Goal: Information Seeking & Learning: Learn about a topic

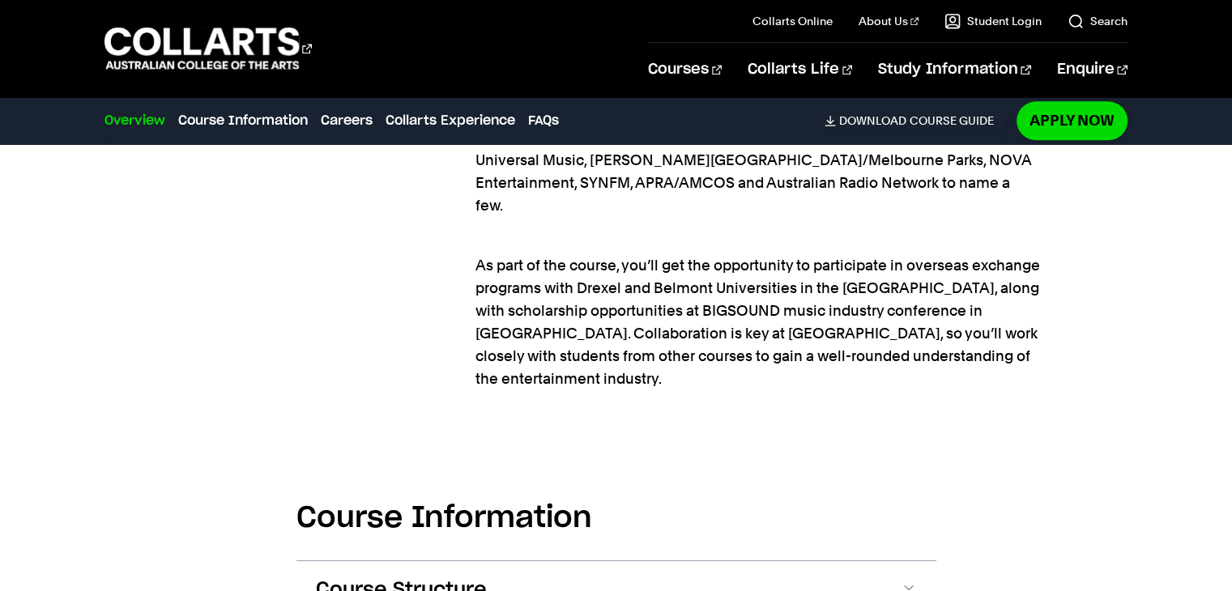
scroll to position [2106, 0]
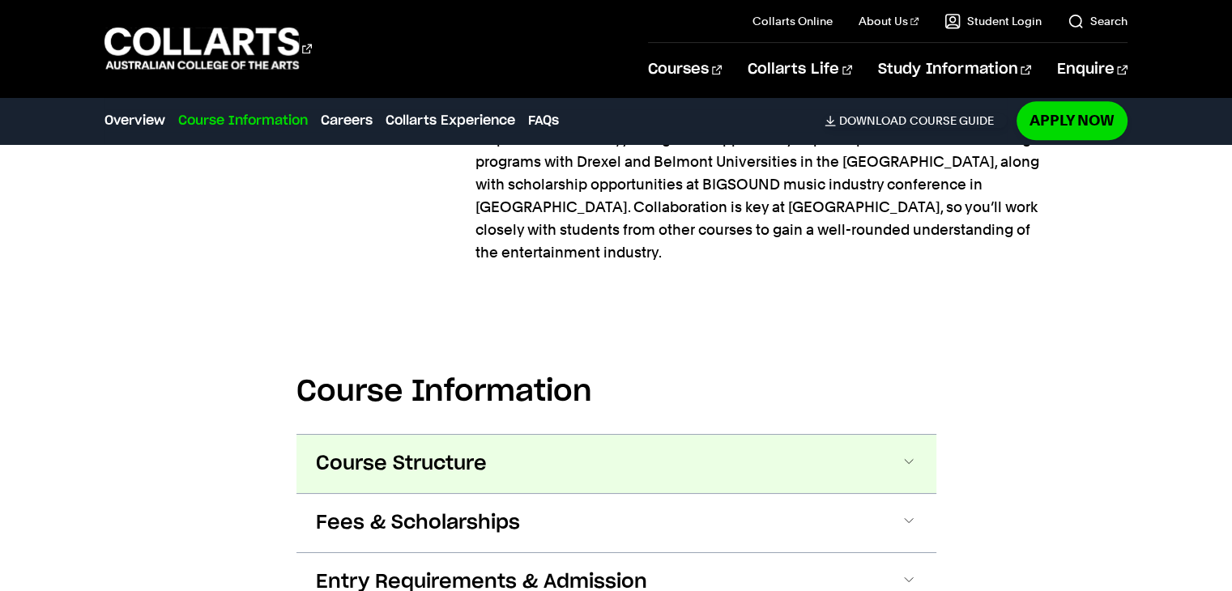
click at [543, 435] on button "Course Structure" at bounding box center [616, 464] width 640 height 58
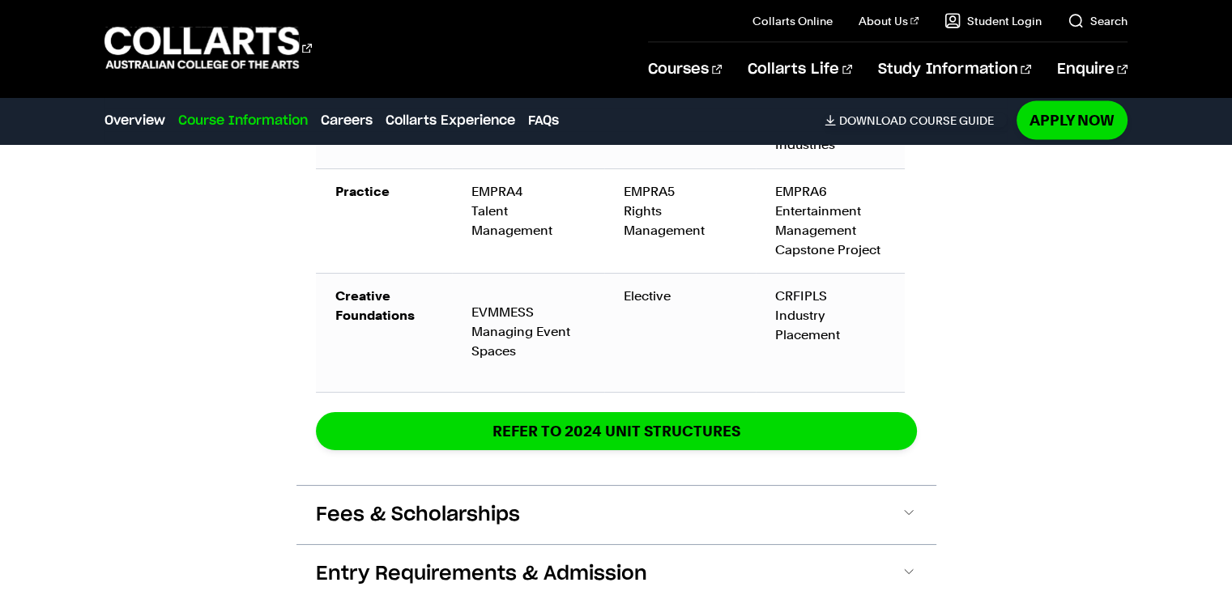
scroll to position [3482, 0]
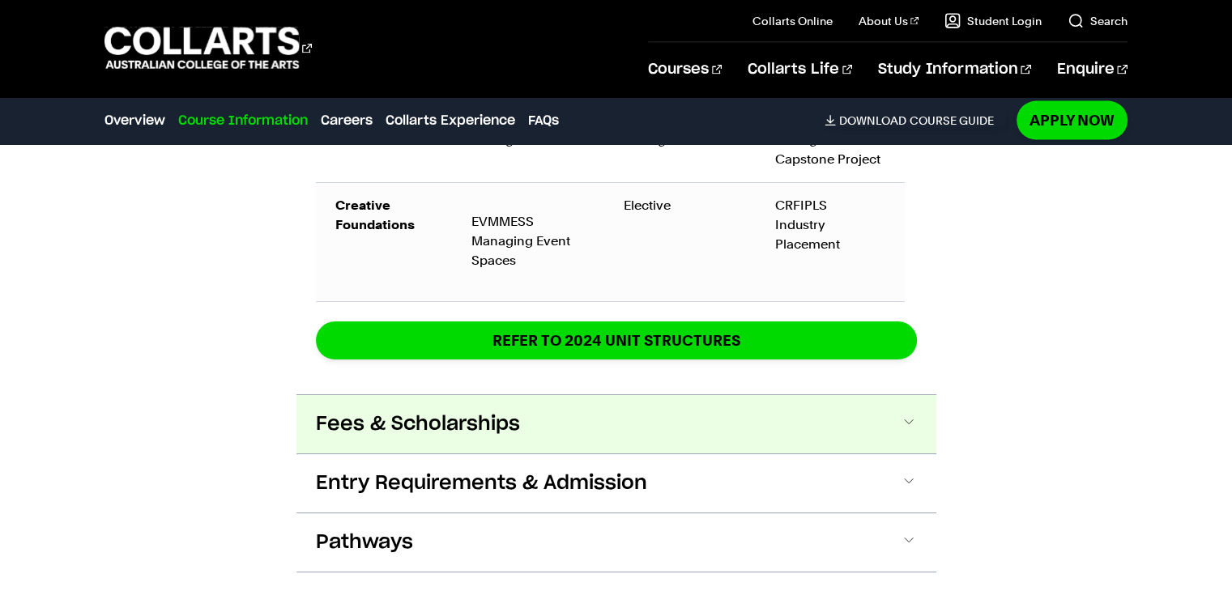
click at [528, 395] on button "Fees & Scholarships" at bounding box center [616, 424] width 640 height 58
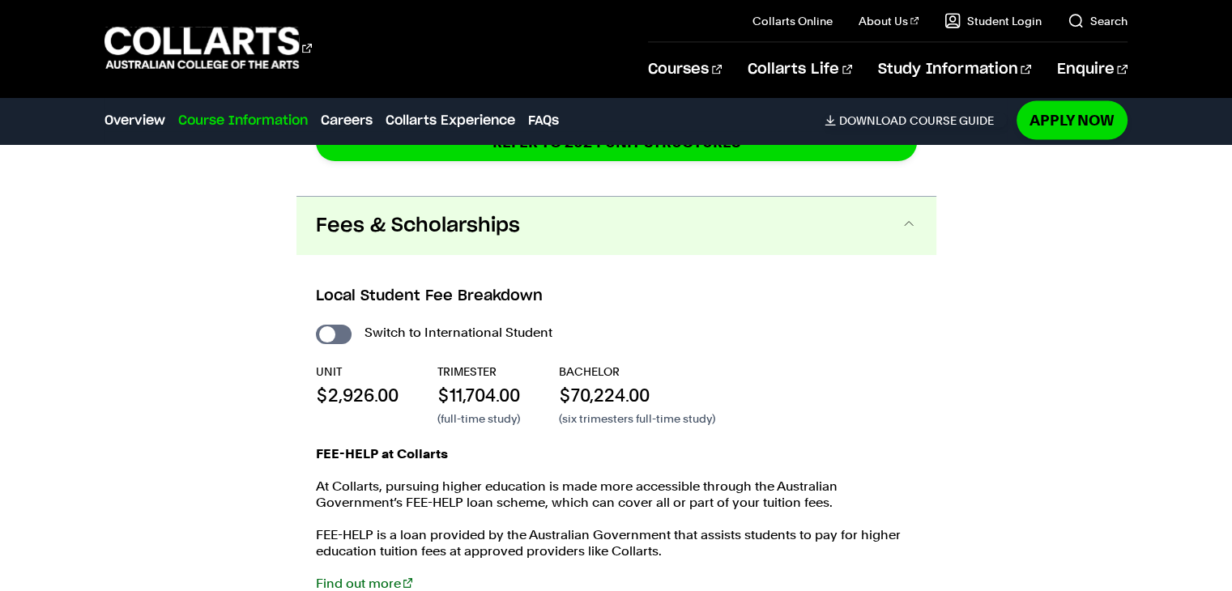
scroll to position [3684, 0]
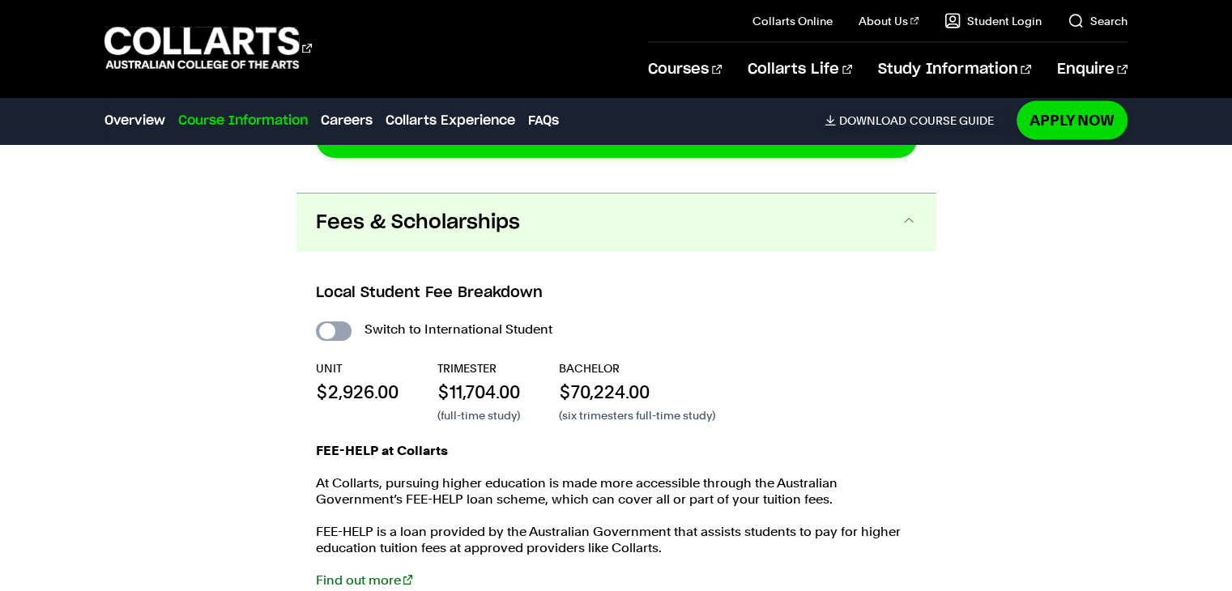
click at [350, 318] on div "Switch to International Student" at bounding box center [616, 329] width 601 height 23
click at [334, 321] on input "International Student" at bounding box center [334, 330] width 36 height 19
checkbox input "true"
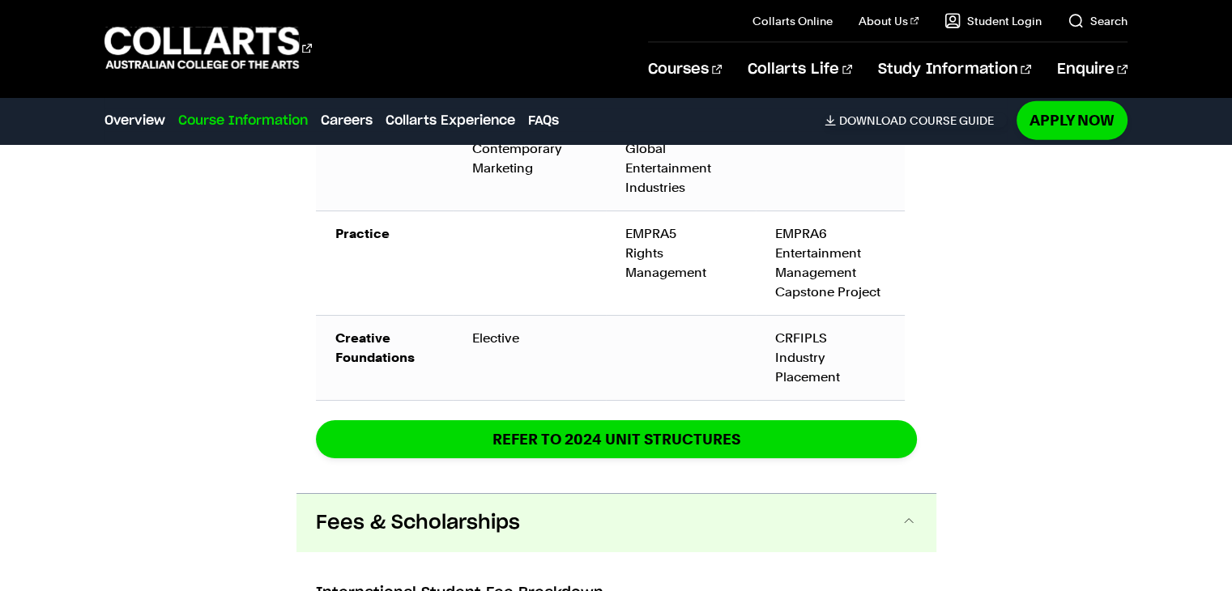
scroll to position [4008, 0]
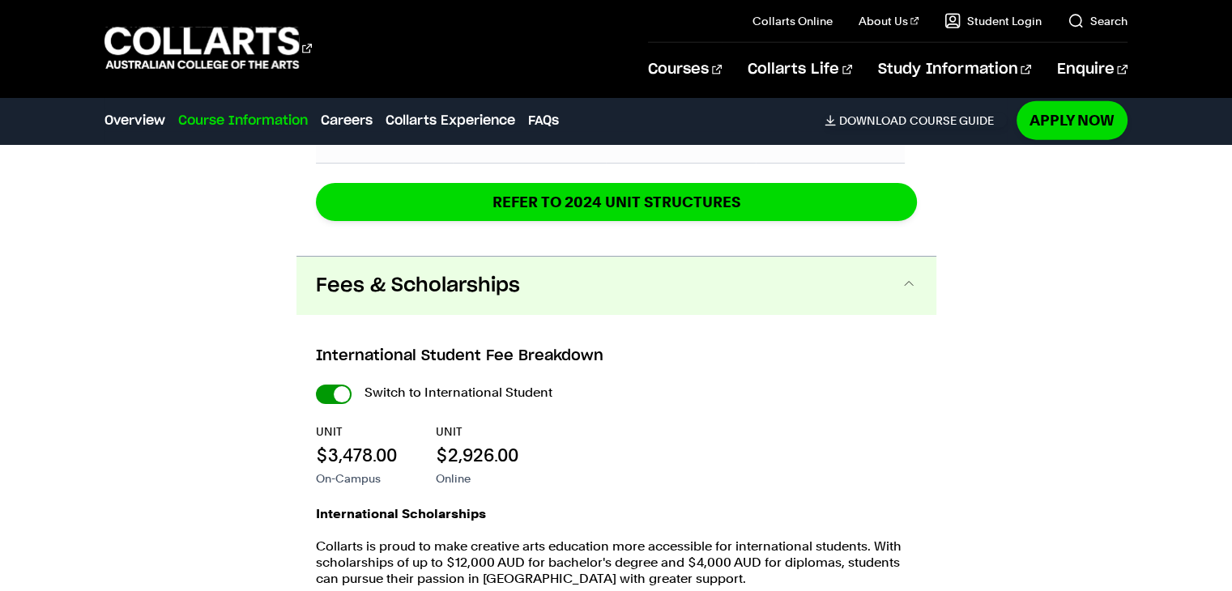
click at [321, 385] on input "International Student" at bounding box center [334, 394] width 36 height 19
checkbox input "false"
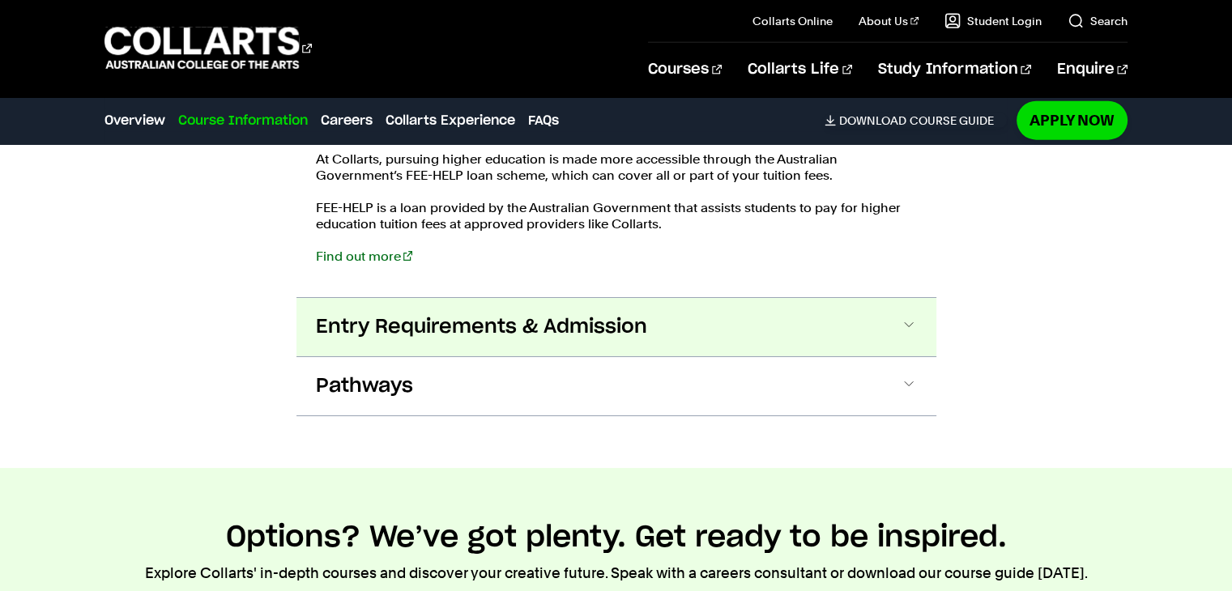
click at [381, 314] on span "Entry Requirements & Admission" at bounding box center [481, 327] width 331 height 26
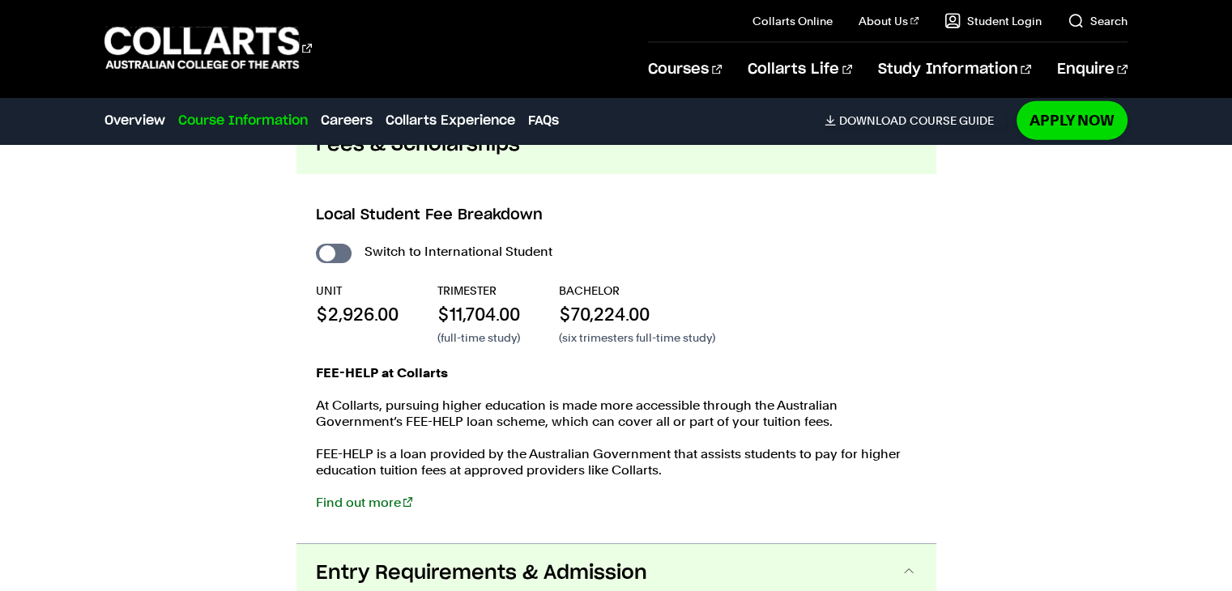
scroll to position [3707, 0]
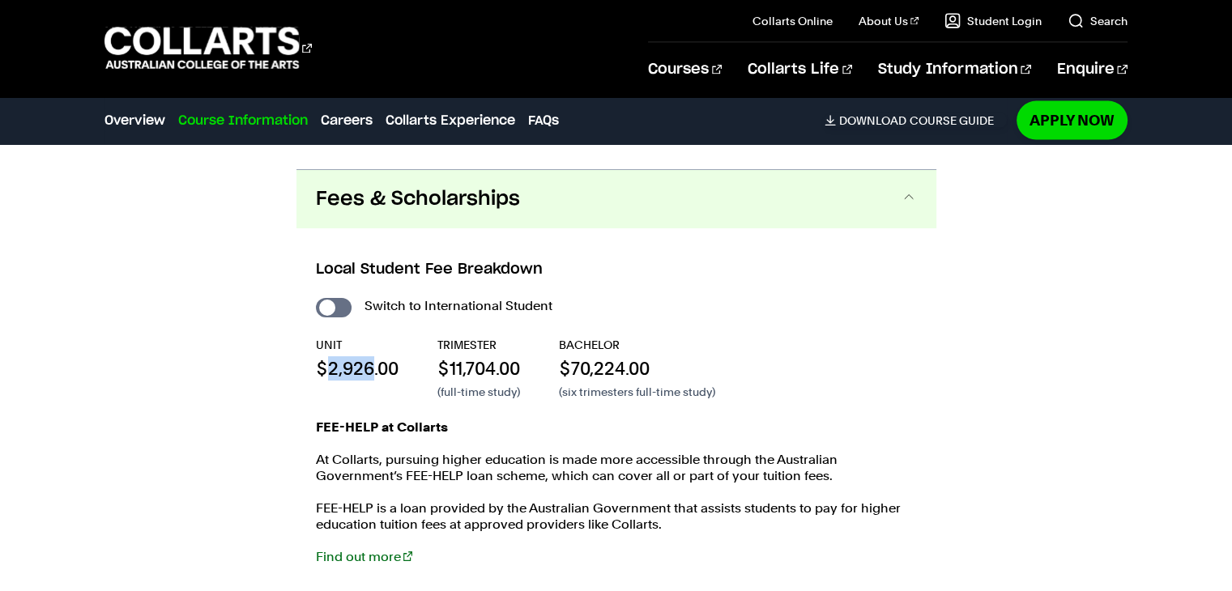
drag, startPoint x: 322, startPoint y: 321, endPoint x: 373, endPoint y: 317, distance: 50.4
click at [373, 356] on p "$2,926.00" at bounding box center [357, 368] width 83 height 24
click at [377, 356] on p "$2,926.00" at bounding box center [357, 368] width 83 height 24
drag, startPoint x: 379, startPoint y: 321, endPoint x: 356, endPoint y: 328, distance: 23.6
click at [359, 356] on p "$2,926.00" at bounding box center [357, 368] width 83 height 24
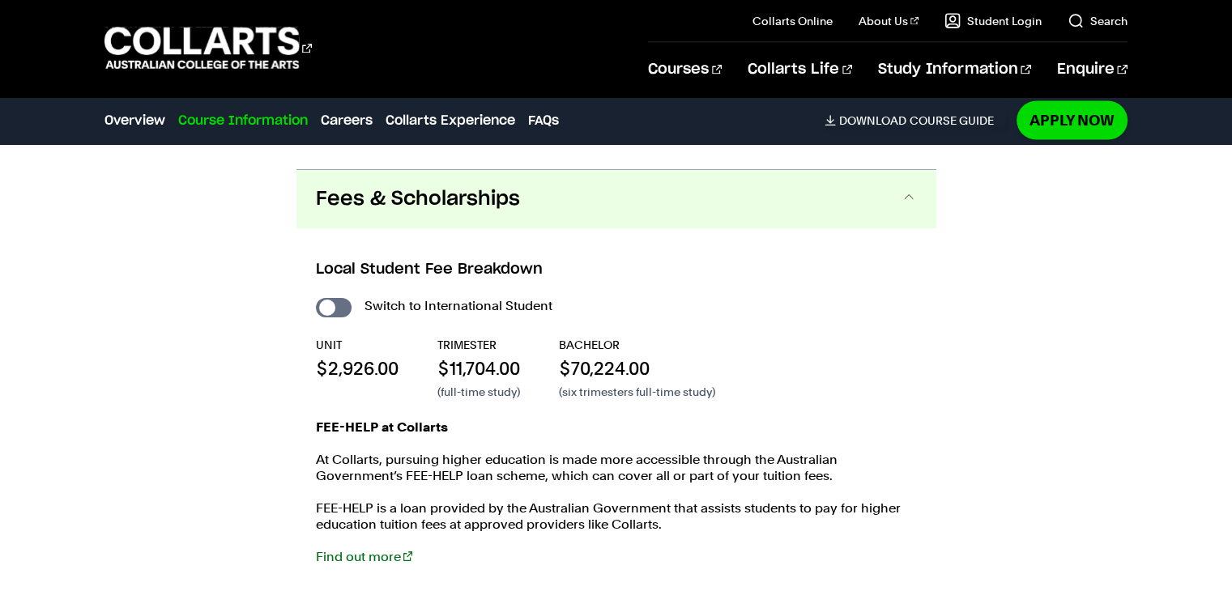
click at [356, 356] on p "$2,926.00" at bounding box center [357, 368] width 83 height 24
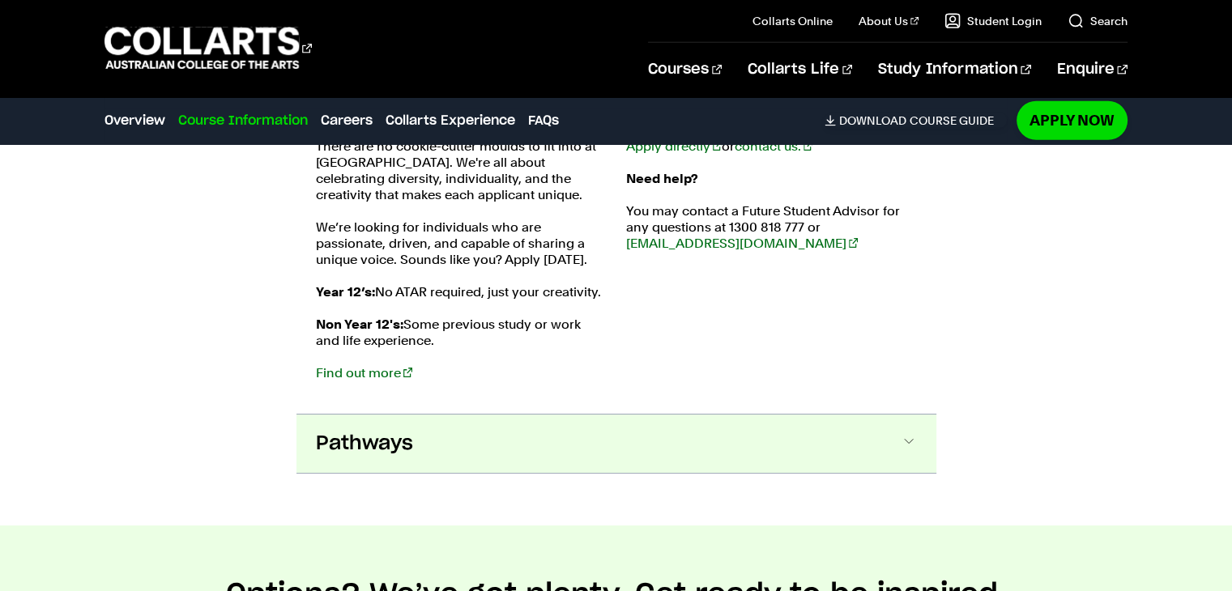
click at [369, 415] on button "Pathways" at bounding box center [616, 444] width 640 height 58
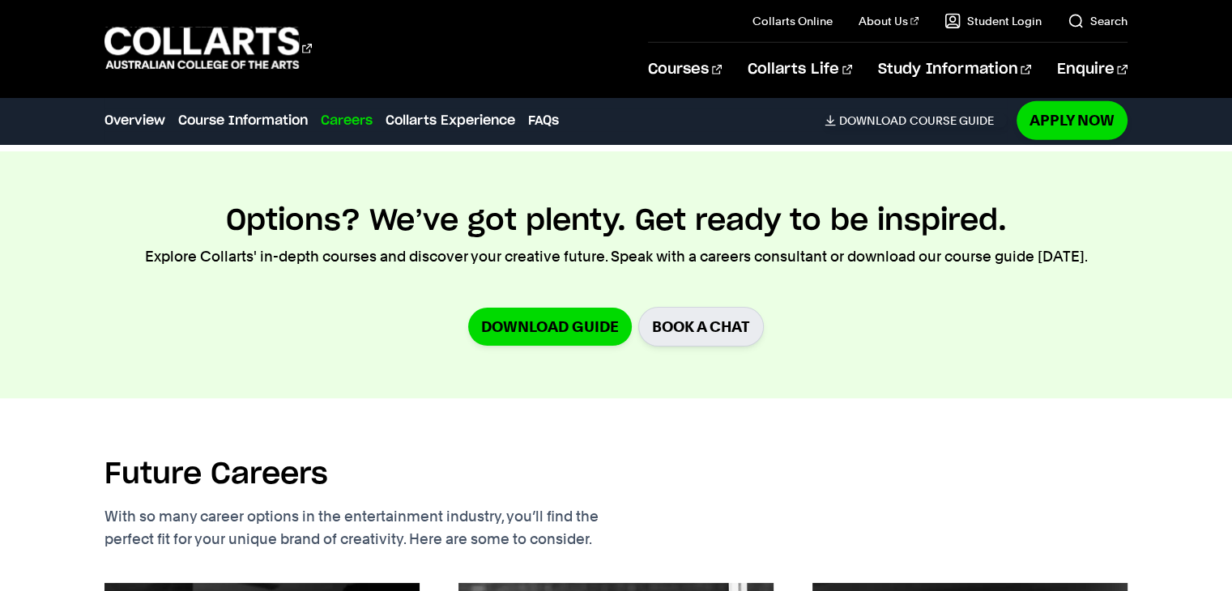
scroll to position [5062, 0]
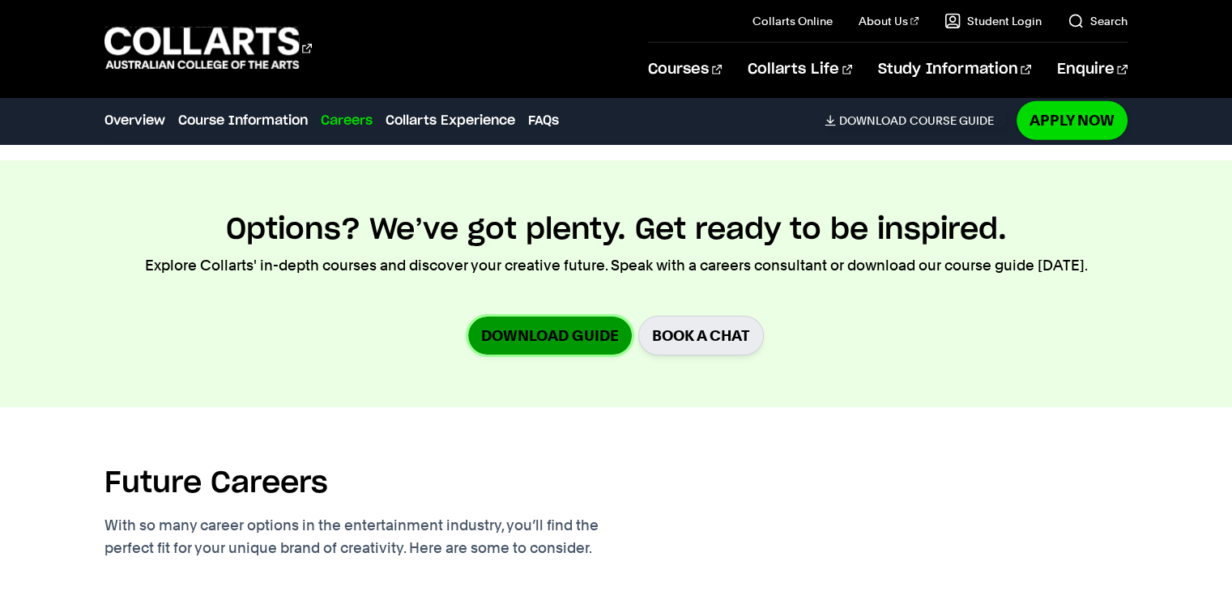
click at [593, 317] on link "Download Guide" at bounding box center [550, 336] width 164 height 38
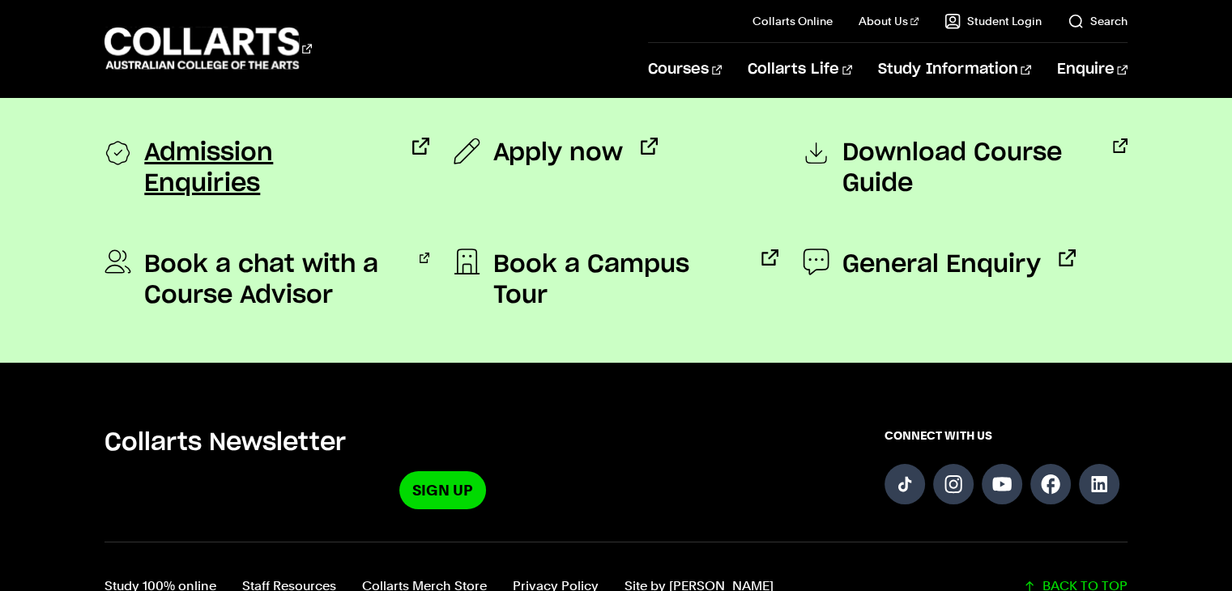
scroll to position [1296, 0]
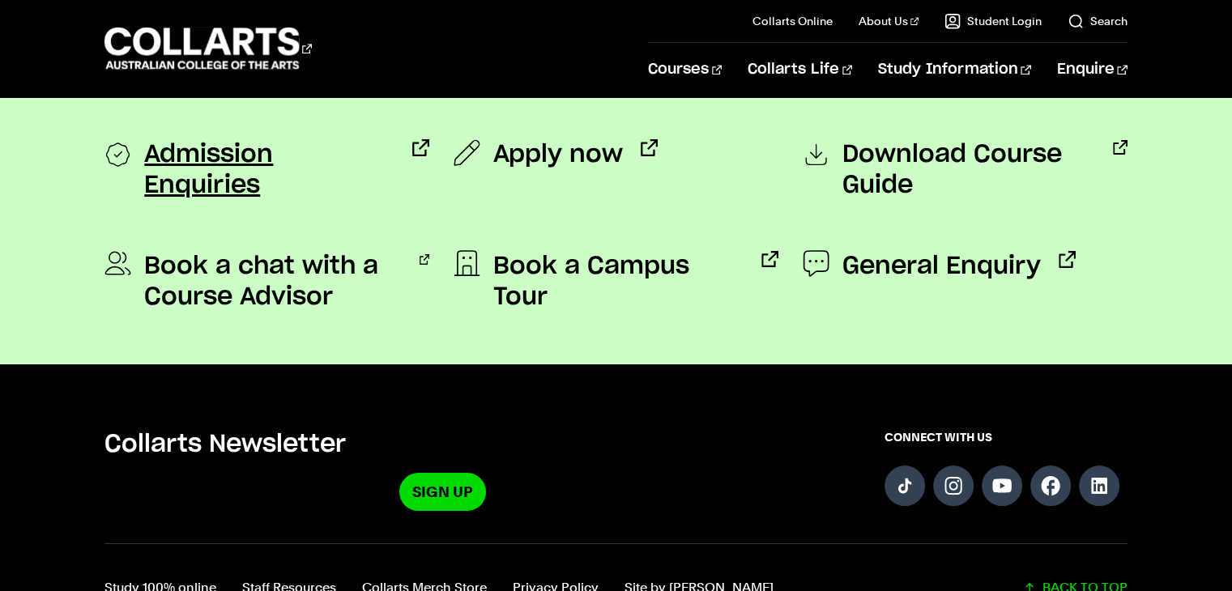
click at [270, 151] on span "Admission Enquiries" at bounding box center [269, 170] width 250 height 62
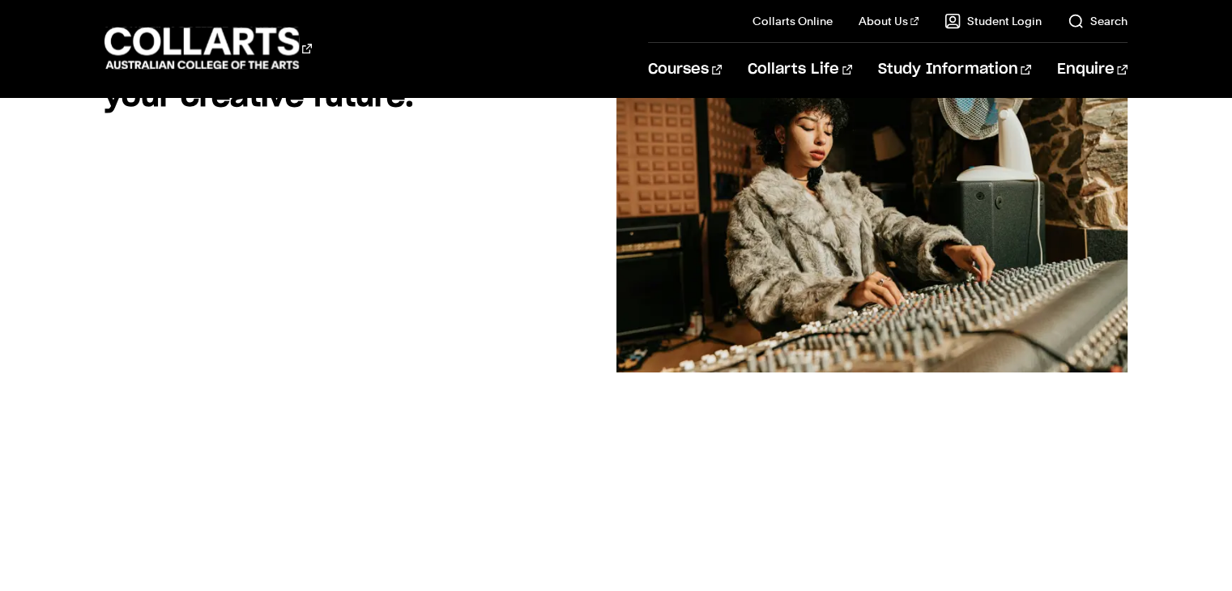
scroll to position [0, 0]
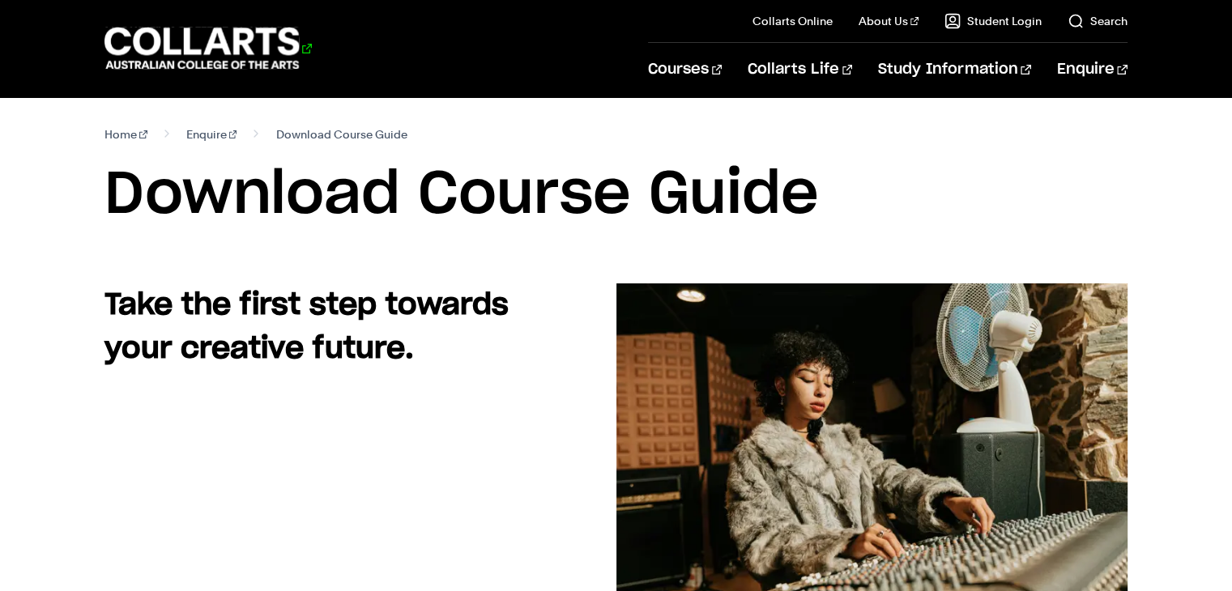
drag, startPoint x: 347, startPoint y: 41, endPoint x: 145, endPoint y: 37, distance: 201.7
click at [145, 37] on div "Courses" at bounding box center [363, 48] width 519 height 46
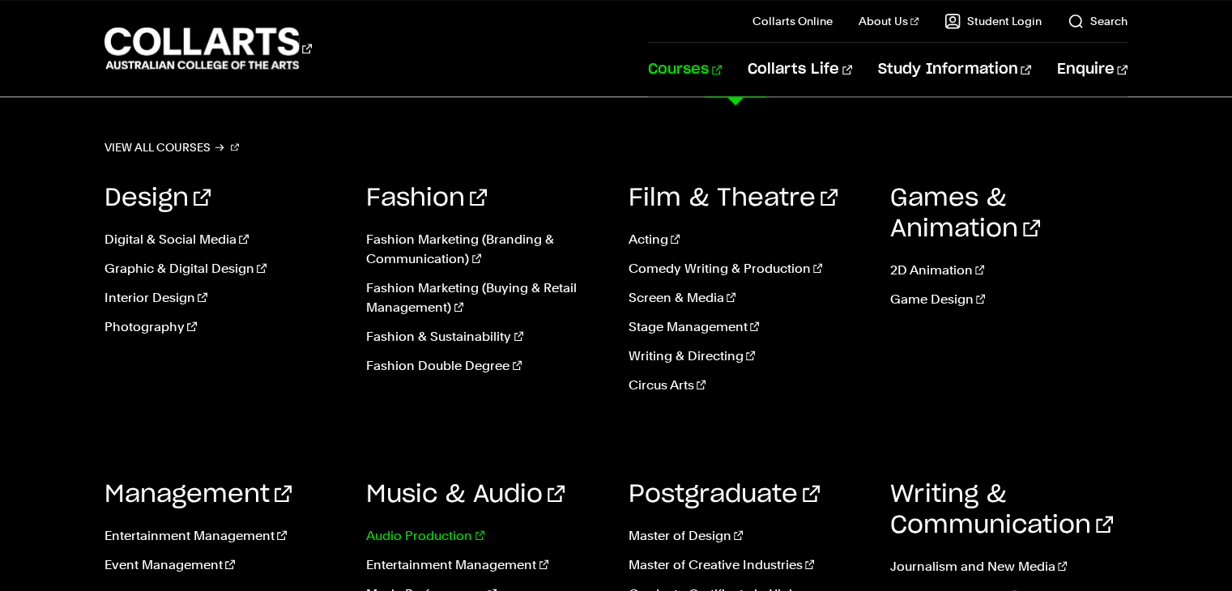
scroll to position [1595, 0]
click at [414, 587] on link "Music Performance" at bounding box center [484, 594] width 237 height 19
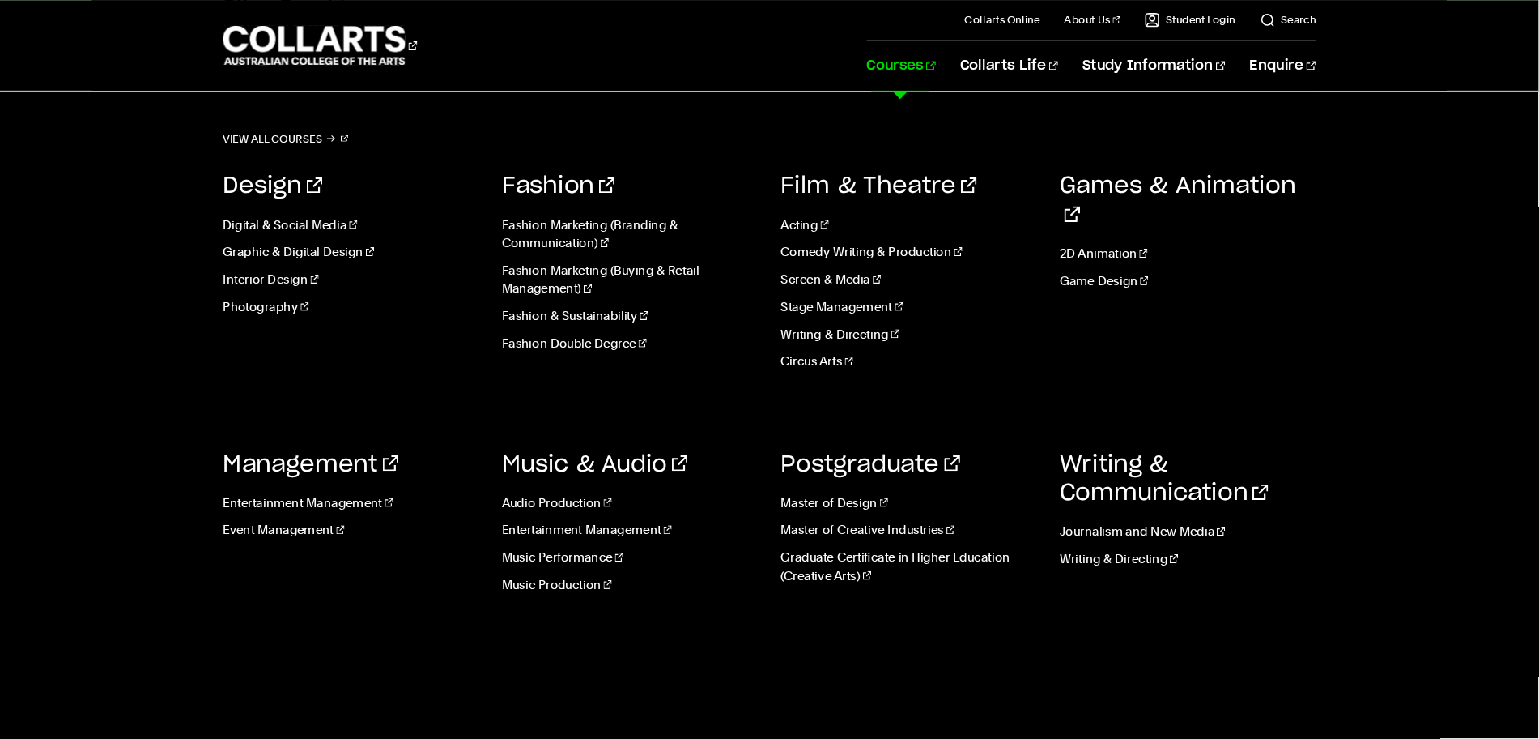
scroll to position [1370, 0]
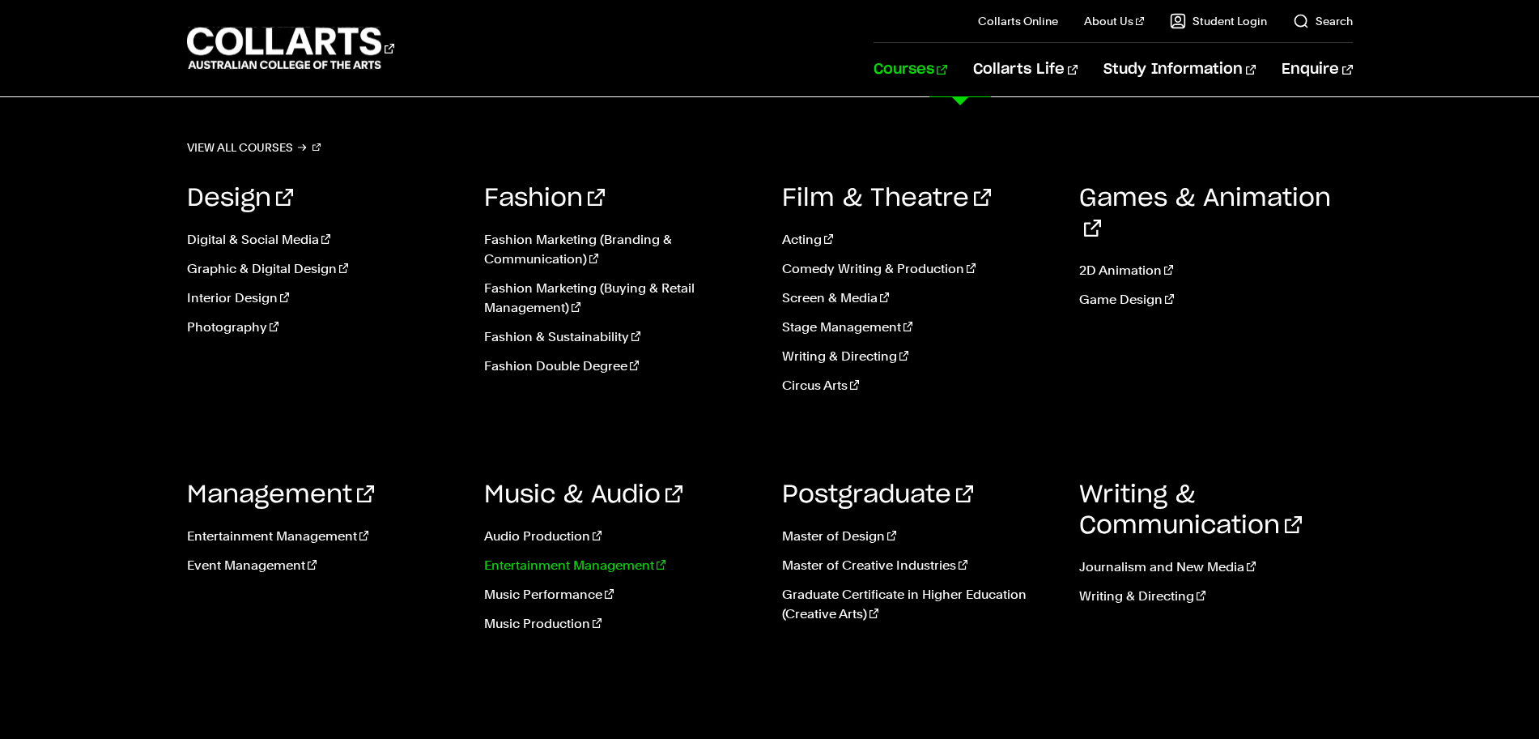
click at [543, 573] on link "Entertainment Management" at bounding box center [621, 565] width 274 height 19
click at [560, 556] on link "Entertainment Management" at bounding box center [621, 565] width 274 height 19
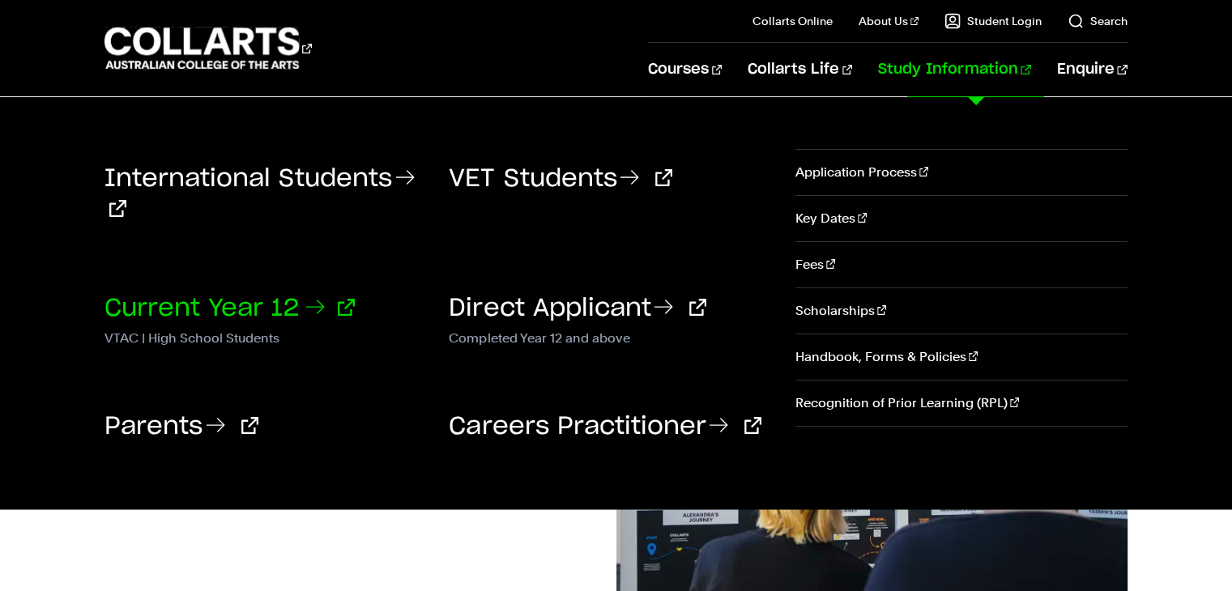
click at [178, 300] on link "Current Year 12" at bounding box center [229, 308] width 250 height 24
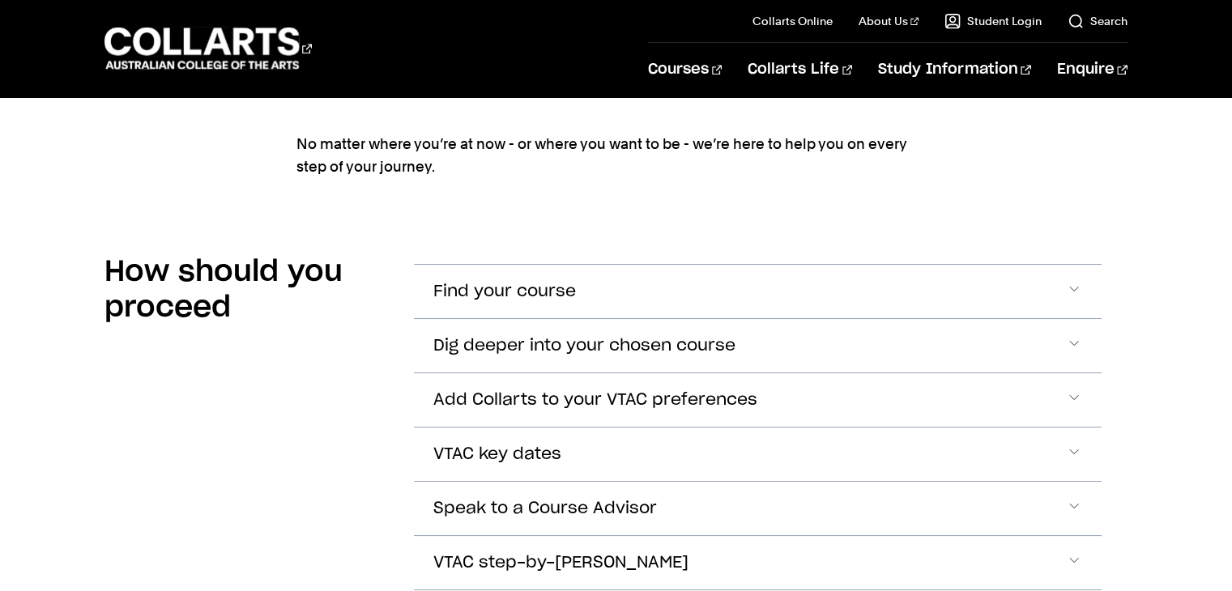
scroll to position [972, 0]
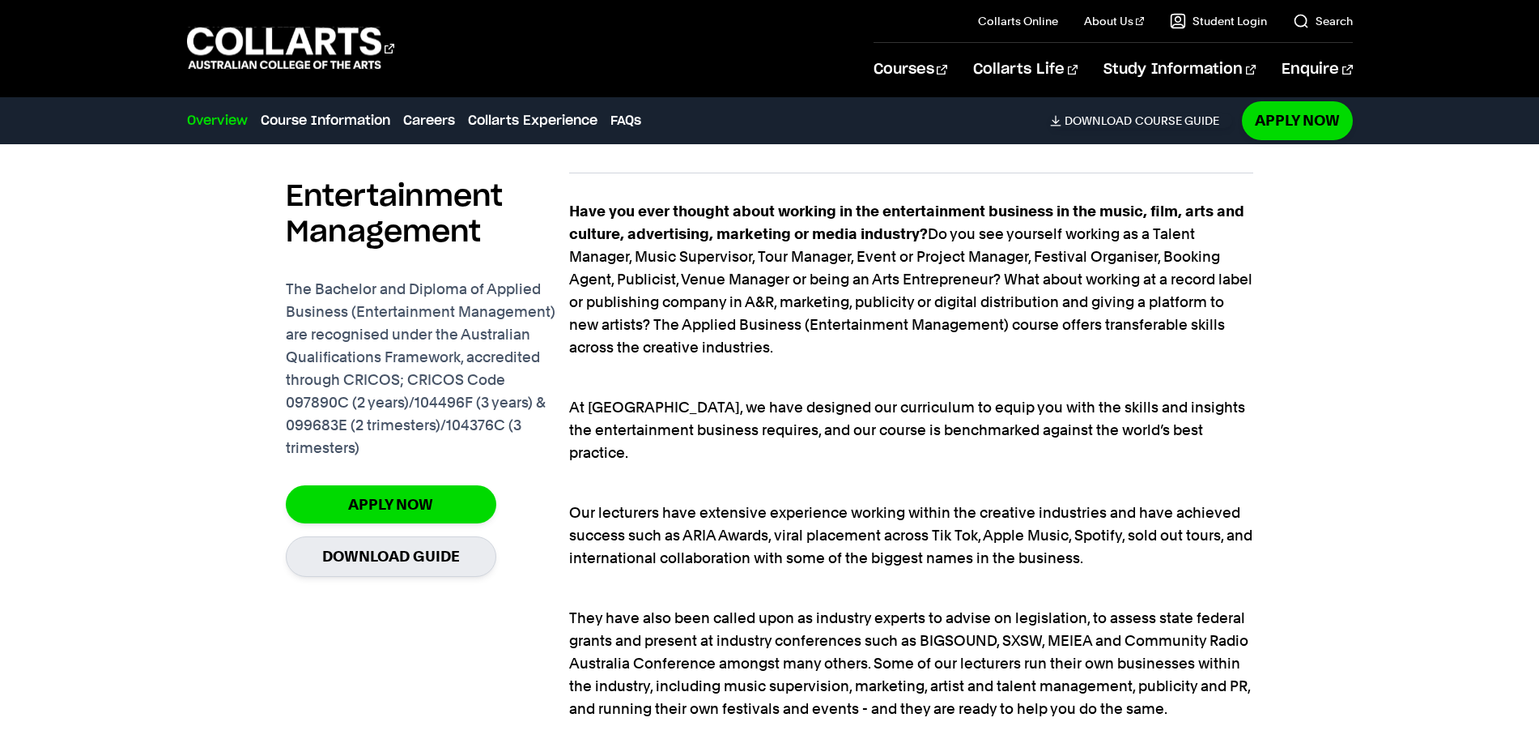
scroll to position [1215, 0]
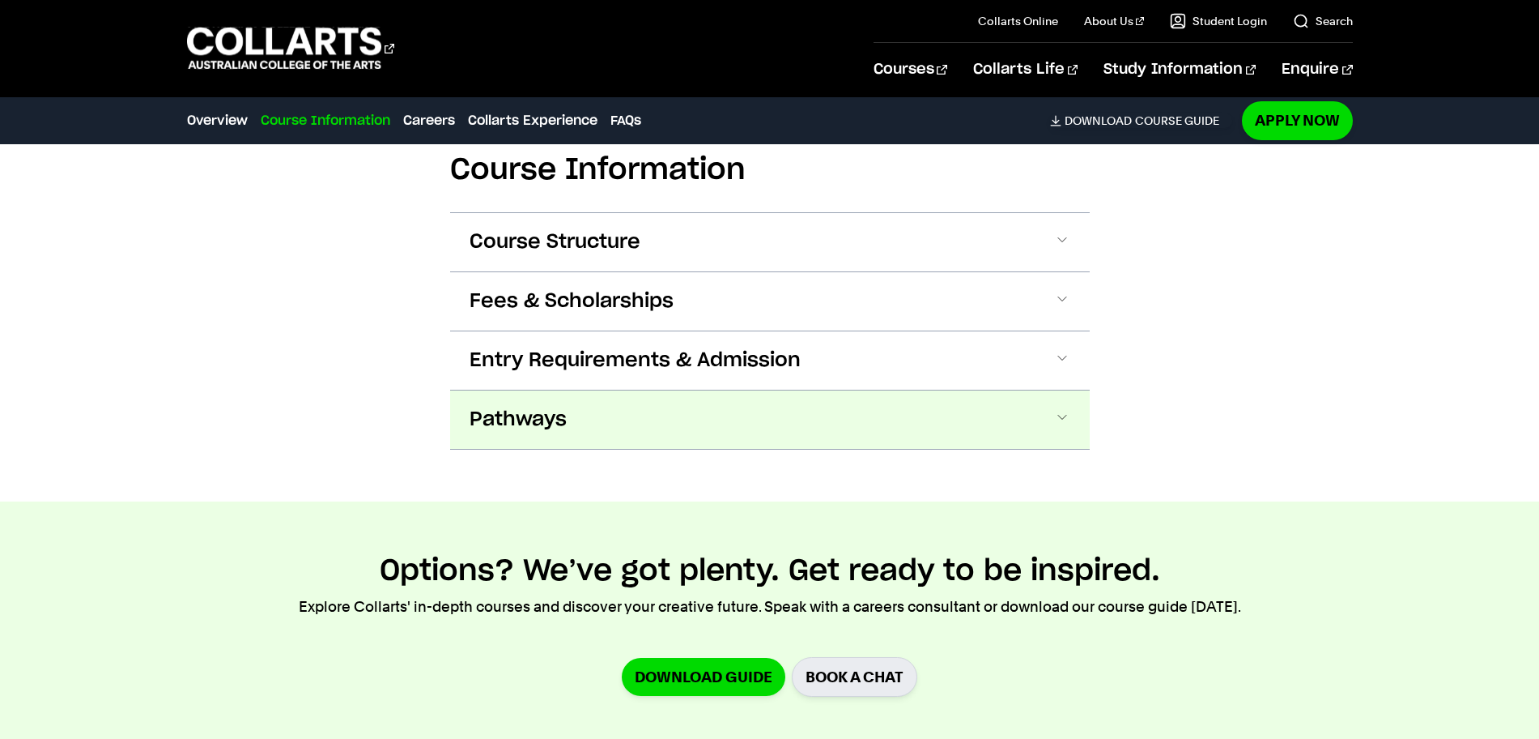
click at [590, 390] on button "Pathways" at bounding box center [770, 419] width 640 height 58
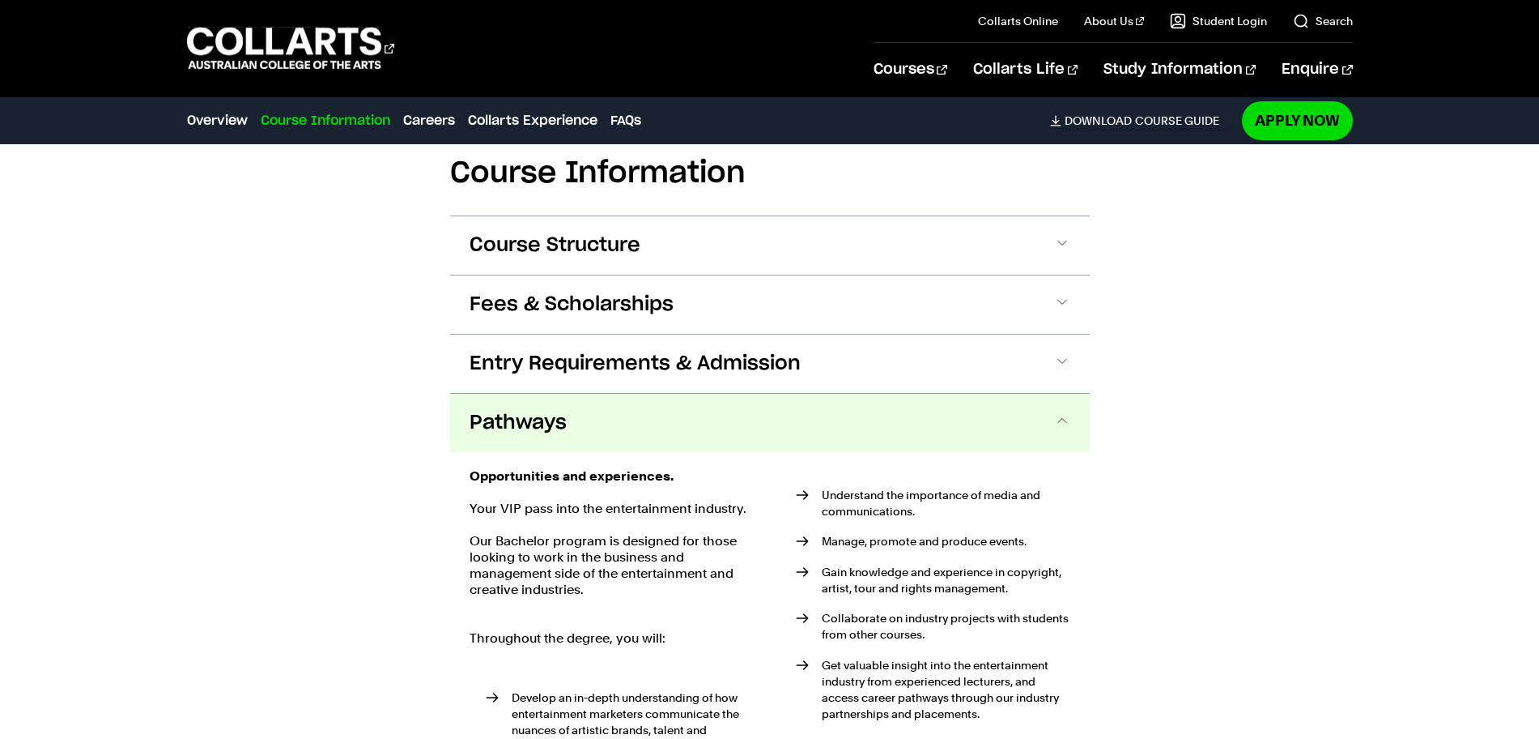
click at [635, 401] on button "Pathways" at bounding box center [770, 423] width 640 height 58
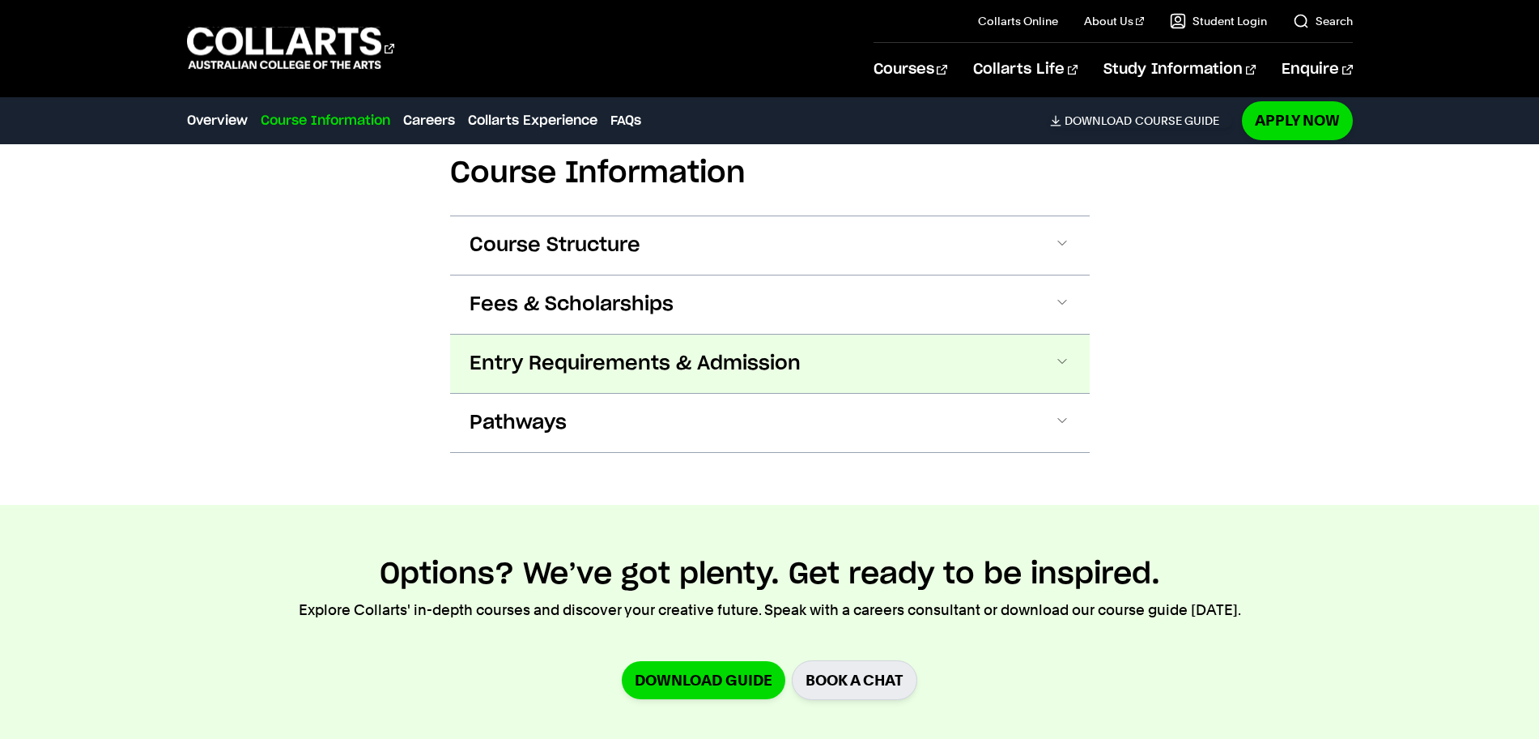
click at [670, 335] on button "Entry Requirements & Admission" at bounding box center [770, 363] width 640 height 58
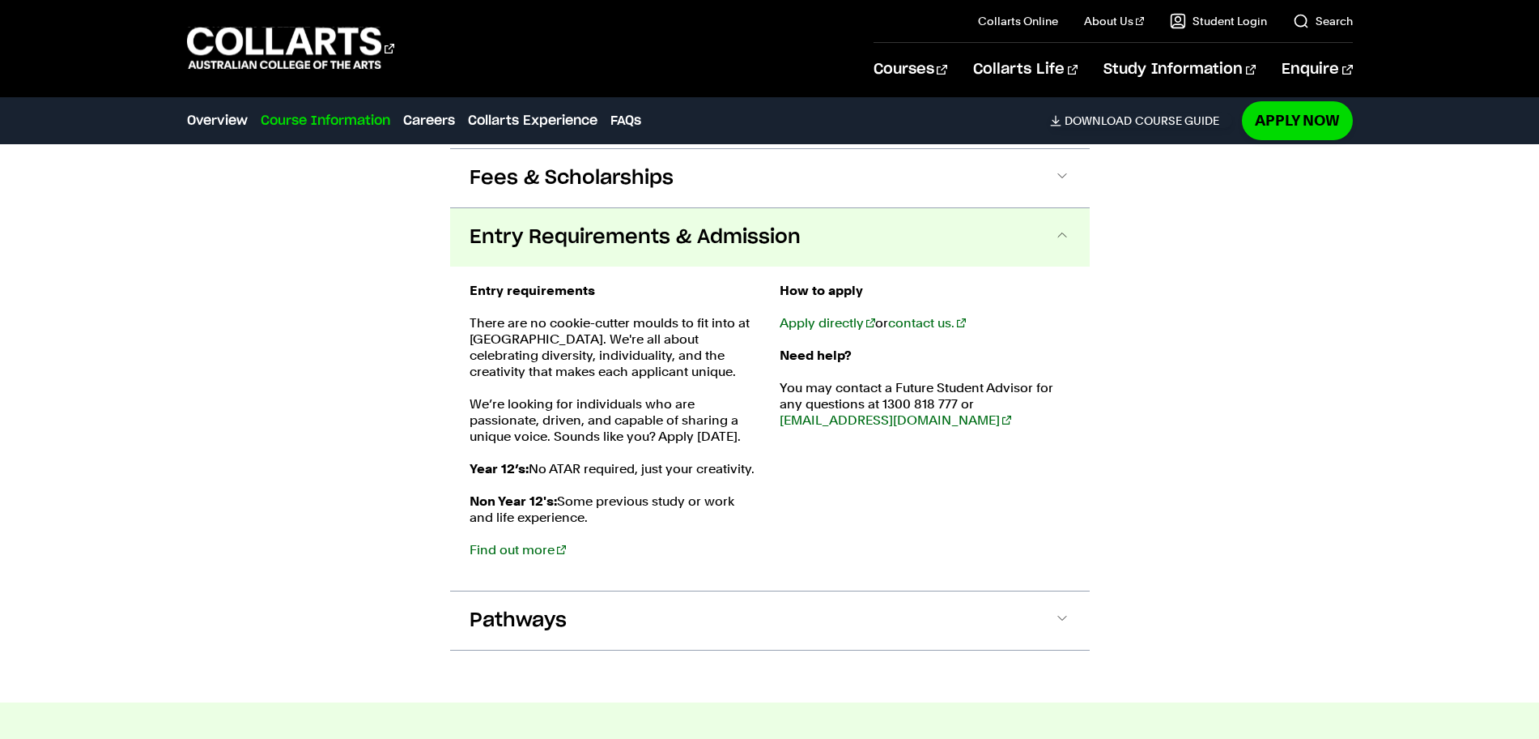
scroll to position [2367, 0]
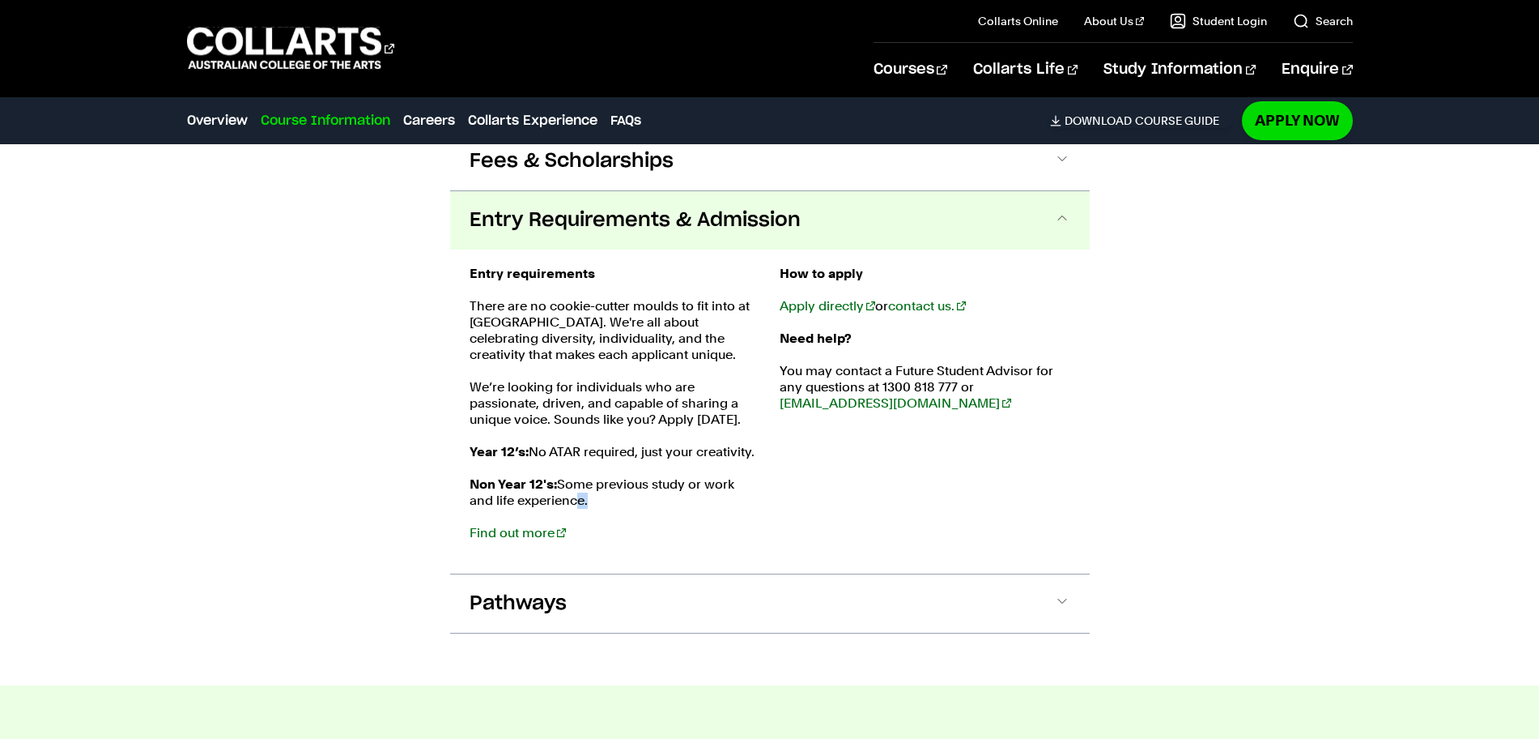
drag, startPoint x: 590, startPoint y: 458, endPoint x: 577, endPoint y: 460, distance: 13.2
click at [577, 476] on p "Non Year 12's: Some previous study or work and life experience. Find out more" at bounding box center [615, 508] width 291 height 65
drag, startPoint x: 594, startPoint y: 457, endPoint x: 536, endPoint y: 457, distance: 58.3
click at [536, 476] on p "Non Year 12's: Some previous study or work and life experience. Find out more" at bounding box center [615, 508] width 291 height 65
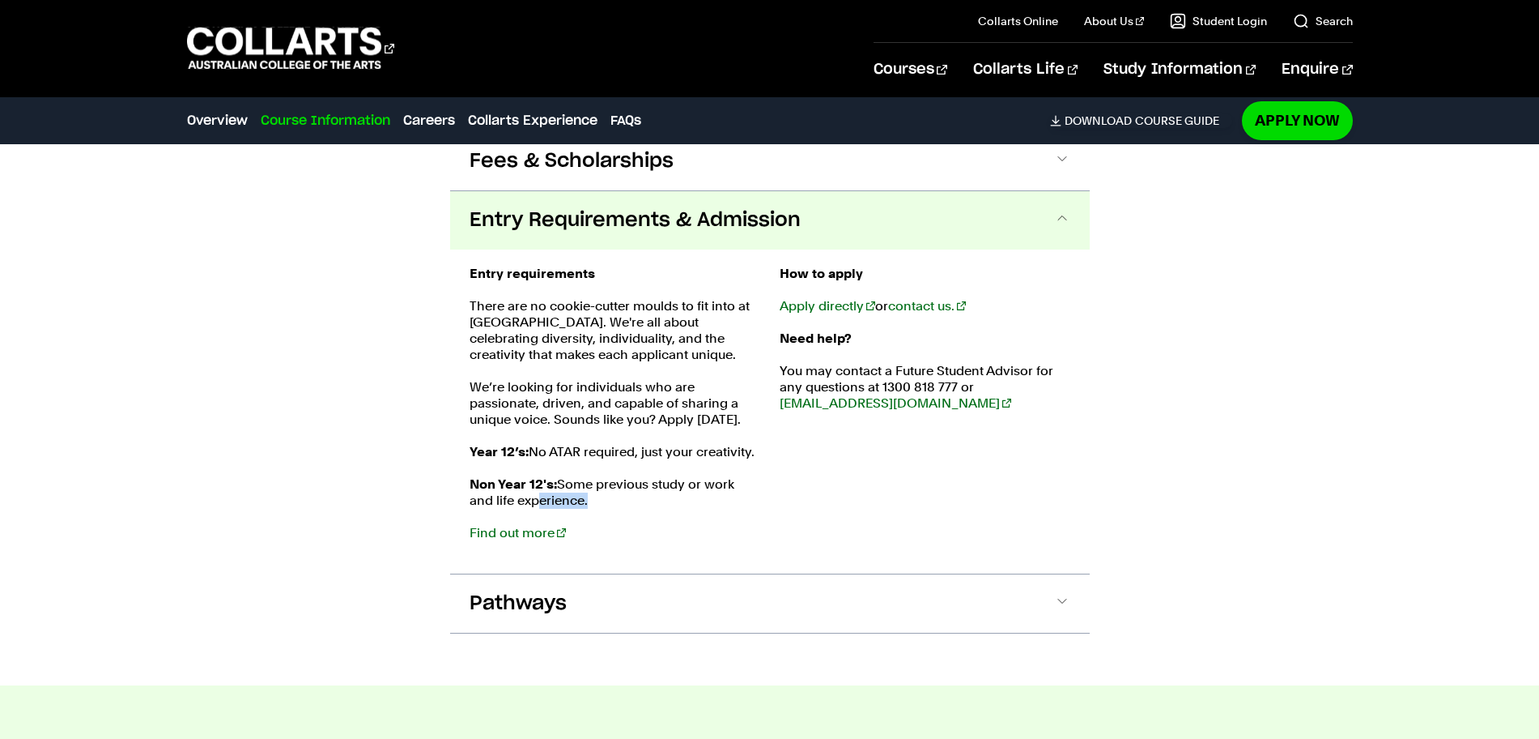
click at [539, 476] on p "Non Year 12's: Some previous study or work and life experience. Find out more" at bounding box center [615, 508] width 291 height 65
drag, startPoint x: 611, startPoint y: 446, endPoint x: 635, endPoint y: 444, distance: 23.6
click at [634, 476] on p "Non Year 12's: Some previous study or work and life experience. Find out more" at bounding box center [615, 508] width 291 height 65
click at [635, 476] on p "Non Year 12's: Some previous study or work and life experience. Find out more" at bounding box center [615, 508] width 291 height 65
click at [547, 525] on link "Find out more" at bounding box center [518, 532] width 96 height 15
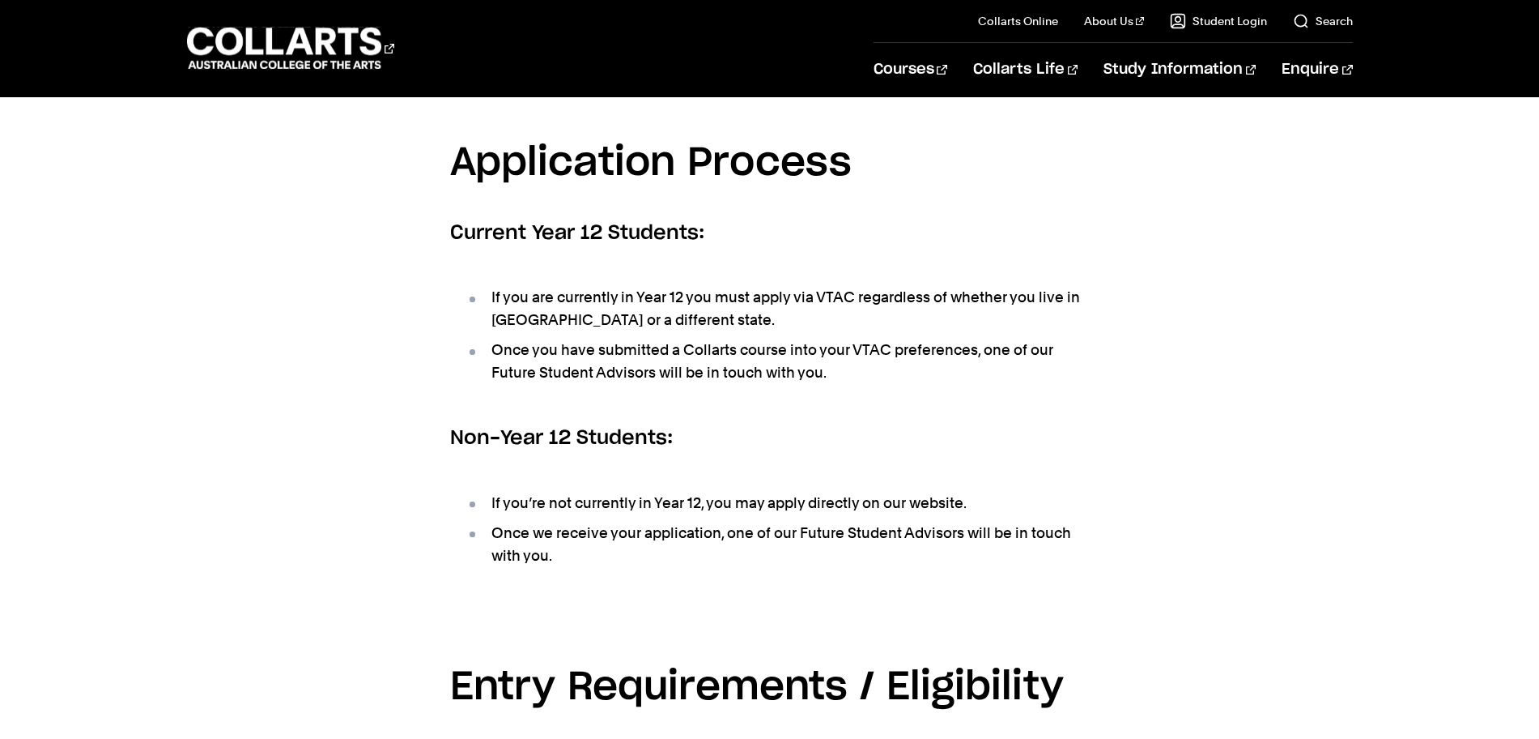
scroll to position [405, 0]
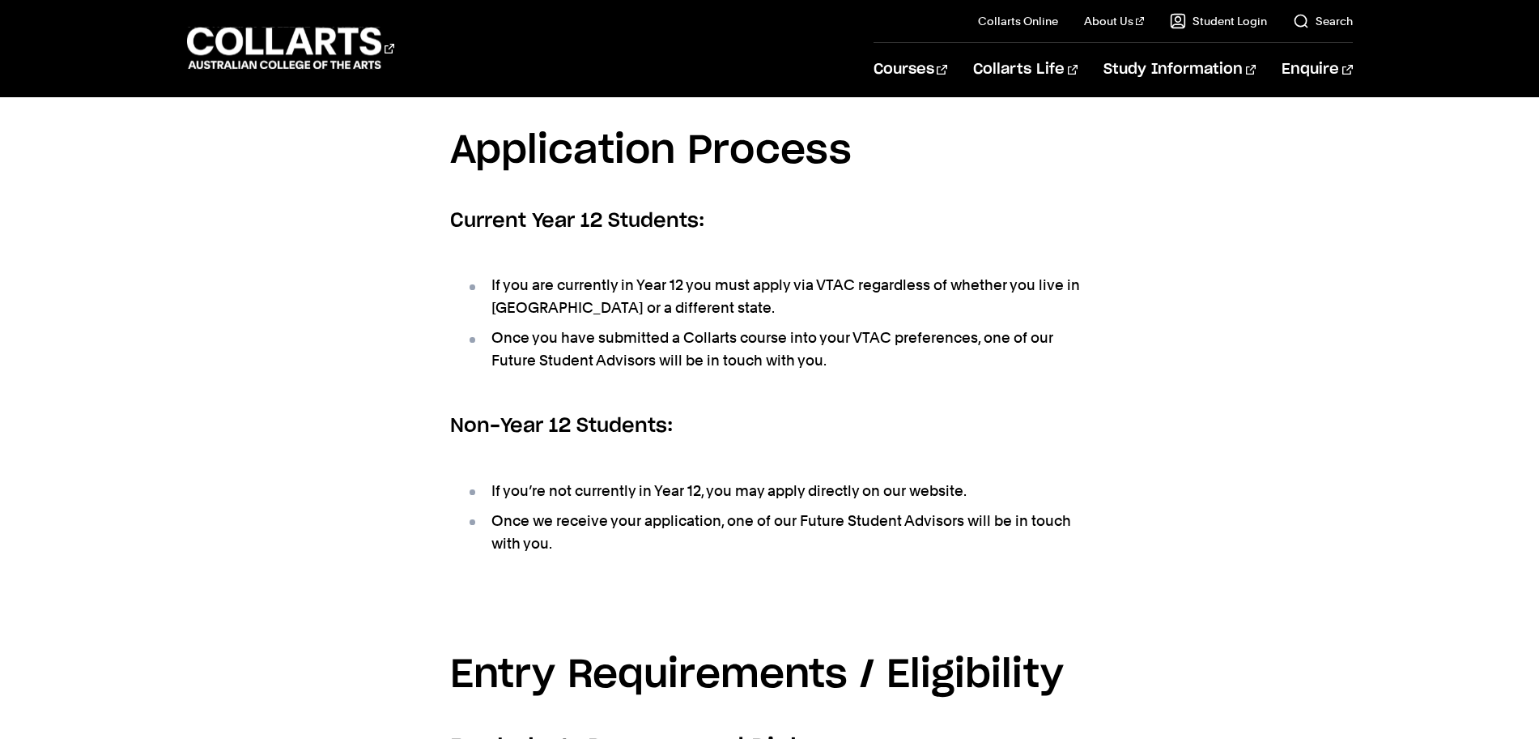
click at [802, 459] on ul "If you’re not currently in Year 12, you may apply directly on our website. Once…" at bounding box center [770, 517] width 640 height 116
drag, startPoint x: 488, startPoint y: 446, endPoint x: 598, endPoint y: 454, distance: 110.4
click at [598, 509] on li "Once we receive your application, one of our Future Student Advisors will be in…" at bounding box center [778, 531] width 624 height 45
click at [610, 509] on li "Once we receive your application, one of our Future Student Advisors will be in…" at bounding box center [778, 531] width 624 height 45
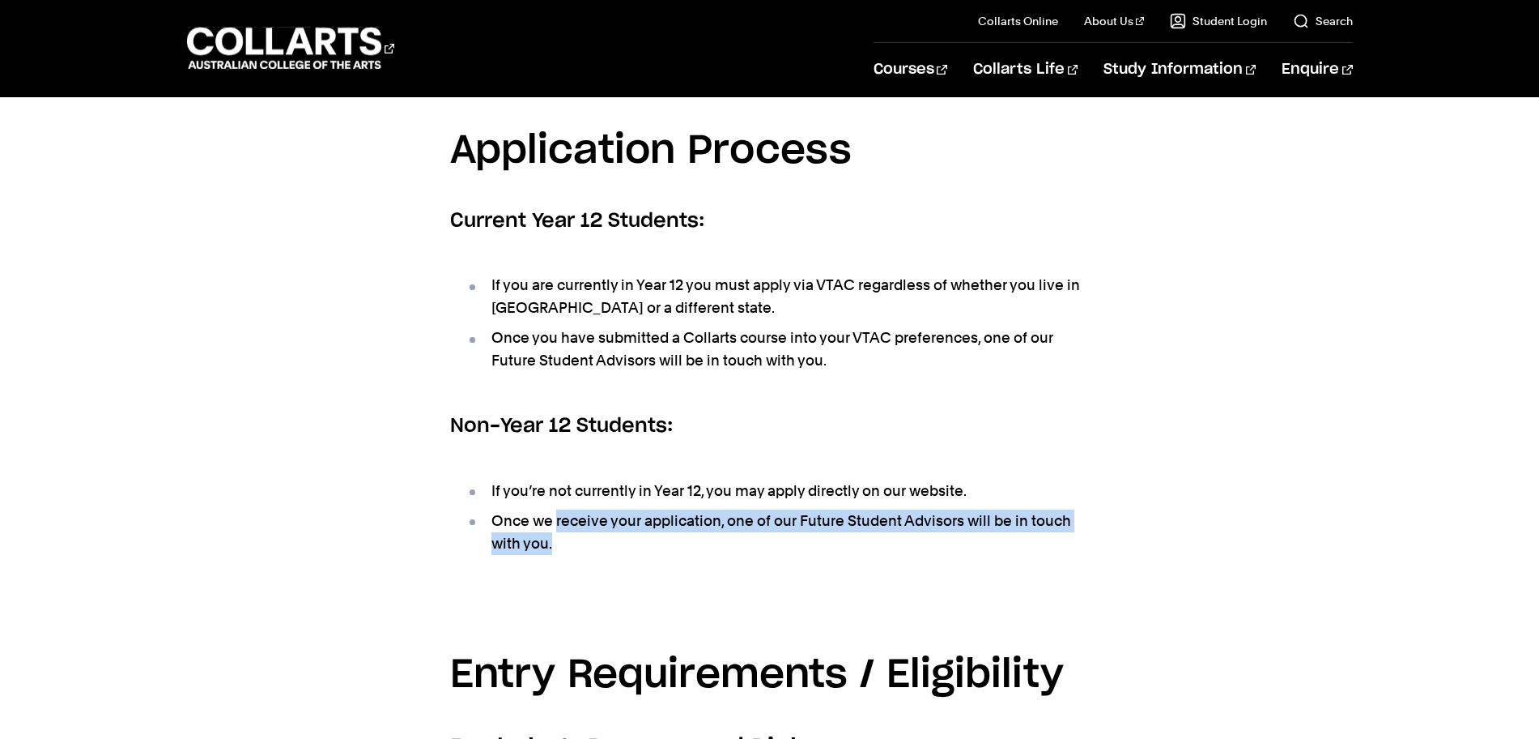
drag, startPoint x: 625, startPoint y: 474, endPoint x: 555, endPoint y: 441, distance: 77.9
click at [555, 509] on li "Once we receive your application, one of our Future Student Advisors will be in…" at bounding box center [778, 531] width 624 height 45
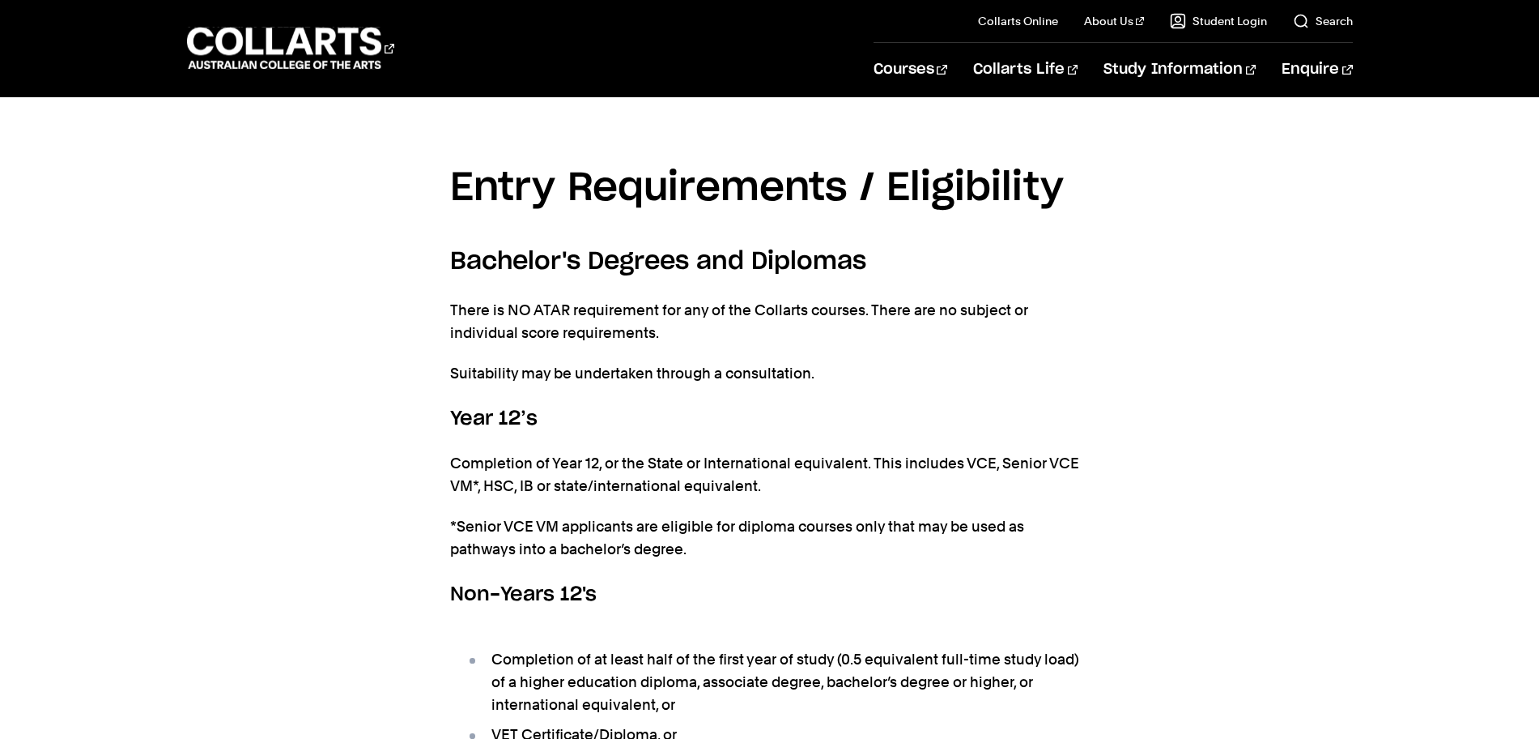
scroll to position [1012, 0]
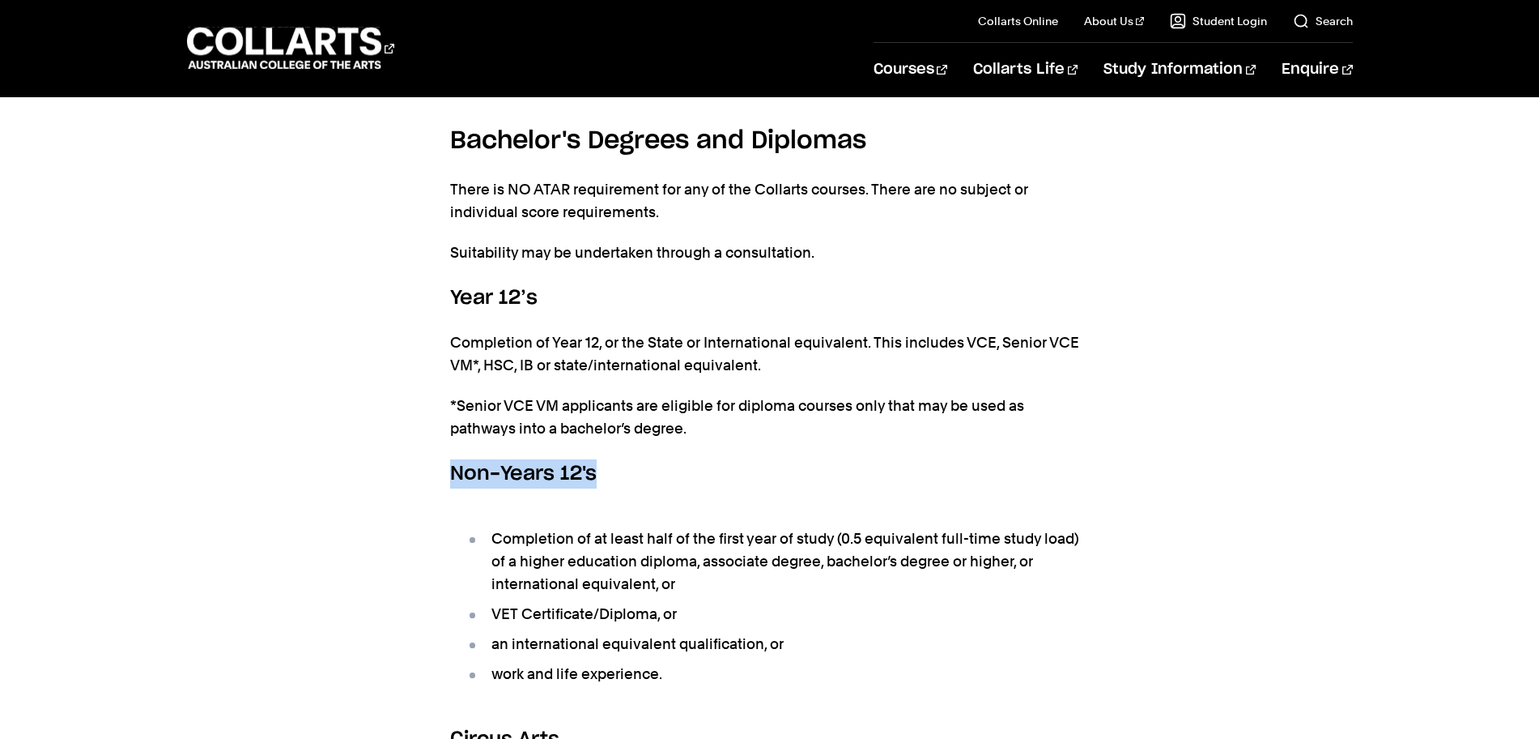
drag, startPoint x: 760, startPoint y: 373, endPoint x: 700, endPoint y: 364, distance: 60.6
click at [700, 394] on p "*Senior VCE VM applicants are eligible for diploma courses only that may be use…" at bounding box center [770, 416] width 640 height 45
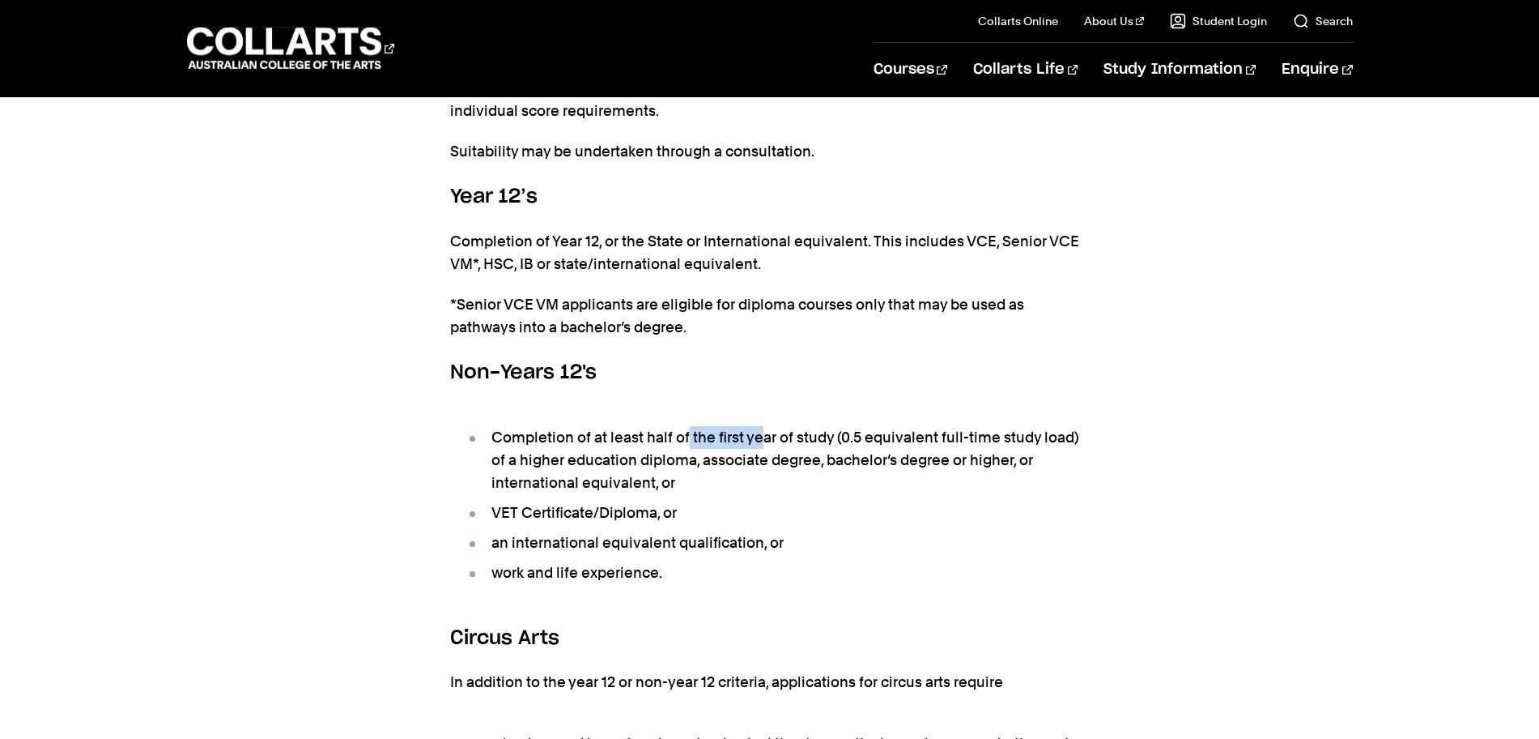
drag, startPoint x: 688, startPoint y: 370, endPoint x: 760, endPoint y: 364, distance: 72.3
click at [760, 426] on li "Completion of at least half of the first year of study (0.5 equivalent full-tim…" at bounding box center [778, 460] width 624 height 68
click at [875, 426] on li "Completion of at least half of the first year of study (0.5 equivalent full-tim…" at bounding box center [778, 460] width 624 height 68
drag, startPoint x: 835, startPoint y: 395, endPoint x: 910, endPoint y: 391, distance: 75.4
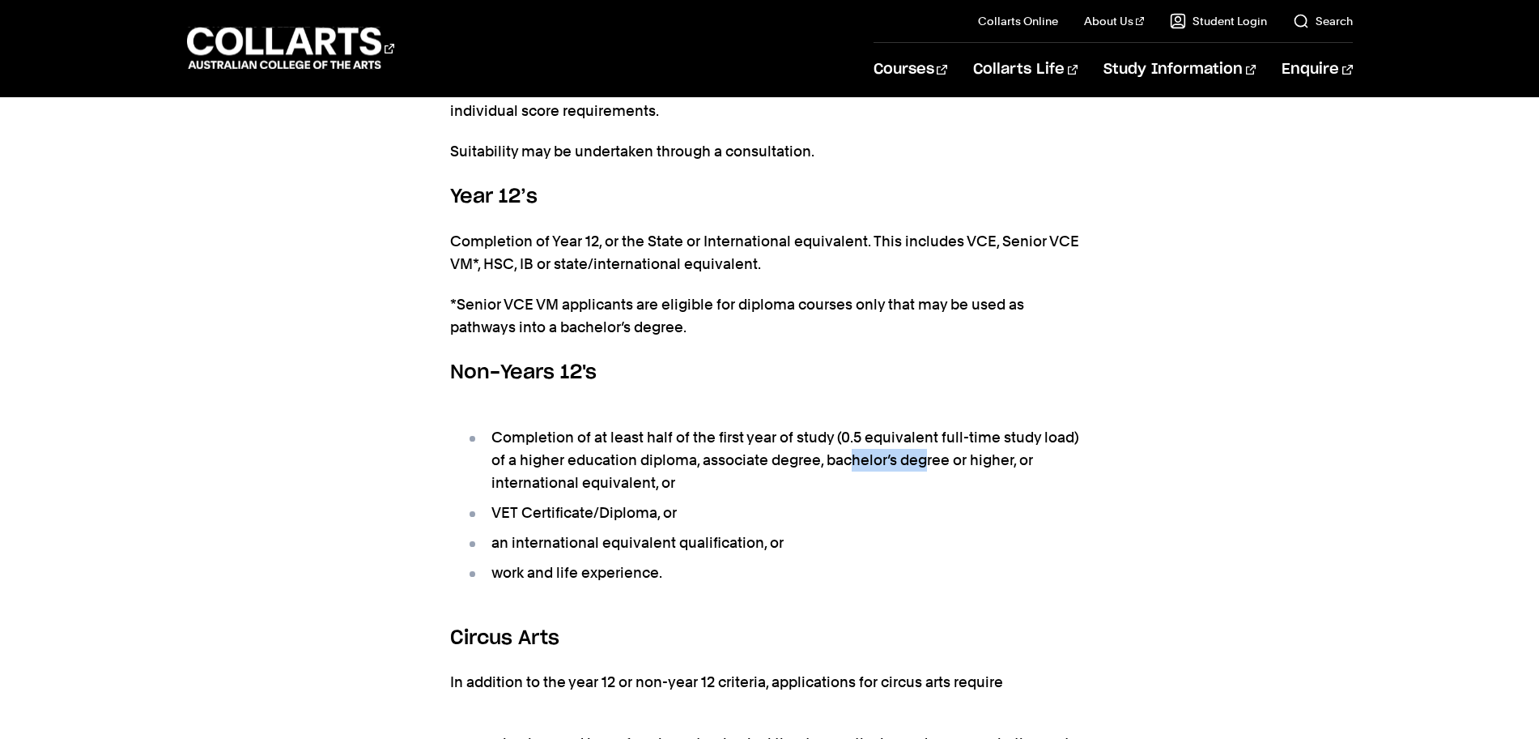
click at [909, 426] on li "Completion of at least half of the first year of study (0.5 equivalent full-tim…" at bounding box center [778, 460] width 624 height 68
click at [910, 426] on li "Completion of at least half of the first year of study (0.5 equivalent full-tim…" at bounding box center [778, 460] width 624 height 68
drag, startPoint x: 861, startPoint y: 390, endPoint x: 916, endPoint y: 394, distance: 55.3
click at [916, 426] on li "Completion of at least half of the first year of study (0.5 equivalent full-tim…" at bounding box center [778, 460] width 624 height 68
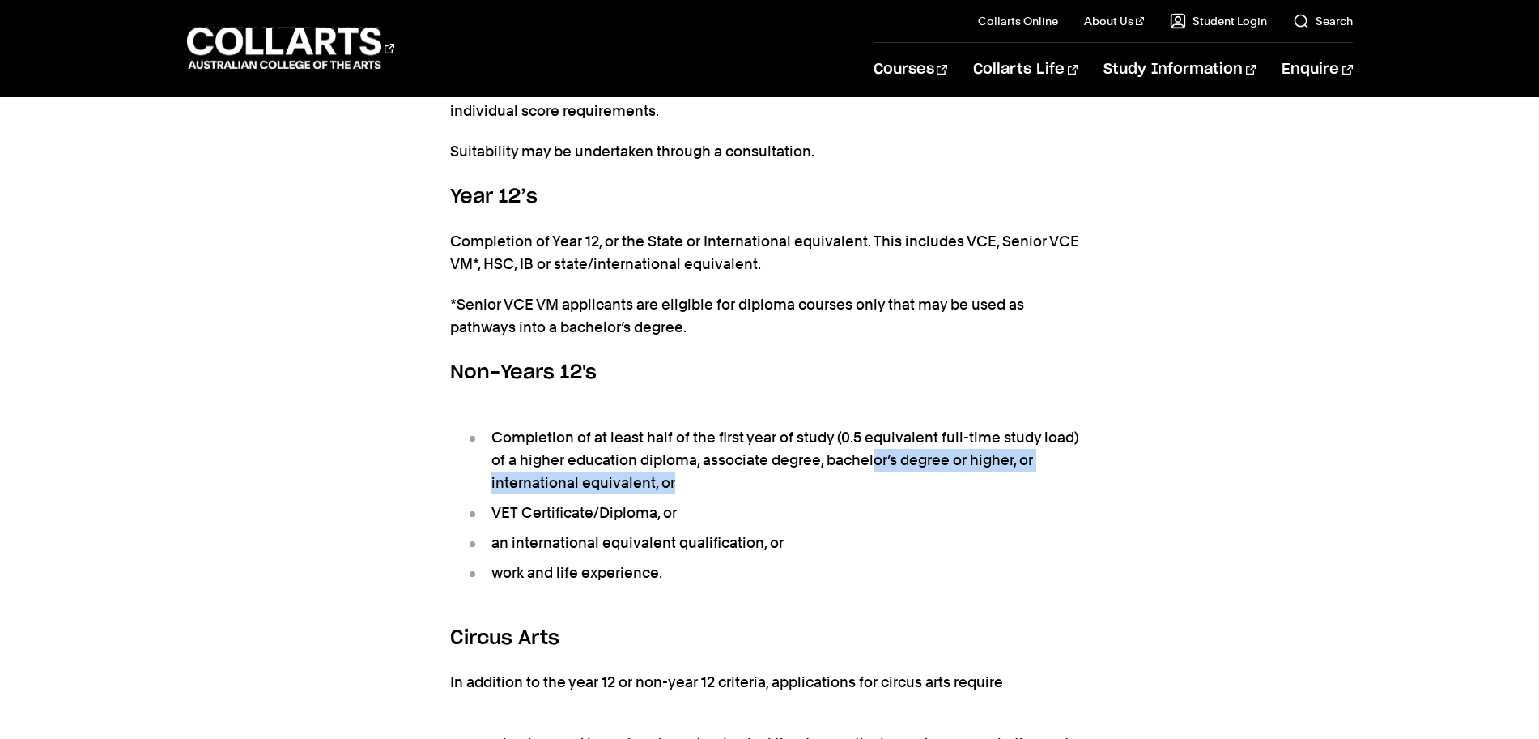
drag, startPoint x: 862, startPoint y: 393, endPoint x: 916, endPoint y: 399, distance: 54.6
click at [916, 426] on li "Completion of at least half of the first year of study (0.5 equivalent full-tim…" at bounding box center [778, 460] width 624 height 68
click at [910, 426] on li "Completion of at least half of the first year of study (0.5 equivalent full-tim…" at bounding box center [778, 460] width 624 height 68
click at [868, 426] on li "Completion of at least half of the first year of study (0.5 equivalent full-tim…" at bounding box center [778, 460] width 624 height 68
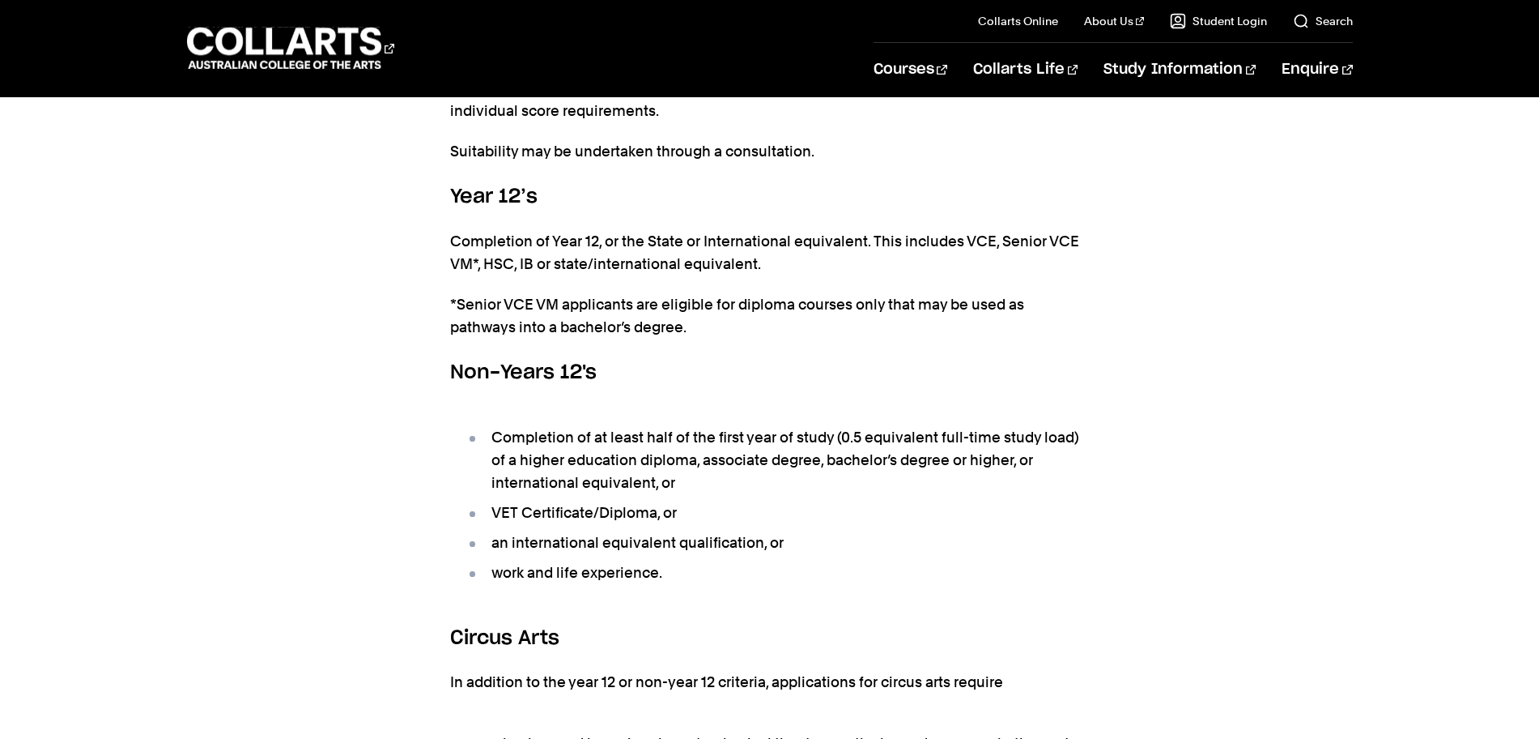
drag, startPoint x: 858, startPoint y: 410, endPoint x: 670, endPoint y: 406, distance: 188.7
click at [674, 426] on li "Completion of at least half of the first year of study (0.5 equivalent full-tim…" at bounding box center [778, 460] width 624 height 68
click at [670, 426] on li "Completion of at least half of the first year of study (0.5 equivalent full-tim…" at bounding box center [778, 460] width 624 height 68
drag, startPoint x: 714, startPoint y: 407, endPoint x: 615, endPoint y: 402, distance: 99.7
click at [615, 426] on li "Completion of at least half of the first year of study (0.5 equivalent full-tim…" at bounding box center [778, 460] width 624 height 68
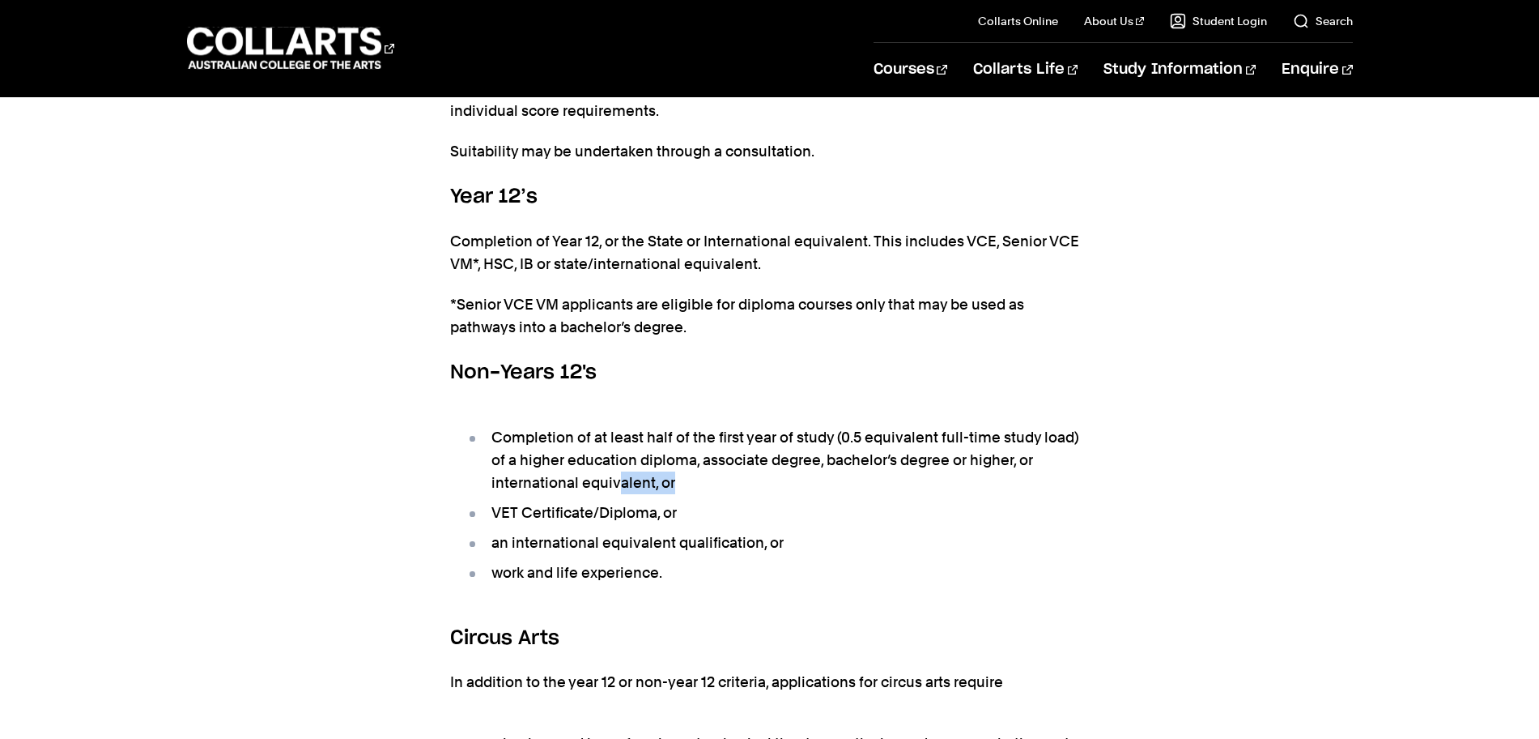
click at [765, 426] on li "Completion of at least half of the first year of study (0.5 equivalent full-tim…" at bounding box center [778, 460] width 624 height 68
click at [674, 457] on ul "Completion of at least half of the first year of study (0.5 equivalent full-tim…" at bounding box center [770, 505] width 640 height 198
drag, startPoint x: 651, startPoint y: 478, endPoint x: 588, endPoint y: 486, distance: 63.7
click at [589, 487] on ul "Completion of at least half of the first year of study (0.5 equivalent full-tim…" at bounding box center [770, 505] width 640 height 198
click at [587, 485] on ul "Completion of at least half of the first year of study (0.5 equivalent full-tim…" at bounding box center [770, 505] width 640 height 198
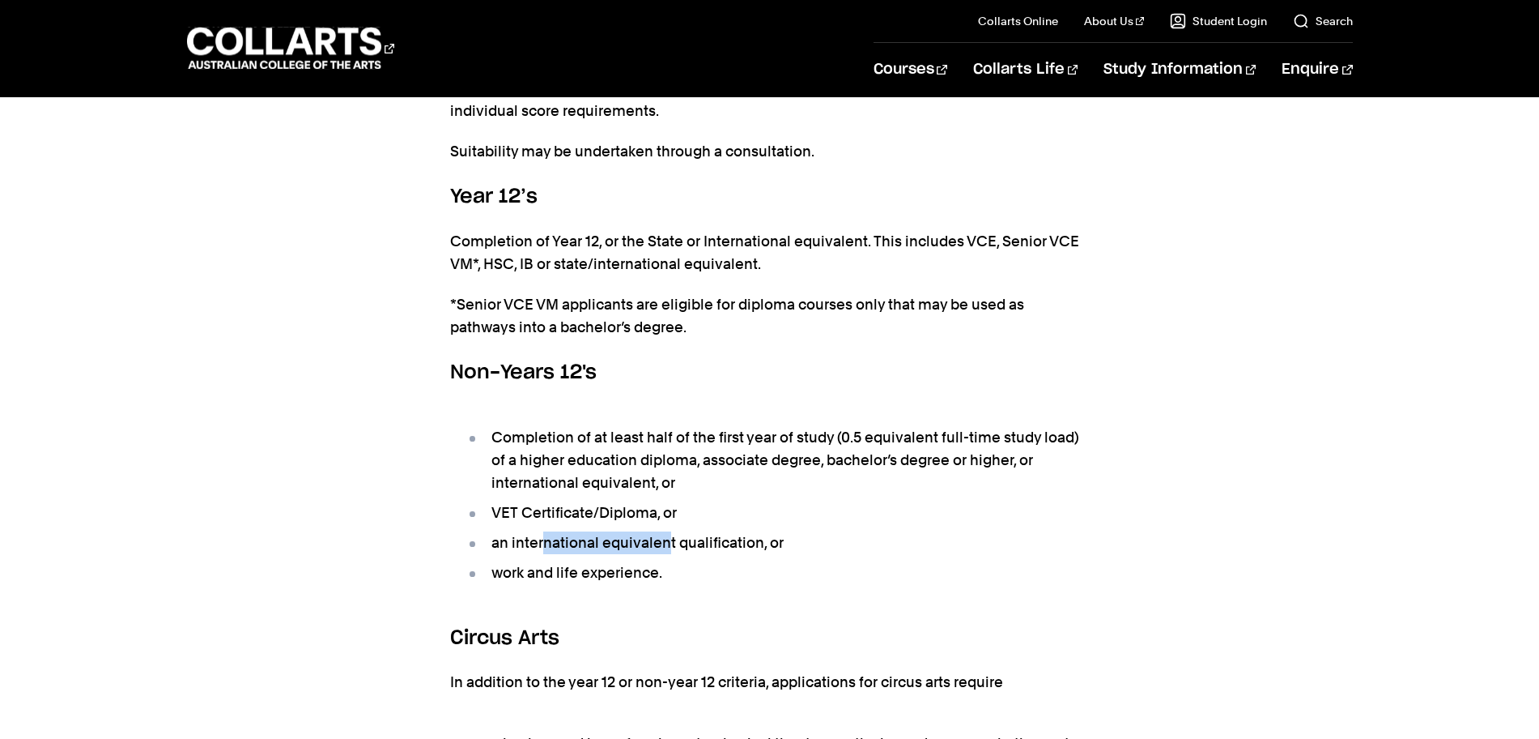
drag, startPoint x: 668, startPoint y: 471, endPoint x: 545, endPoint y: 473, distance: 123.1
click at [545, 531] on li "an international equivalent qualification, or" at bounding box center [778, 542] width 624 height 23
drag, startPoint x: 493, startPoint y: 470, endPoint x: 662, endPoint y: 466, distance: 168.5
click at [662, 531] on li "an international equivalent qualification, or" at bounding box center [778, 542] width 624 height 23
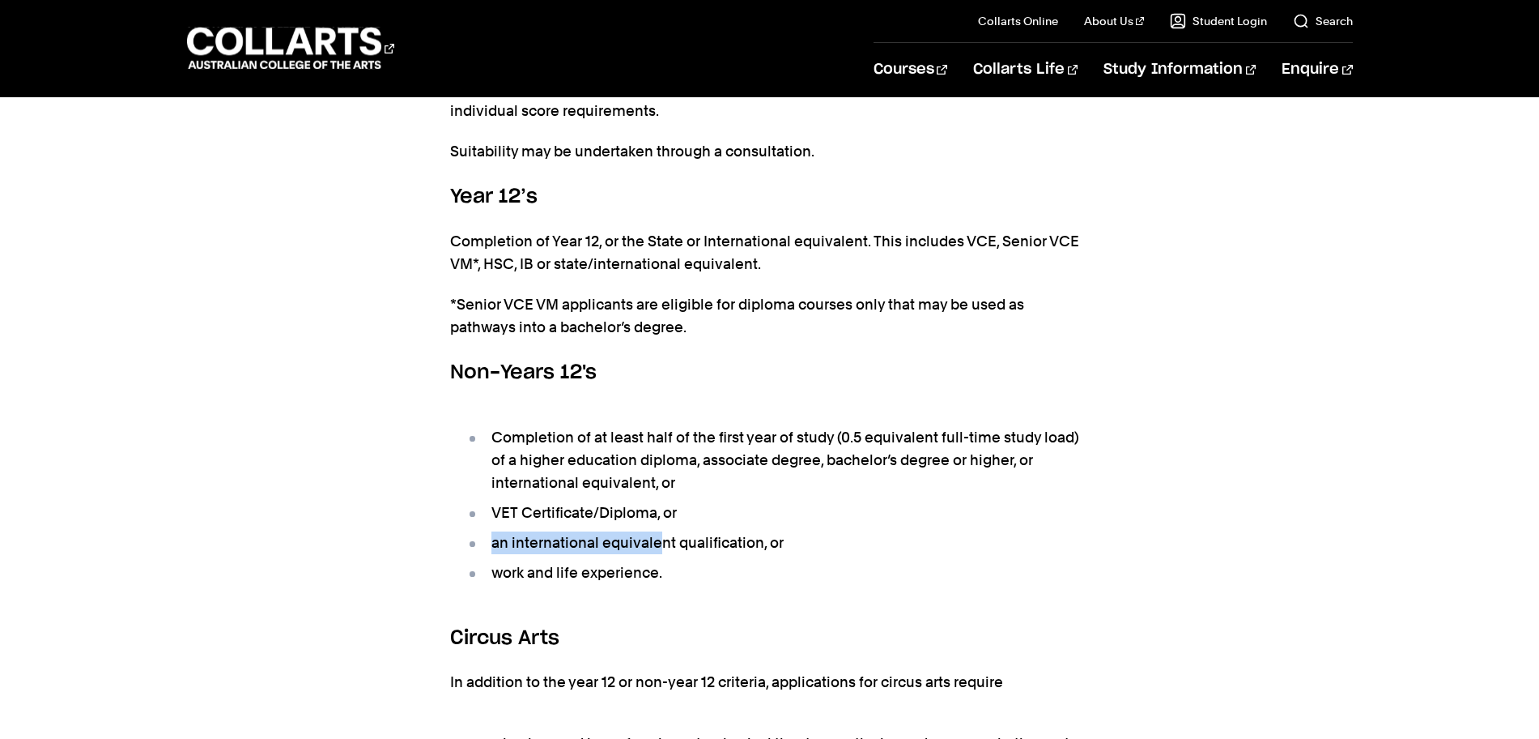
click at [662, 531] on li "an international equivalent qualification, or" at bounding box center [778, 542] width 624 height 23
click at [596, 484] on ul "Completion of at least half of the first year of study (0.5 equivalent full-tim…" at bounding box center [770, 505] width 640 height 198
drag, startPoint x: 688, startPoint y: 485, endPoint x: 496, endPoint y: 496, distance: 192.2
click at [496, 496] on ul "Completion of at least half of the first year of study (0.5 equivalent full-tim…" at bounding box center [770, 505] width 640 height 198
click at [496, 561] on li "work and life experience." at bounding box center [778, 572] width 624 height 23
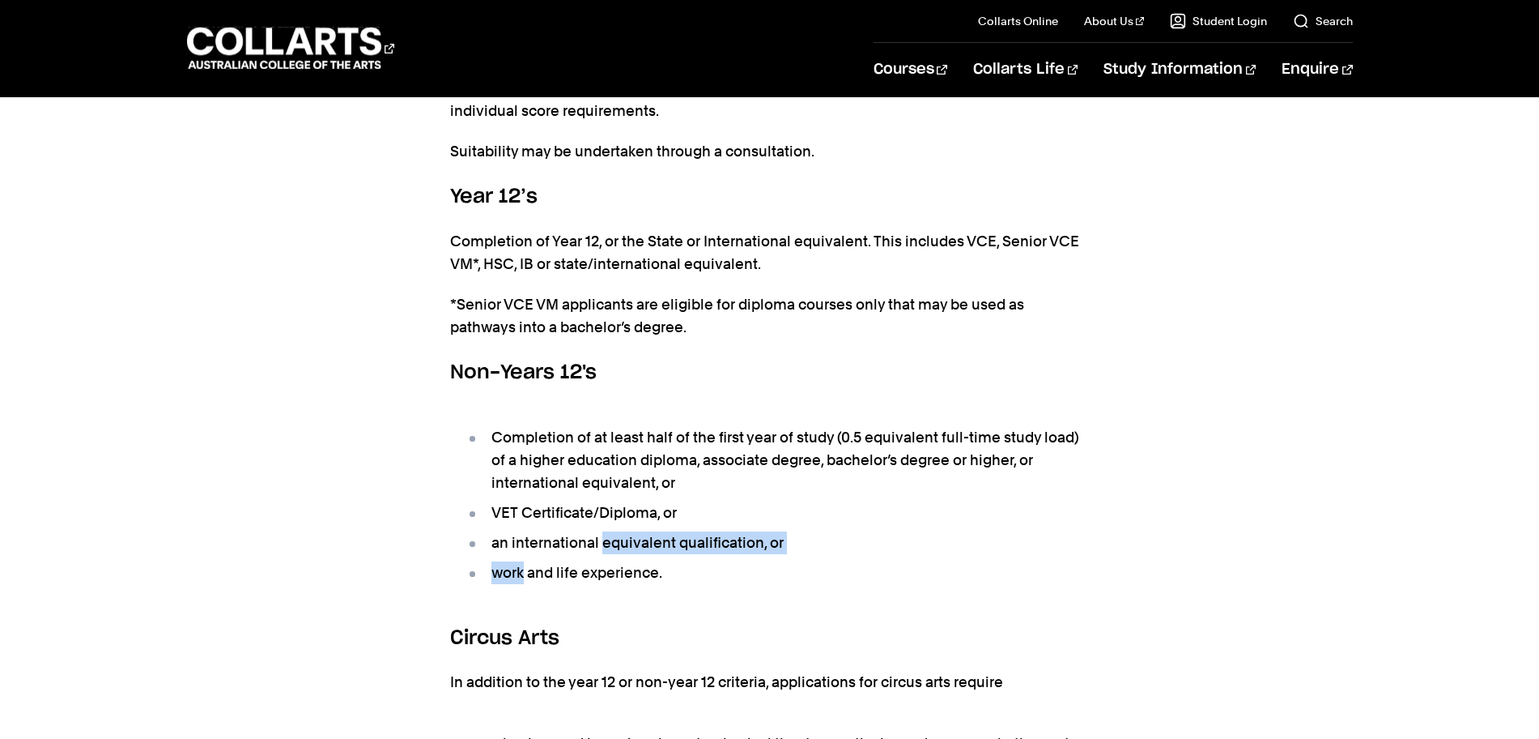
drag, startPoint x: 496, startPoint y: 496, endPoint x: 654, endPoint y: 479, distance: 159.6
click at [649, 479] on ul "Completion of at least half of the first year of study (0.5 equivalent full-tim…" at bounding box center [770, 505] width 640 height 198
click at [659, 483] on ul "Completion of at least half of the first year of study (0.5 equivalent full-tim…" at bounding box center [770, 505] width 640 height 198
drag, startPoint x: 496, startPoint y: 505, endPoint x: 487, endPoint y: 503, distance: 9.1
click at [487, 503] on ul "Completion of at least half of the first year of study (0.5 equivalent full-tim…" at bounding box center [770, 505] width 640 height 198
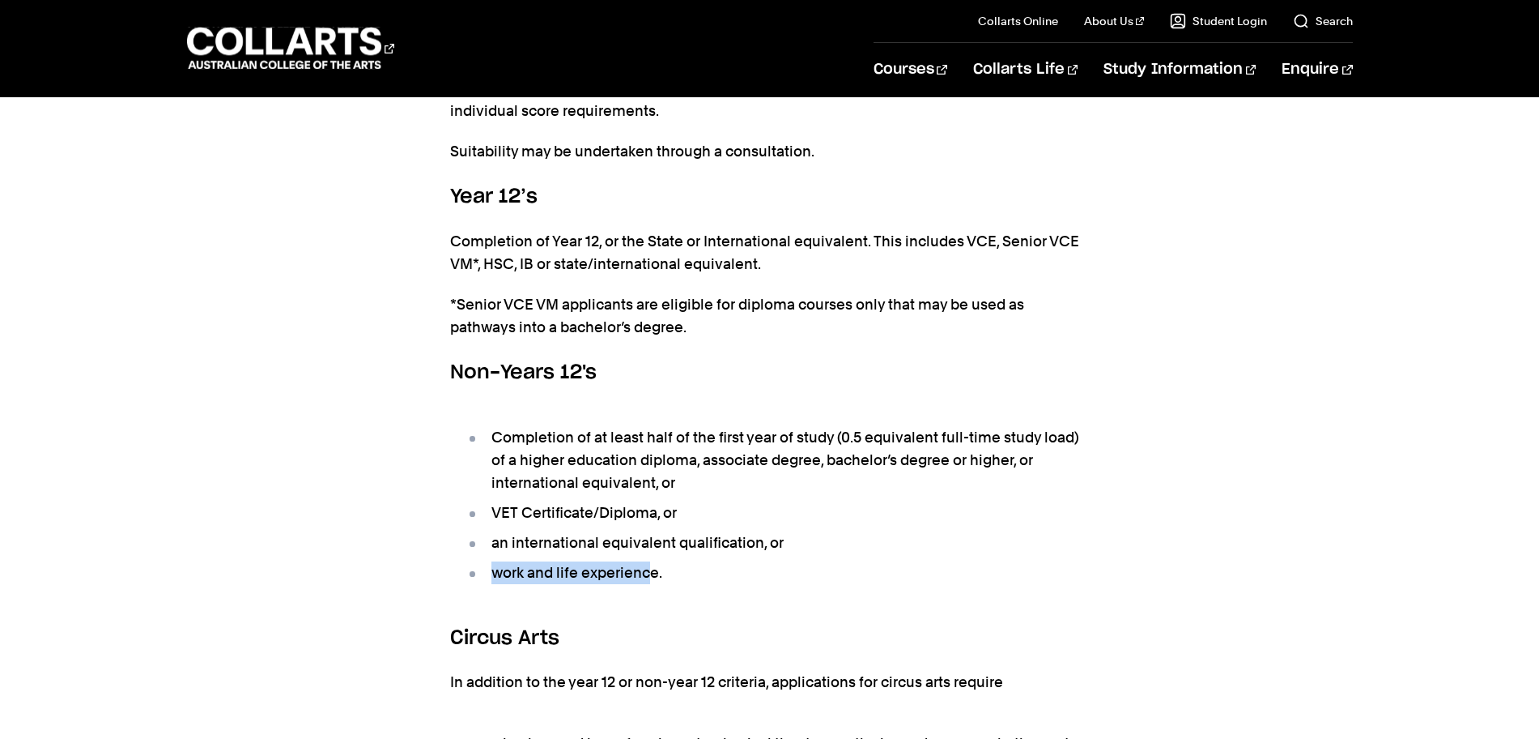
click at [487, 561] on li "work and life experience." at bounding box center [778, 572] width 624 height 23
drag, startPoint x: 879, startPoint y: 462, endPoint x: 683, endPoint y: 452, distance: 196.3
click at [700, 531] on li "an international equivalent qualification, or" at bounding box center [778, 542] width 624 height 23
click at [629, 426] on li "Completion of at least half of the first year of study (0.5 equivalent full-tim…" at bounding box center [778, 460] width 624 height 68
drag, startPoint x: 636, startPoint y: 391, endPoint x: 720, endPoint y: 390, distance: 84.2
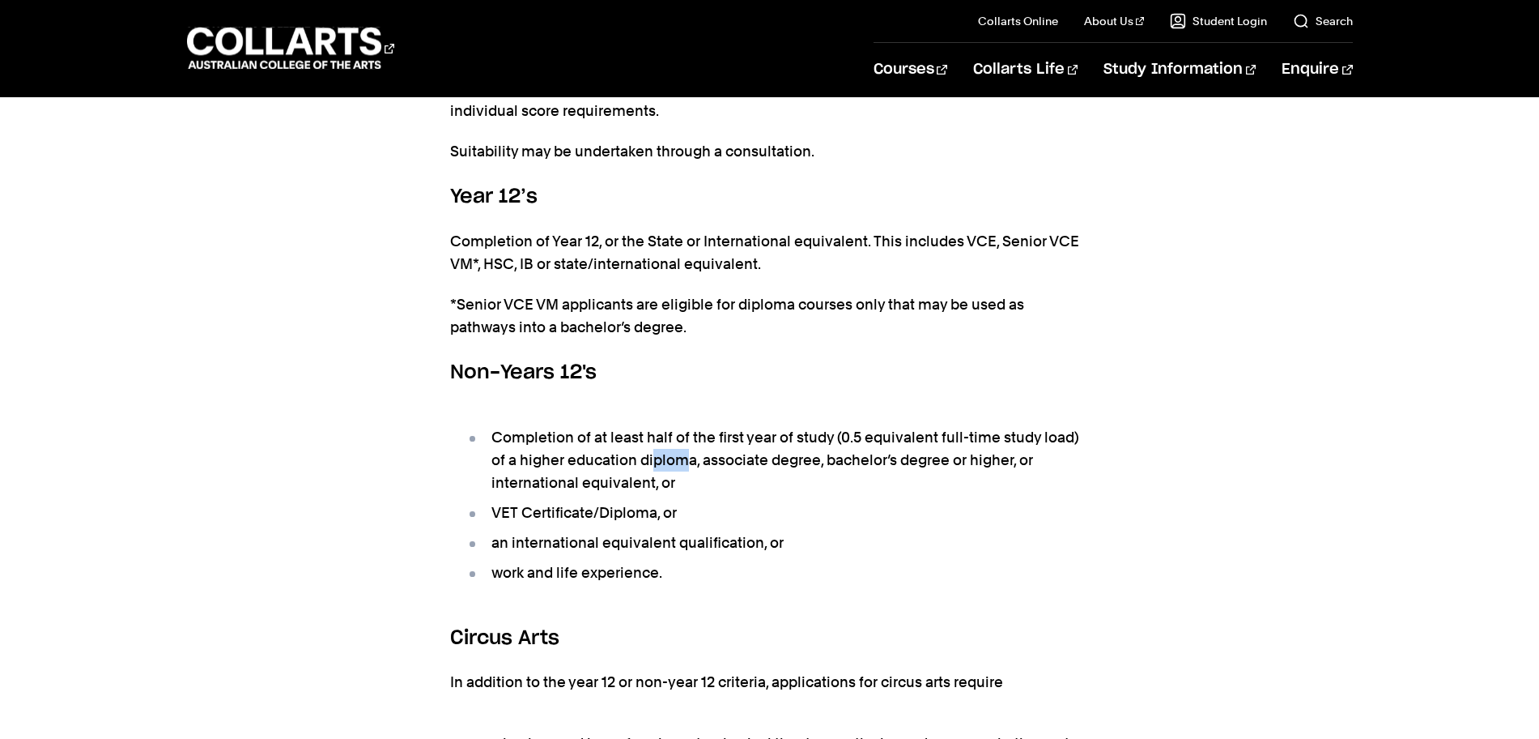
click at [720, 426] on li "Completion of at least half of the first year of study (0.5 equivalent full-tim…" at bounding box center [778, 460] width 624 height 68
drag, startPoint x: 711, startPoint y: 396, endPoint x: 717, endPoint y: 403, distance: 9.2
click at [711, 426] on li "Completion of at least half of the first year of study (0.5 equivalent full-tim…" at bounding box center [778, 460] width 624 height 68
click at [626, 624] on h6 "Circus Arts" at bounding box center [770, 638] width 640 height 29
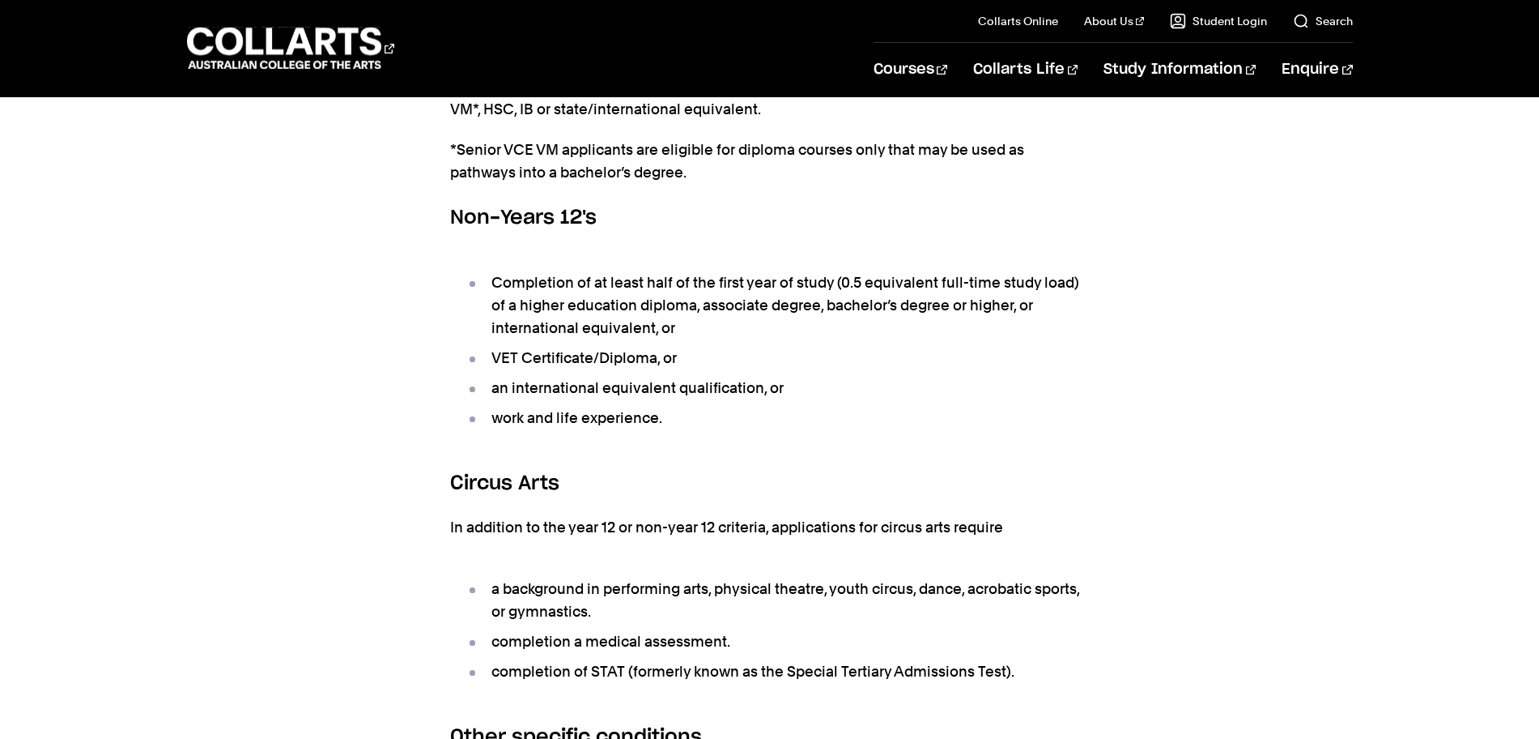
scroll to position [1316, 0]
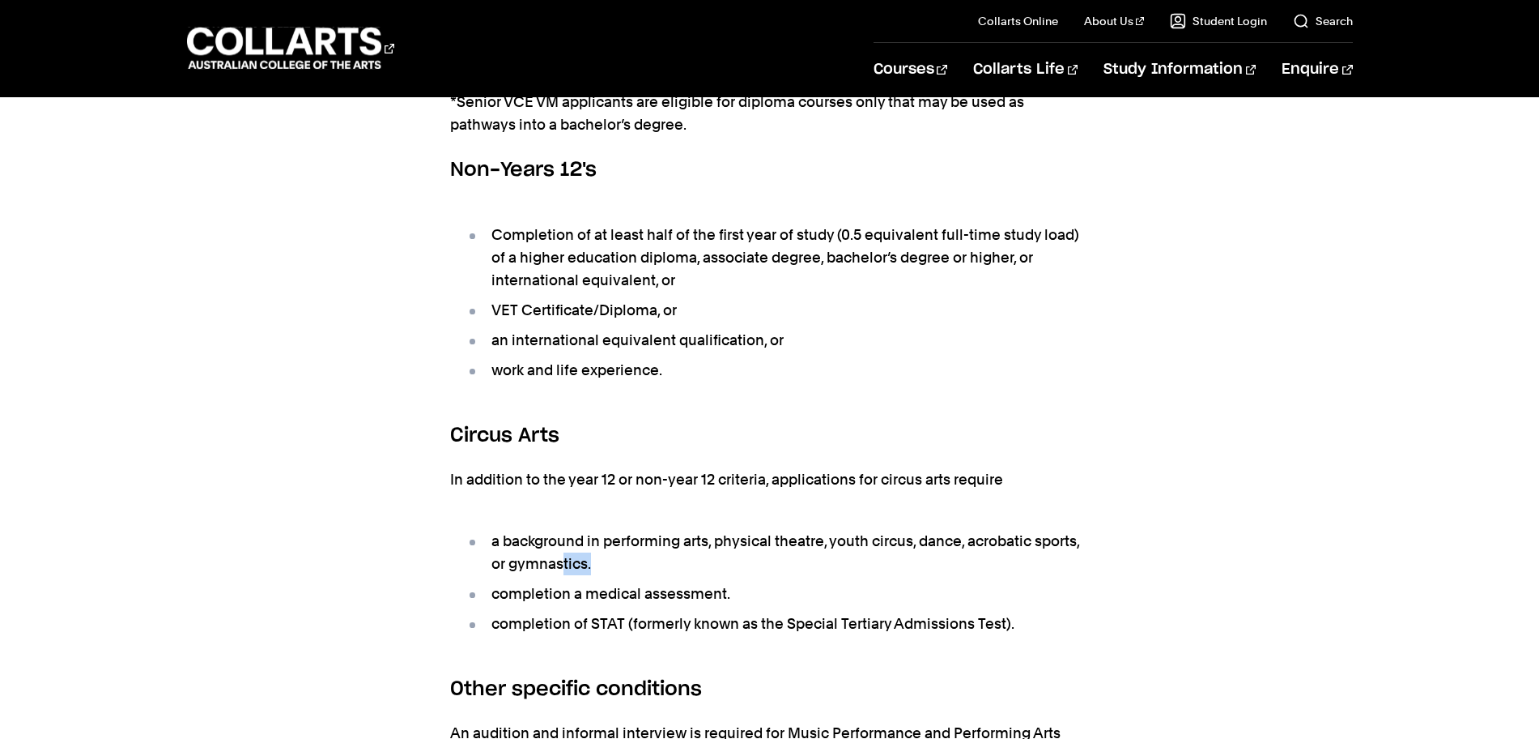
click at [561, 530] on li "a background in performing arts, physical theatre, youth circus, dance, acrobat…" at bounding box center [778, 552] width 624 height 45
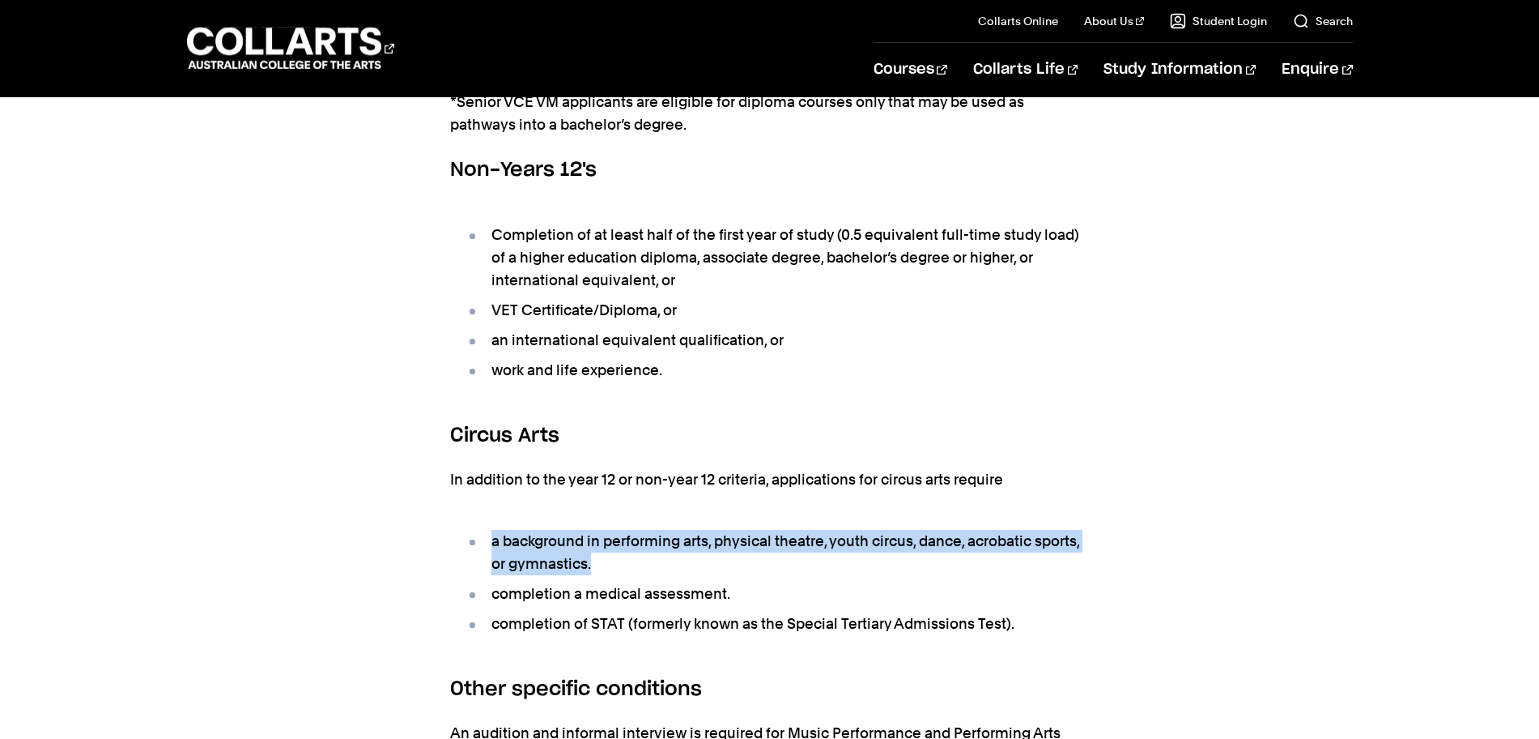
drag, startPoint x: 603, startPoint y: 499, endPoint x: 455, endPoint y: 476, distance: 149.9
click at [455, 509] on ul "a background in performing arts, physical theatre, youth circus, dance, acrobat…" at bounding box center [770, 582] width 640 height 146
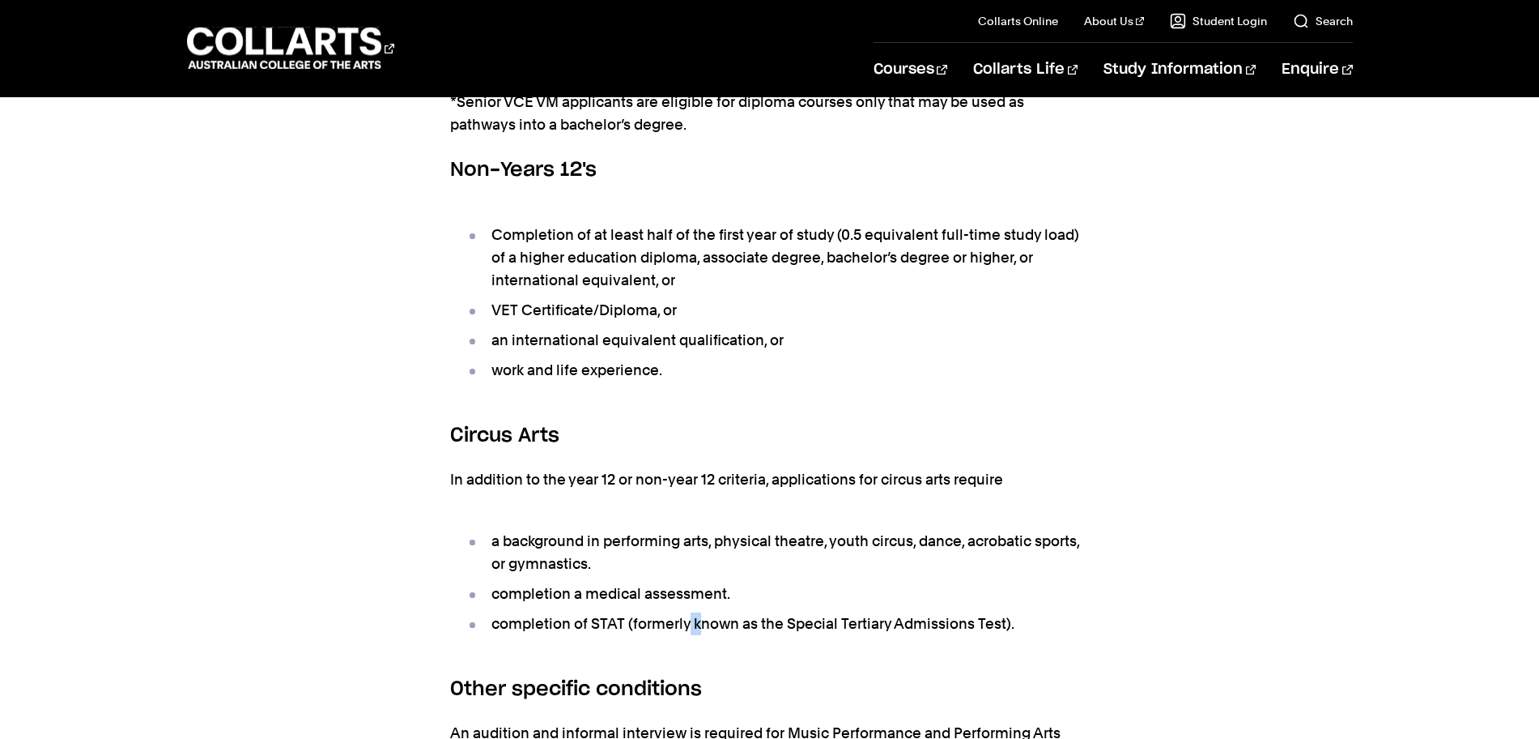
drag, startPoint x: 688, startPoint y: 544, endPoint x: 696, endPoint y: 556, distance: 13.9
click at [696, 612] on li "completion of STAT (formerly known as the Special Tertiary Admissions Test)." at bounding box center [778, 623] width 624 height 23
drag, startPoint x: 746, startPoint y: 537, endPoint x: 757, endPoint y: 537, distance: 11.3
click at [749, 534] on ul "a background in performing arts, physical theatre, youth circus, dance, acrobat…" at bounding box center [770, 582] width 640 height 146
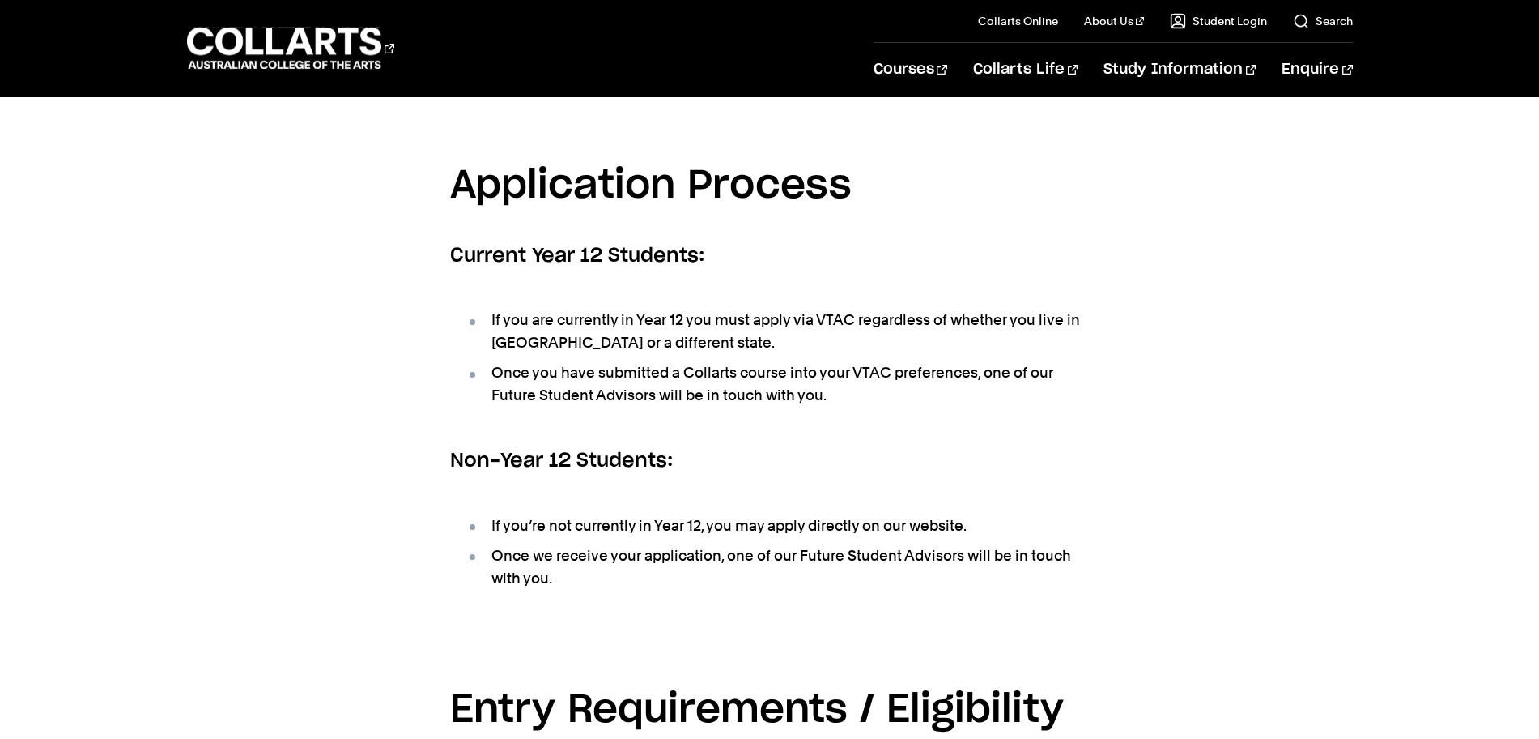
scroll to position [405, 0]
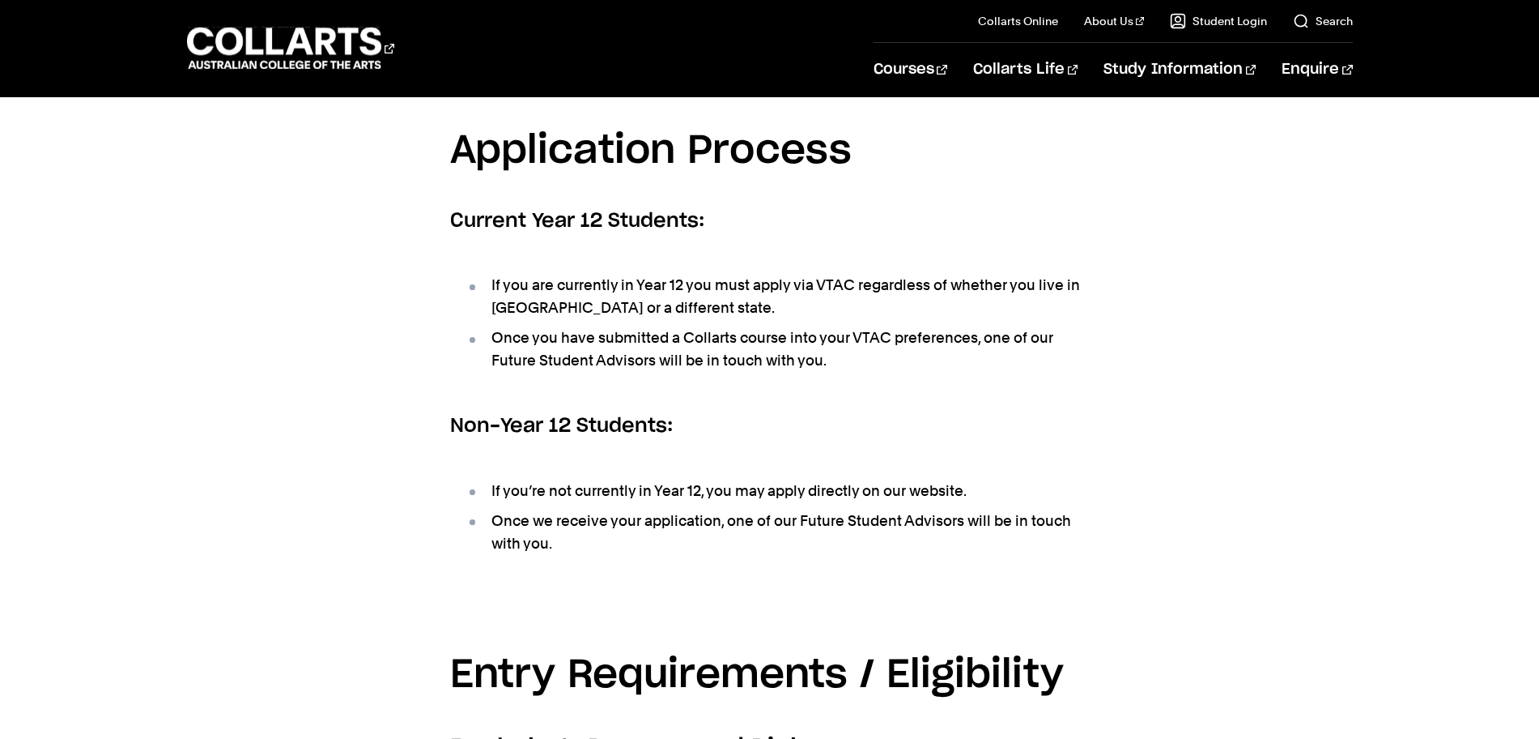
drag, startPoint x: 634, startPoint y: 475, endPoint x: 611, endPoint y: 472, distance: 22.8
click at [611, 509] on li "Once we receive your application, one of our Future Student Advisors will be in…" at bounding box center [778, 531] width 624 height 45
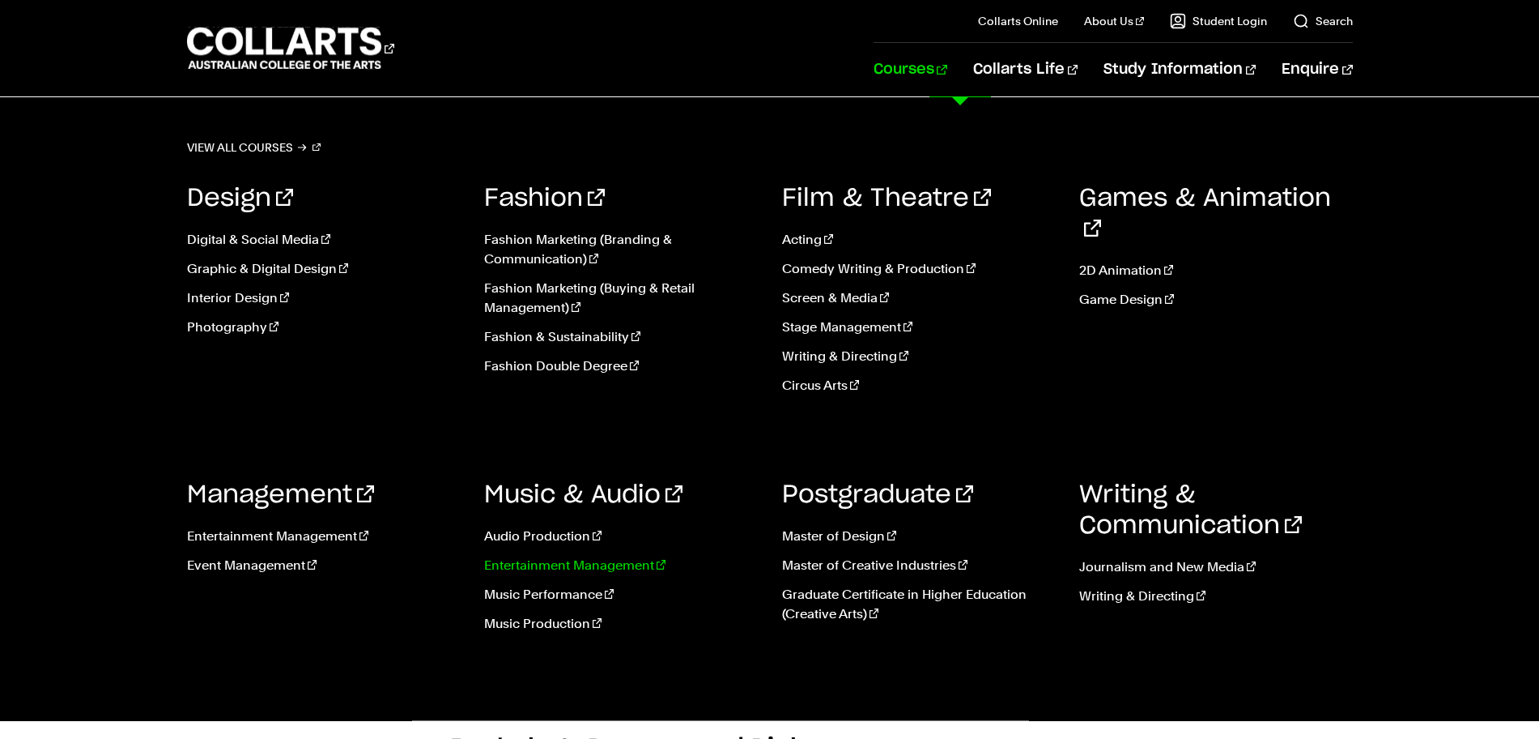
click at [543, 564] on link "Entertainment Management" at bounding box center [621, 565] width 274 height 19
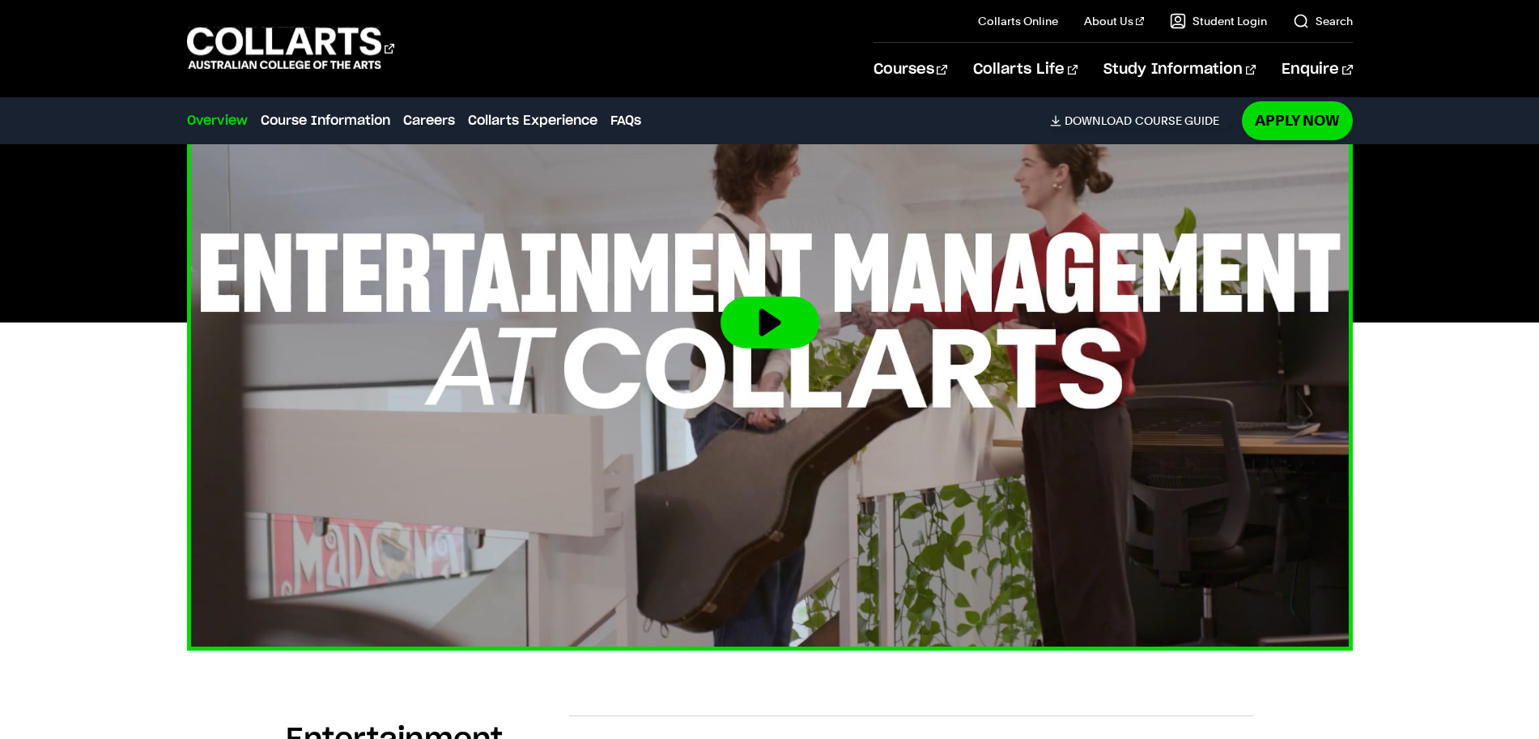
scroll to position [709, 0]
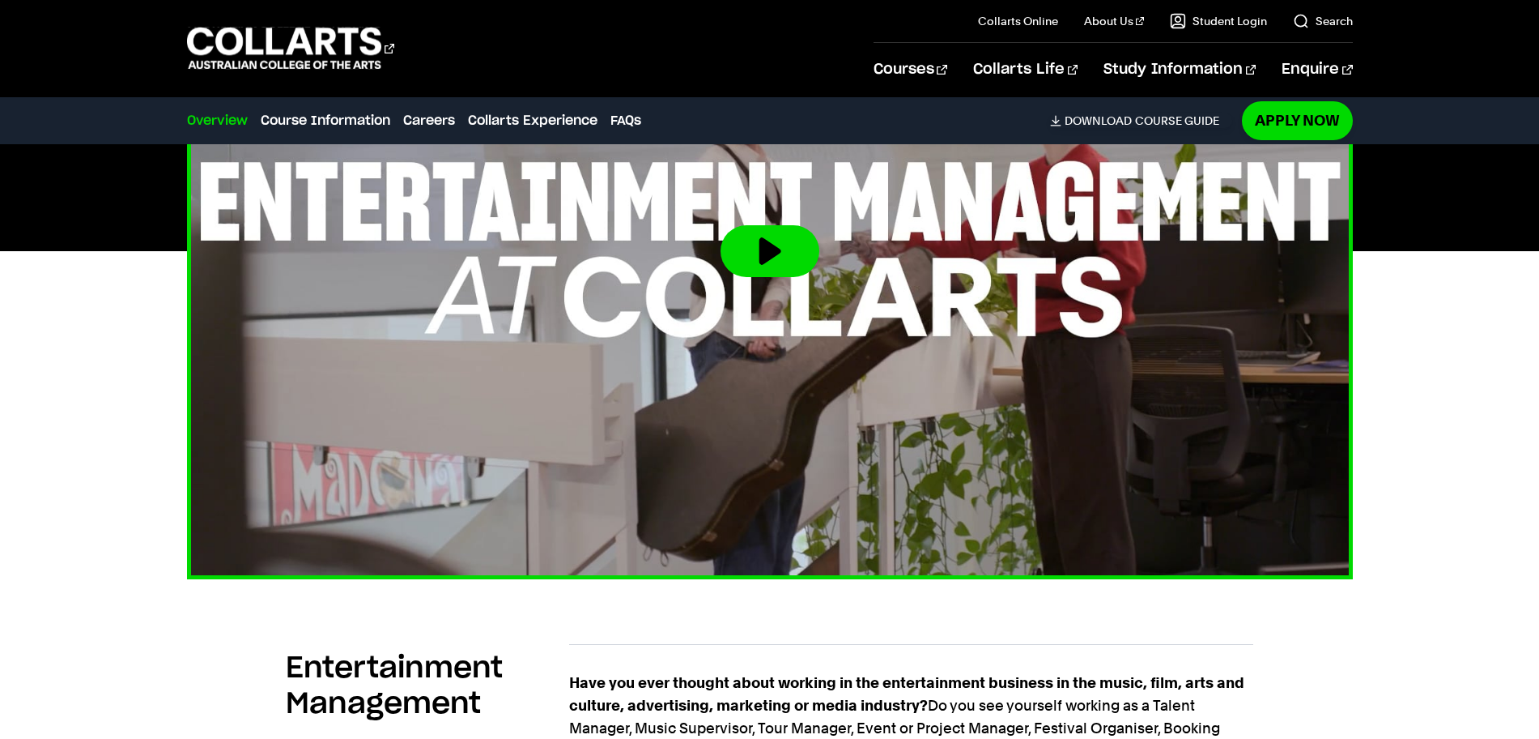
click at [792, 279] on img at bounding box center [770, 252] width 1283 height 722
click at [781, 257] on button at bounding box center [770, 251] width 99 height 52
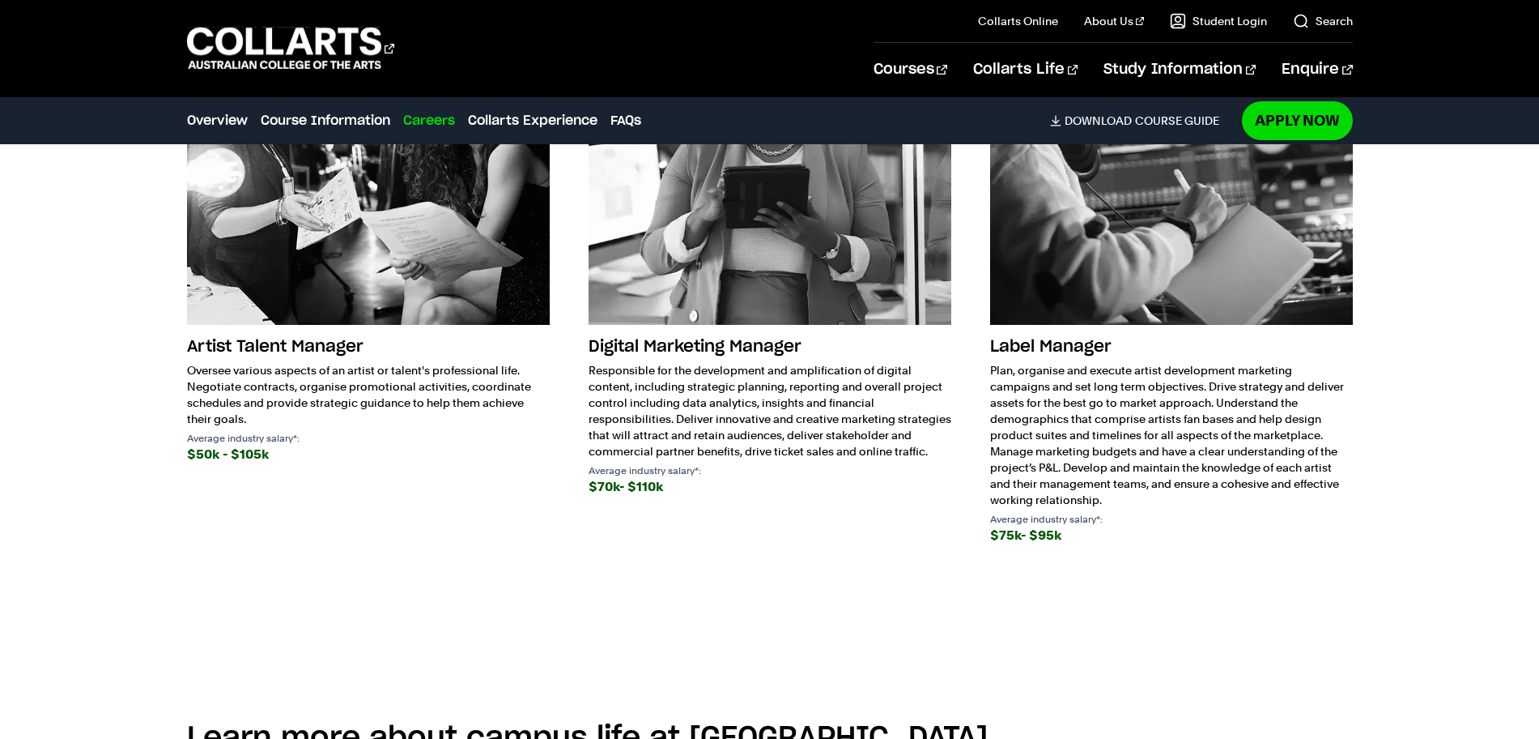
scroll to position [3037, 0]
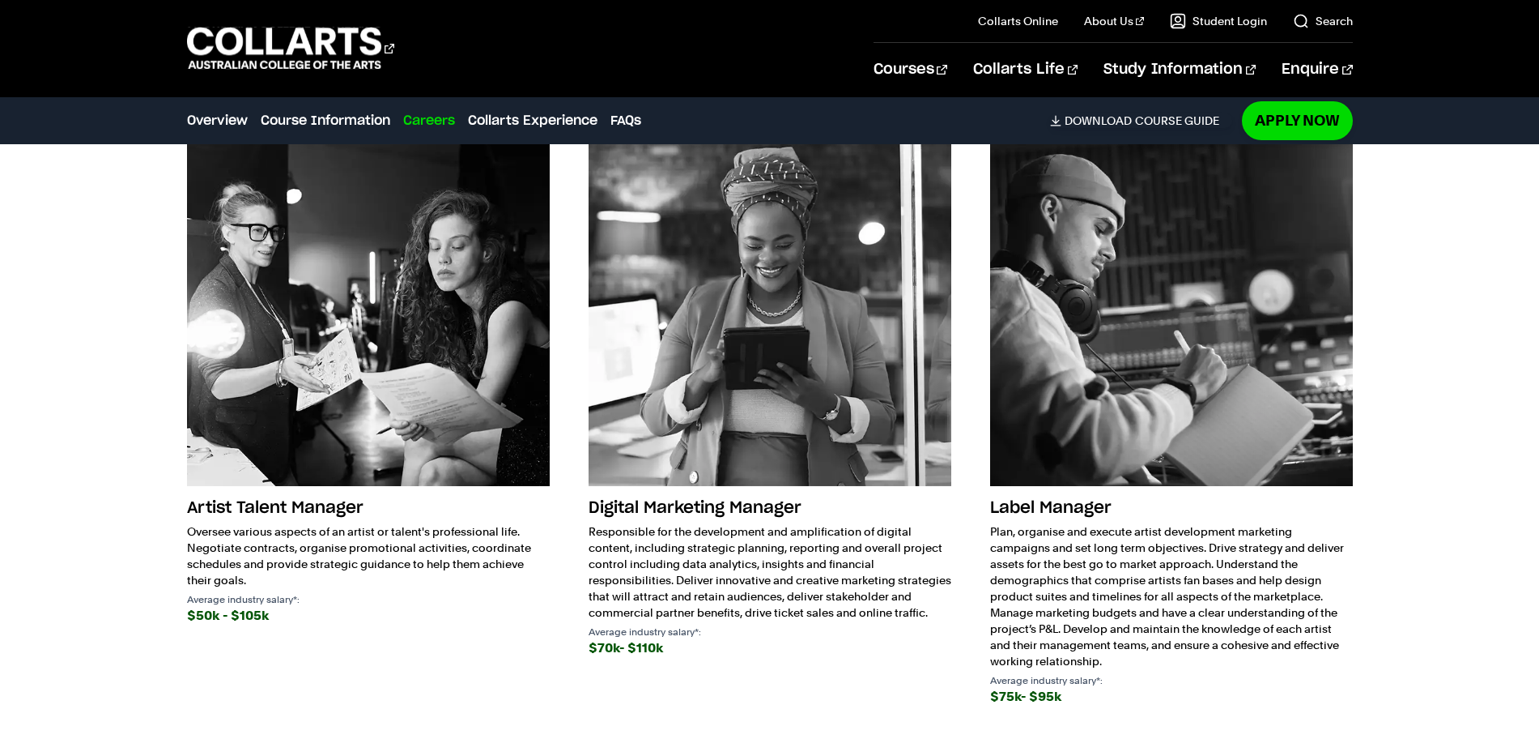
drag, startPoint x: 313, startPoint y: 542, endPoint x: 236, endPoint y: 523, distance: 79.2
click at [236, 523] on p "Oversee various aspects of an artist or talent's professional life. Negotiate c…" at bounding box center [368, 555] width 363 height 65
drag, startPoint x: 299, startPoint y: 545, endPoint x: 262, endPoint y: 542, distance: 36.6
click at [262, 542] on div "Artist Talent Manager Oversee various aspects of an artist or talent's professi…" at bounding box center [368, 559] width 363 height 134
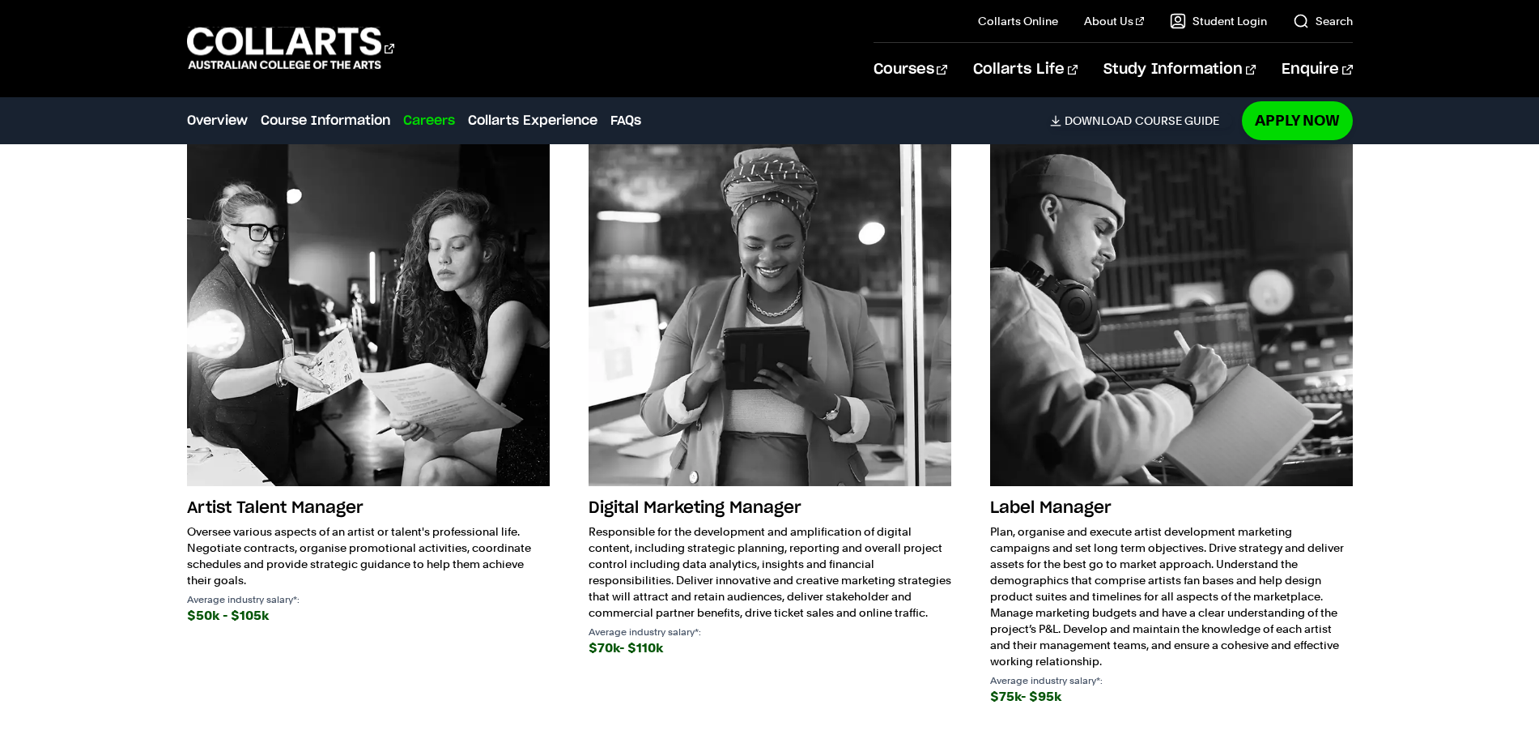
click at [364, 534] on p "Oversee various aspects of an artist or talent's professional life. Negotiate c…" at bounding box center [368, 555] width 363 height 65
drag, startPoint x: 1050, startPoint y: 654, endPoint x: 1006, endPoint y: 647, distance: 45.0
click at [1006, 685] on div "$75k- $95k" at bounding box center [1171, 696] width 363 height 23
click at [1003, 685] on div "$75k- $95k" at bounding box center [1171, 696] width 363 height 23
drag, startPoint x: 1041, startPoint y: 647, endPoint x: 992, endPoint y: 644, distance: 48.7
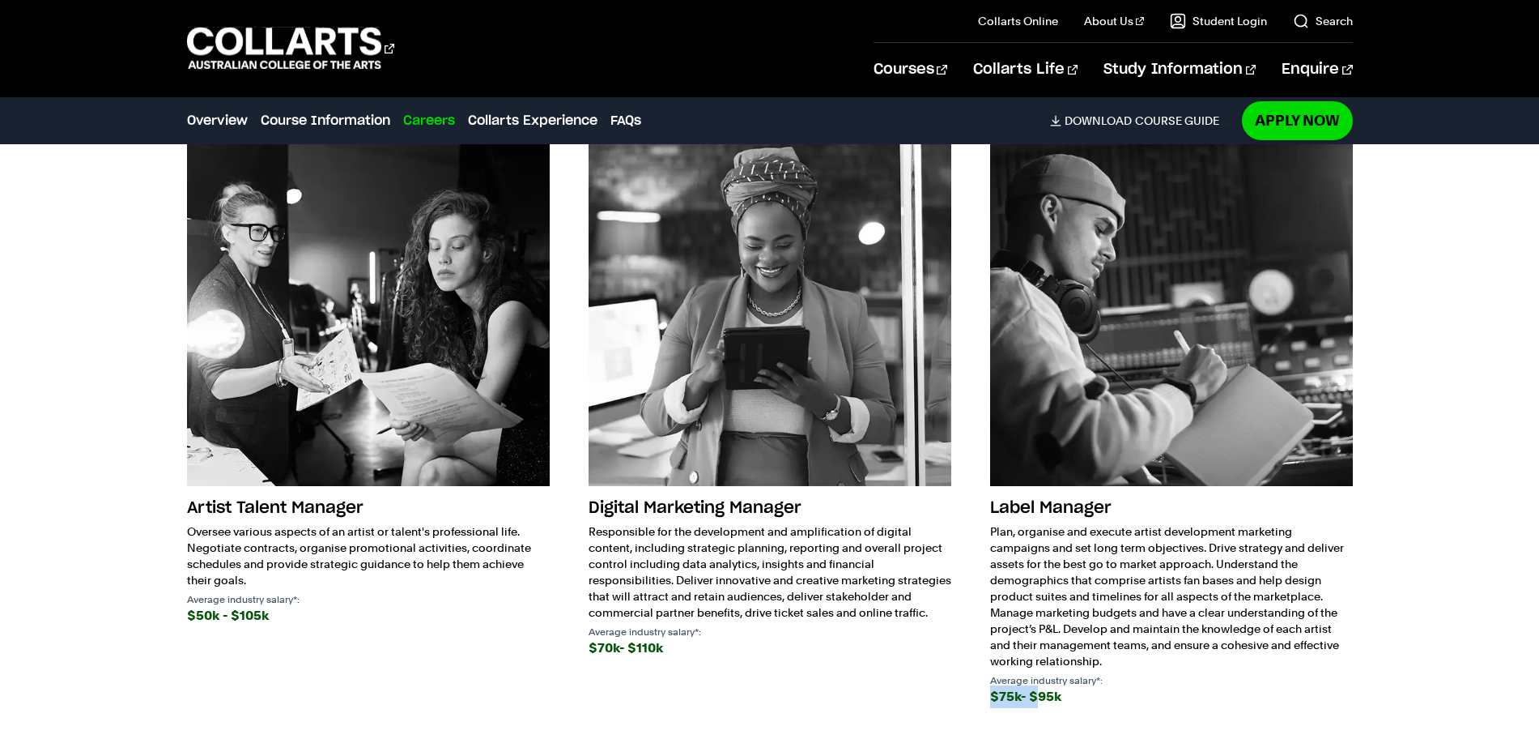
click at [992, 685] on div "$75k- $95k" at bounding box center [1171, 696] width 363 height 23
drag, startPoint x: 1028, startPoint y: 645, endPoint x: 997, endPoint y: 640, distance: 31.3
click at [1012, 685] on div "$75k- $95k" at bounding box center [1171, 696] width 363 height 23
click at [994, 685] on div "$75k- $95k" at bounding box center [1171, 696] width 363 height 23
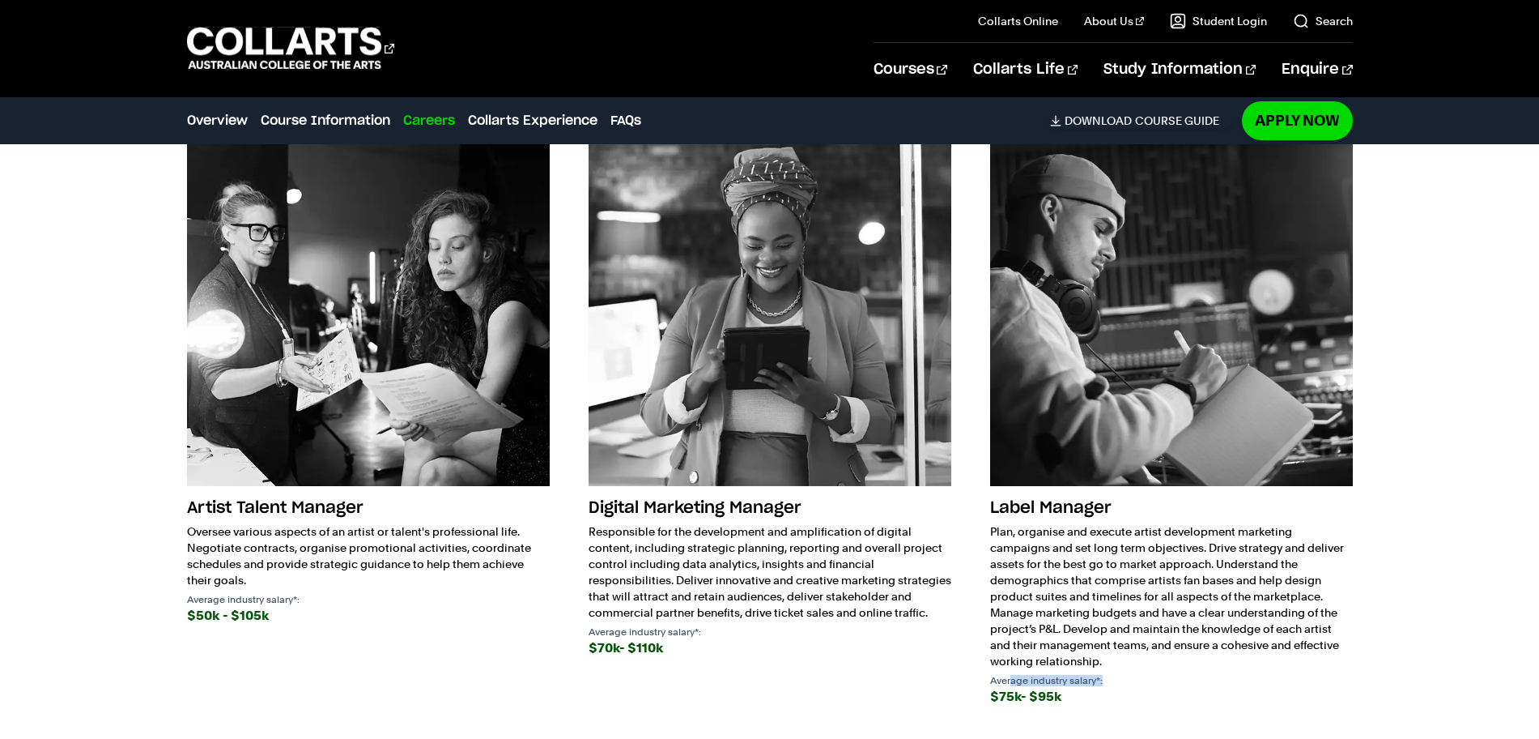
drag, startPoint x: 1125, startPoint y: 637, endPoint x: 1009, endPoint y: 635, distance: 115.8
click at [1009, 675] on p "Average industry salary*:" at bounding box center [1171, 680] width 363 height 10
click at [1008, 675] on p "Average industry salary*:" at bounding box center [1171, 680] width 363 height 10
drag, startPoint x: 1078, startPoint y: 647, endPoint x: 994, endPoint y: 636, distance: 85.0
click at [998, 637] on div "Label Manager Plan, organise and execute artist development marketing campaigns…" at bounding box center [1171, 599] width 363 height 215
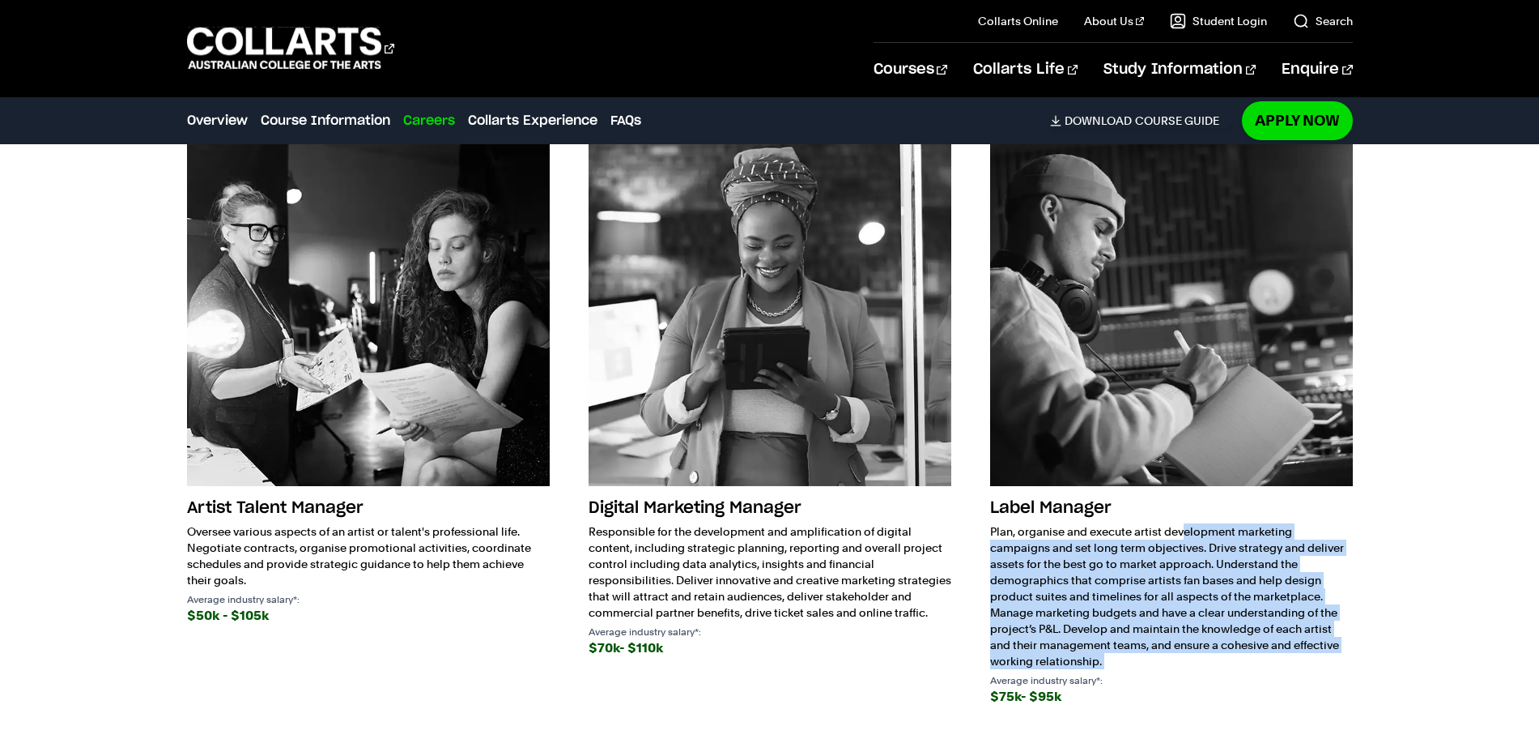
drag, startPoint x: 992, startPoint y: 635, endPoint x: 987, endPoint y: 484, distance: 150.7
click at [987, 484] on div "Artist Talent Manager Oversee various aspects of an artist or talent's professi…" at bounding box center [770, 431] width 1166 height 617
drag, startPoint x: 987, startPoint y: 484, endPoint x: 1128, endPoint y: 645, distance: 214.1
click at [1128, 645] on div "Artist Talent Manager Oversee various aspects of an artist or talent's professi…" at bounding box center [770, 431] width 1166 height 617
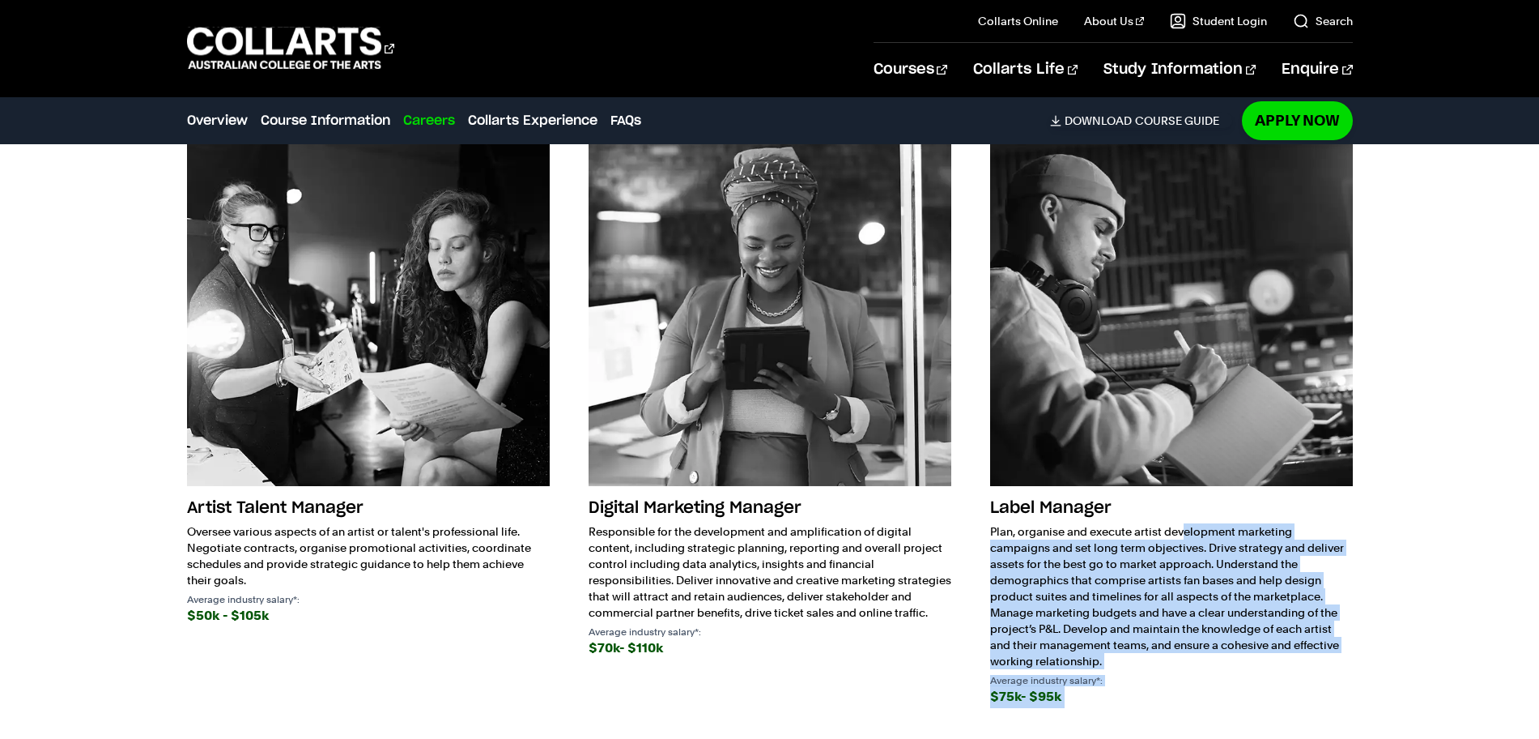
click at [1128, 685] on div "$75k- $95k" at bounding box center [1171, 696] width 363 height 23
drag, startPoint x: 1128, startPoint y: 645, endPoint x: 984, endPoint y: 489, distance: 212.6
click at [984, 489] on div "Artist Talent Manager Oversee various aspects of an artist or talent's professi…" at bounding box center [770, 431] width 1166 height 617
click at [983, 489] on div "Artist Talent Manager Oversee various aspects of an artist or talent's professi…" at bounding box center [770, 431] width 1166 height 617
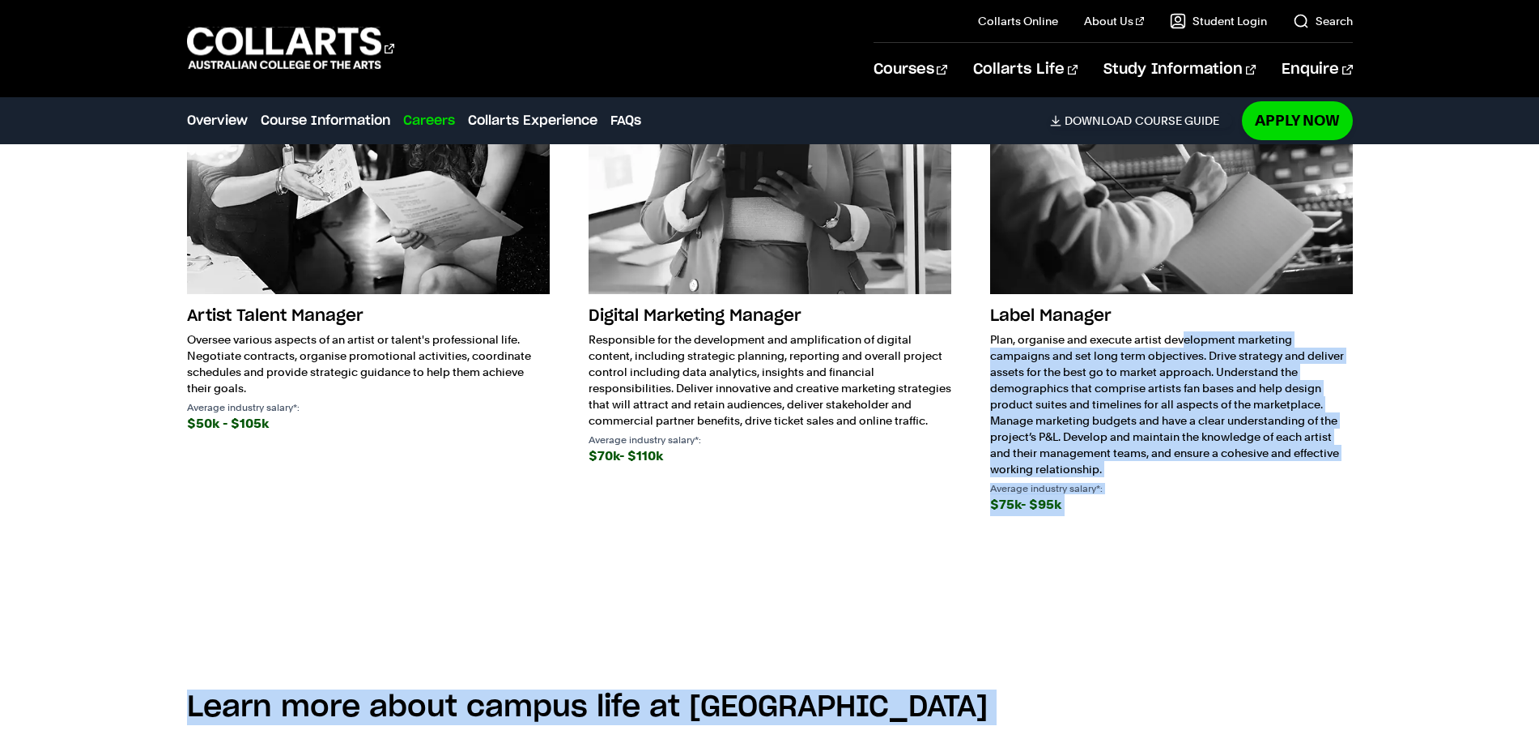
scroll to position [3666, 0]
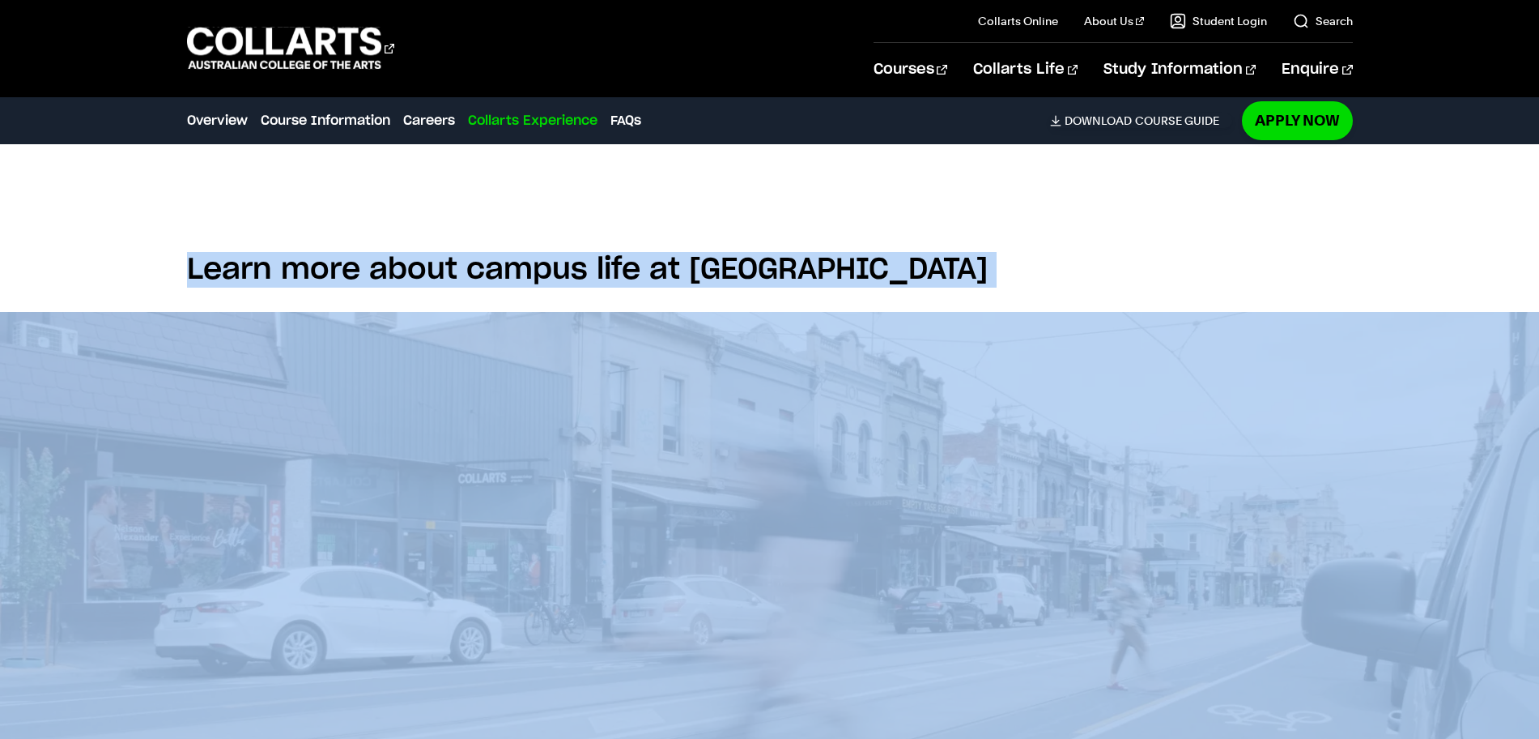
drag, startPoint x: 983, startPoint y: 489, endPoint x: 1018, endPoint y: 424, distance: 74.3
click at [1029, 427] on body "Courses Collarts Online Study 100% online About Us History & Values Strategic P…" at bounding box center [769, 246] width 1539 height 7824
click at [956, 252] on h2 "Learn more about campus life at [GEOGRAPHIC_DATA]" at bounding box center [770, 270] width 1166 height 36
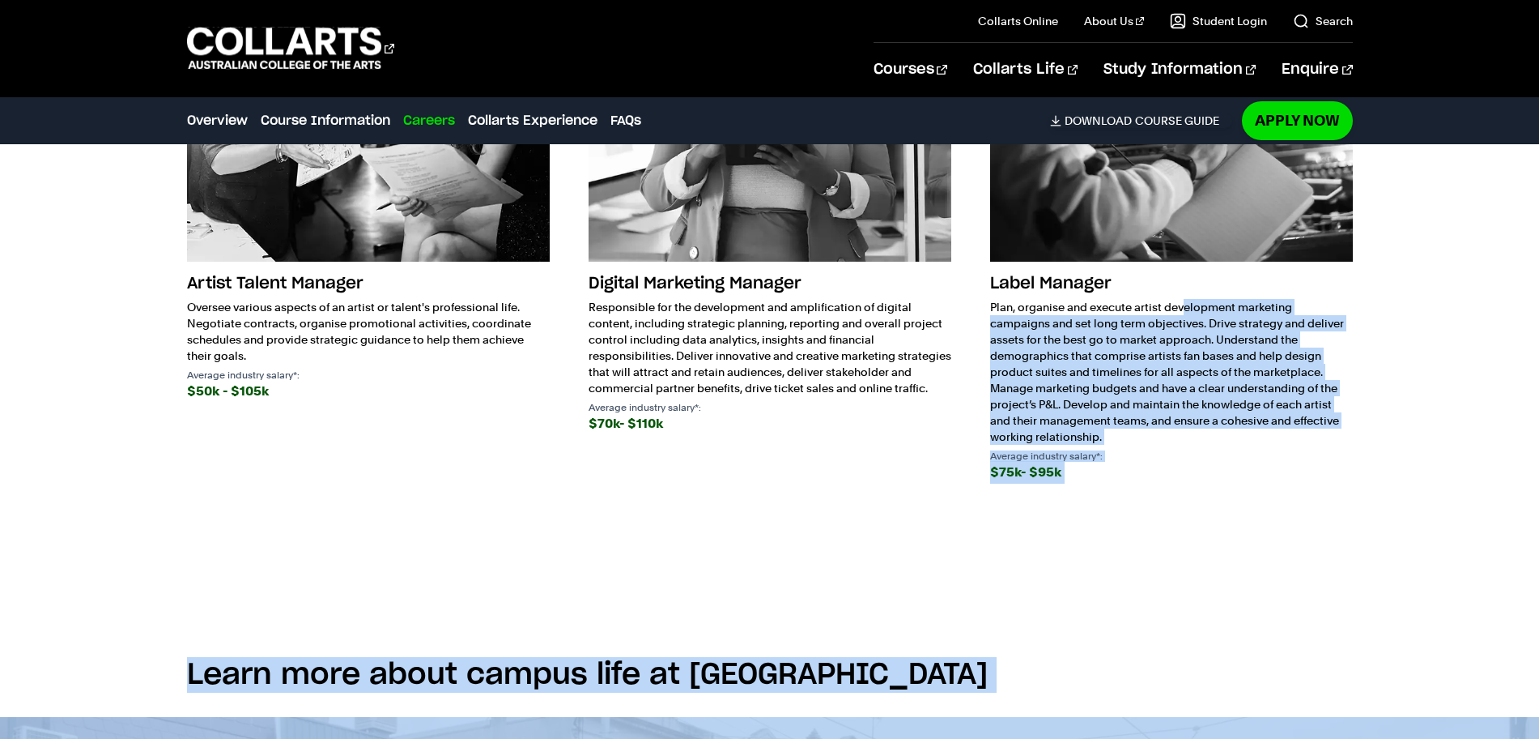
click at [1075, 306] on p "Plan, organise and execute artist development marketing campaigns and set long …" at bounding box center [1171, 372] width 363 height 146
click at [1103, 398] on p "Plan, organise and execute artist development marketing campaigns and set long …" at bounding box center [1171, 372] width 363 height 146
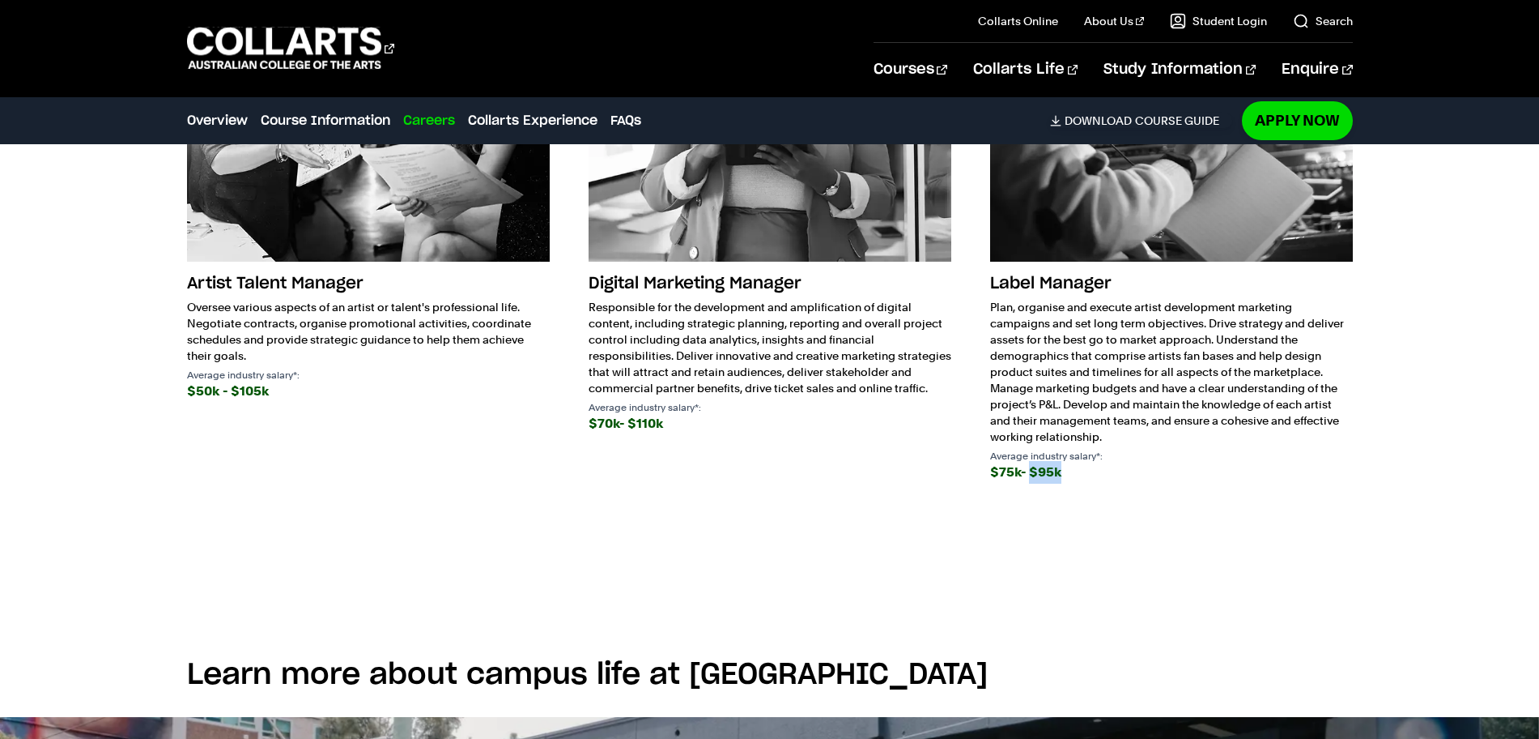
drag, startPoint x: 1067, startPoint y: 426, endPoint x: 1033, endPoint y: 426, distance: 34.0
click at [1033, 461] on div "$75k- $95k" at bounding box center [1171, 472] width 363 height 23
copy div "$95k"
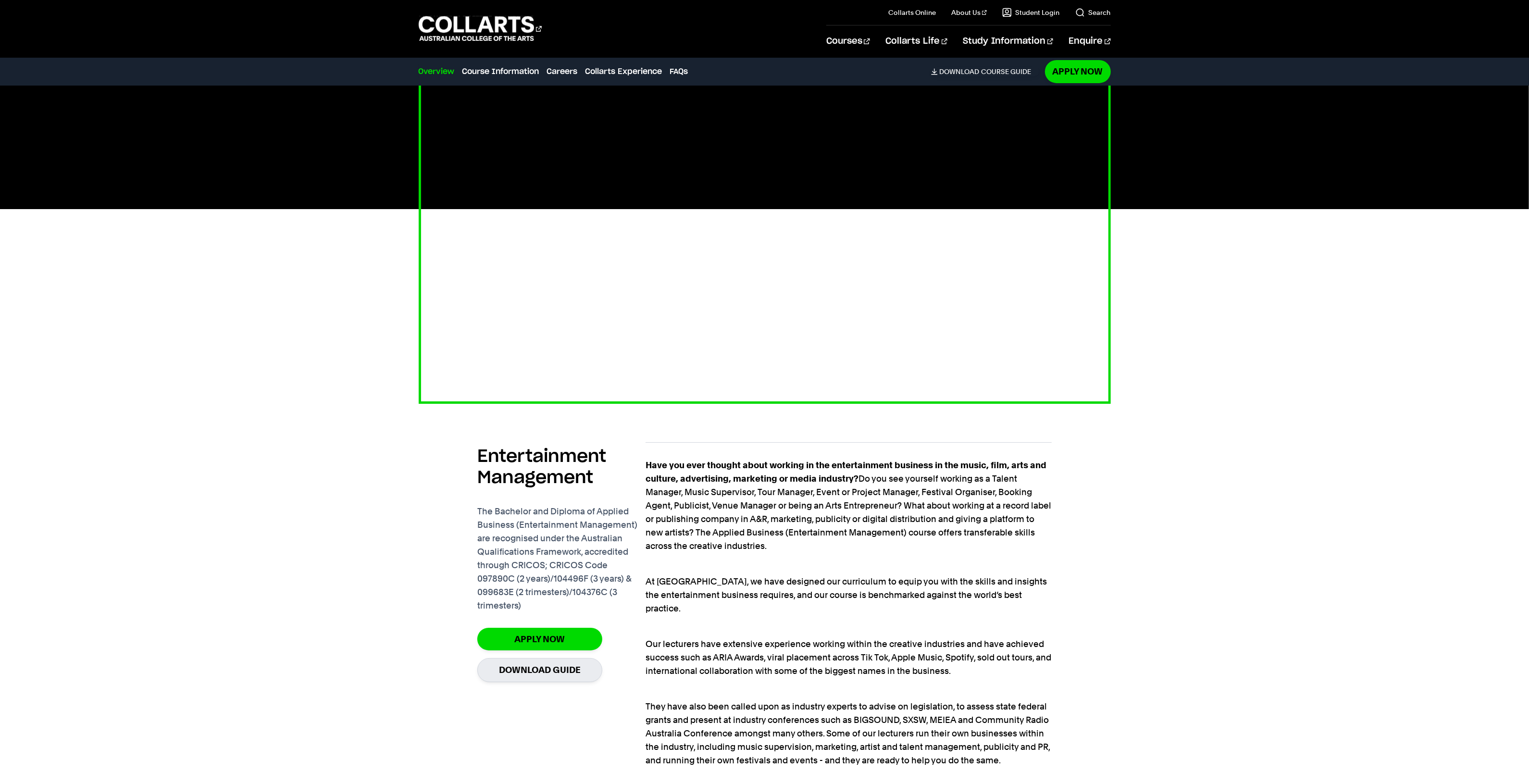
scroll to position [481, 0]
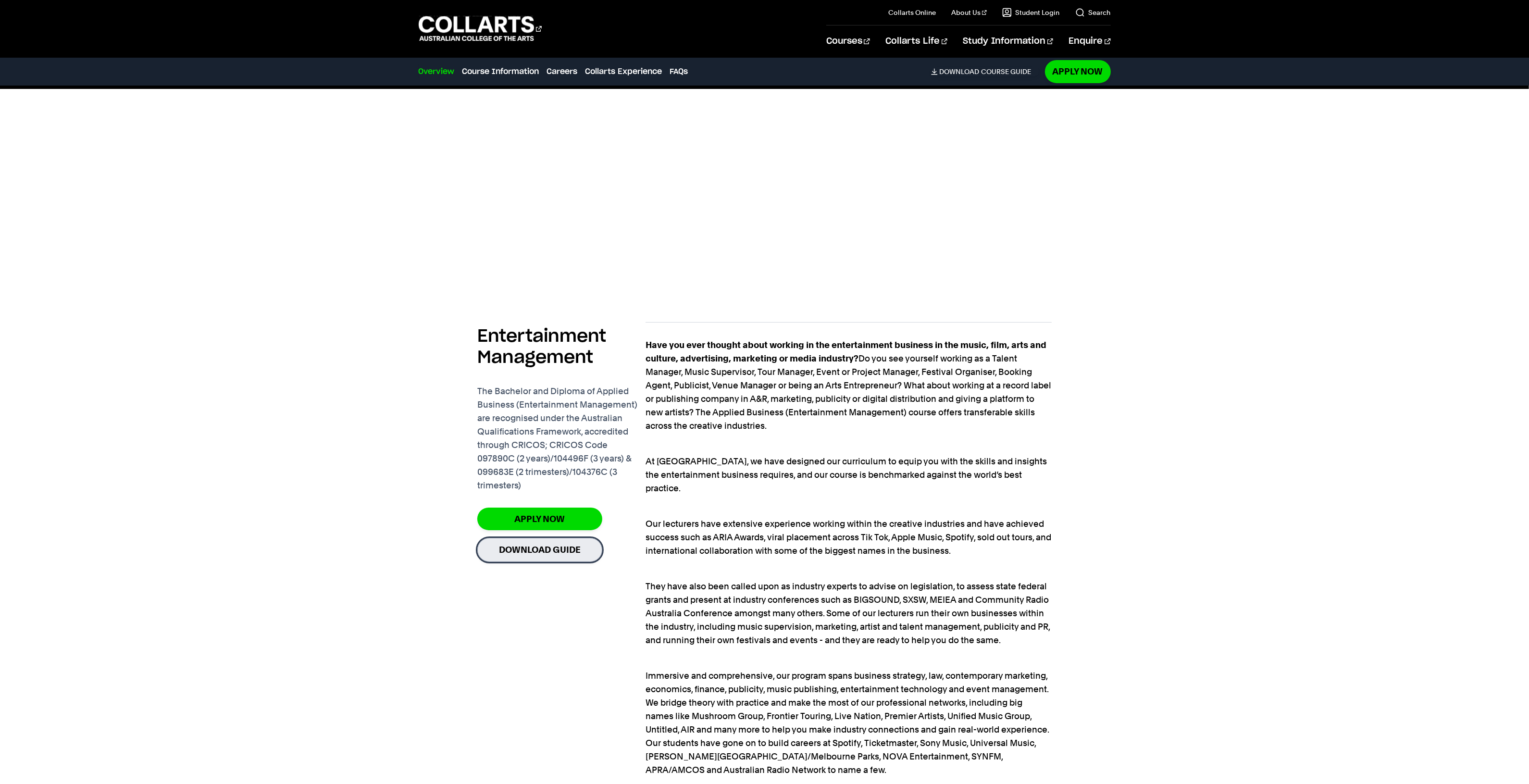
click at [580, 438] on link "Download Guide" at bounding box center [540, 550] width 125 height 24
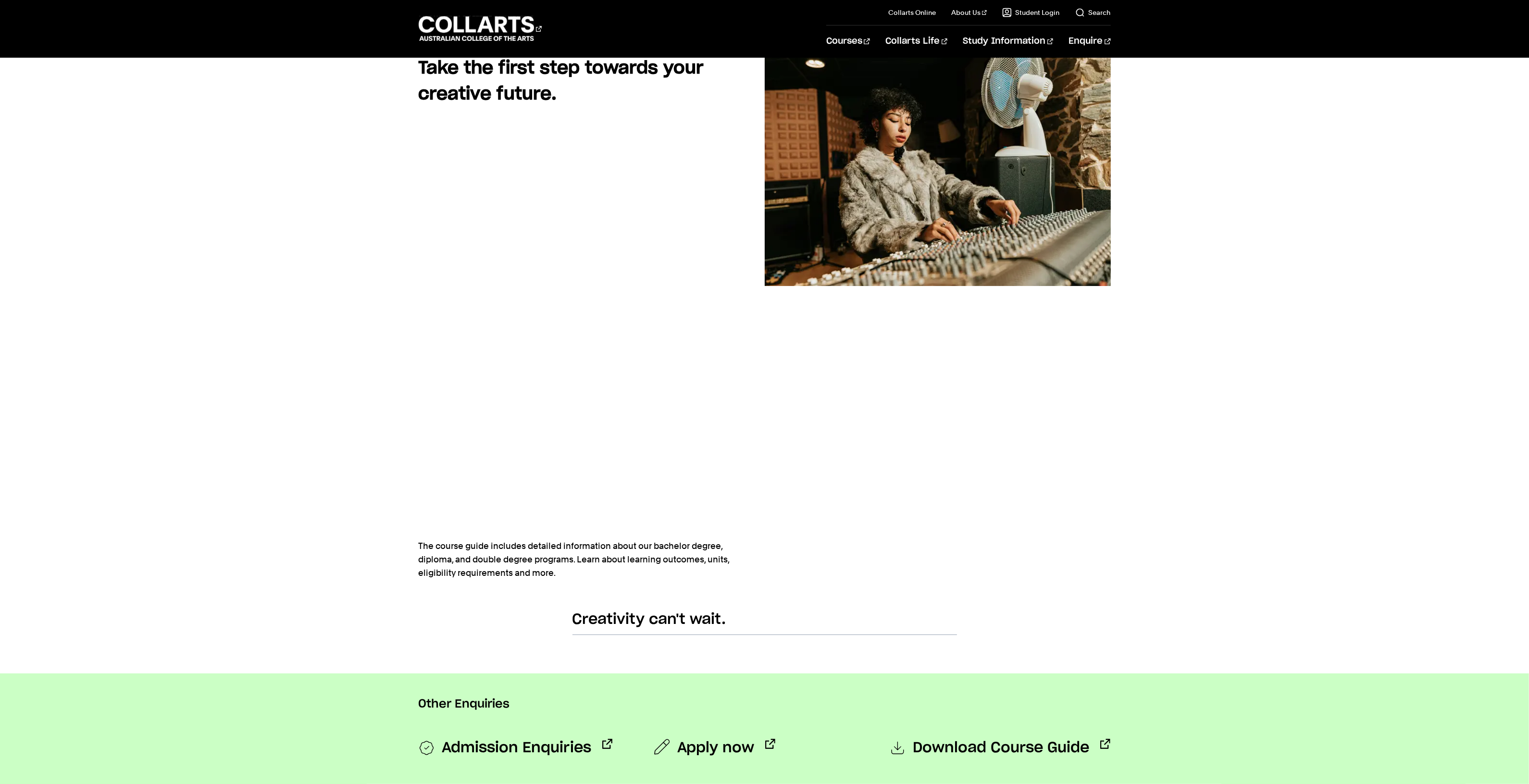
scroll to position [240, 0]
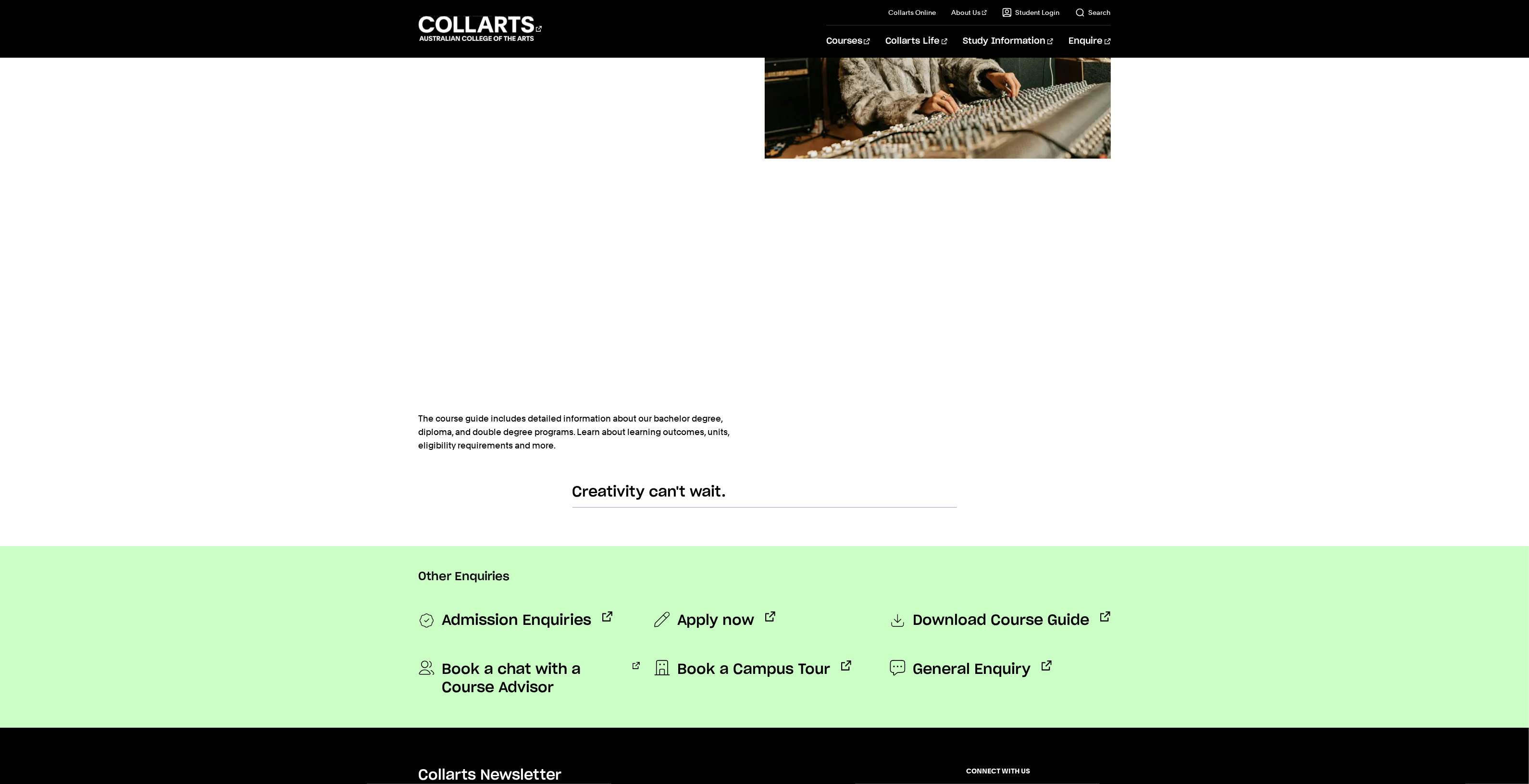
drag, startPoint x: 645, startPoint y: 399, endPoint x: 540, endPoint y: 404, distance: 105.1
click at [541, 404] on div "Take the first step towards your creative future. The course guide includes det…" at bounding box center [591, 198] width 346 height 539
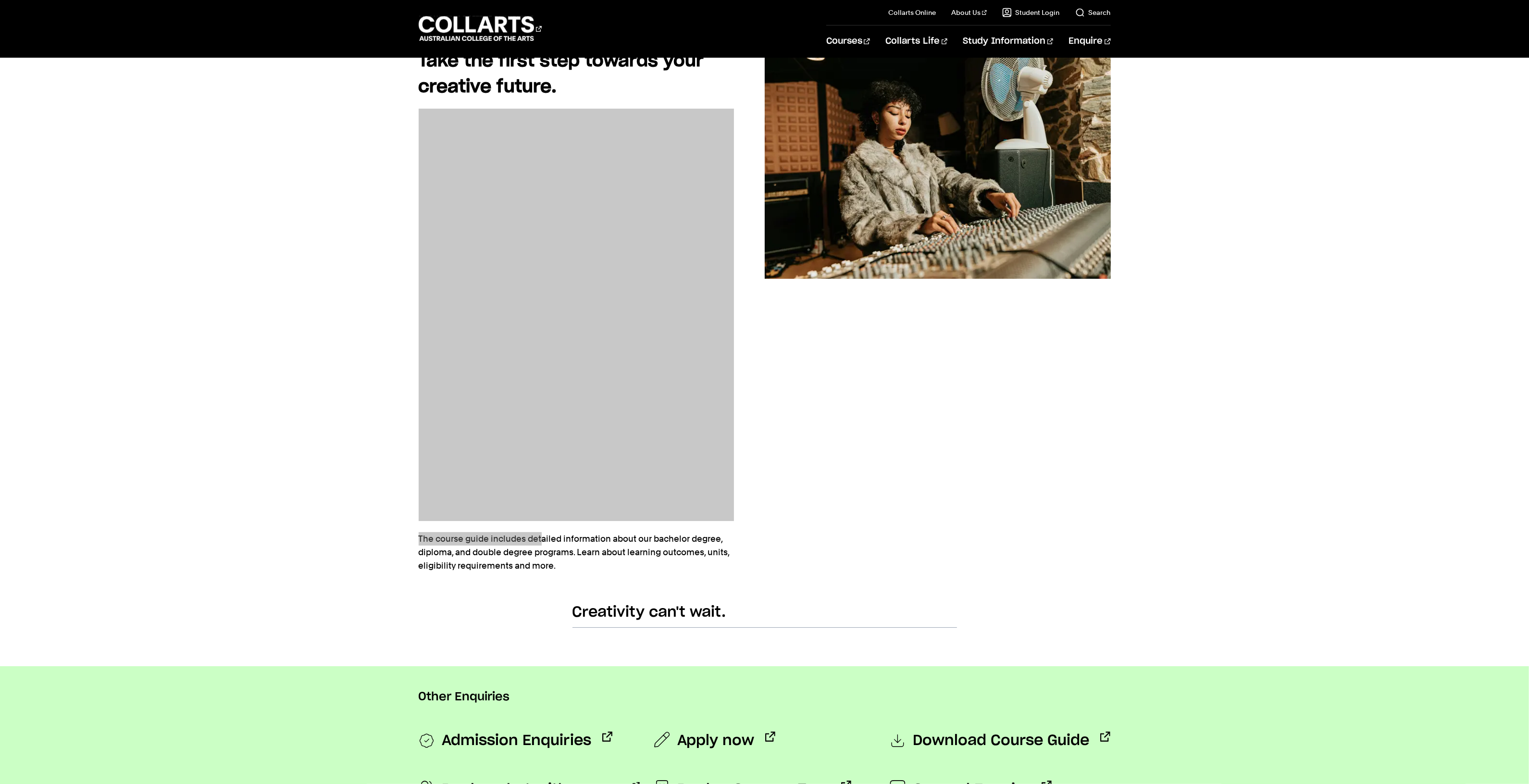
scroll to position [60, 0]
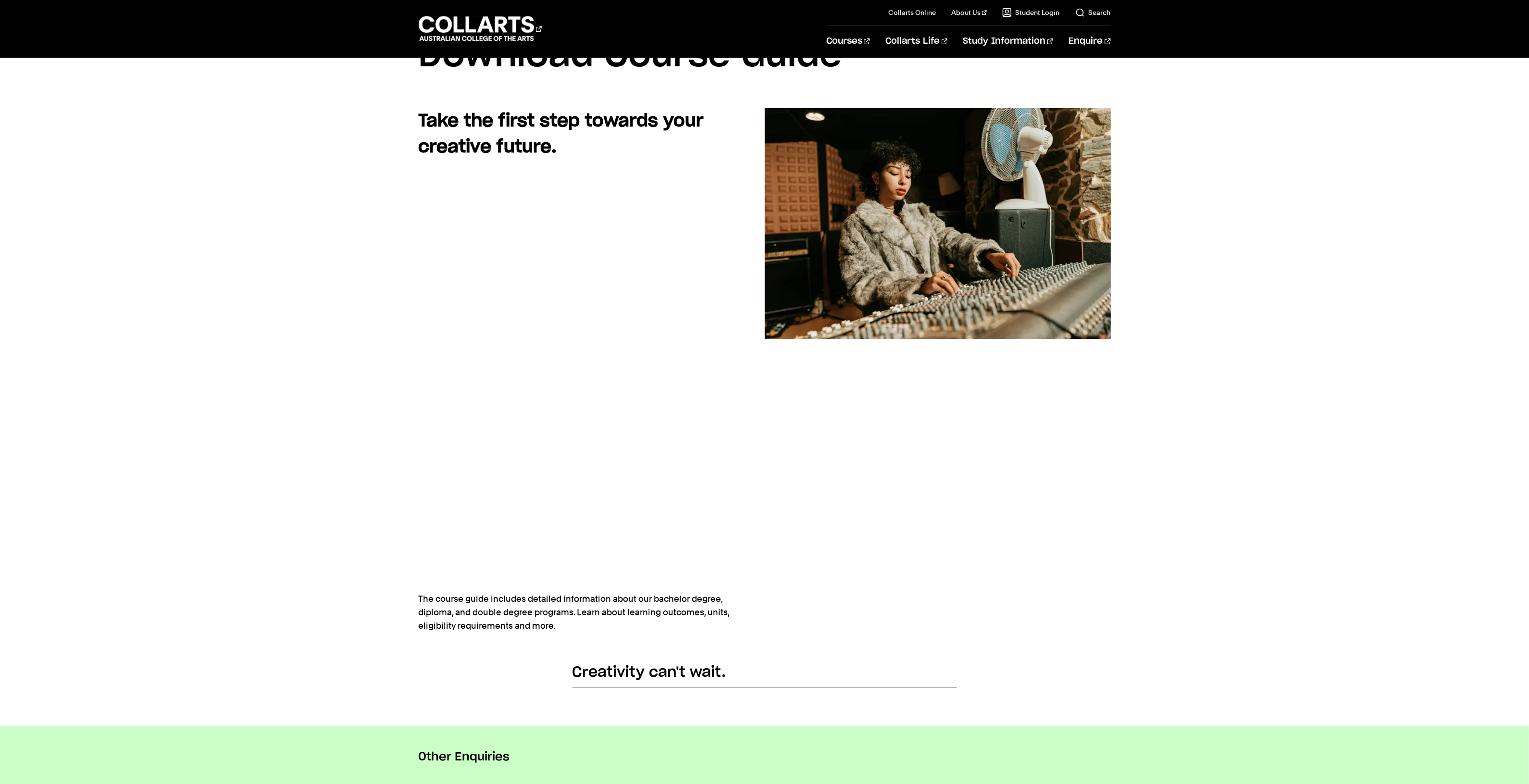
click at [513, 621] on p "The course guide includes detailed information about our bachelor degree, diplo…" at bounding box center [576, 612] width 315 height 40
click at [559, 611] on p "The course guide includes detailed information about our bachelor degree, diplo…" at bounding box center [576, 612] width 315 height 40
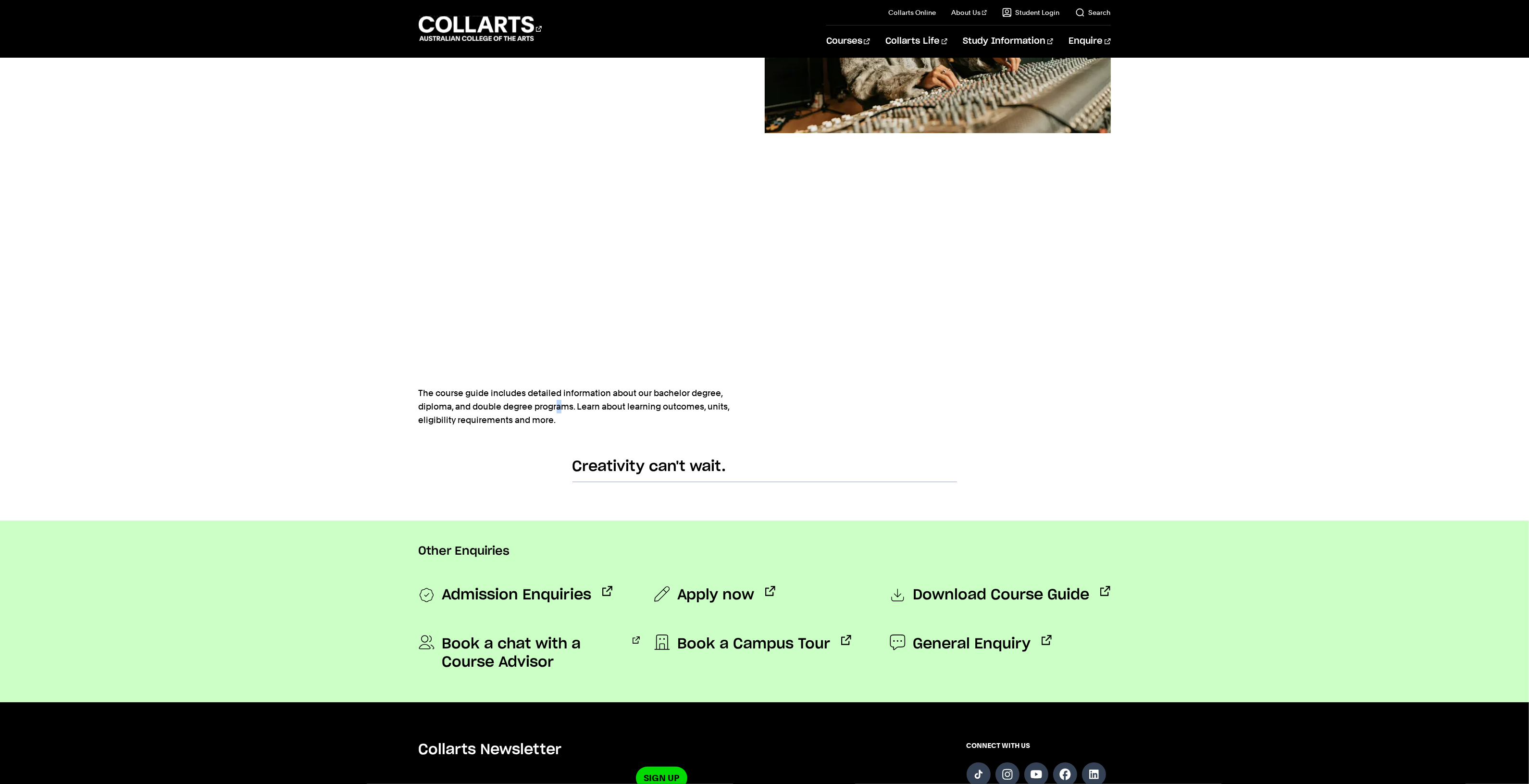
scroll to position [0, 0]
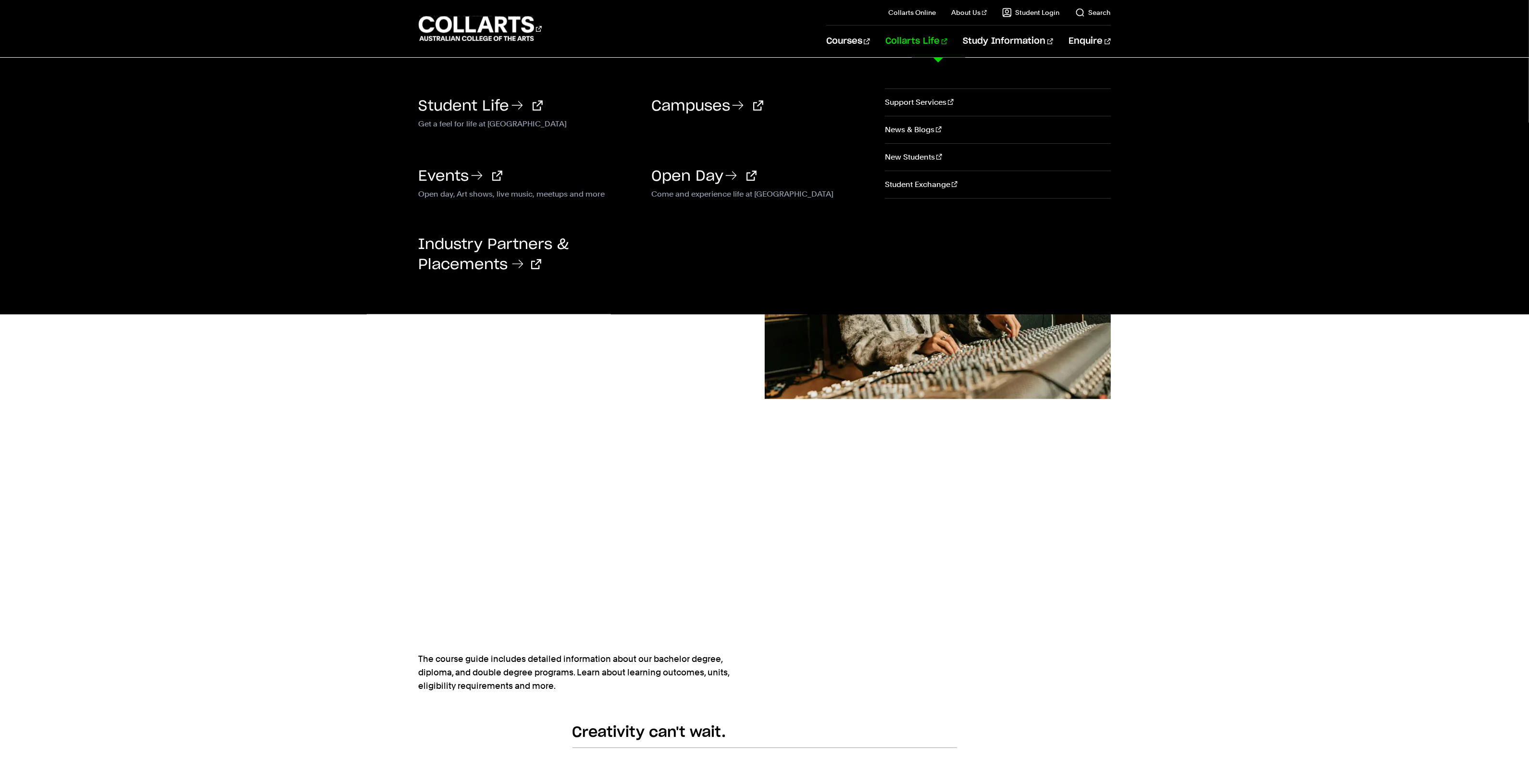
click at [493, 253] on h3 "Industry Partners & Placements" at bounding box center [528, 255] width 218 height 39
click at [493, 244] on link "Industry Partners & Placements" at bounding box center [493, 255] width 150 height 34
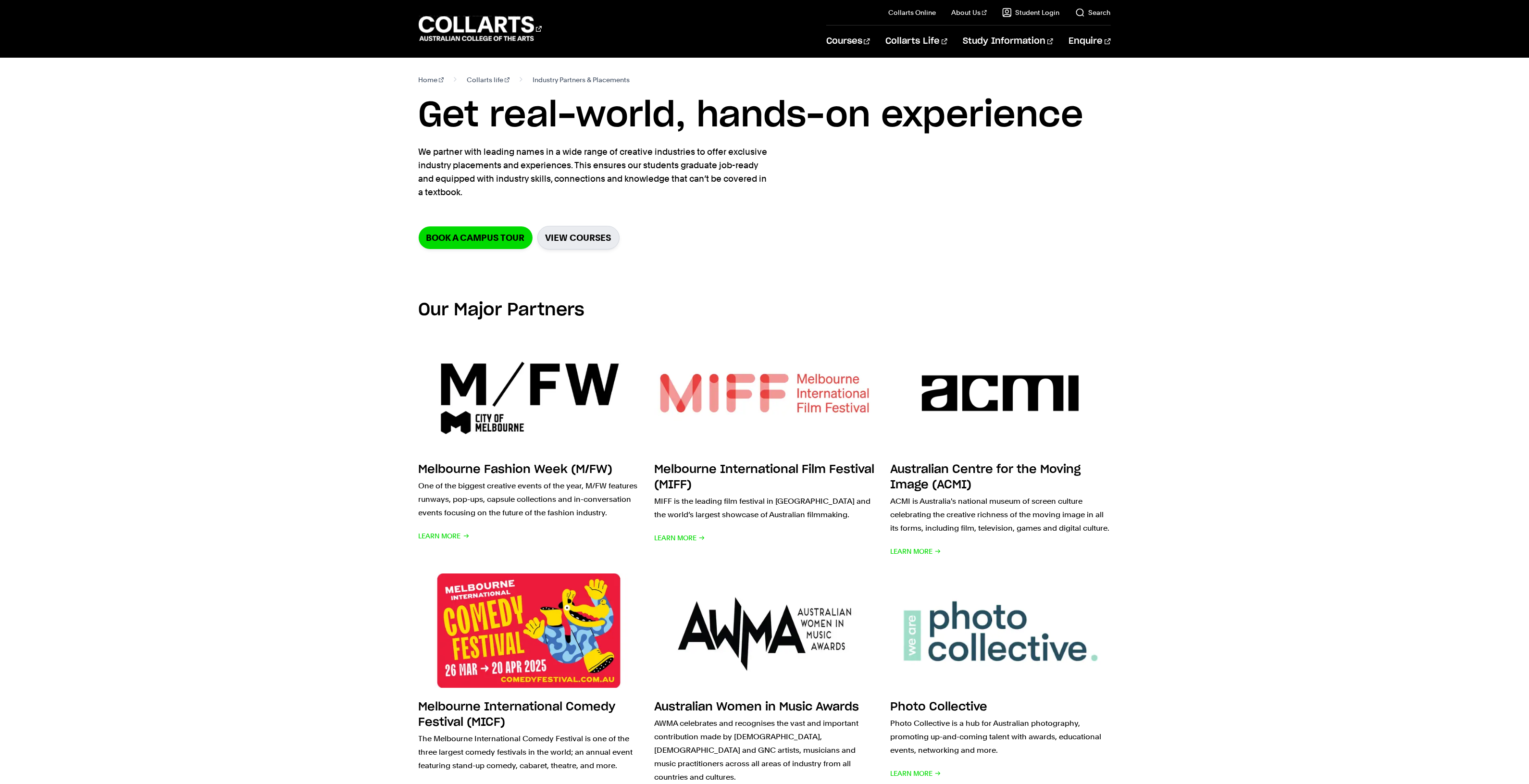
click at [570, 225] on section "Home Collarts life Industry Partners & Placements Get real-world, hands-on expe…" at bounding box center [764, 169] width 692 height 223
click at [572, 234] on link "View Courses" at bounding box center [578, 238] width 82 height 24
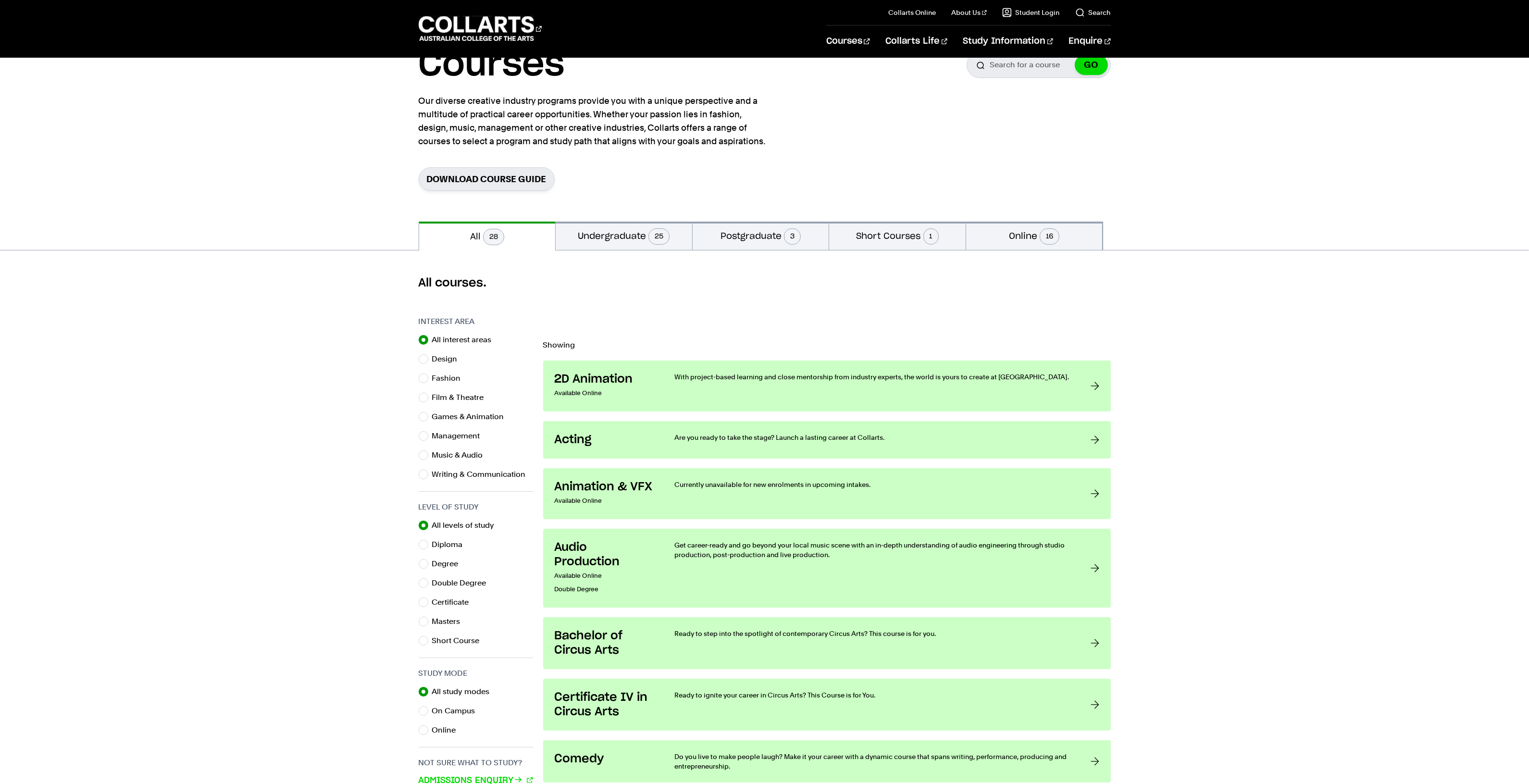
scroll to position [120, 0]
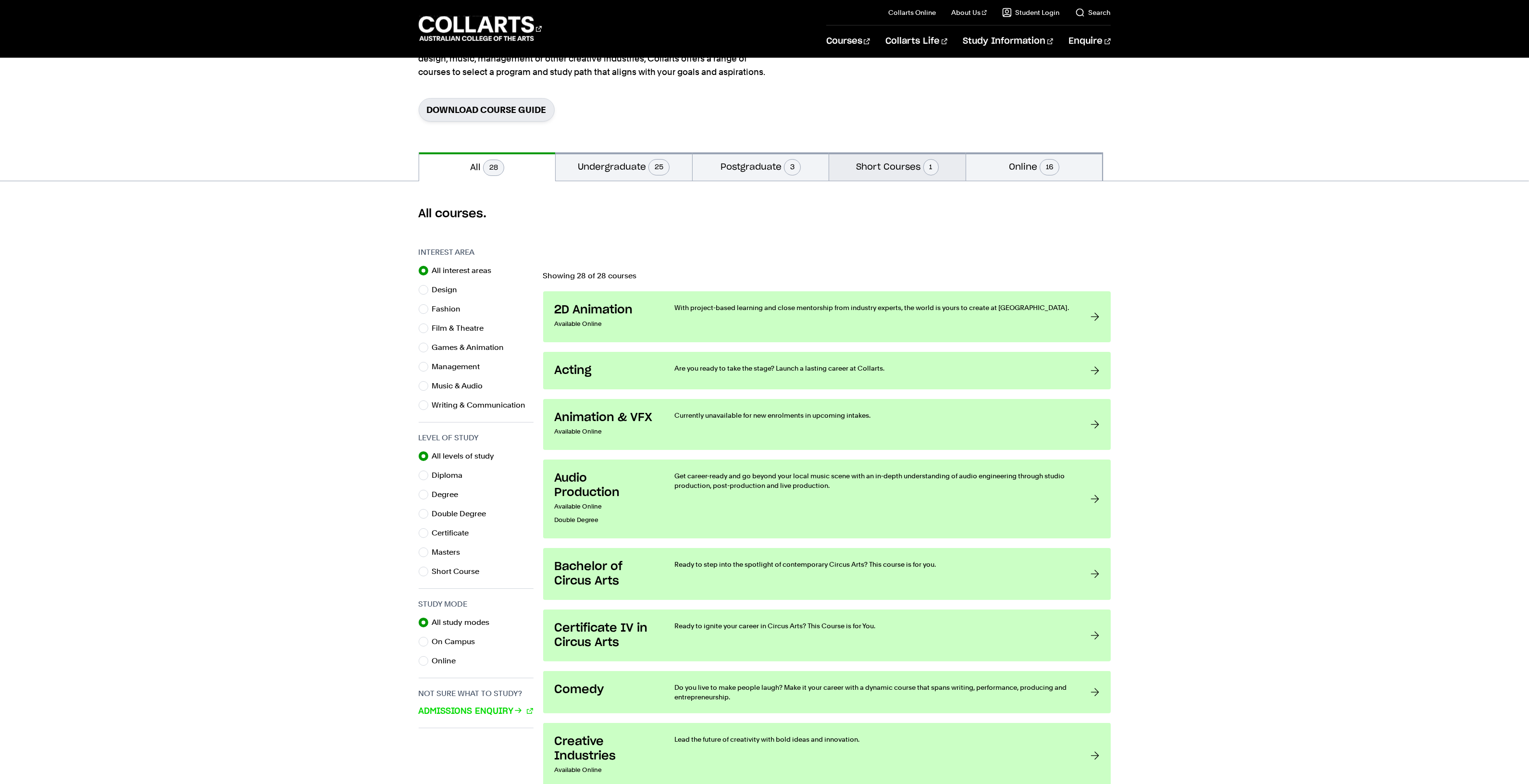
click at [883, 161] on button "Short Courses 1" at bounding box center [897, 167] width 137 height 28
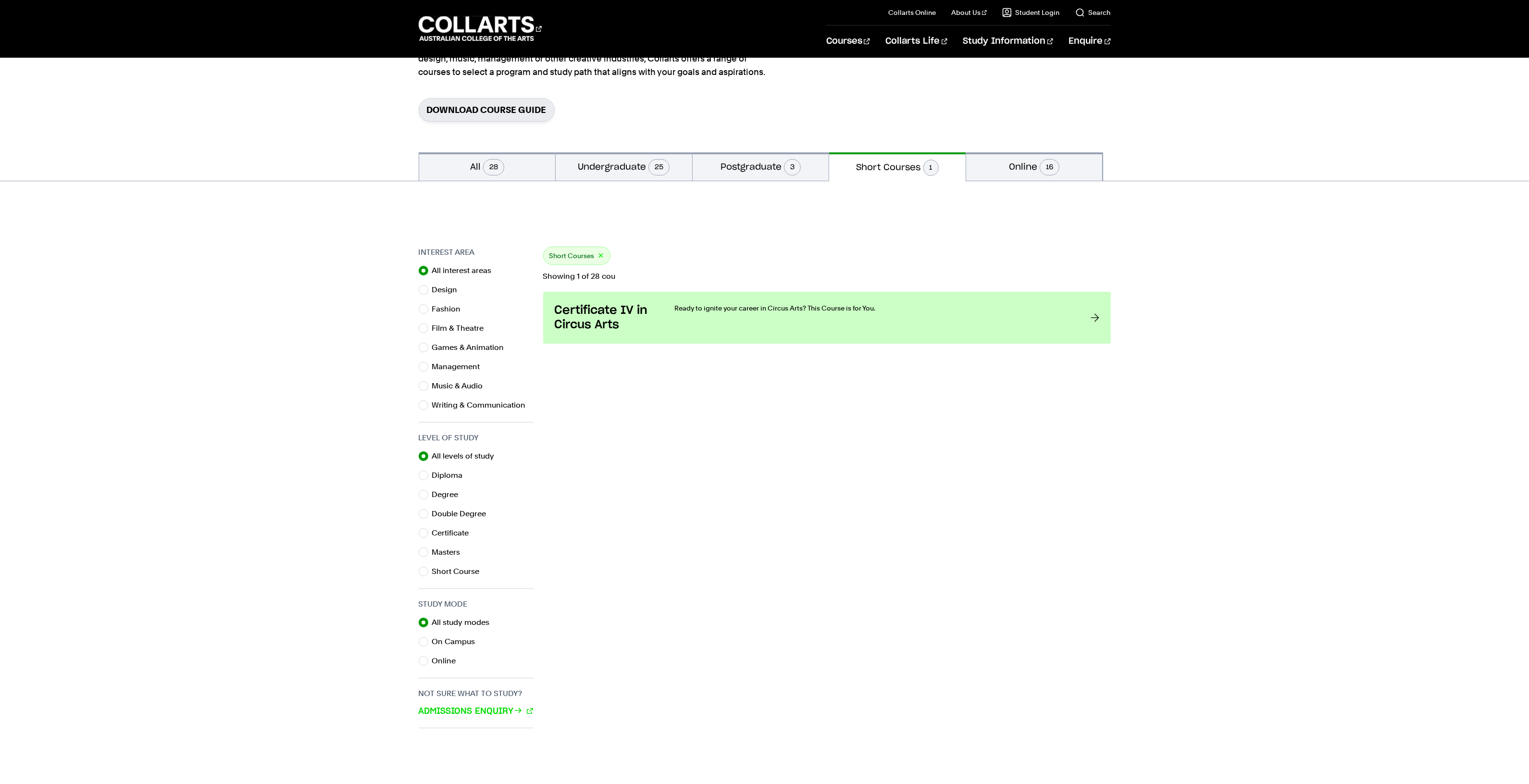
click at [618, 191] on div at bounding box center [764, 214] width 1529 height 65
click at [626, 185] on div at bounding box center [764, 214] width 1529 height 65
click at [627, 178] on button "Undergraduate 25" at bounding box center [624, 167] width 137 height 28
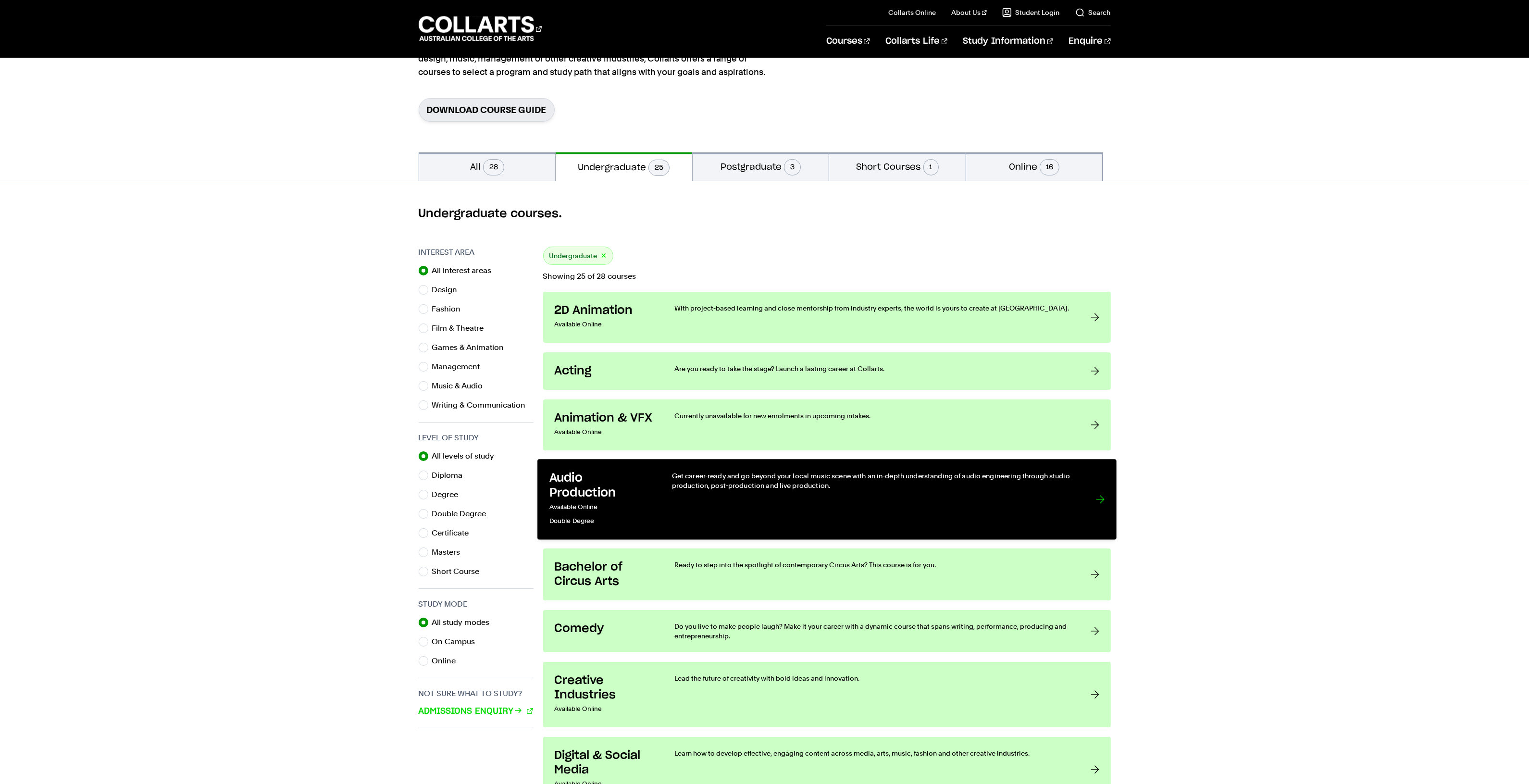
click at [618, 524] on p "Double Degree" at bounding box center [600, 520] width 103 height 14
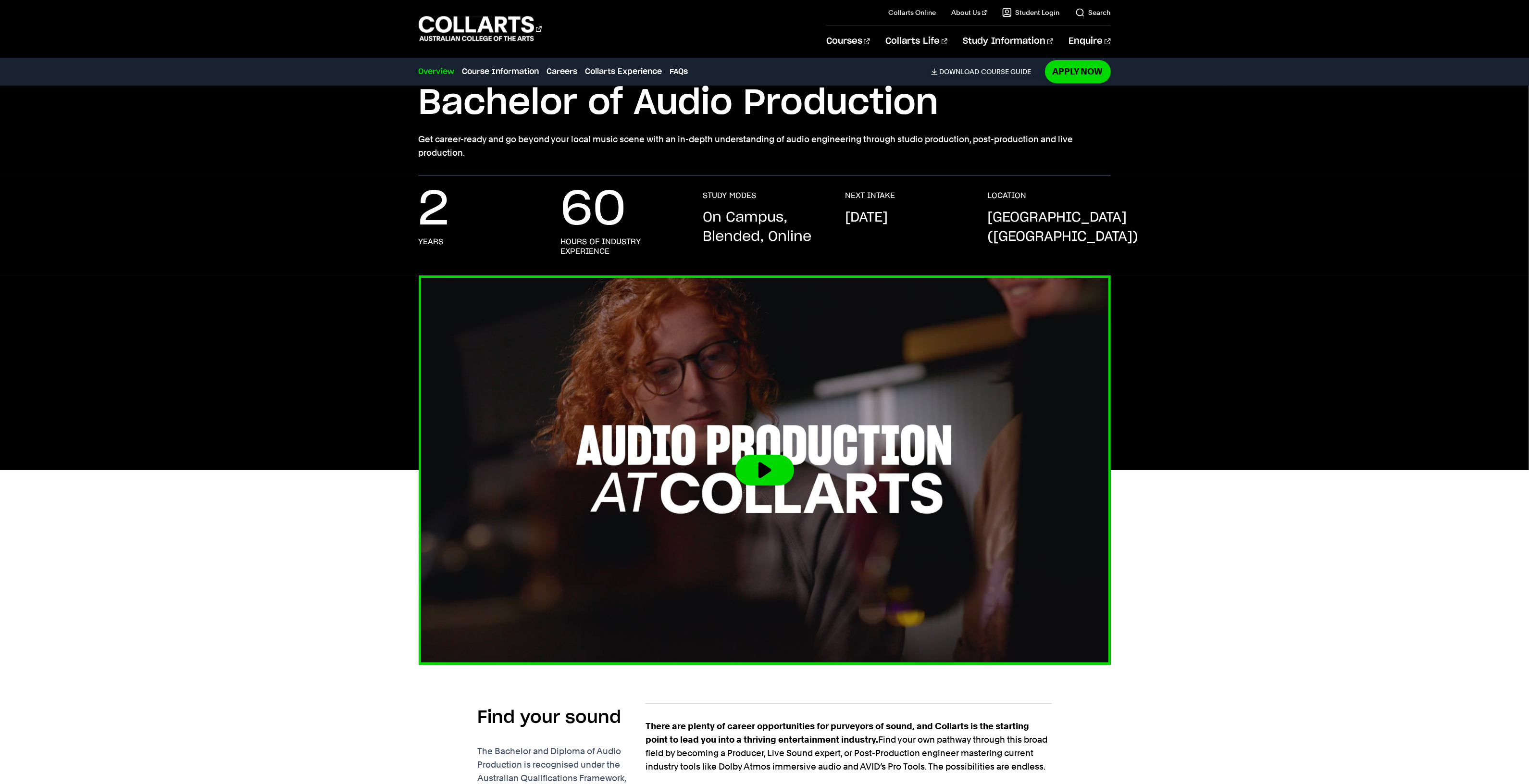
scroll to position [60, 0]
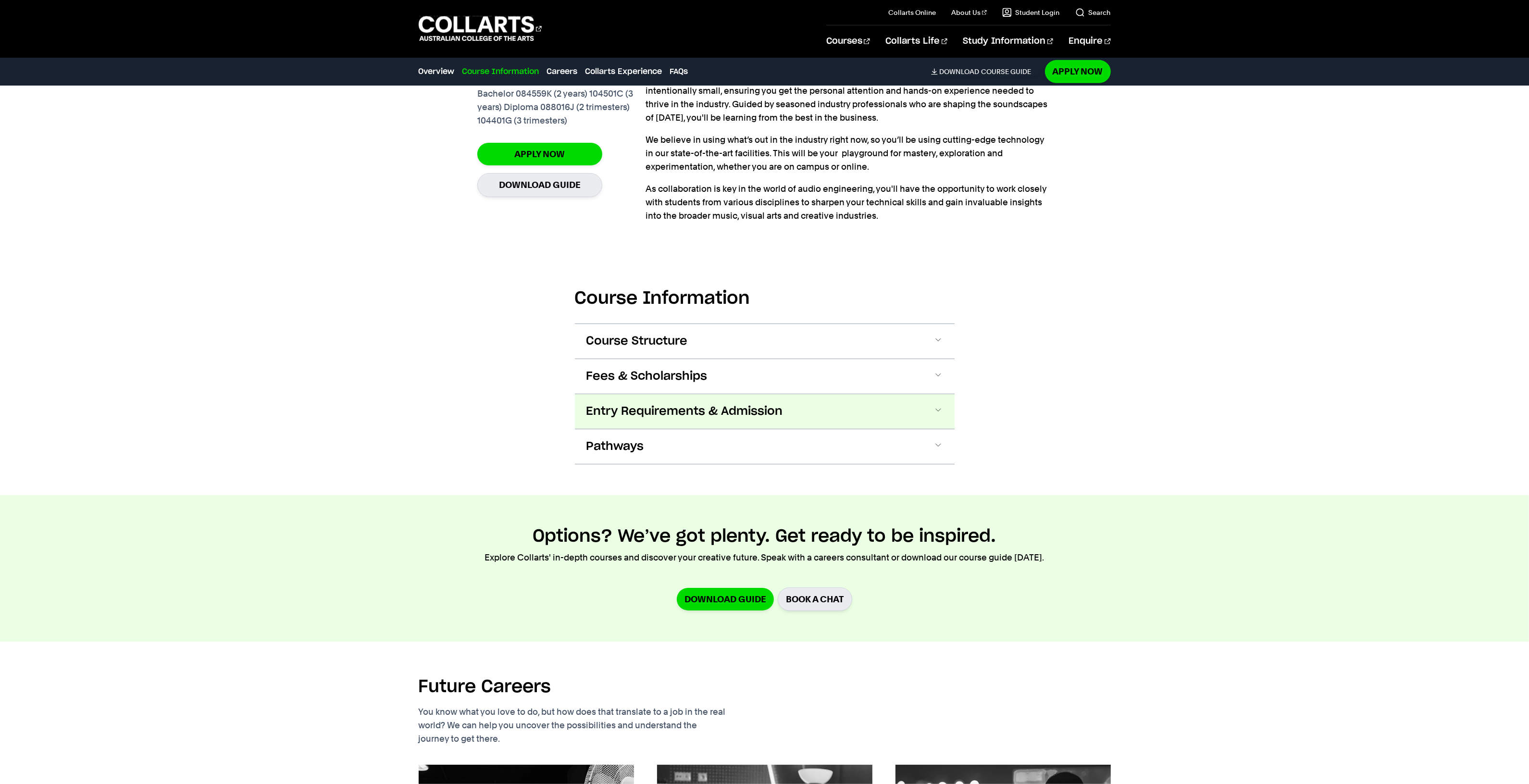
click at [671, 414] on span "Entry Requirements & Admission" at bounding box center [684, 411] width 196 height 15
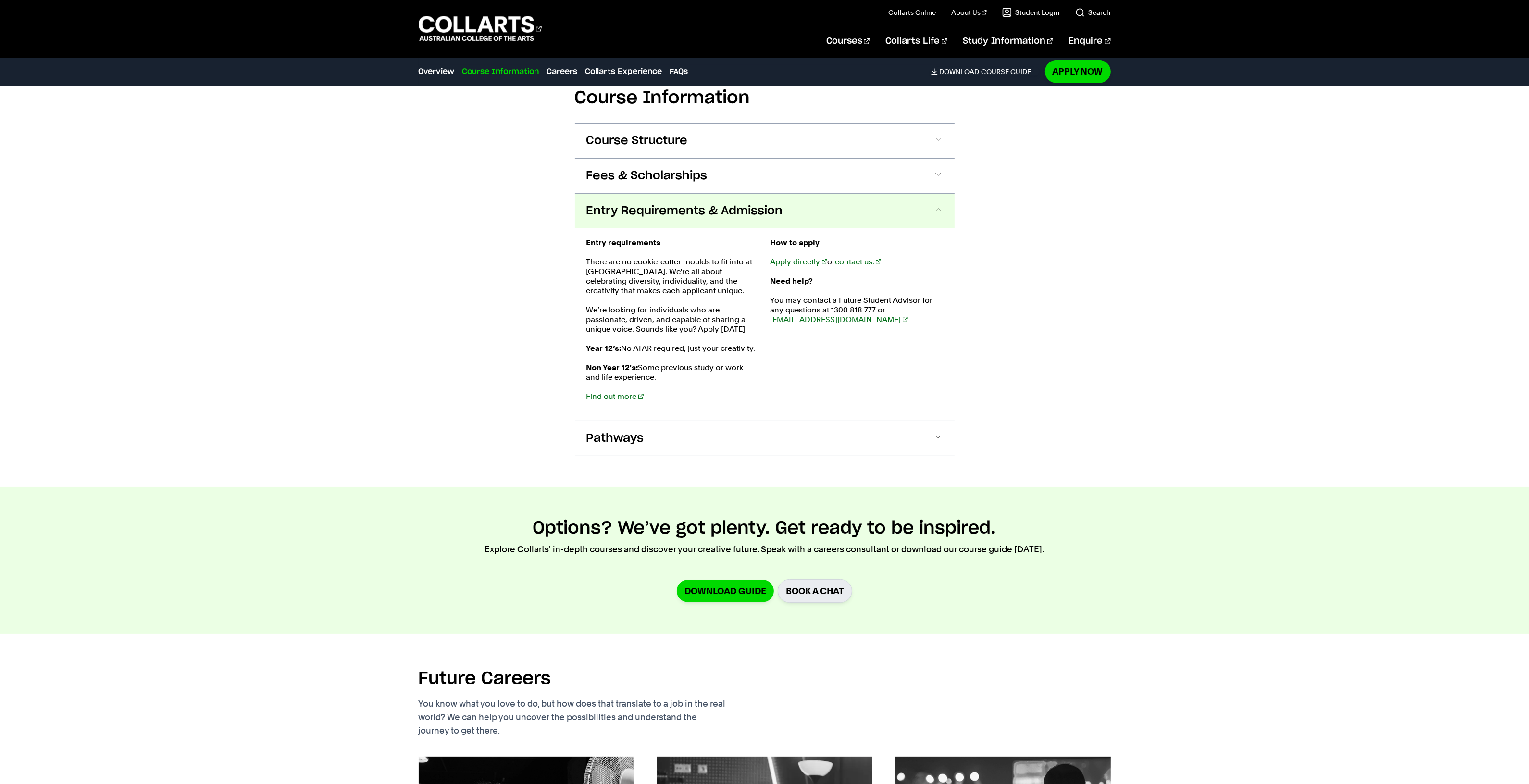
scroll to position [909, 0]
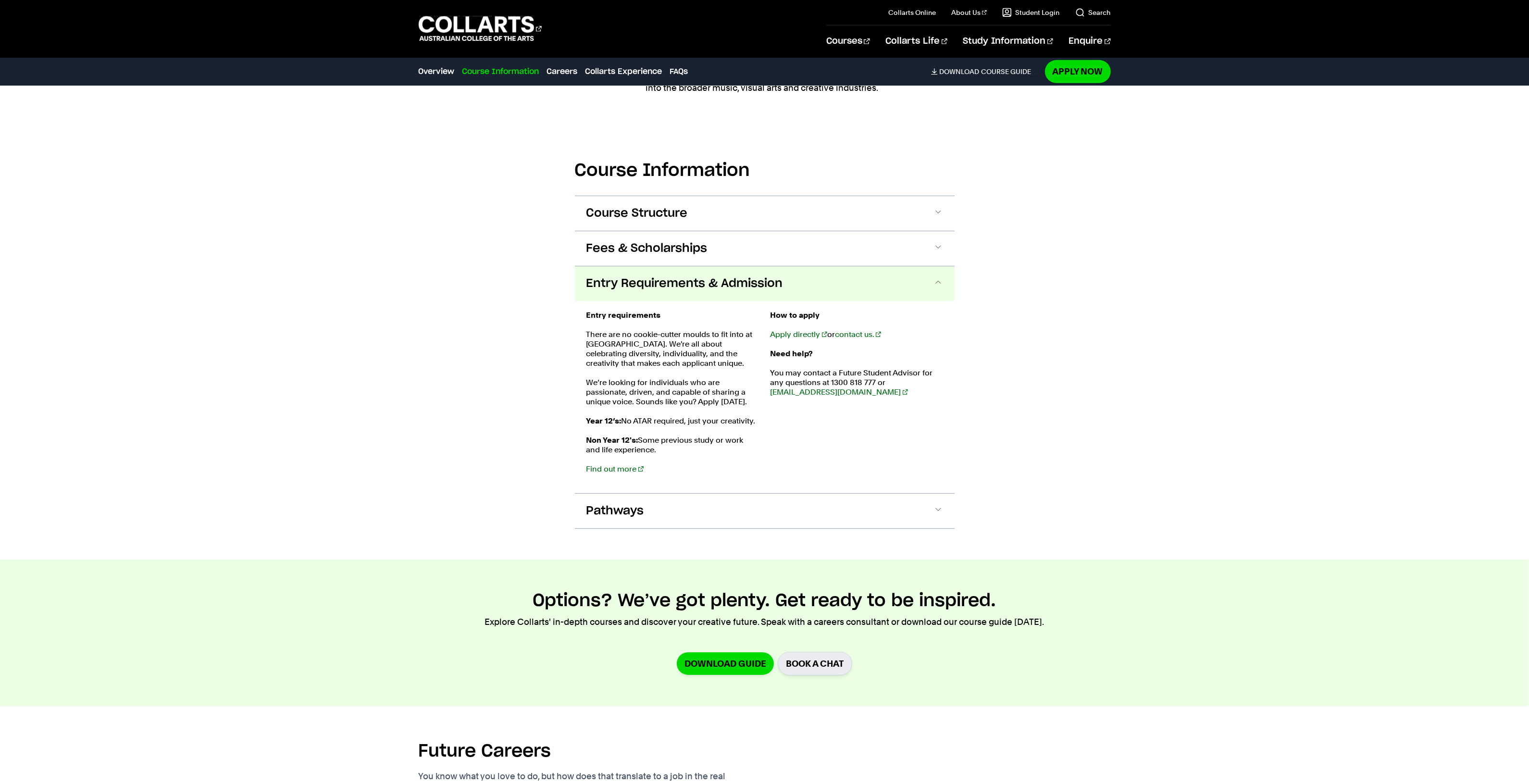
click at [706, 290] on span "Entry Requirements & Admission" at bounding box center [684, 284] width 196 height 15
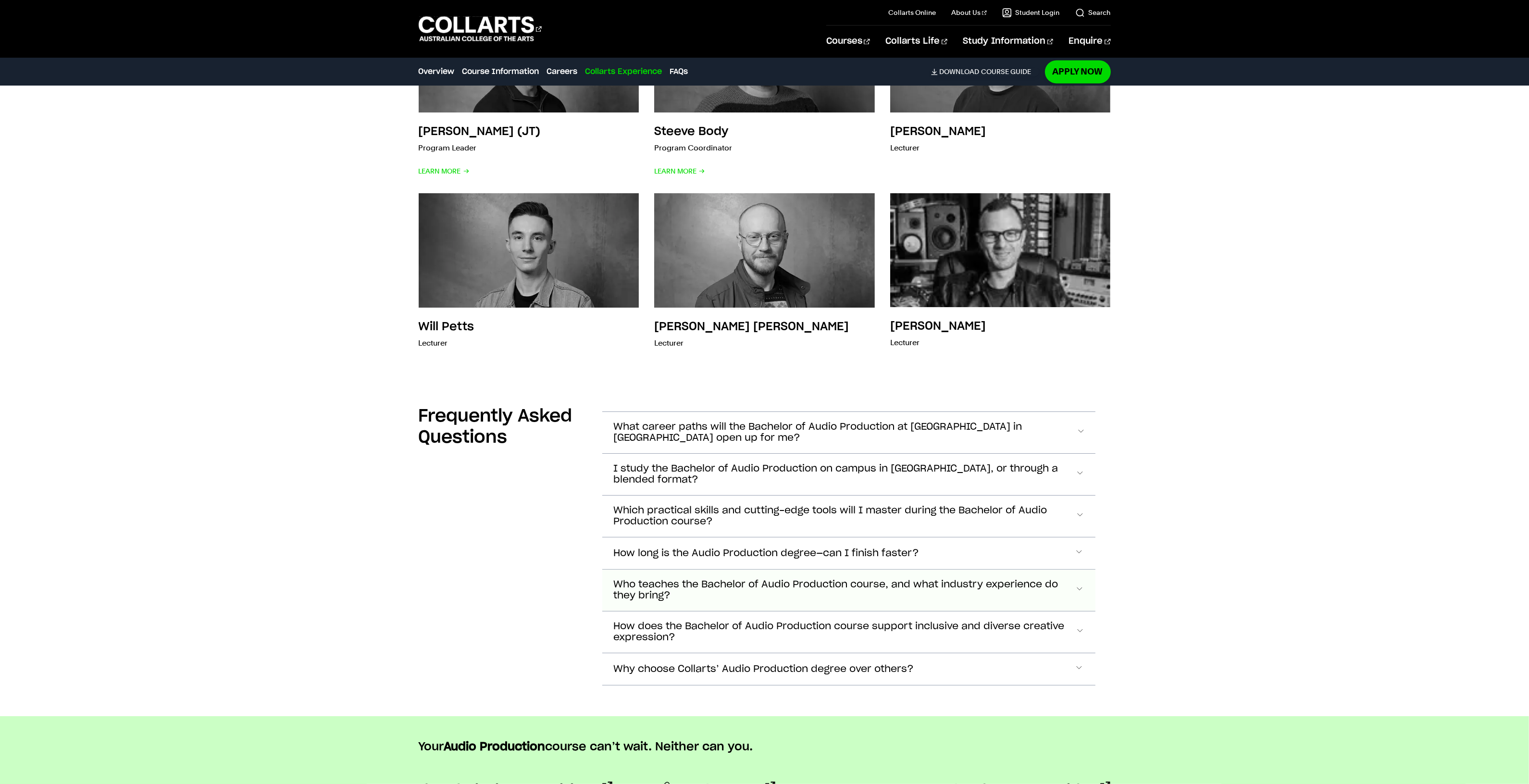
scroll to position [3071, 0]
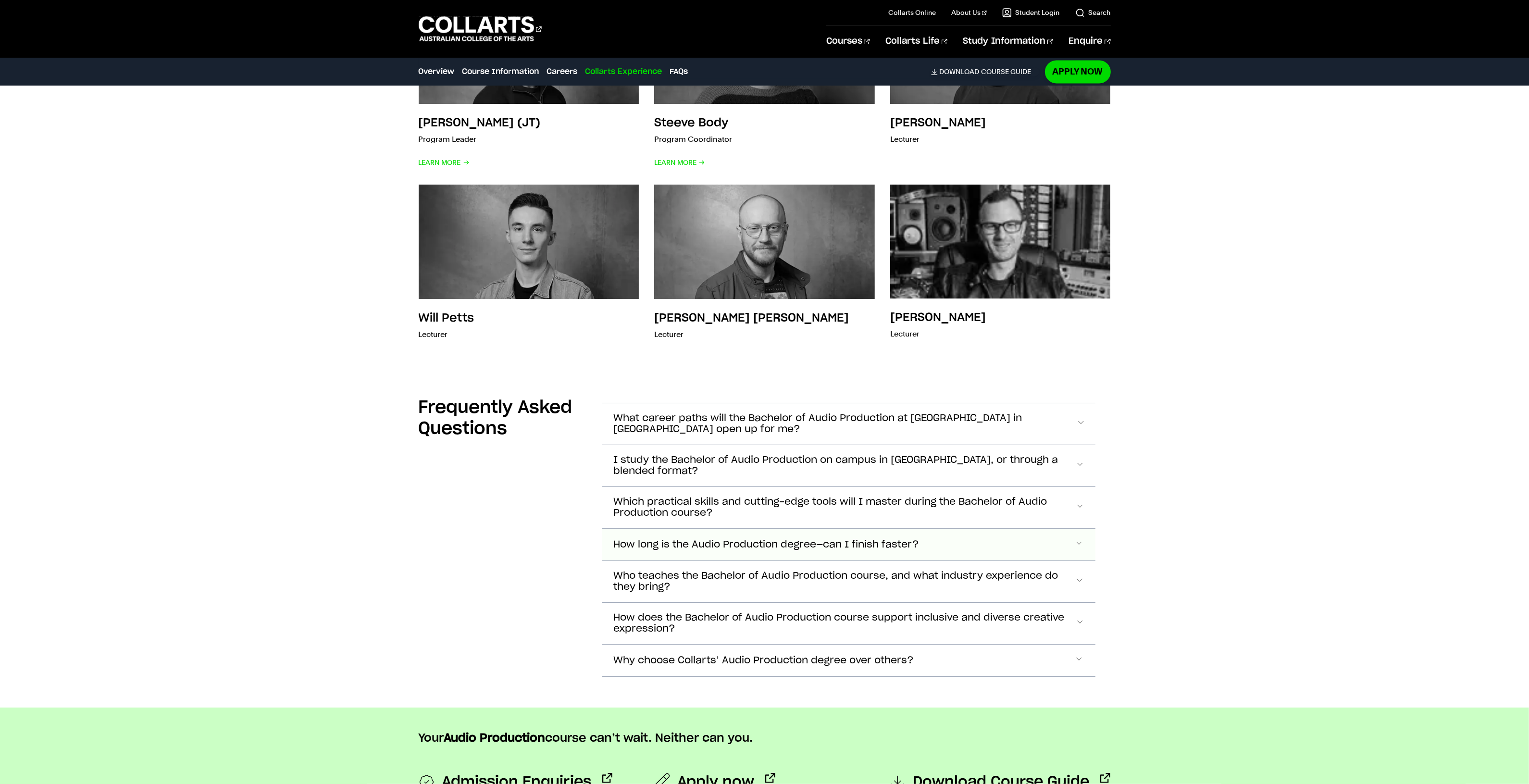
click at [801, 544] on span "How long is the Audio Production degree—can I finish faster?" at bounding box center [766, 545] width 306 height 11
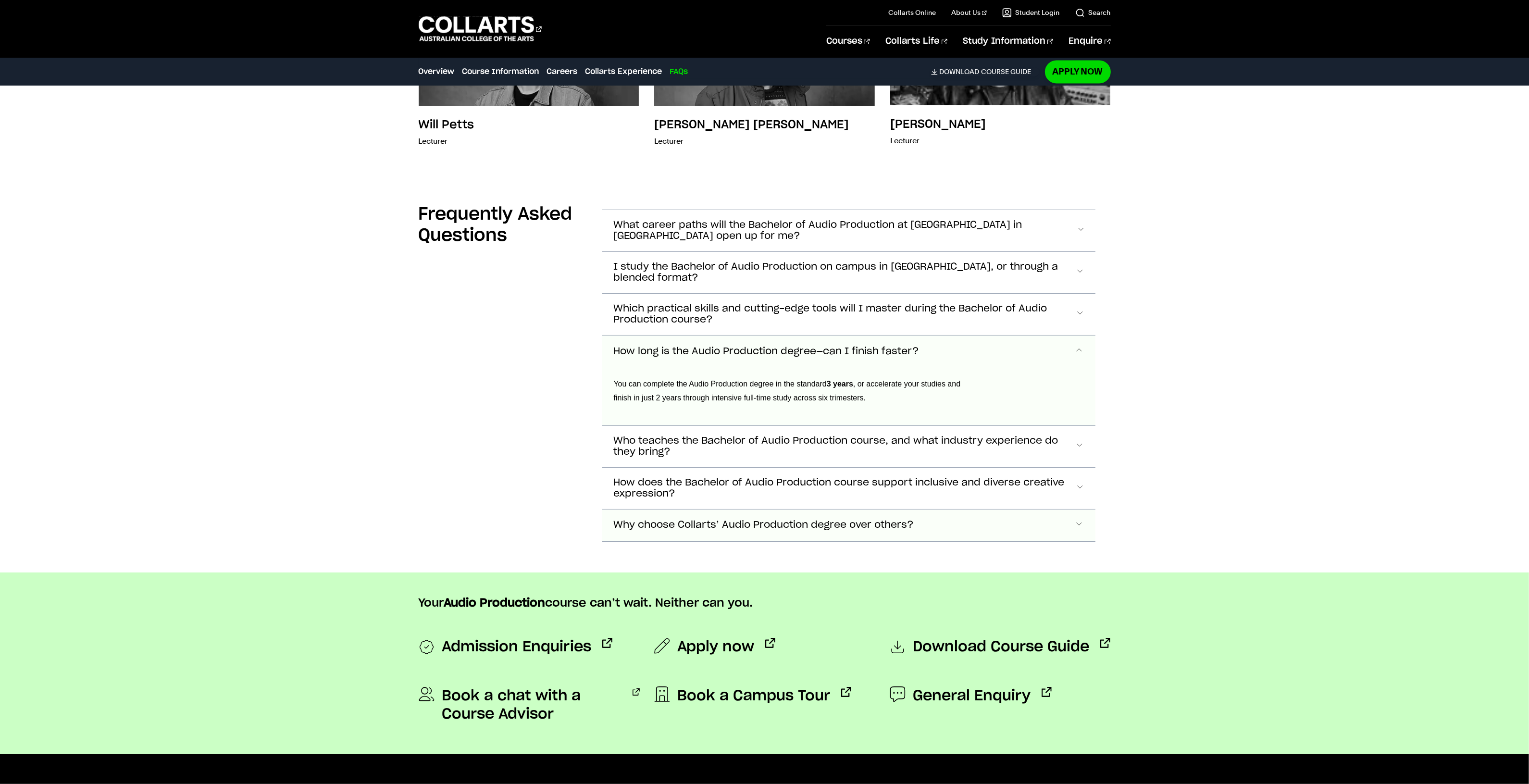
scroll to position [3335, 0]
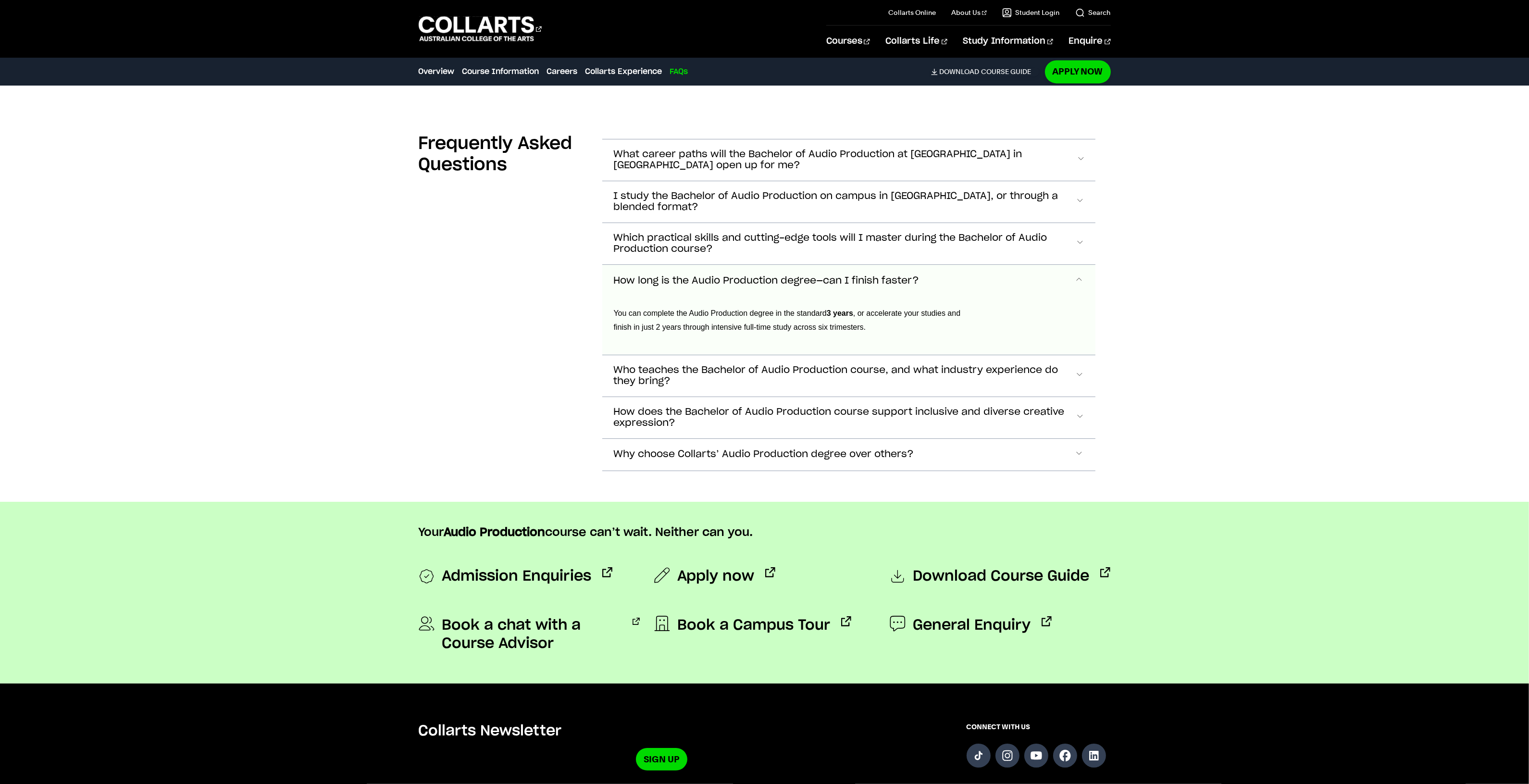
click at [716, 272] on button "How long is the Audio Production degree—can I finish faster?" at bounding box center [849, 280] width 493 height 31
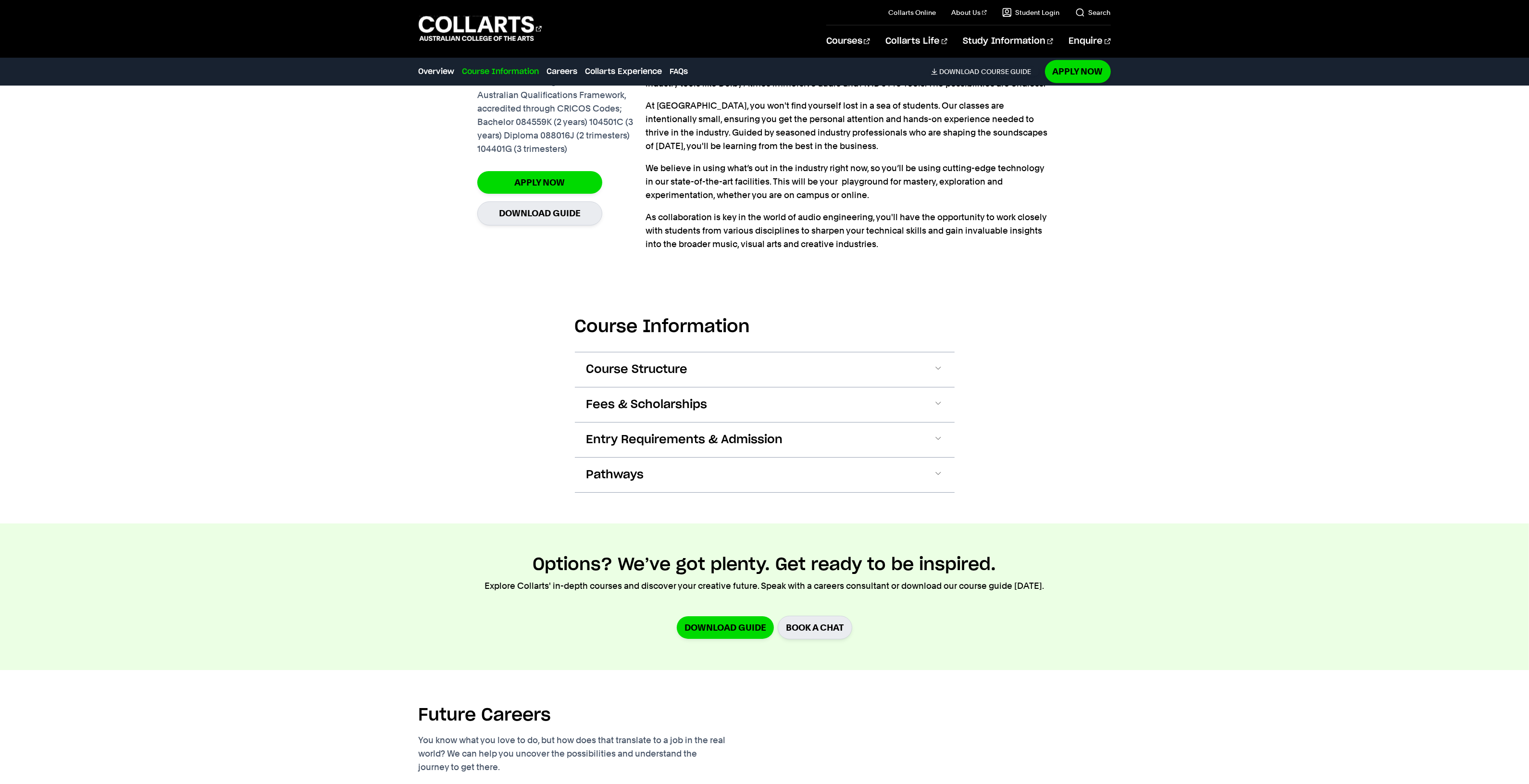
scroll to position [752, 0]
click at [659, 373] on span "Course Structure" at bounding box center [637, 370] width 101 height 15
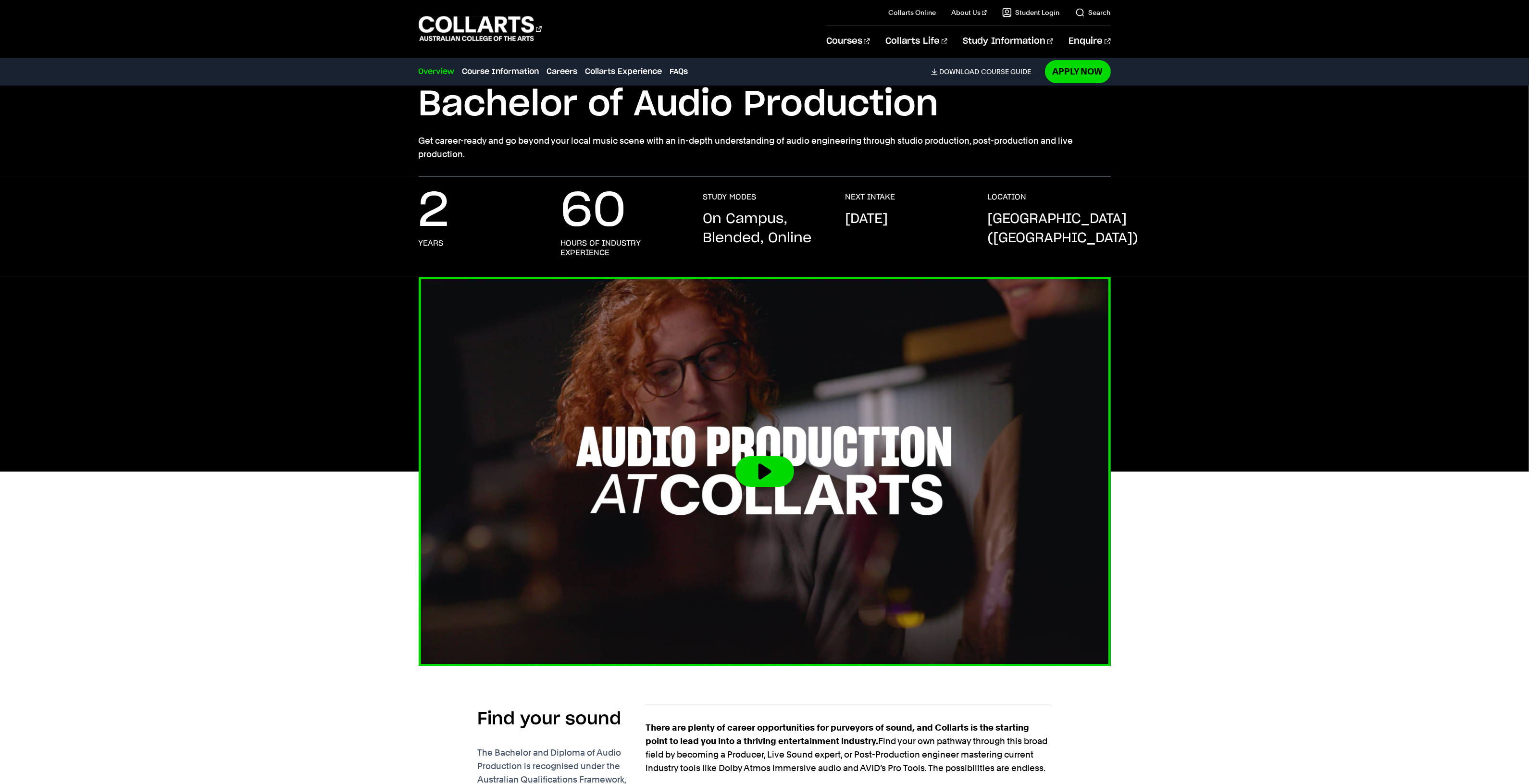
scroll to position [0, 0]
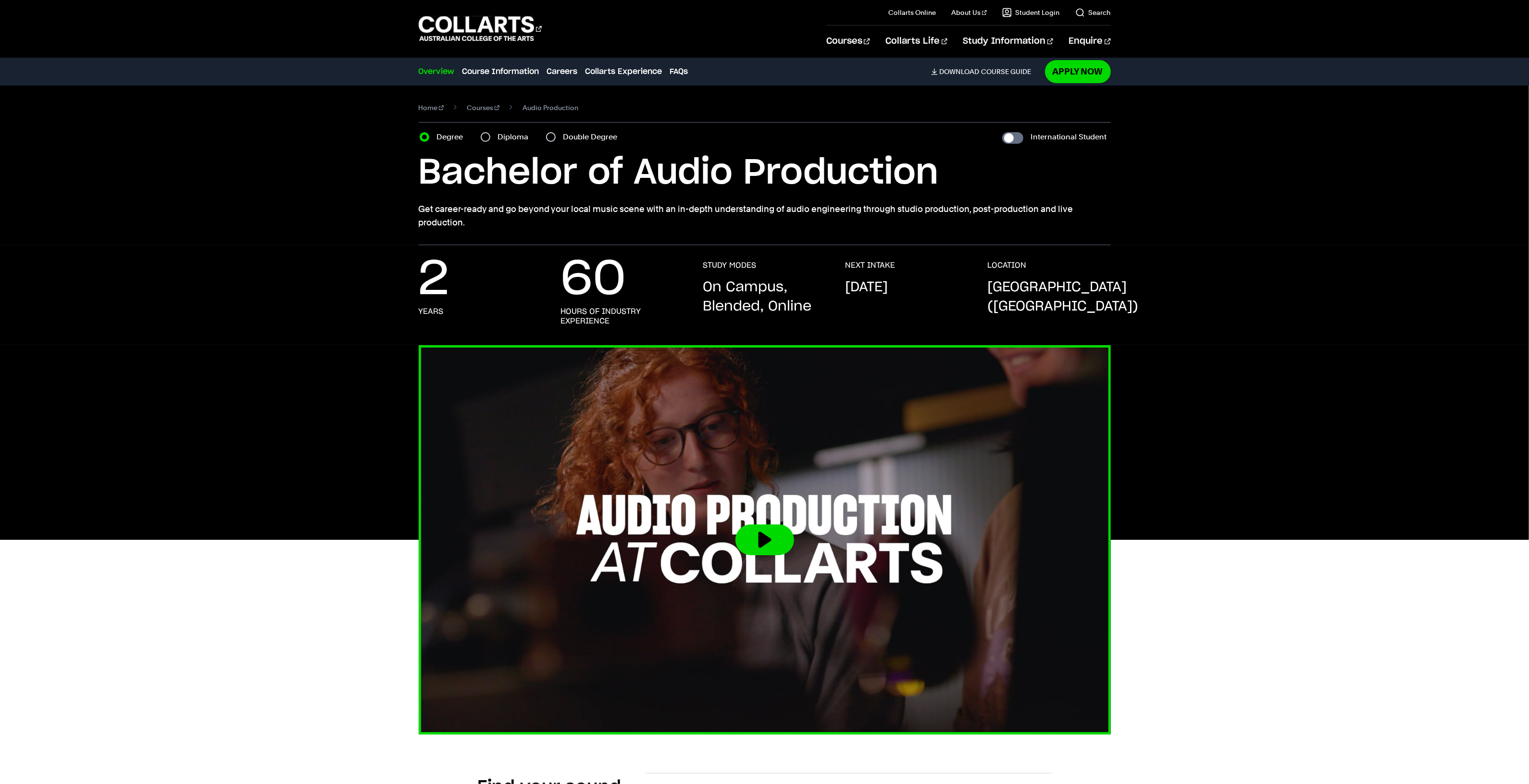
click at [746, 539] on button at bounding box center [764, 540] width 59 height 31
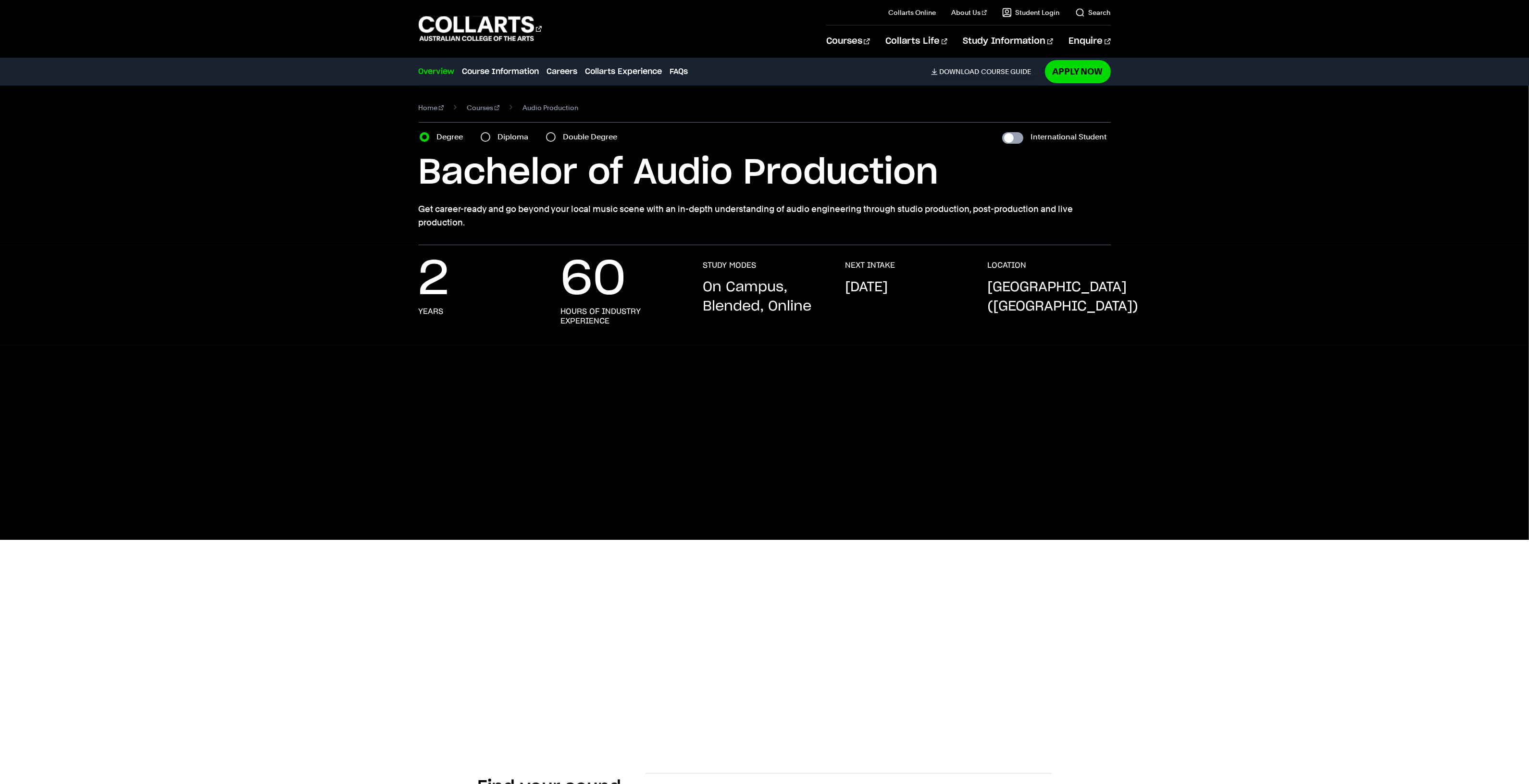
click at [1020, 138] on input "International Student" at bounding box center [1013, 138] width 21 height 11
checkbox input "true"
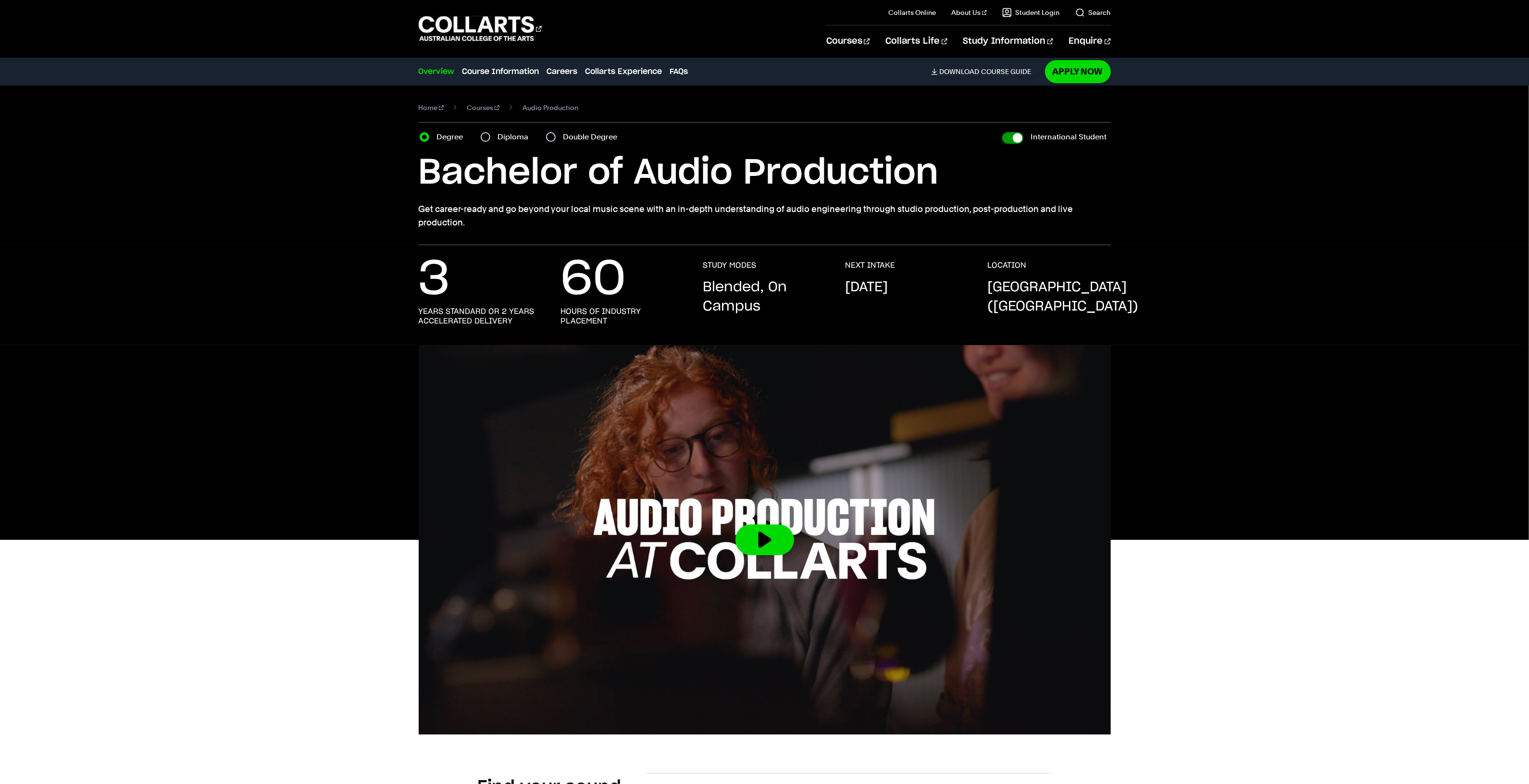
click at [1020, 138] on input "International Student" at bounding box center [1013, 138] width 21 height 11
checkbox input "false"
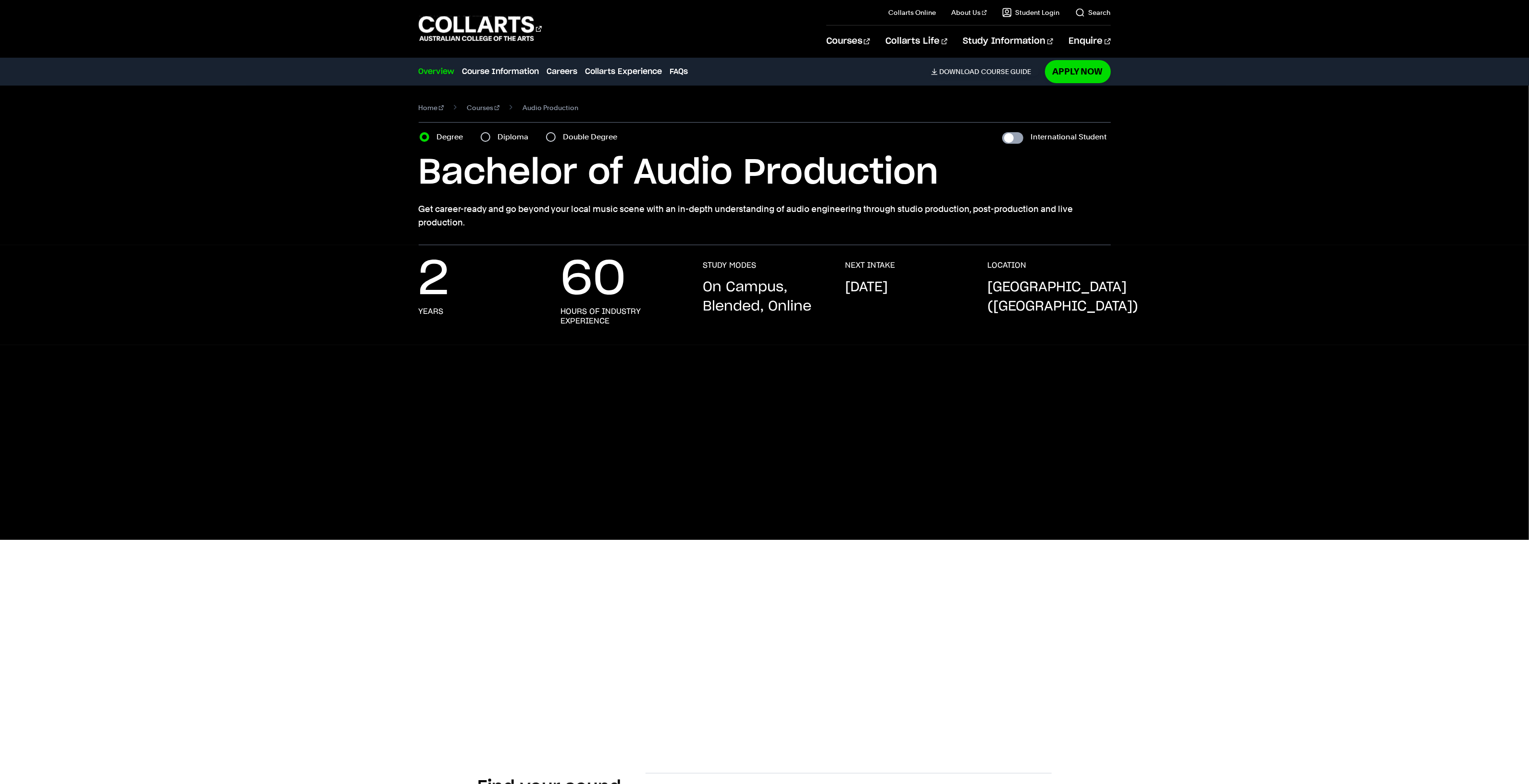
click at [1020, 138] on input "International Student" at bounding box center [1013, 138] width 21 height 11
checkbox input "true"
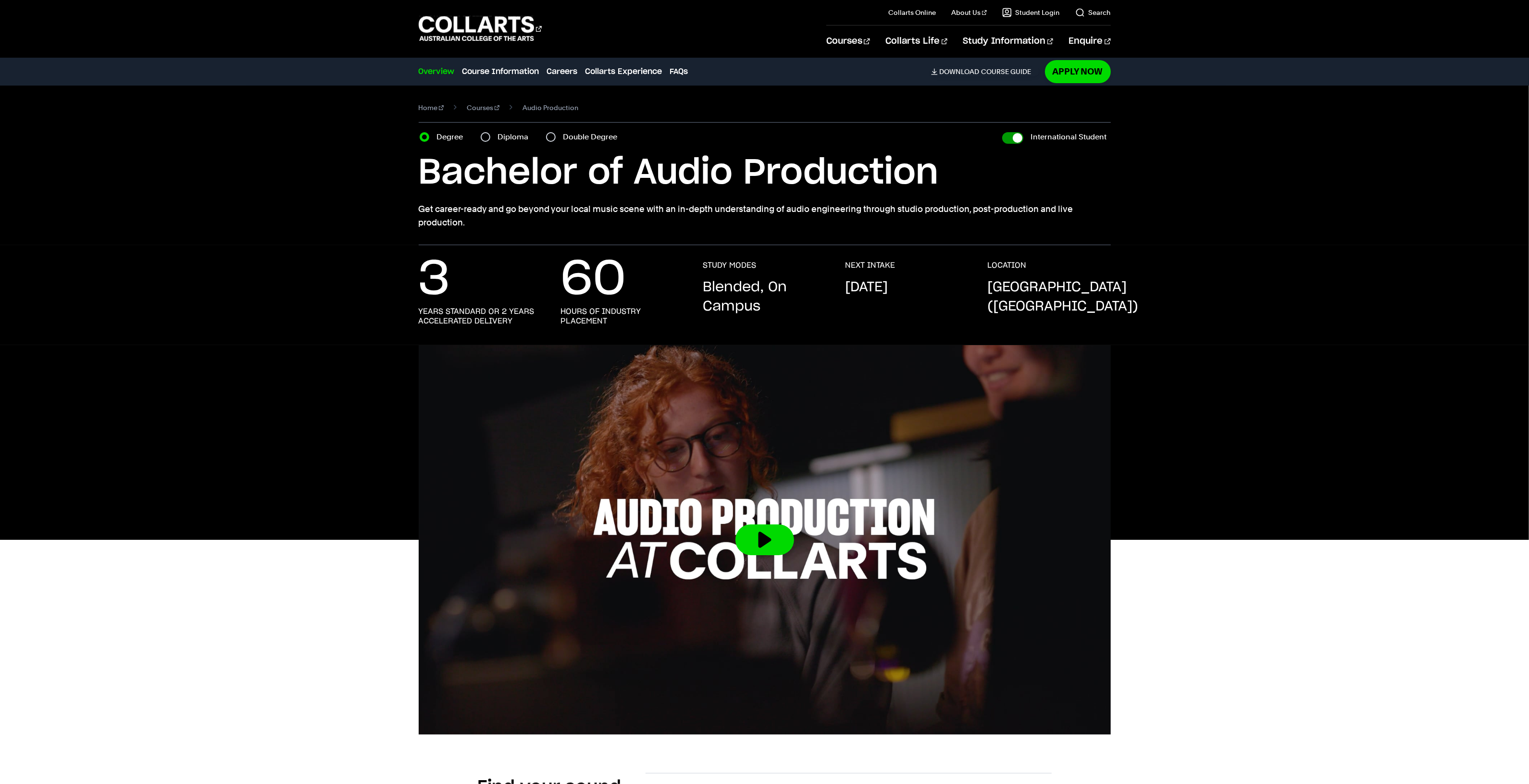
click at [1017, 135] on input "International Student" at bounding box center [1013, 138] width 21 height 11
checkbox input "false"
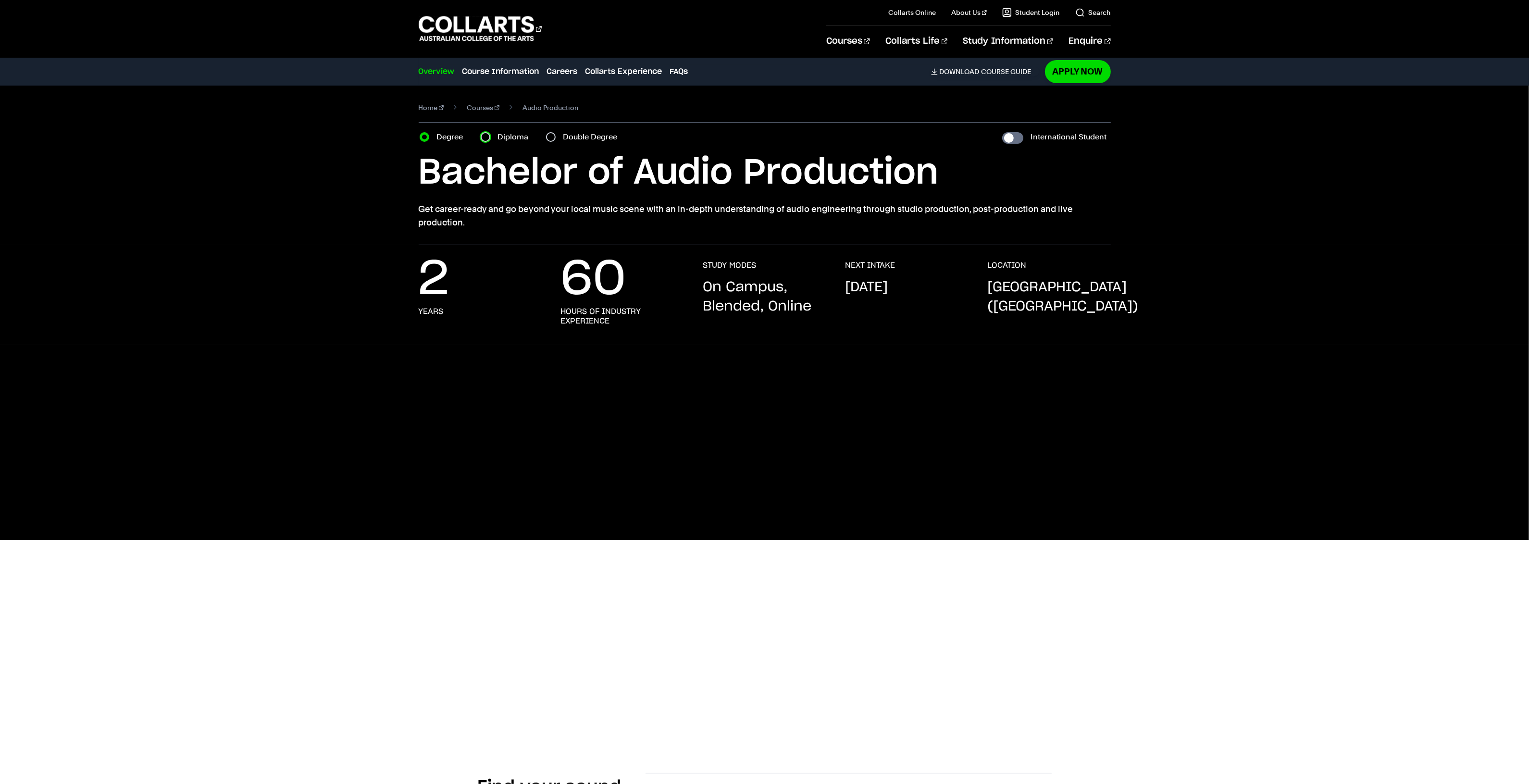
click at [481, 133] on input "Diploma" at bounding box center [486, 137] width 9 height 9
radio input "true"
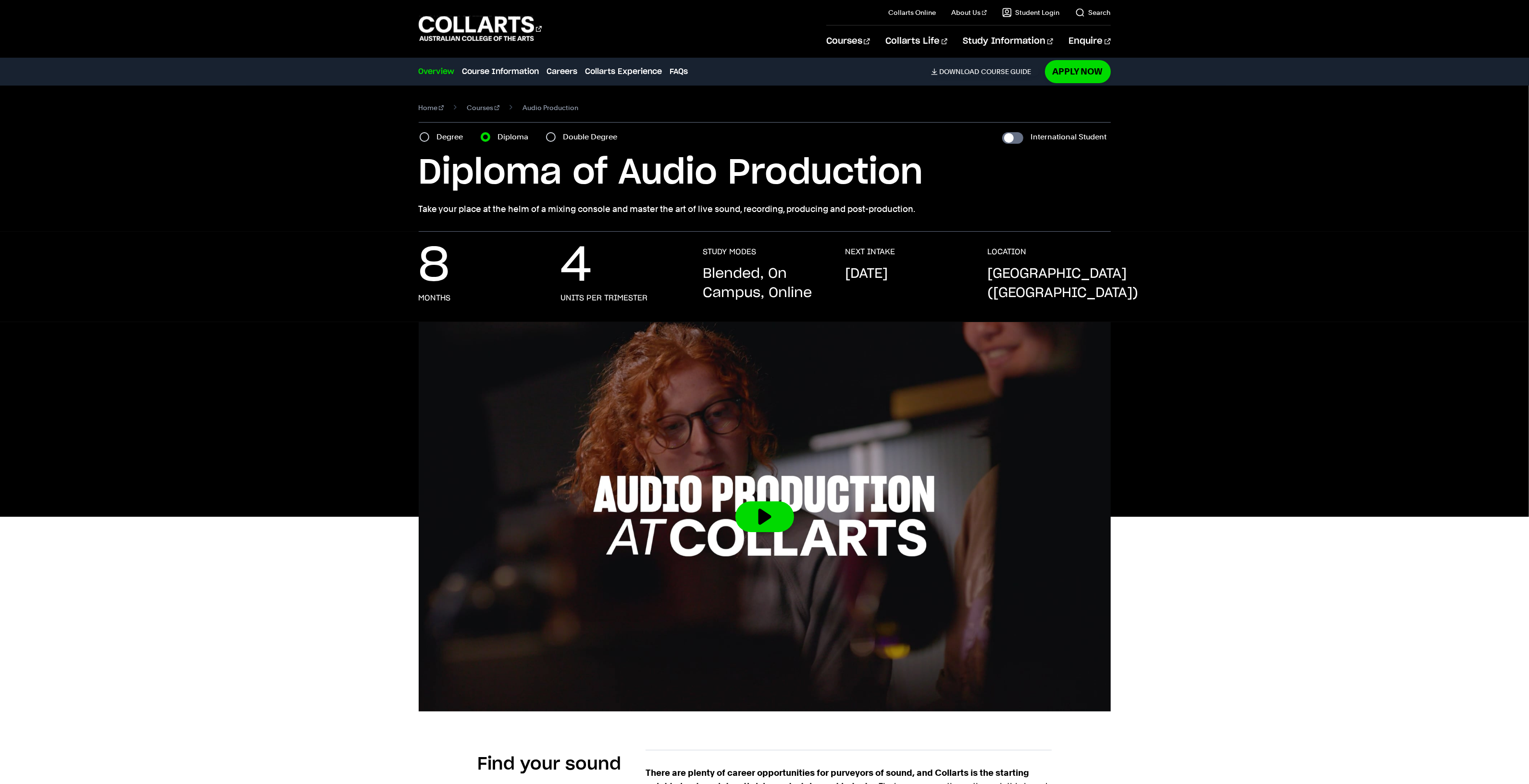
click at [419, 128] on section "Home Courses Audio Production Course variant Degree Diploma Double Degree Inter…" at bounding box center [764, 158] width 692 height 146
click at [562, 133] on div "Double Degree" at bounding box center [585, 137] width 77 height 14
click at [570, 133] on label "Double Degree" at bounding box center [593, 137] width 60 height 14
click at [556, 133] on input "Double Degree" at bounding box center [551, 137] width 9 height 9
radio input "true"
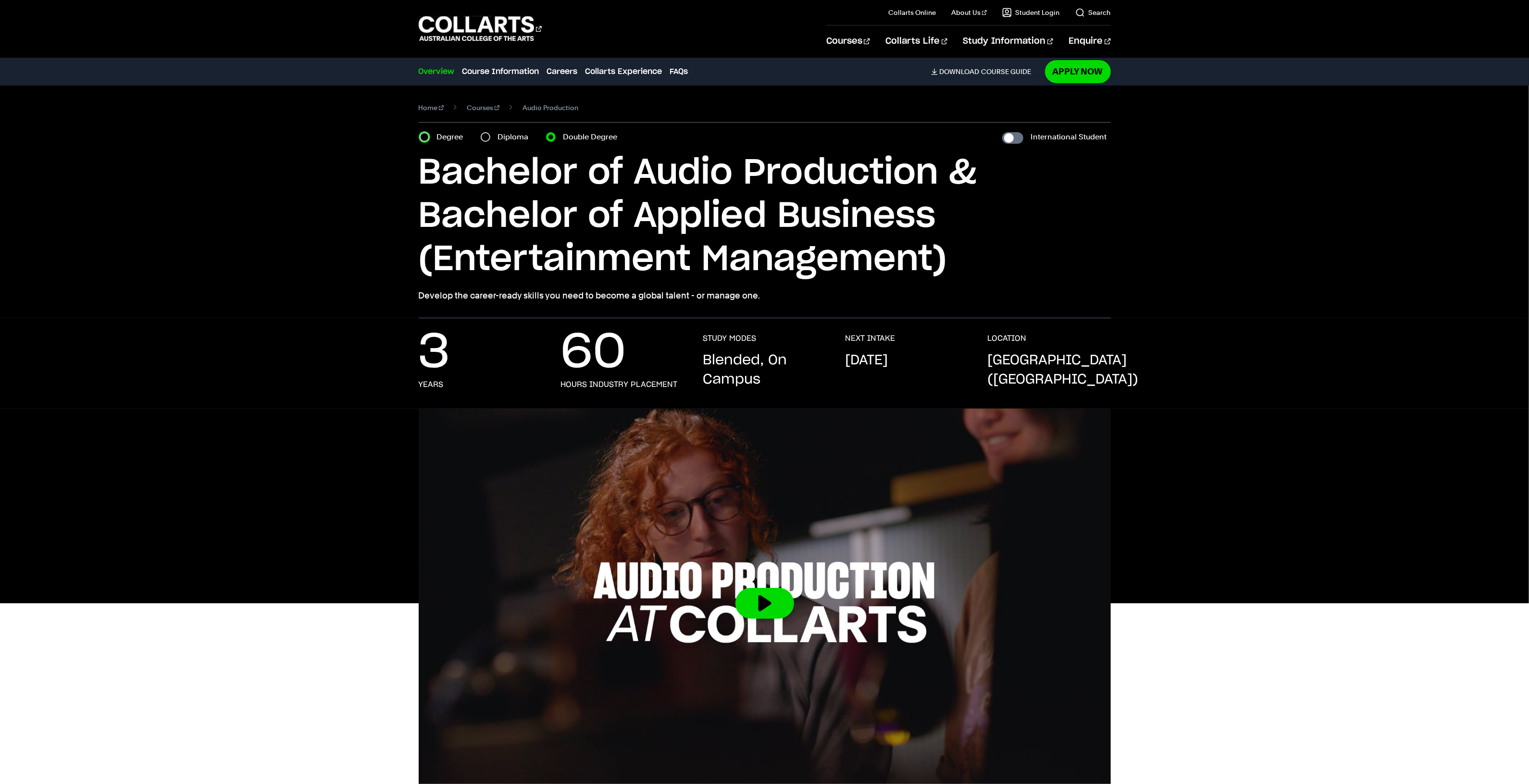
click at [426, 137] on input "Degree" at bounding box center [424, 137] width 9 height 9
radio input "true"
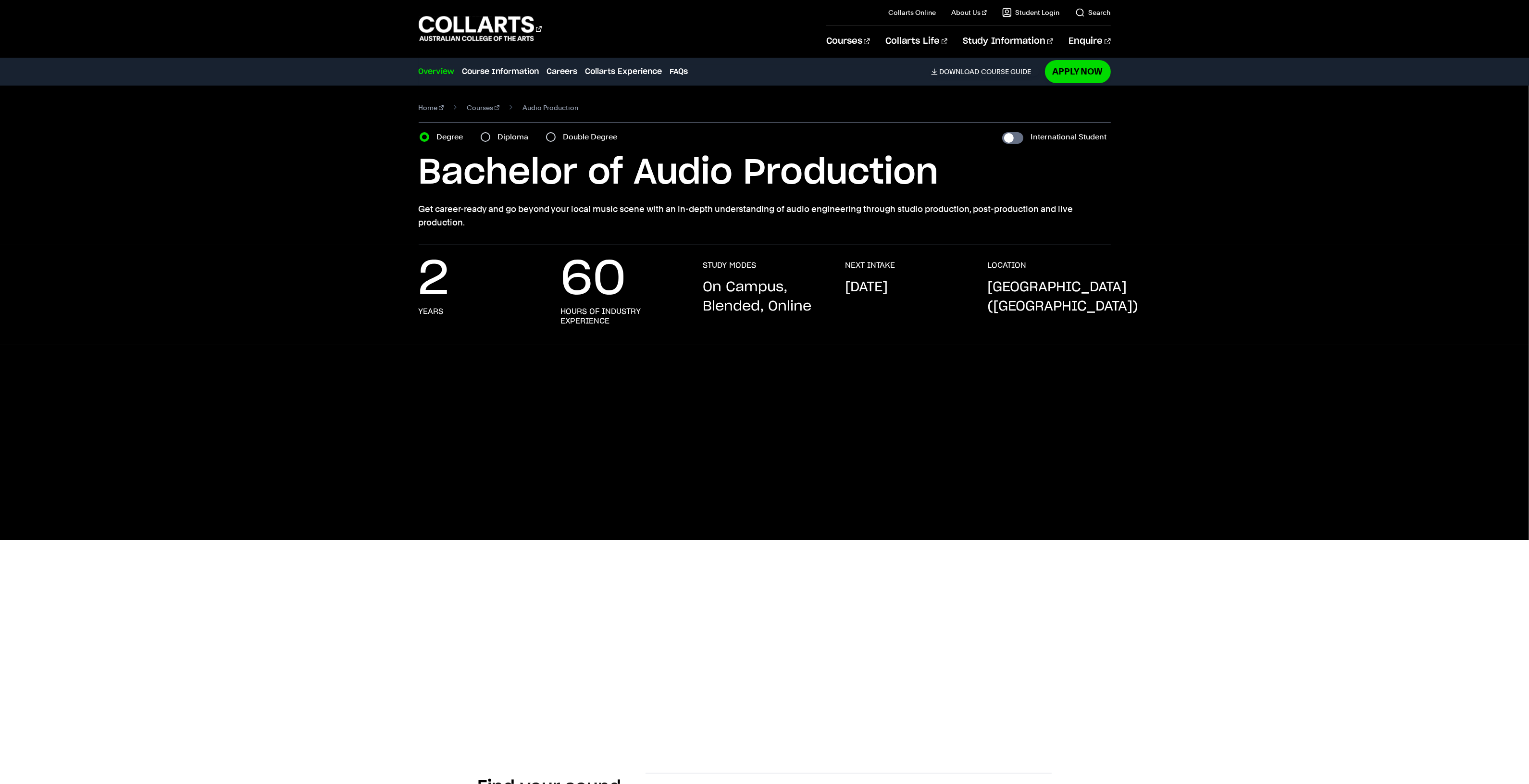
click at [490, 136] on div "Diploma" at bounding box center [507, 137] width 54 height 14
click at [439, 134] on label "Degree" at bounding box center [453, 137] width 32 height 14
click at [429, 134] on input "Degree" at bounding box center [424, 137] width 9 height 9
click at [510, 135] on label "Diploma" at bounding box center [516, 137] width 37 height 14
click at [490, 135] on input "Diploma" at bounding box center [486, 137] width 9 height 9
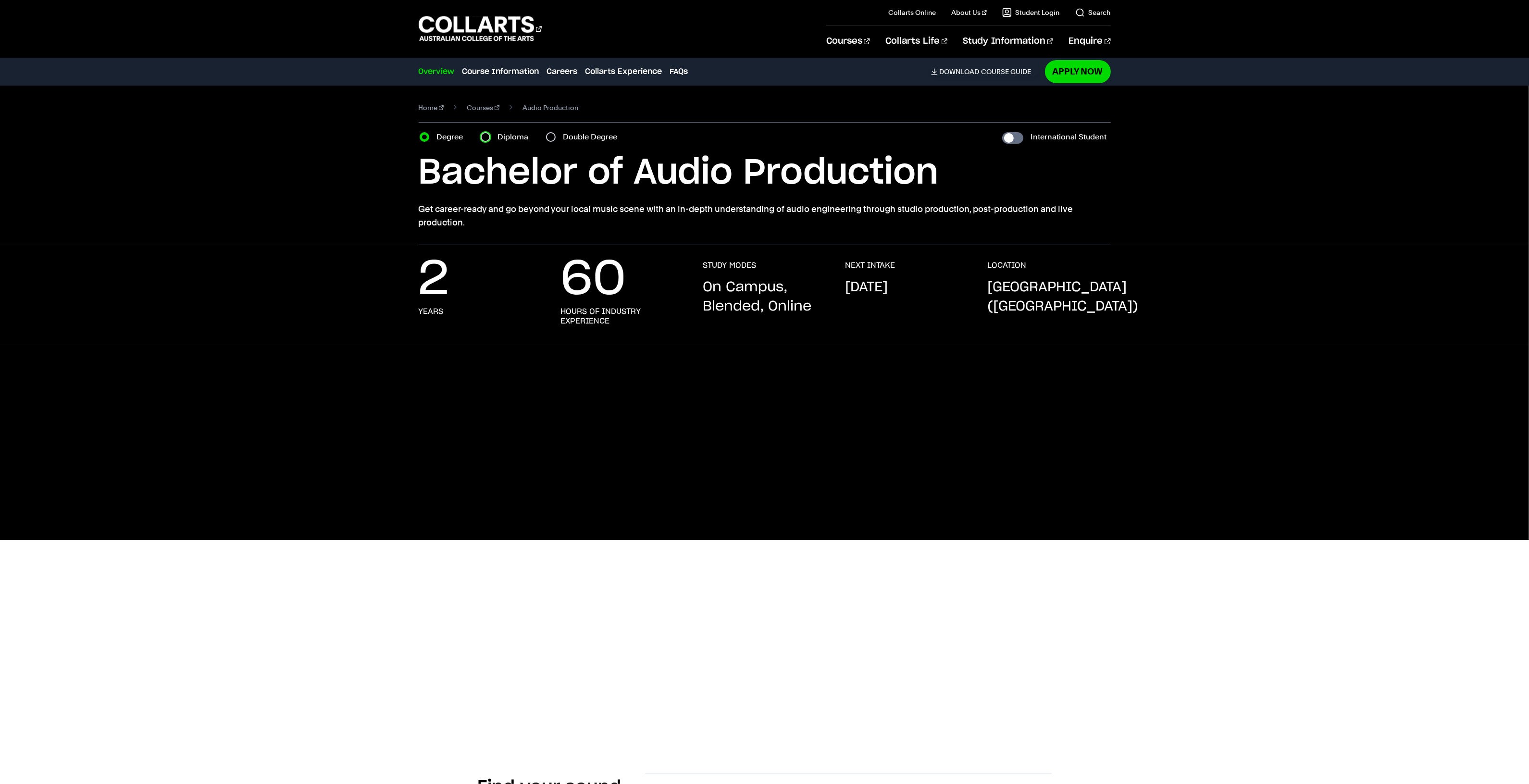
radio input "true"
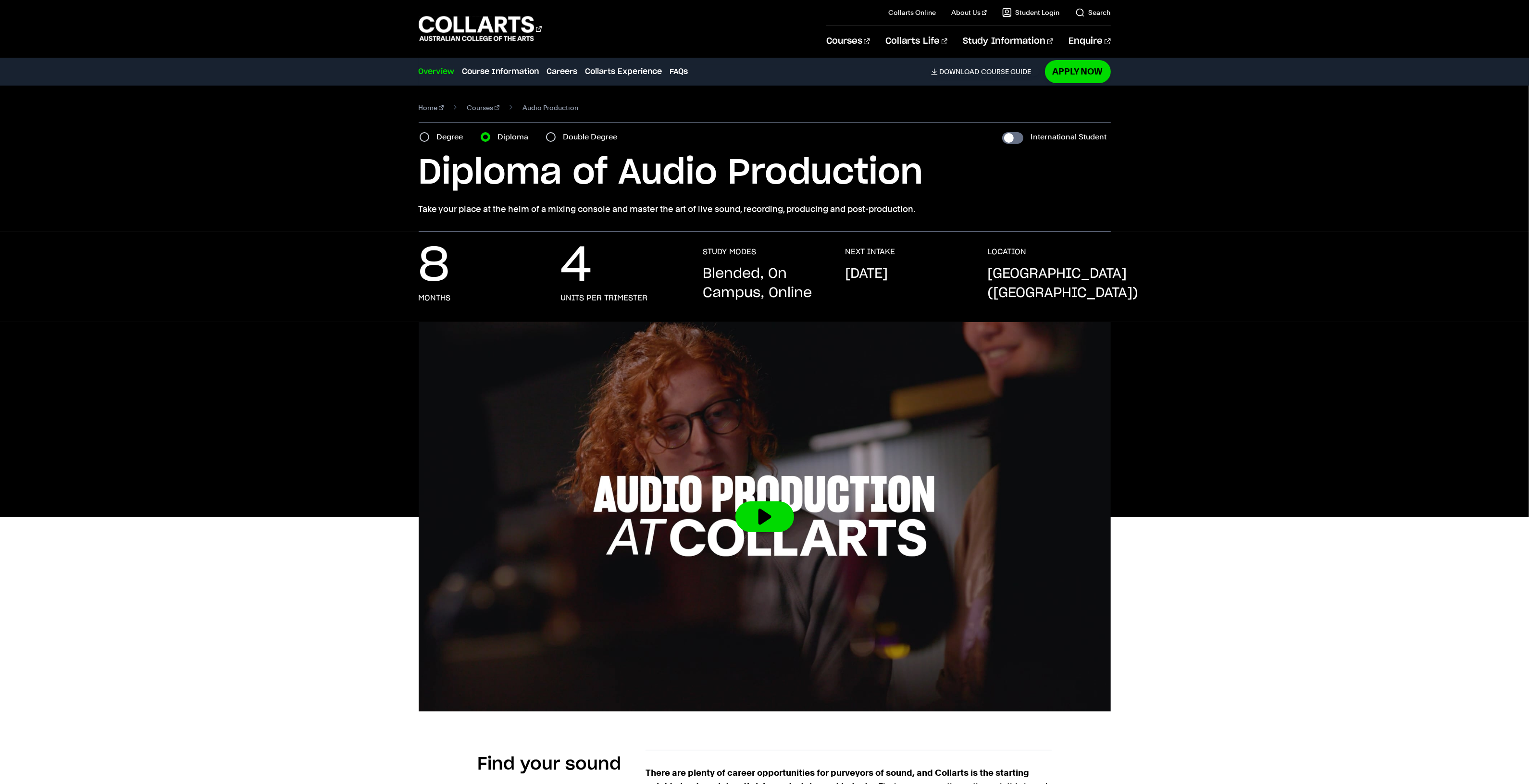
click at [437, 135] on label "Degree" at bounding box center [453, 137] width 32 height 14
click at [429, 135] on input "Degree" at bounding box center [424, 137] width 9 height 9
radio input "true"
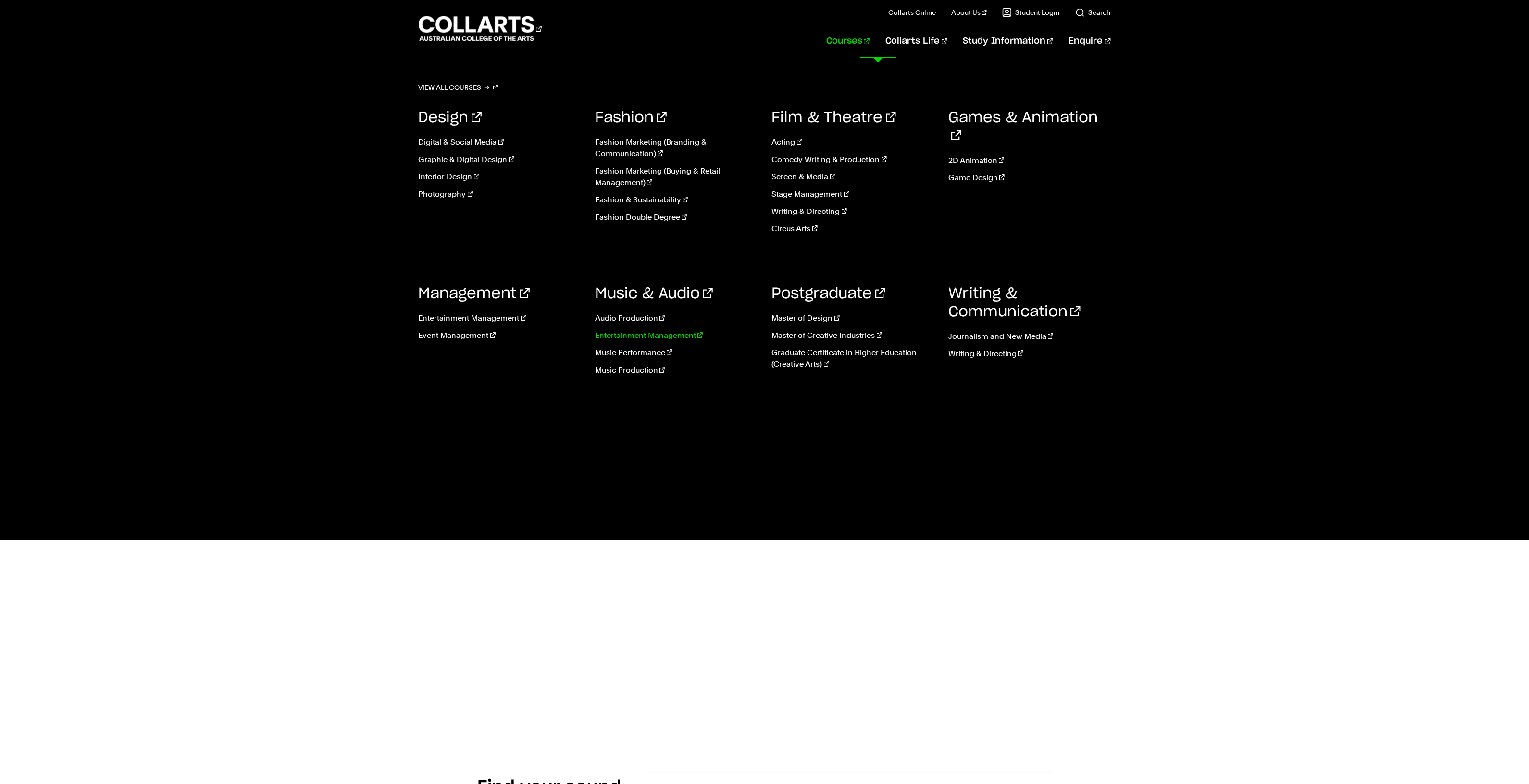
click at [616, 335] on link "Entertainment Management" at bounding box center [677, 335] width 163 height 11
click at [620, 372] on link "Music Production" at bounding box center [677, 370] width 163 height 11
click at [625, 372] on link "Music Production" at bounding box center [677, 370] width 163 height 11
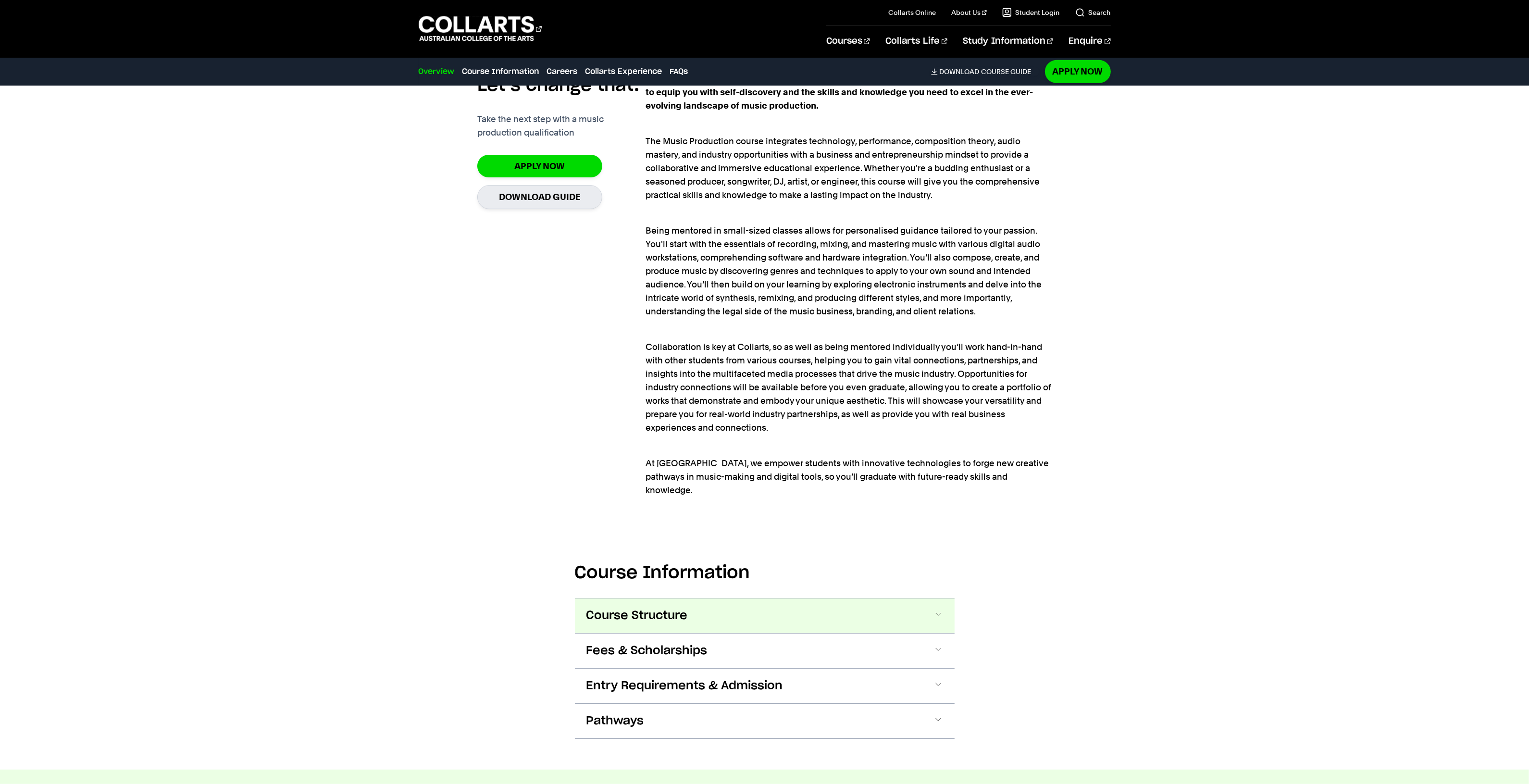
click at [653, 610] on span "Course Structure" at bounding box center [637, 615] width 101 height 15
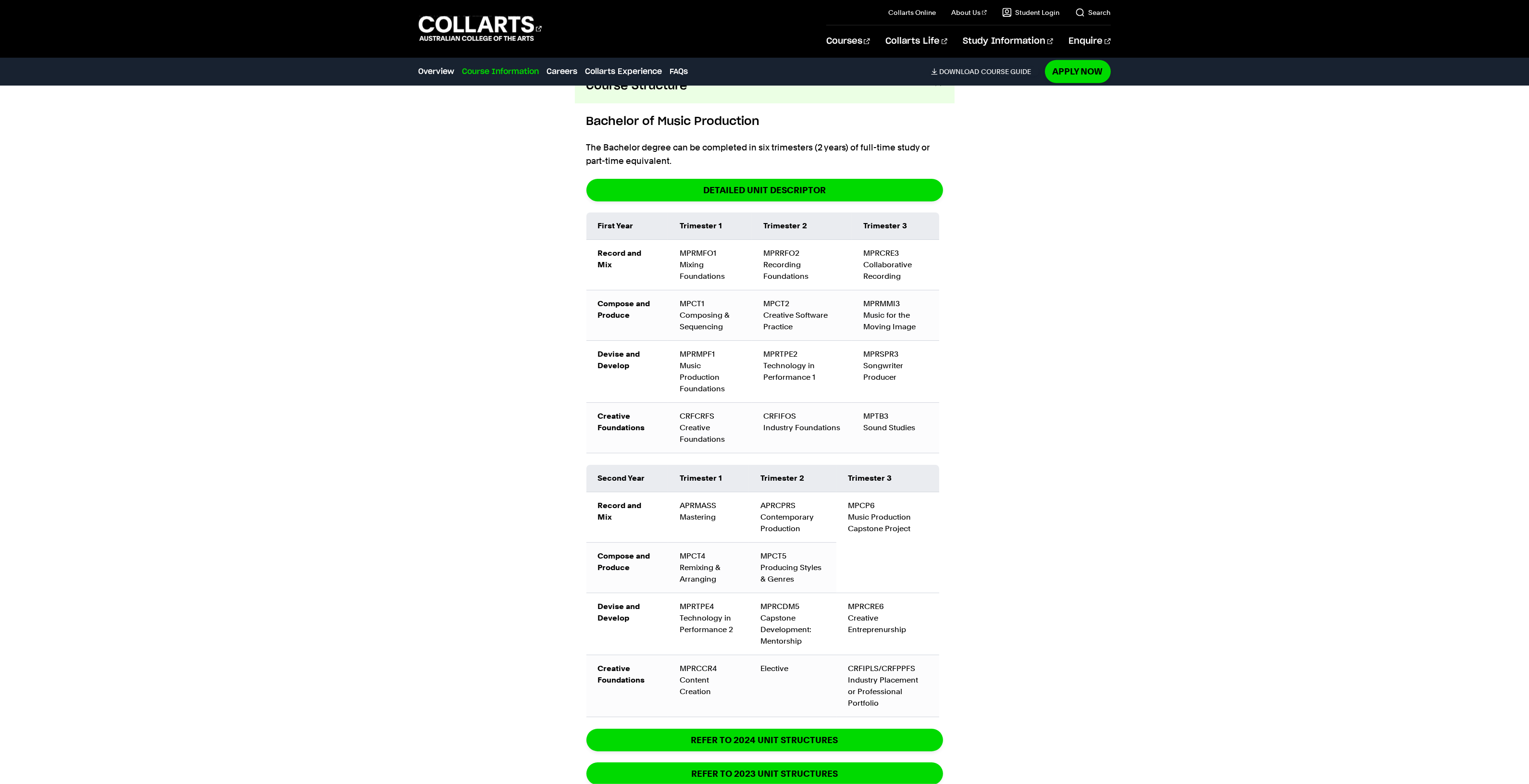
scroll to position [1280, 0]
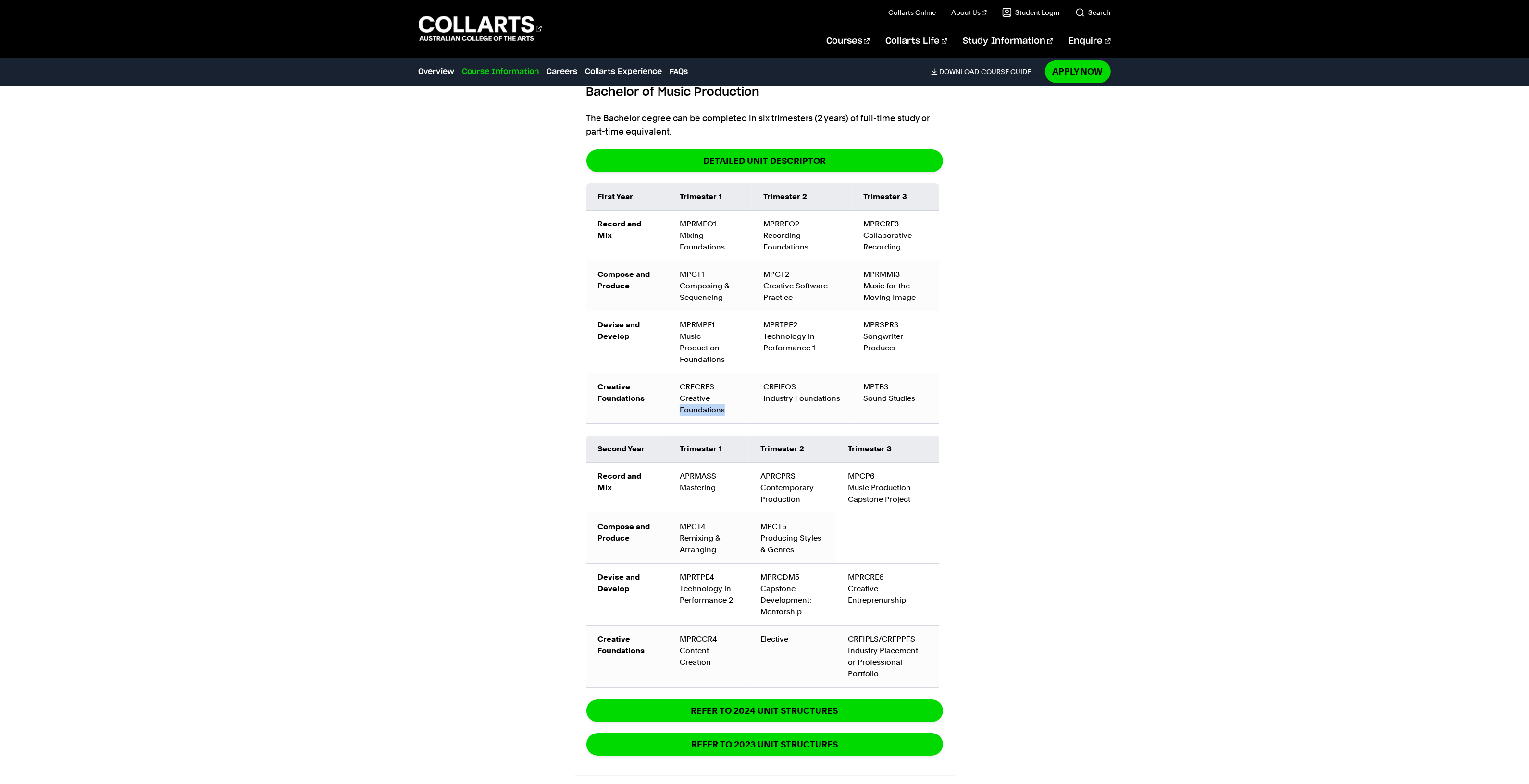
drag, startPoint x: 729, startPoint y: 403, endPoint x: 719, endPoint y: 390, distance: 16.4
click at [719, 390] on td "CRFCRFS Creative Foundations" at bounding box center [710, 398] width 83 height 50
click at [729, 394] on td "CRFCRFS Creative Foundations" at bounding box center [710, 398] width 83 height 50
drag, startPoint x: 755, startPoint y: 207, endPoint x: 797, endPoint y: 231, distance: 48.4
click at [797, 231] on td "MPRRFO2 Recording Foundations" at bounding box center [802, 235] width 100 height 50
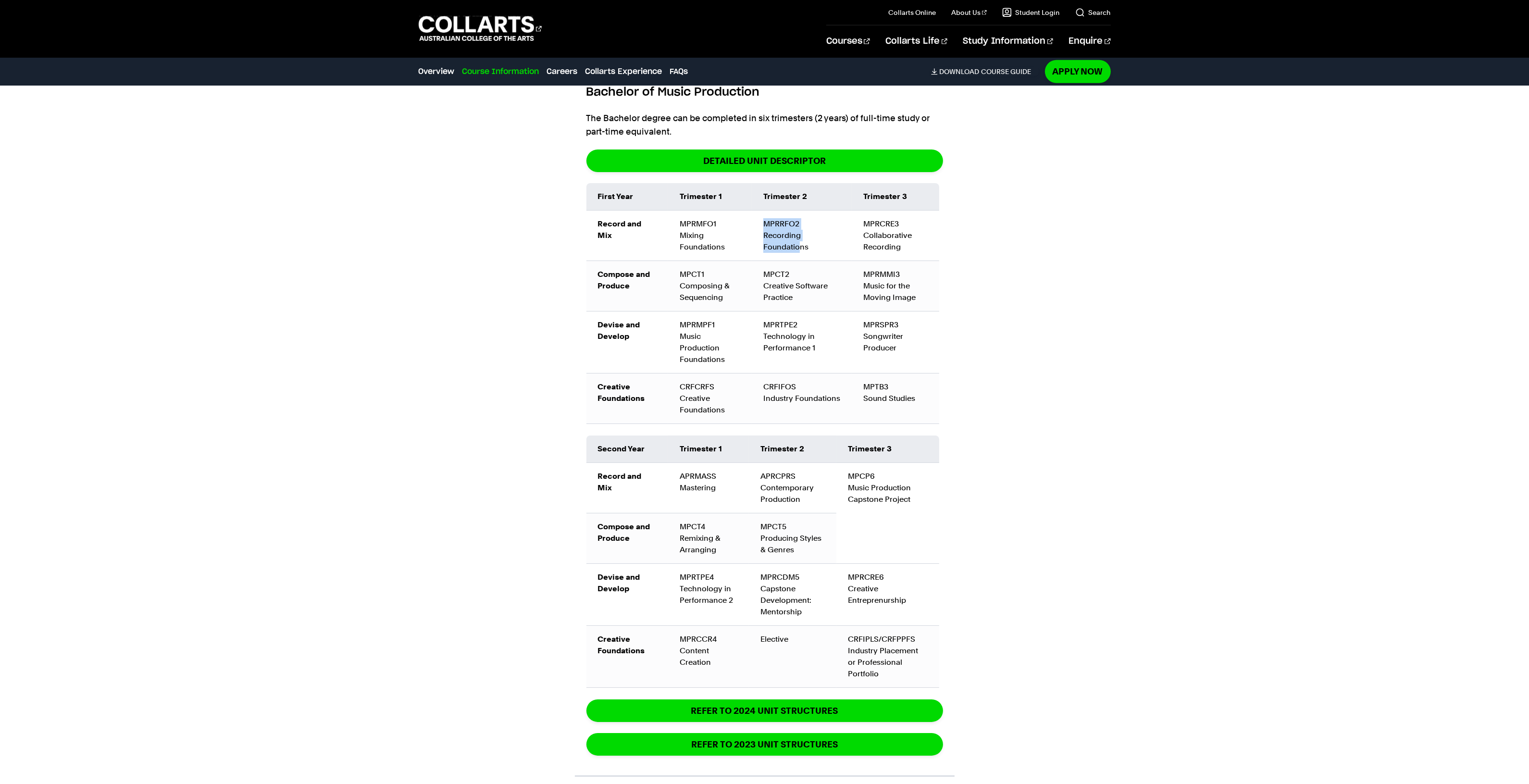
click at [797, 231] on td "MPRRFO2 Recording Foundations" at bounding box center [802, 235] width 100 height 50
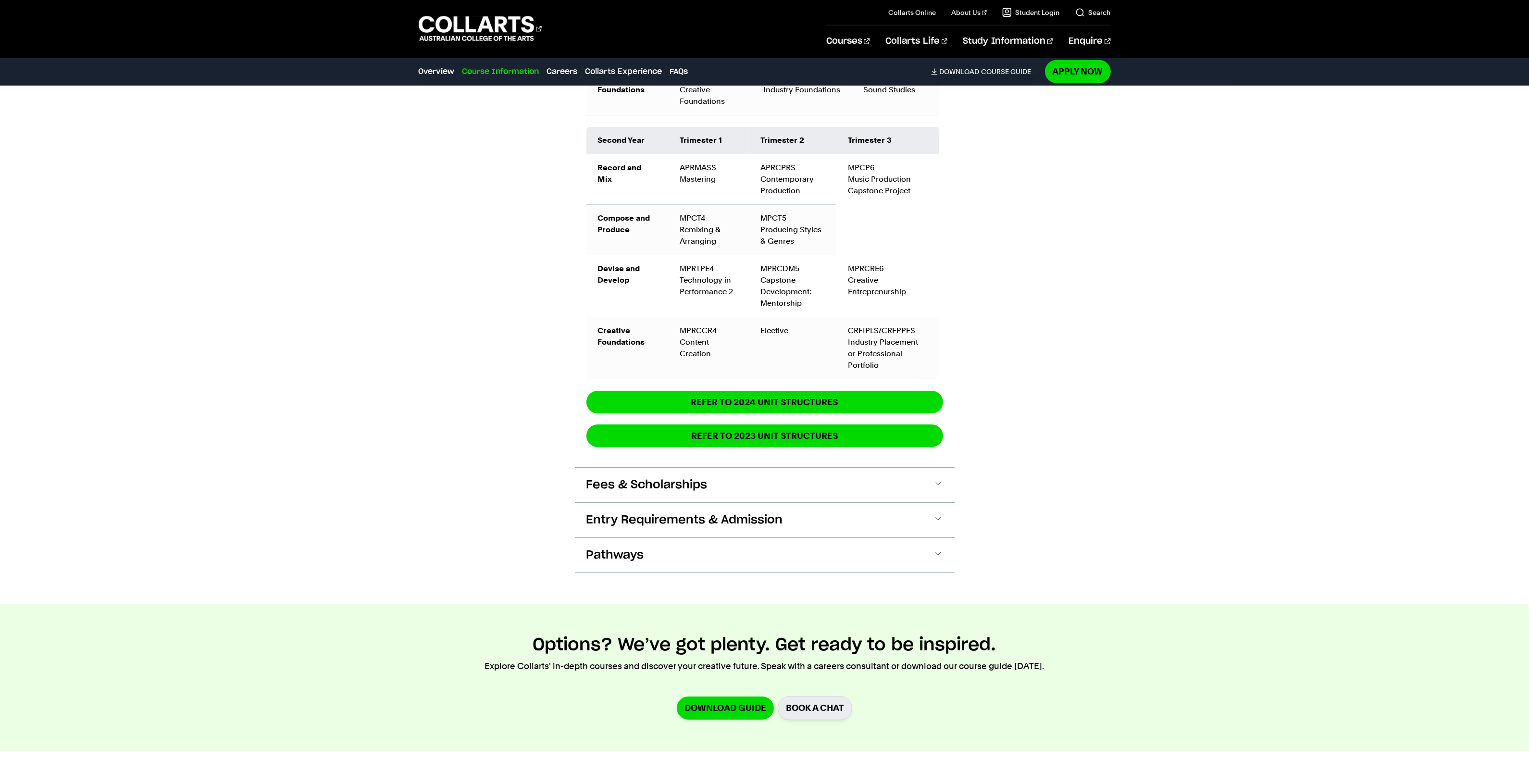
scroll to position [1640, 0]
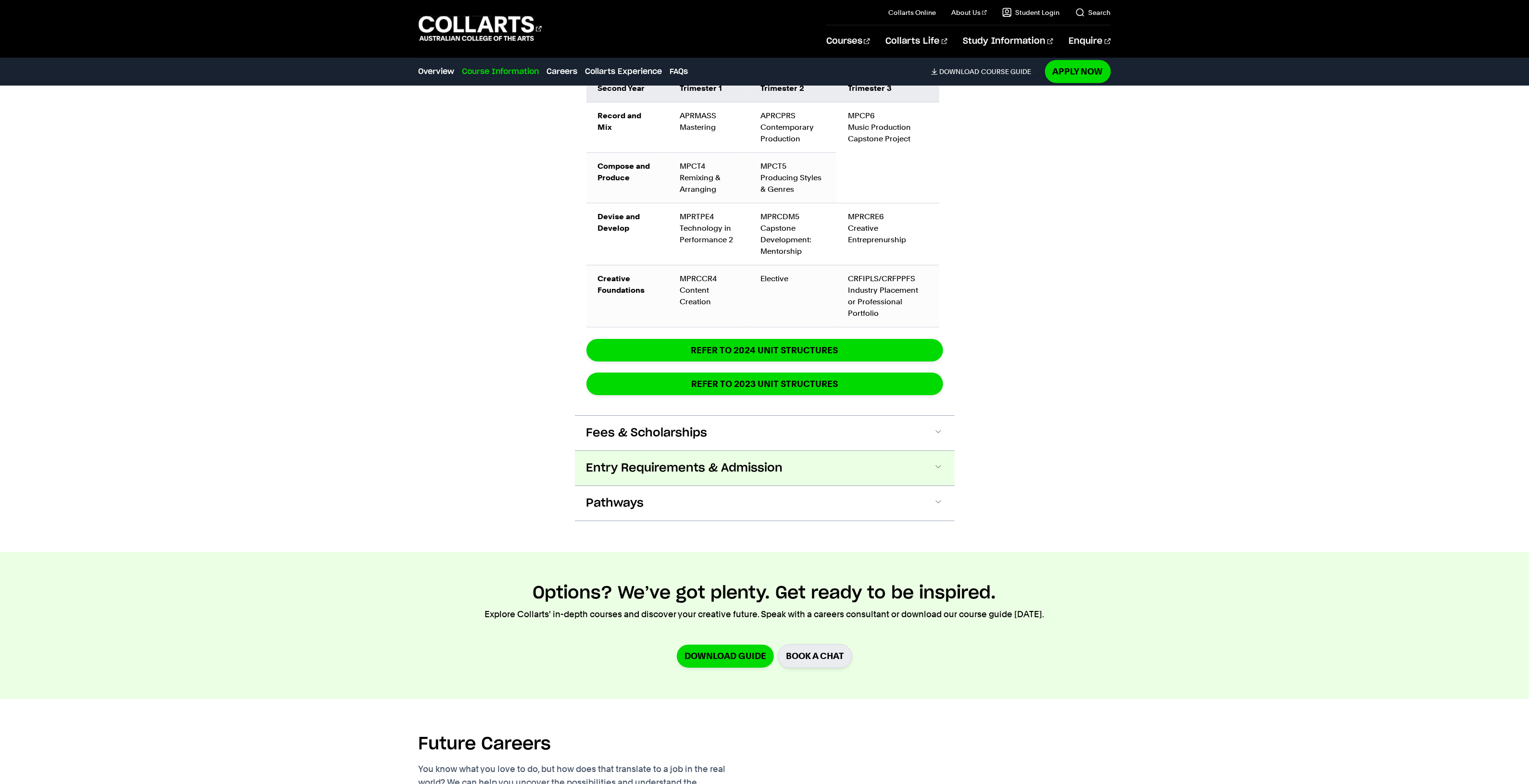
click at [676, 451] on button "Entry Requirements & Admission" at bounding box center [765, 468] width 380 height 34
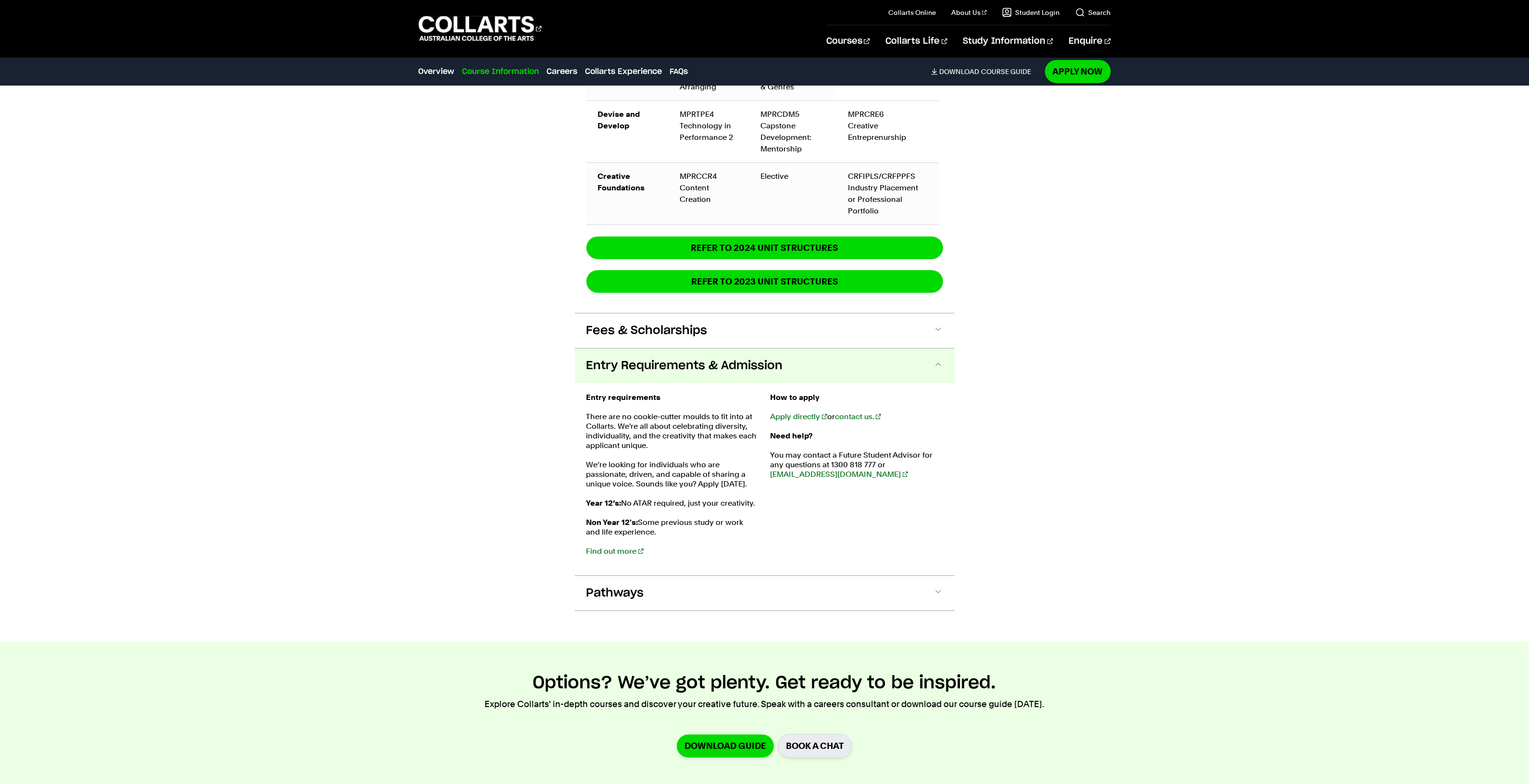
scroll to position [1741, 0]
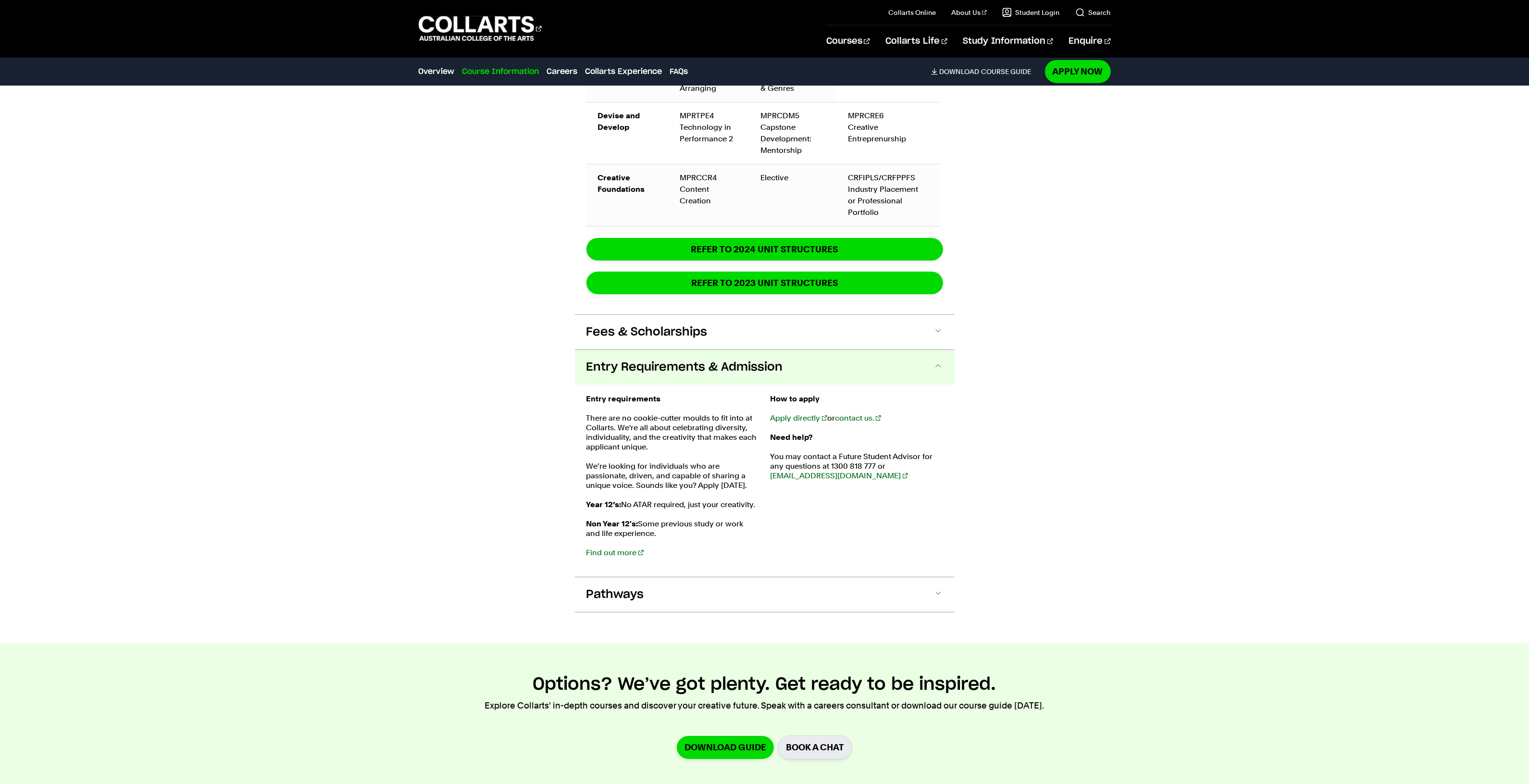
click at [724, 360] on span "Entry Requirements & Admission" at bounding box center [684, 367] width 196 height 15
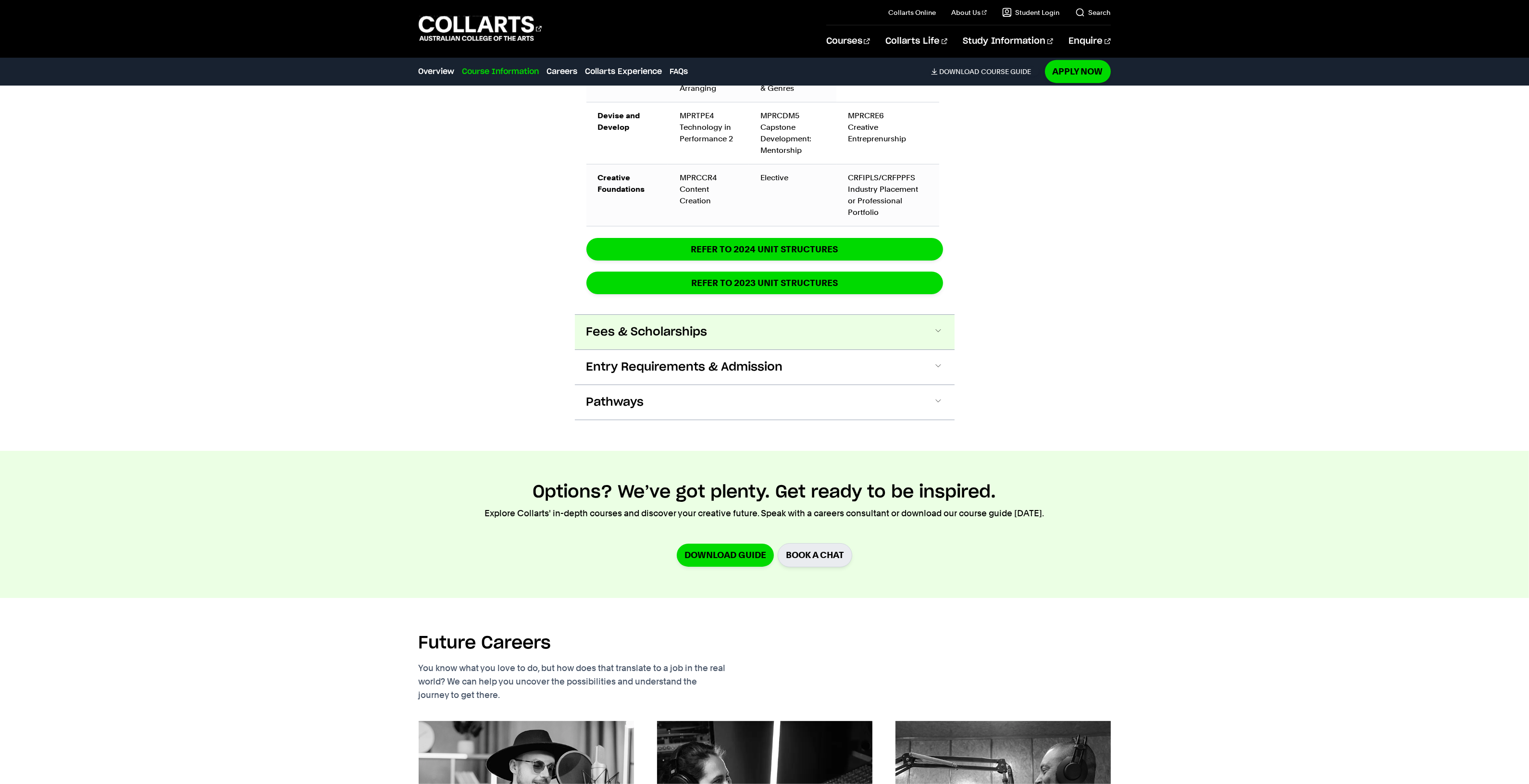
click at [709, 315] on button "Fees & Scholarships" at bounding box center [765, 332] width 380 height 34
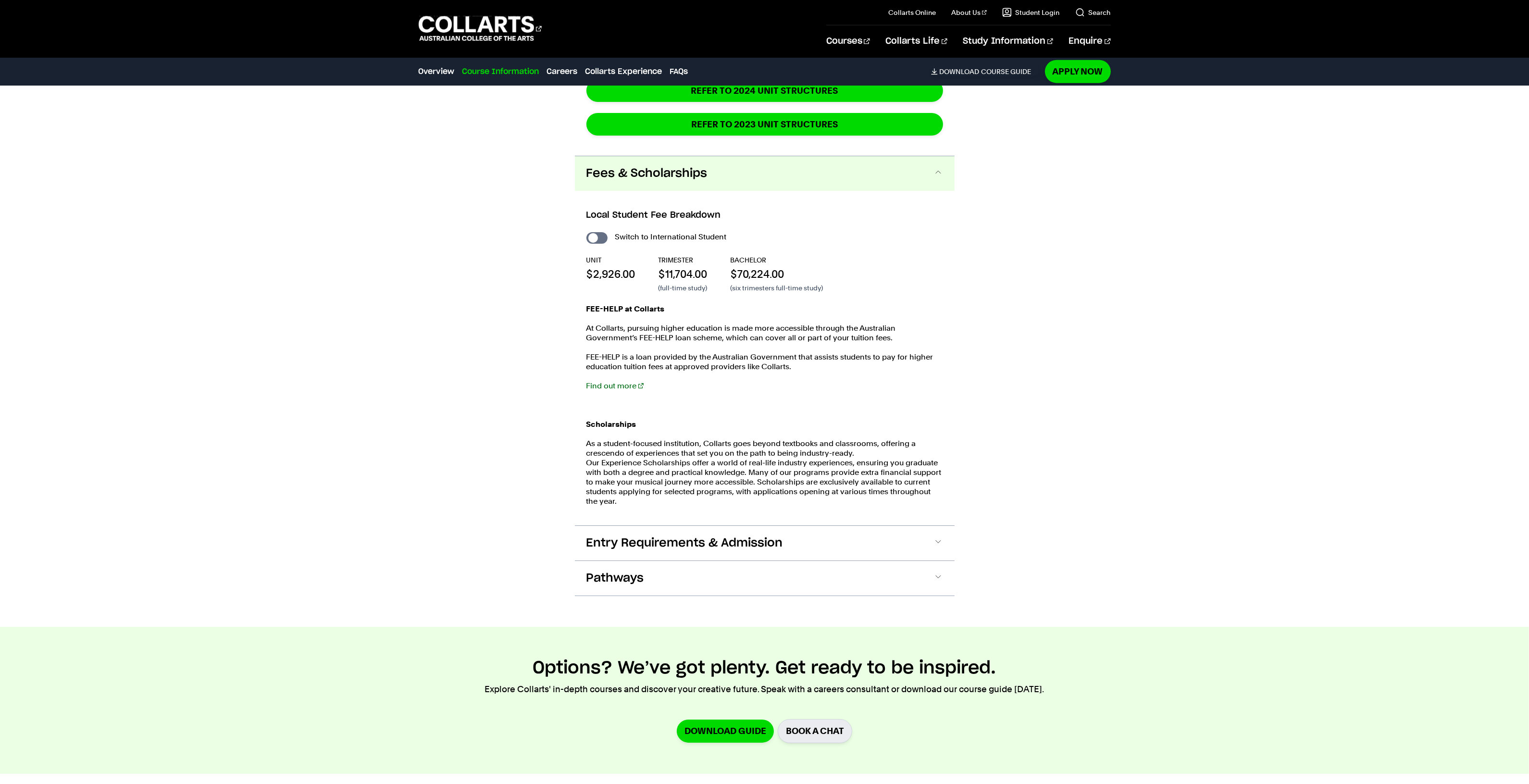
scroll to position [1887, 0]
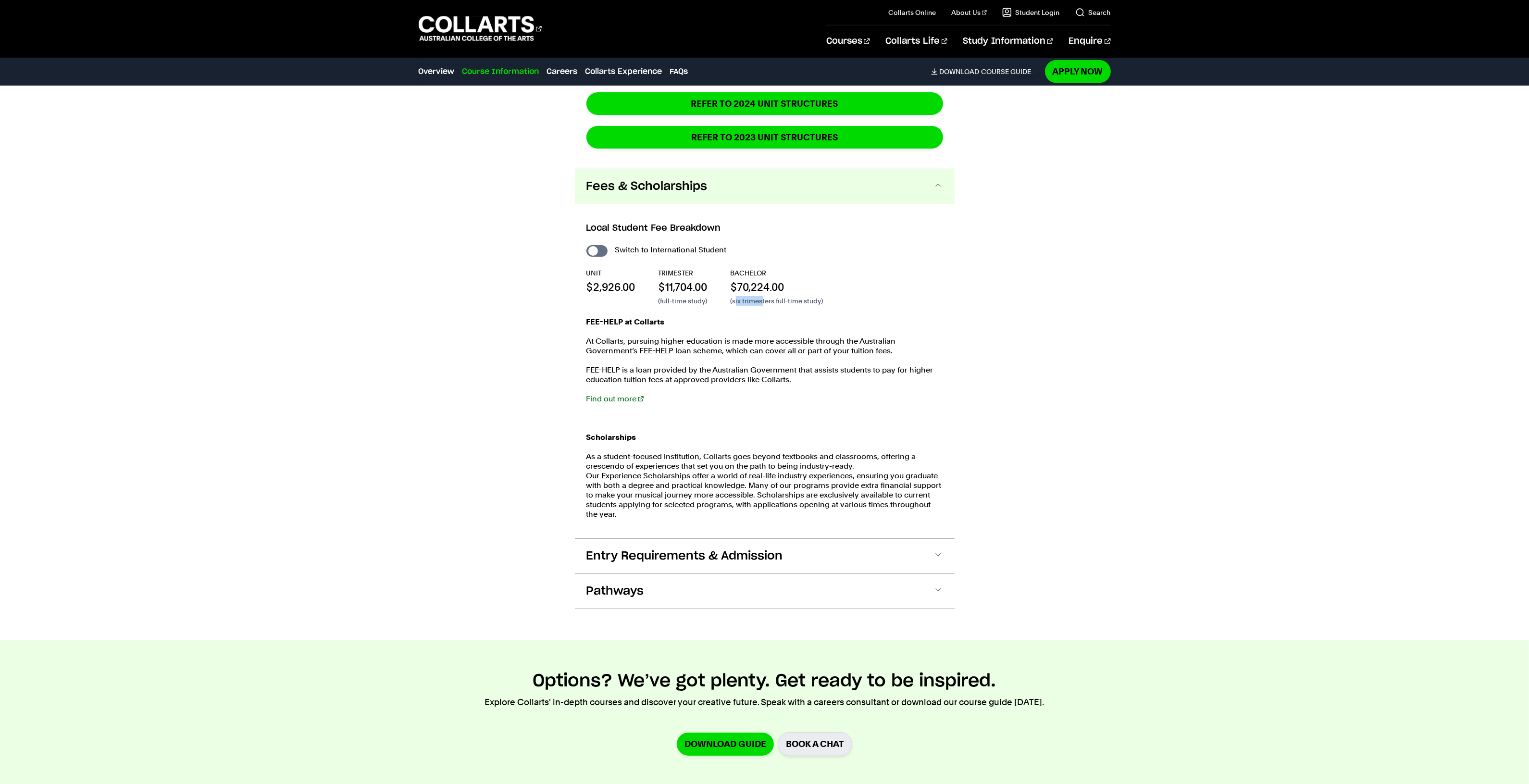
drag, startPoint x: 743, startPoint y: 271, endPoint x: 738, endPoint y: 275, distance: 6.4
click at [738, 296] on p "(six trimesters full-time study)" at bounding box center [777, 301] width 93 height 9
click at [739, 284] on div "Switch to International Student UNIT $2,926.00 TRIMESTER $11,704.00 (full-time …" at bounding box center [764, 386] width 357 height 285
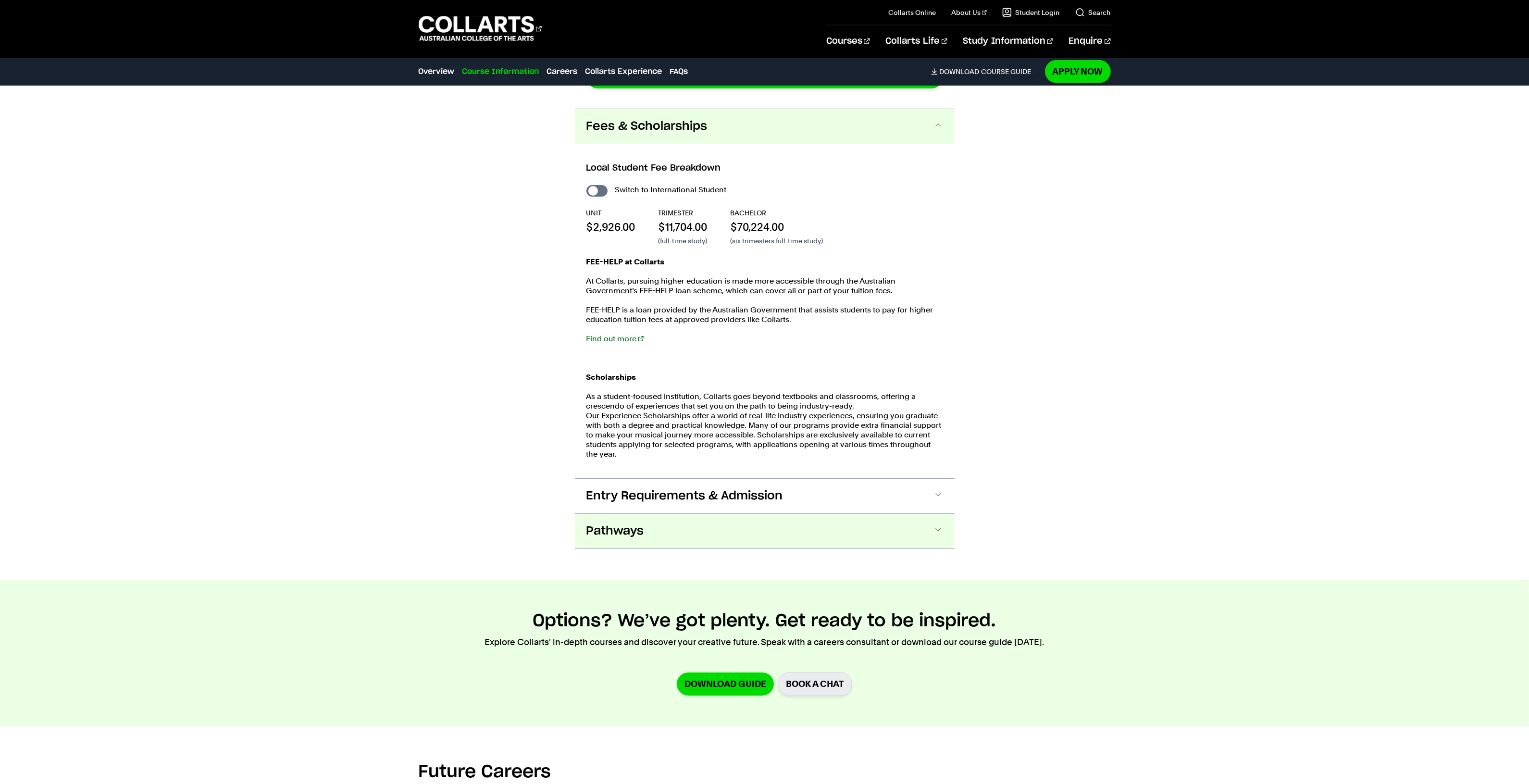
click at [660, 514] on button "Pathways" at bounding box center [765, 531] width 380 height 34
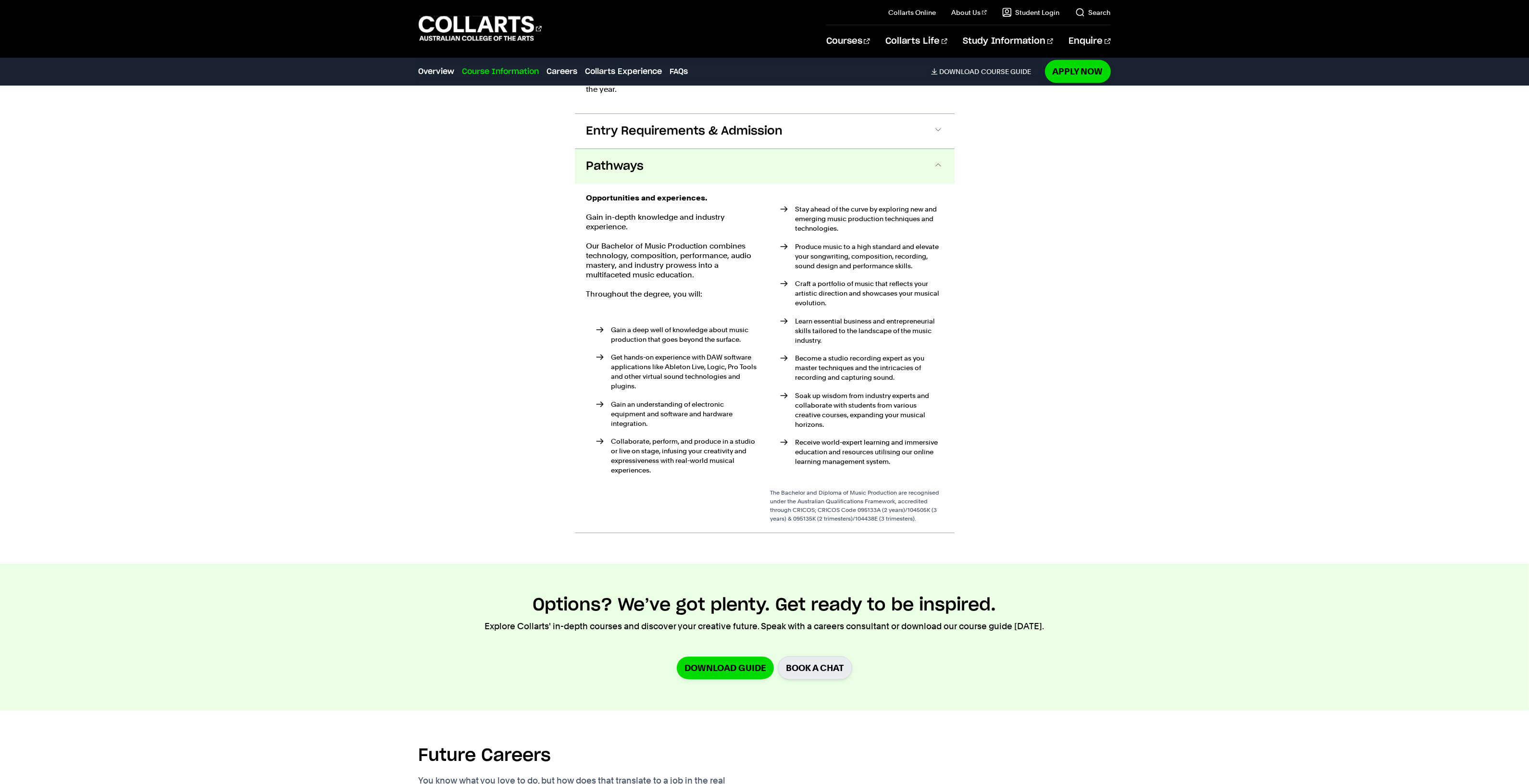
scroll to position [2232, 0]
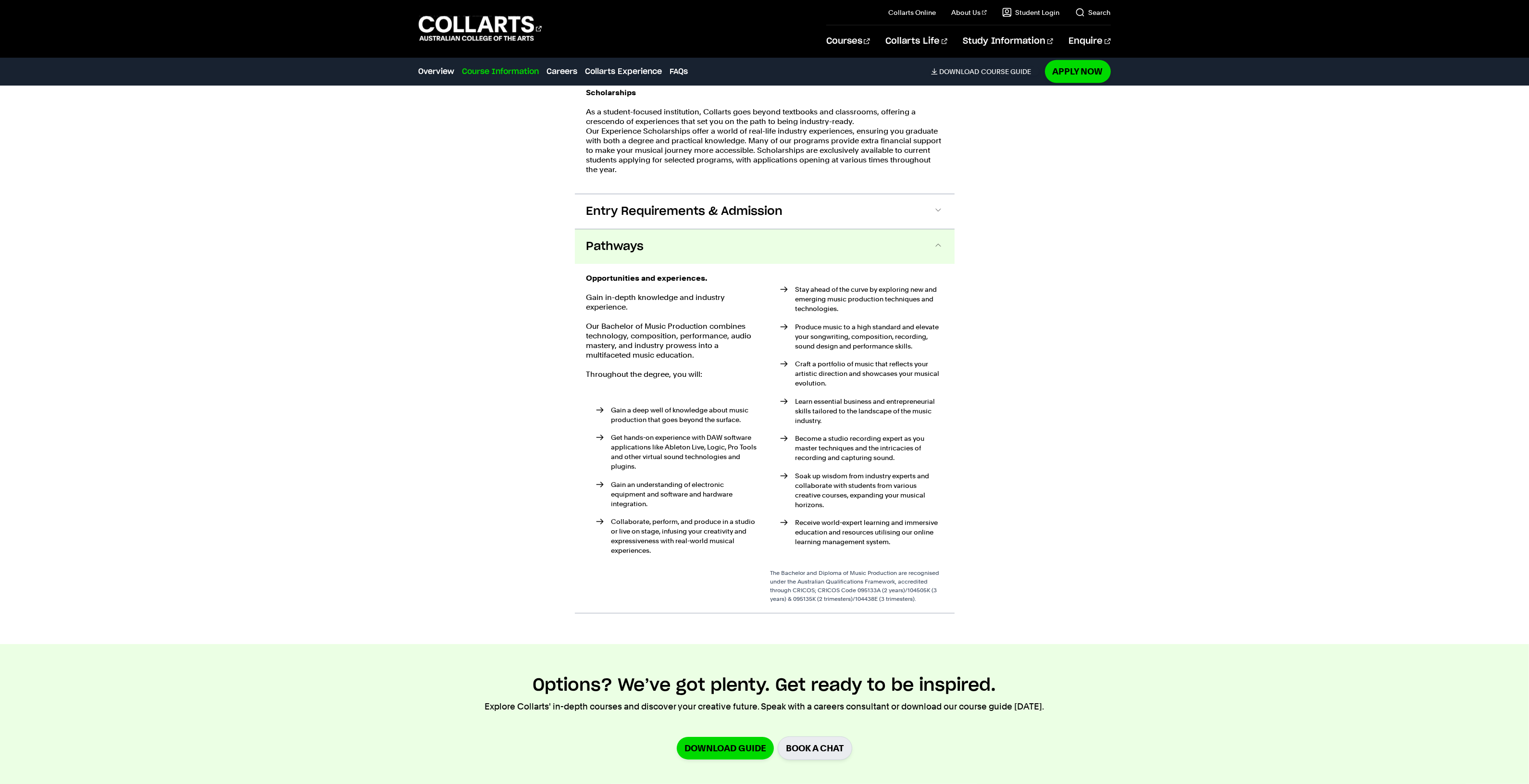
click at [672, 229] on button "Pathways" at bounding box center [765, 246] width 380 height 34
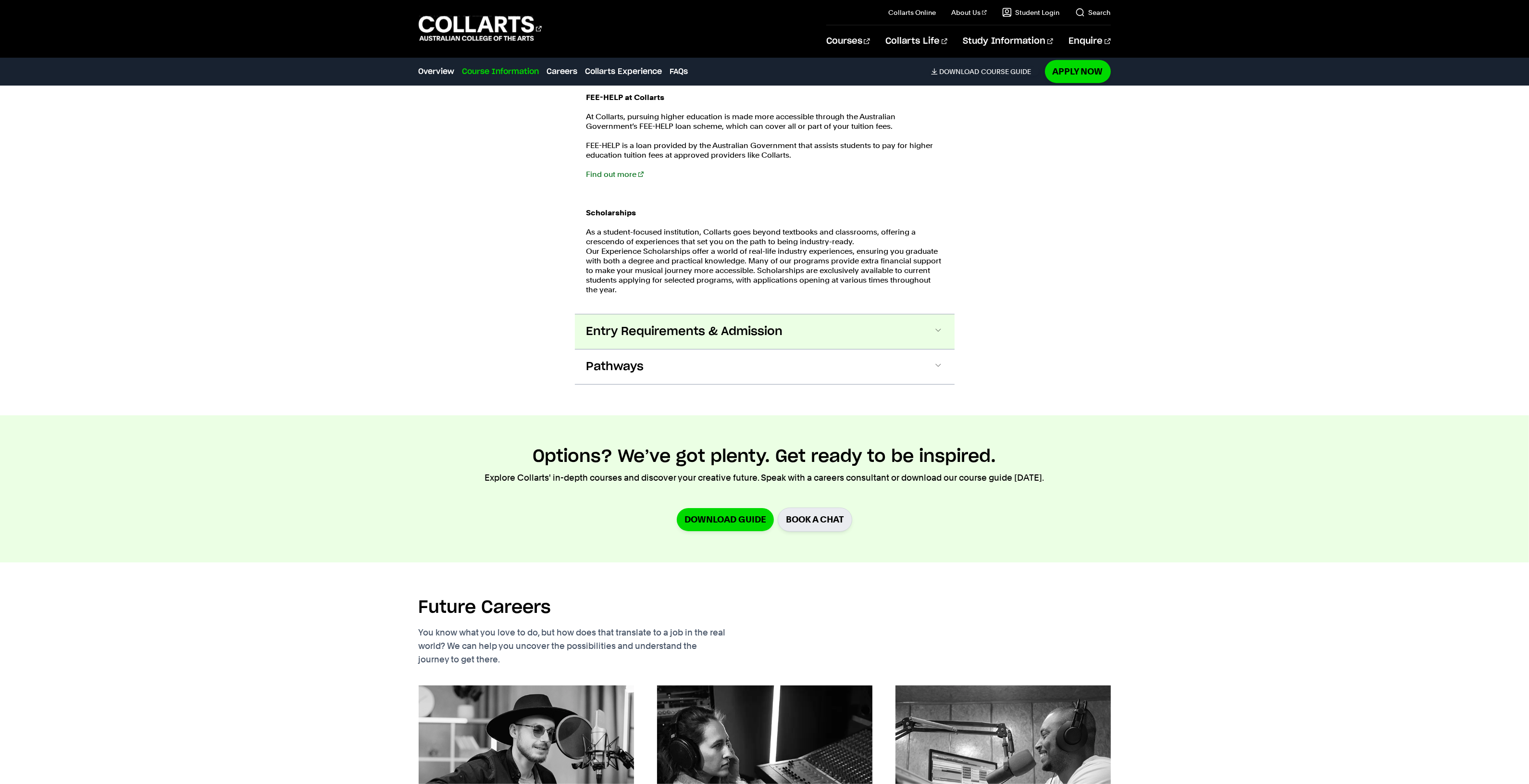
click at [654, 324] on span "Entry Requirements & Admission" at bounding box center [684, 332] width 196 height 15
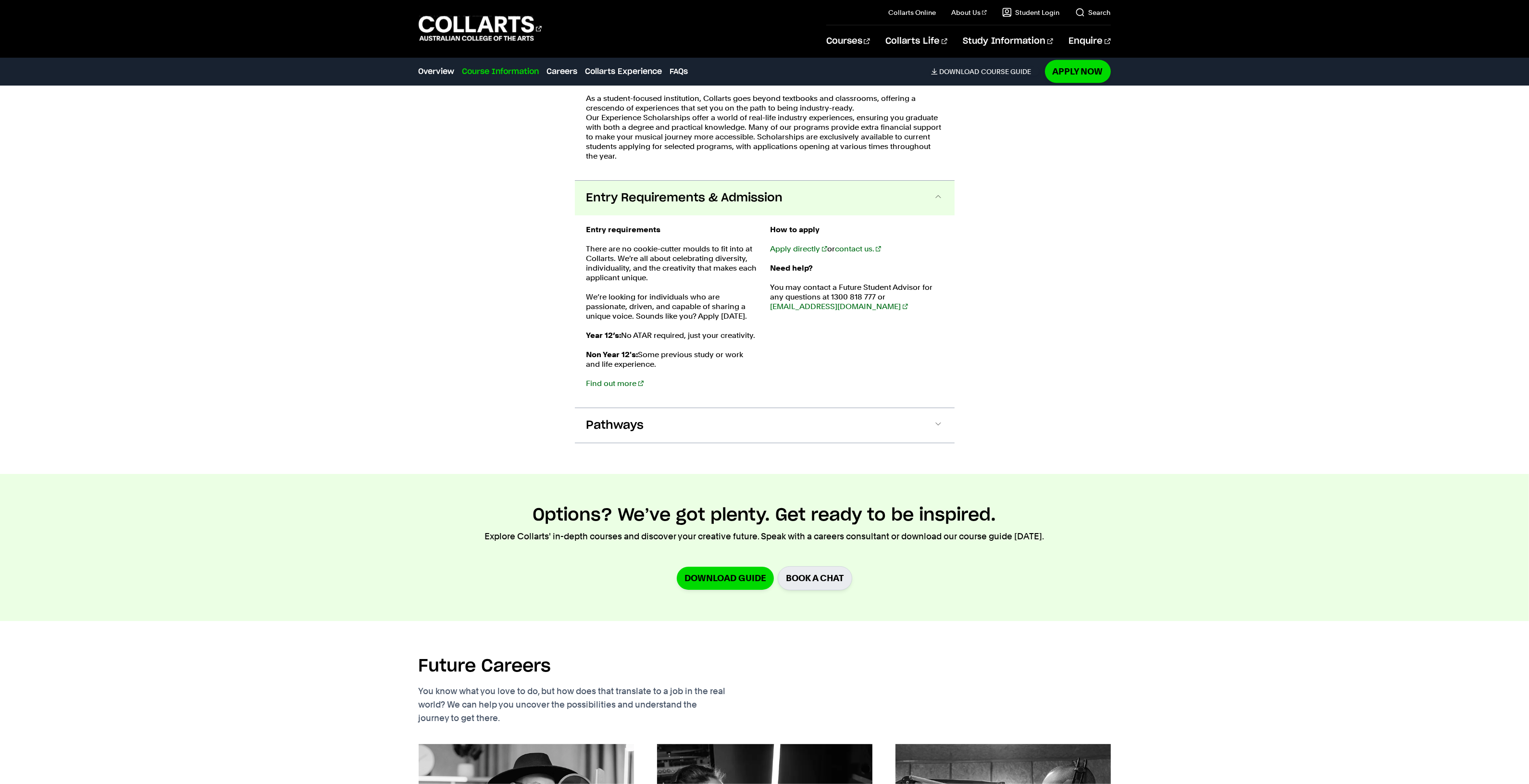
scroll to position [2197, 0]
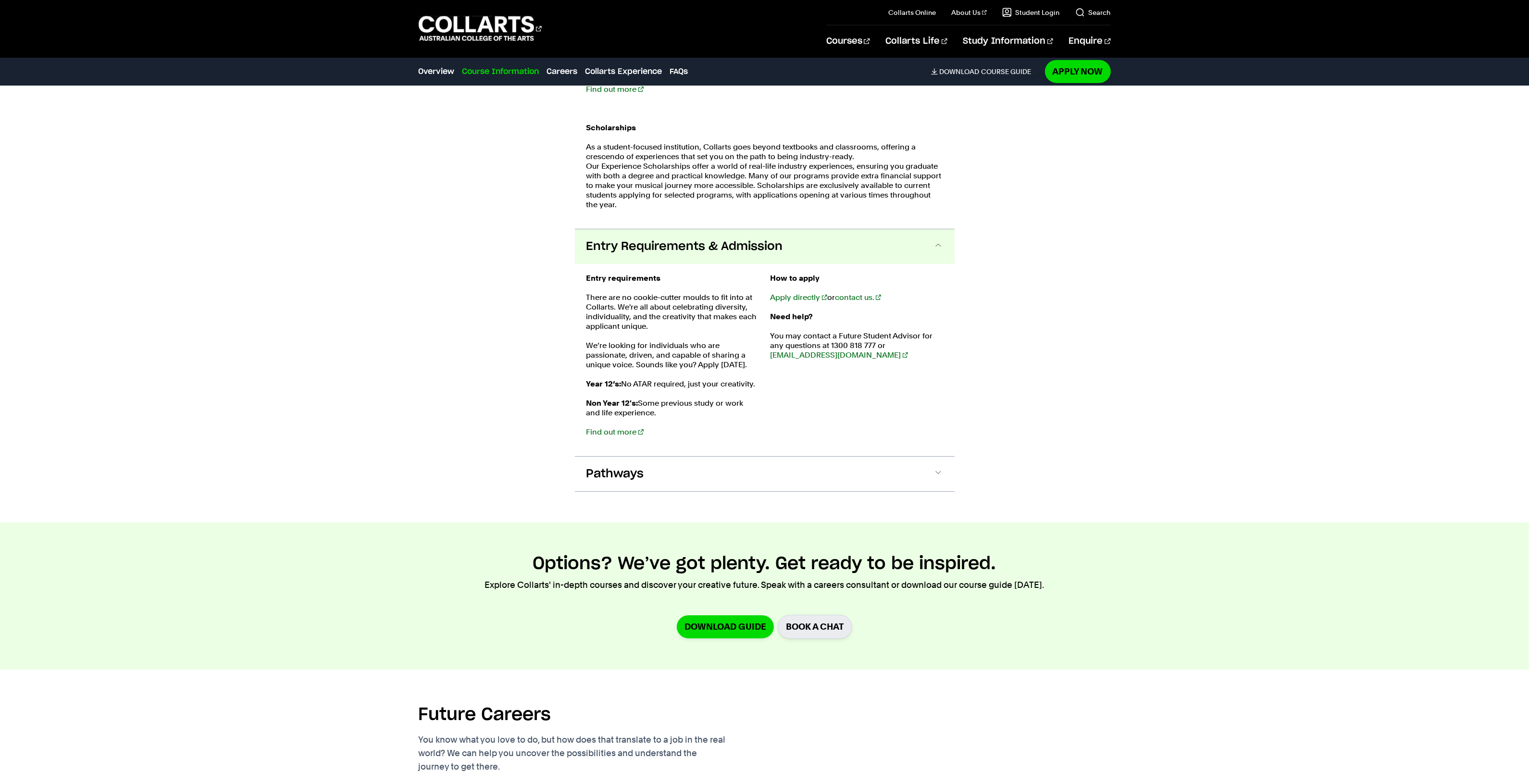
click at [674, 264] on div "Entry requirements There are no cookie-cutter moulds to fit into at Collarts. W…" at bounding box center [765, 360] width 380 height 192
click at [661, 237] on button "Entry Requirements & Admission" at bounding box center [765, 246] width 380 height 34
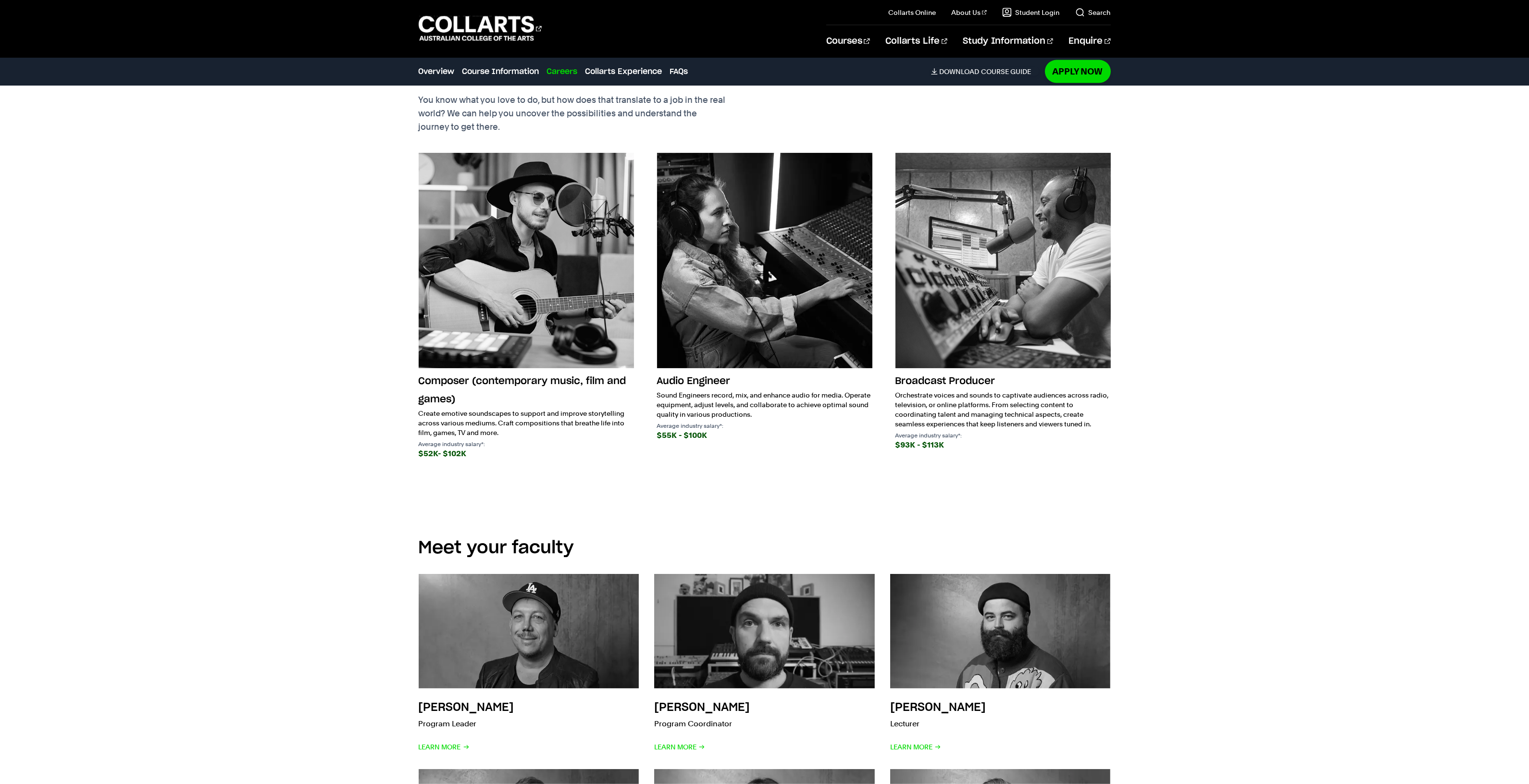
scroll to position [2617, 0]
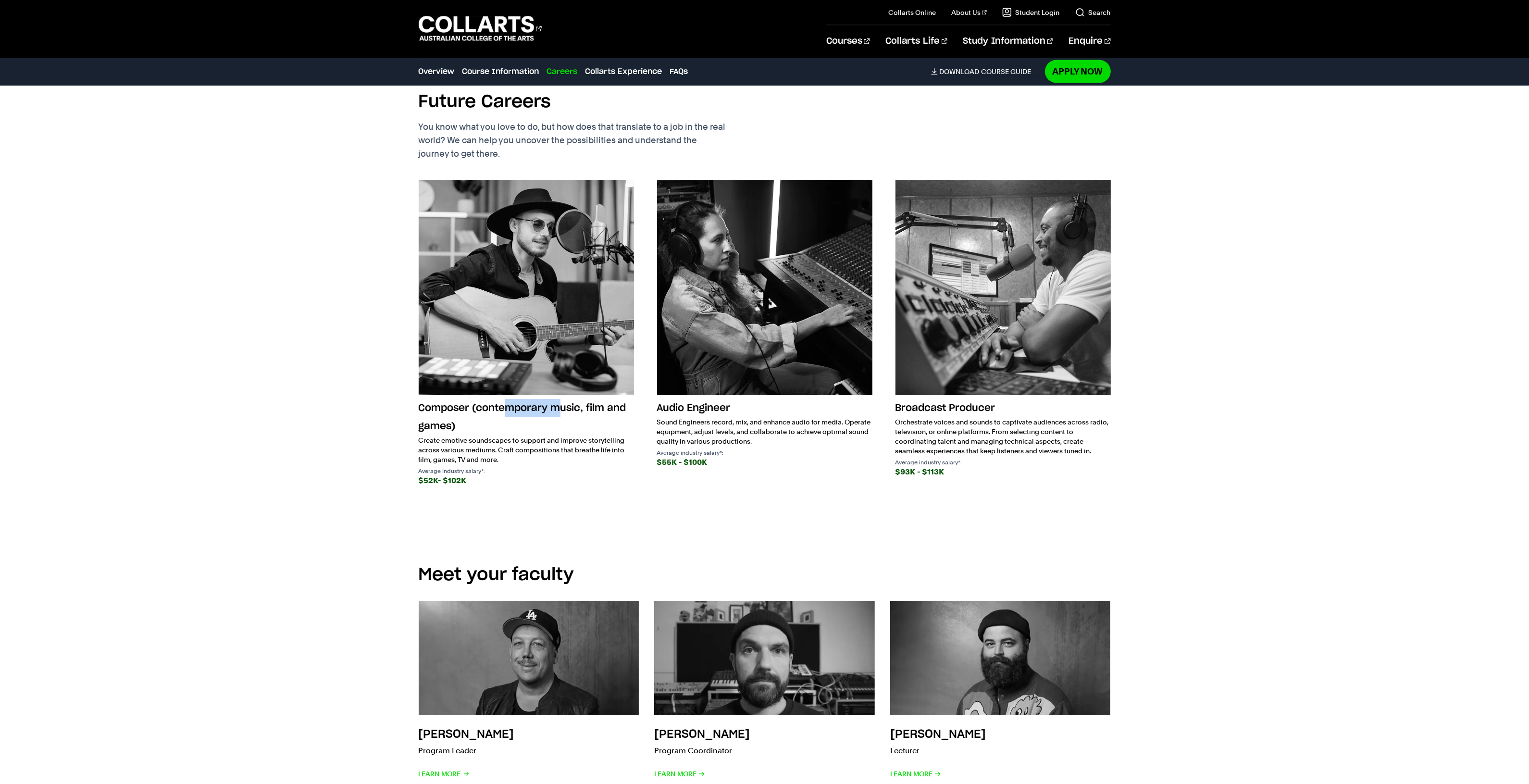
drag, startPoint x: 510, startPoint y: 386, endPoint x: 562, endPoint y: 385, distance: 52.0
click at [562, 399] on h3 "Composer (contemporary music, film and games)" at bounding box center [526, 417] width 215 height 37
click at [563, 399] on h3 "Composer (contemporary music, film and games)" at bounding box center [526, 417] width 215 height 37
click at [536, 416] on div "Composer (contemporary music, film and games) Create emotive soundscapes to sup…" at bounding box center [526, 443] width 215 height 88
click at [532, 436] on p "Create emotive soundscapes to support and improve storytelling across various m…" at bounding box center [526, 450] width 215 height 29
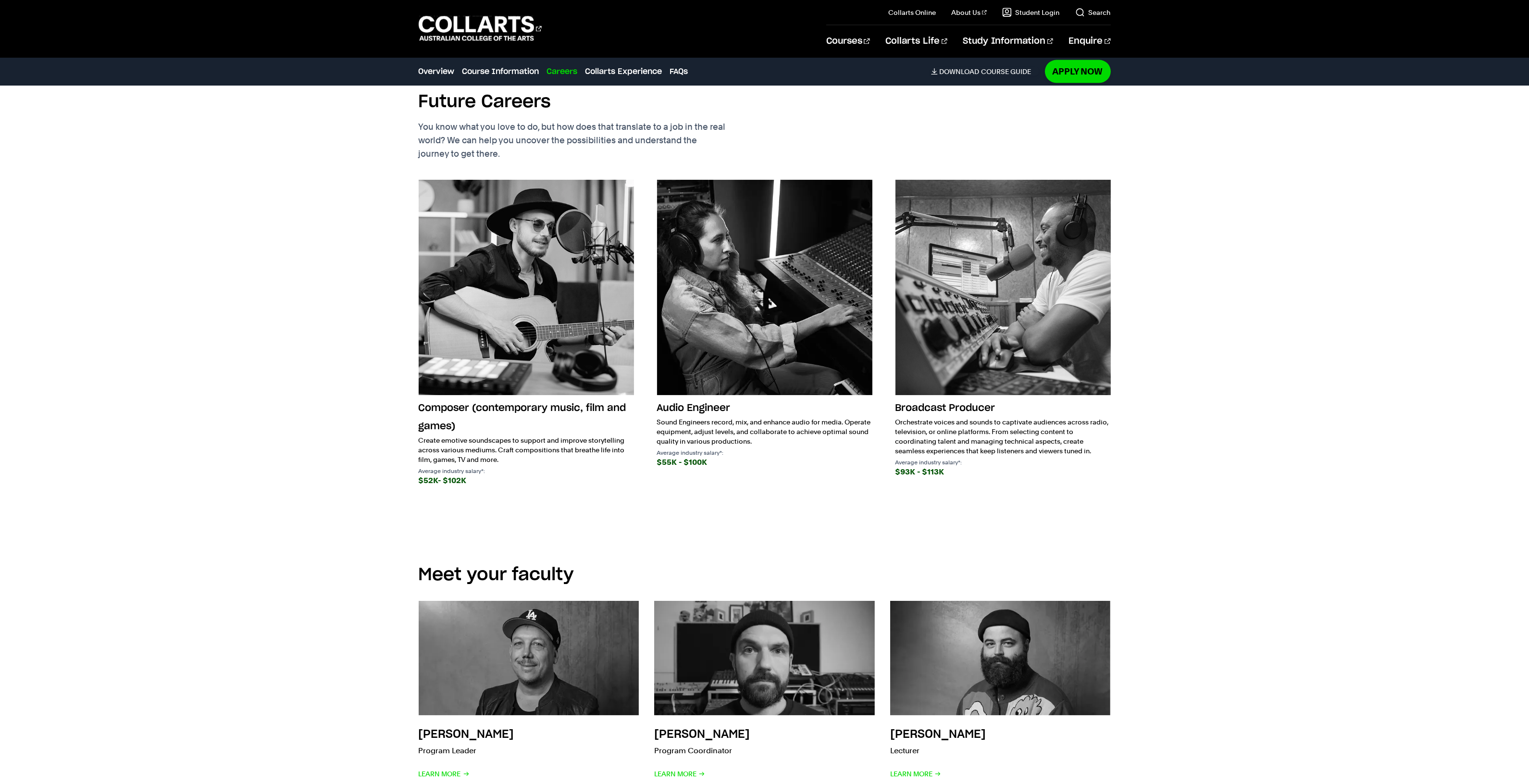
drag, startPoint x: 738, startPoint y: 408, endPoint x: 750, endPoint y: 410, distance: 12.2
click at [744, 417] on p "Sound Engineers record, mix, and enhance audio for media. Operate equipment, ad…" at bounding box center [764, 431] width 215 height 29
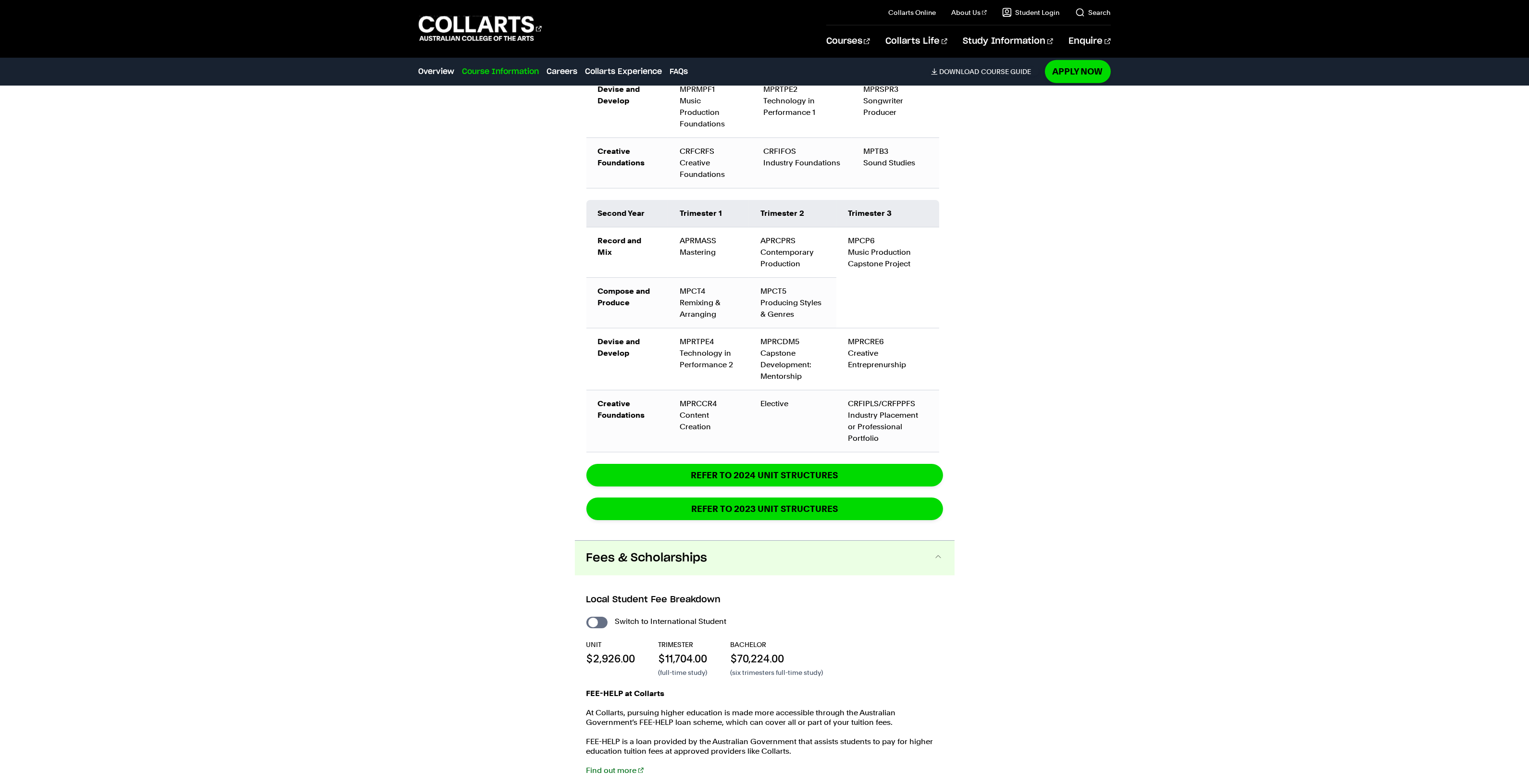
scroll to position [1535, 0]
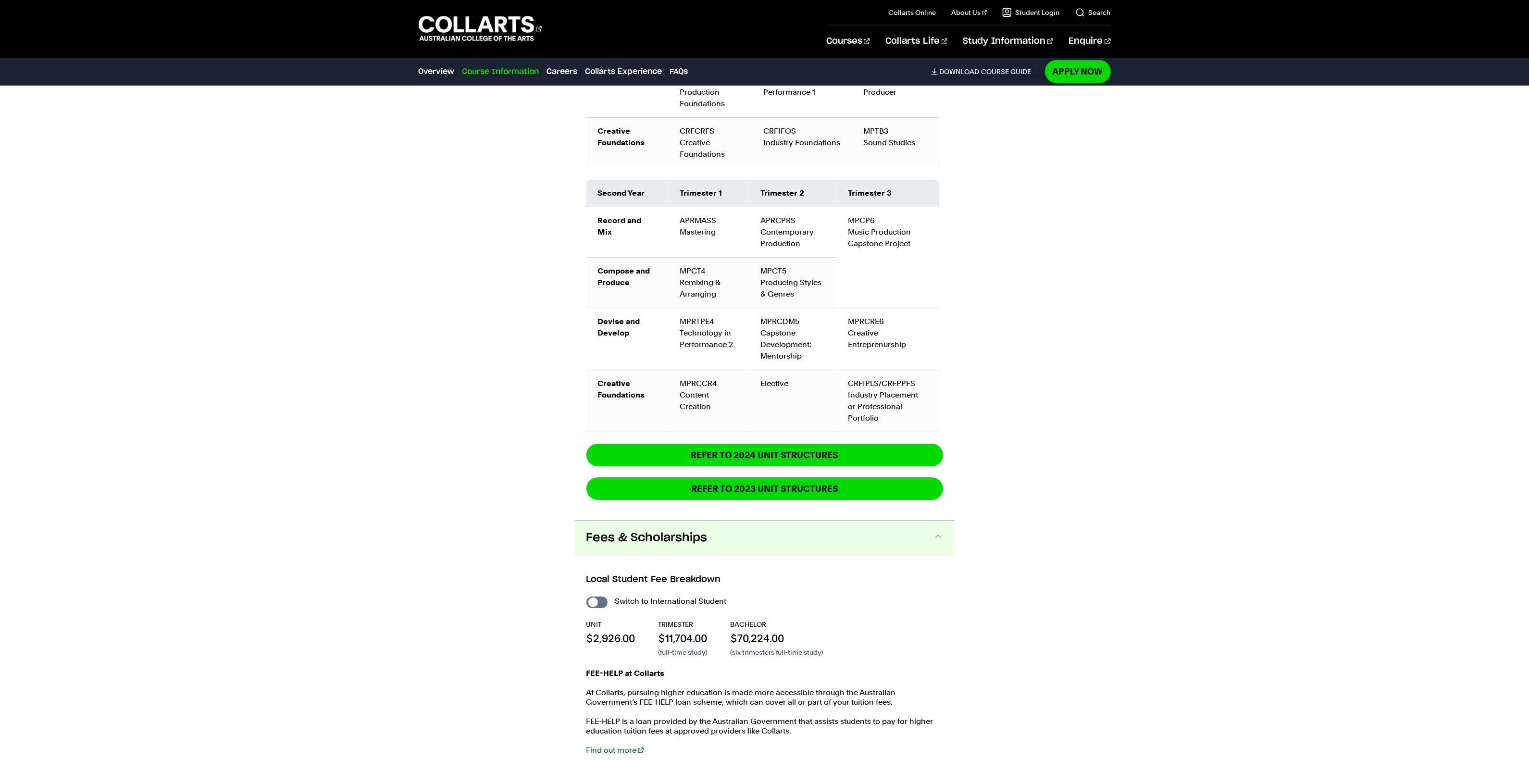
click at [662, 520] on button "Fees & Scholarships" at bounding box center [765, 538] width 380 height 34
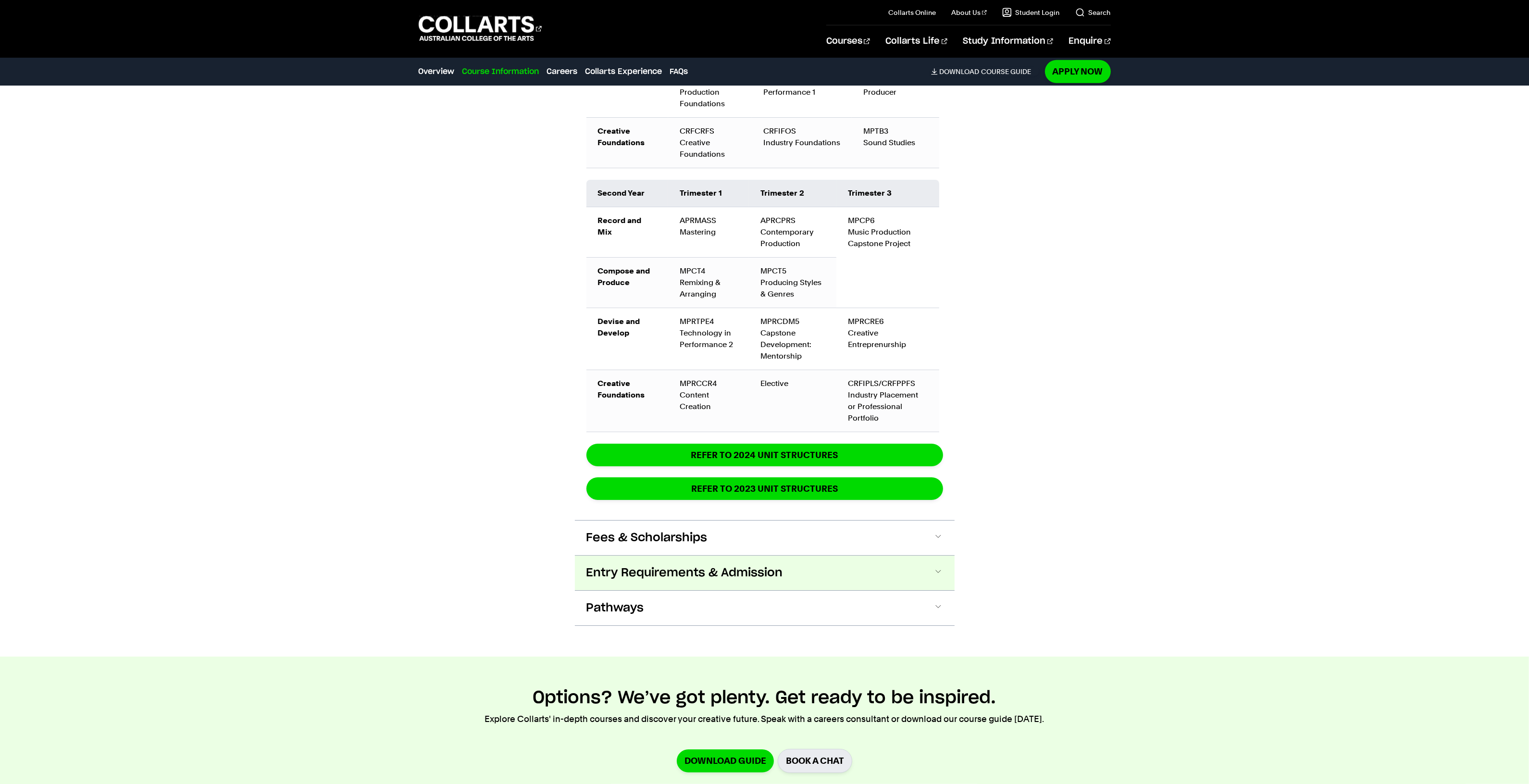
click at [644, 565] on span "Entry Requirements & Admission" at bounding box center [684, 573] width 196 height 15
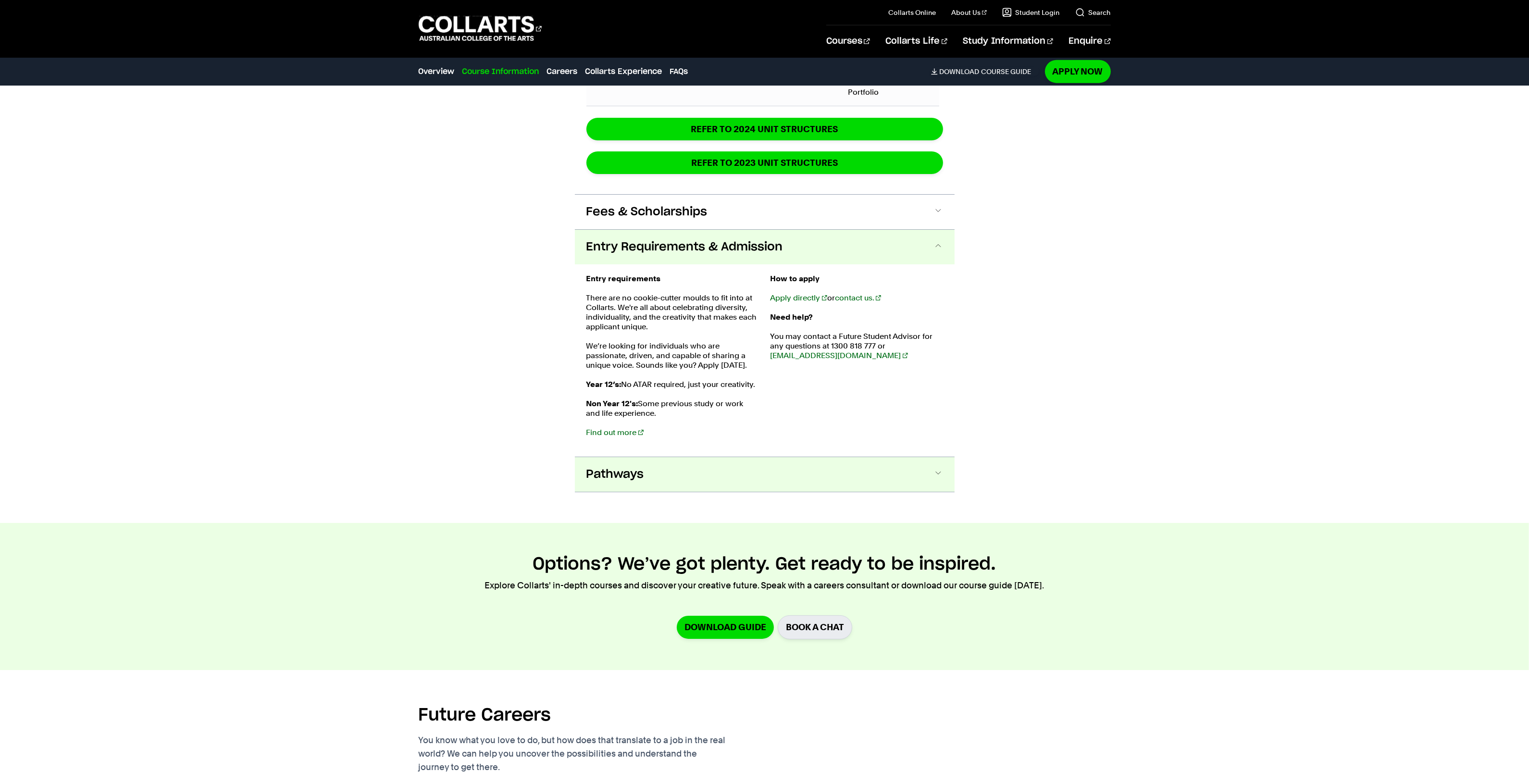
click at [626, 466] on button "Pathways" at bounding box center [765, 474] width 380 height 34
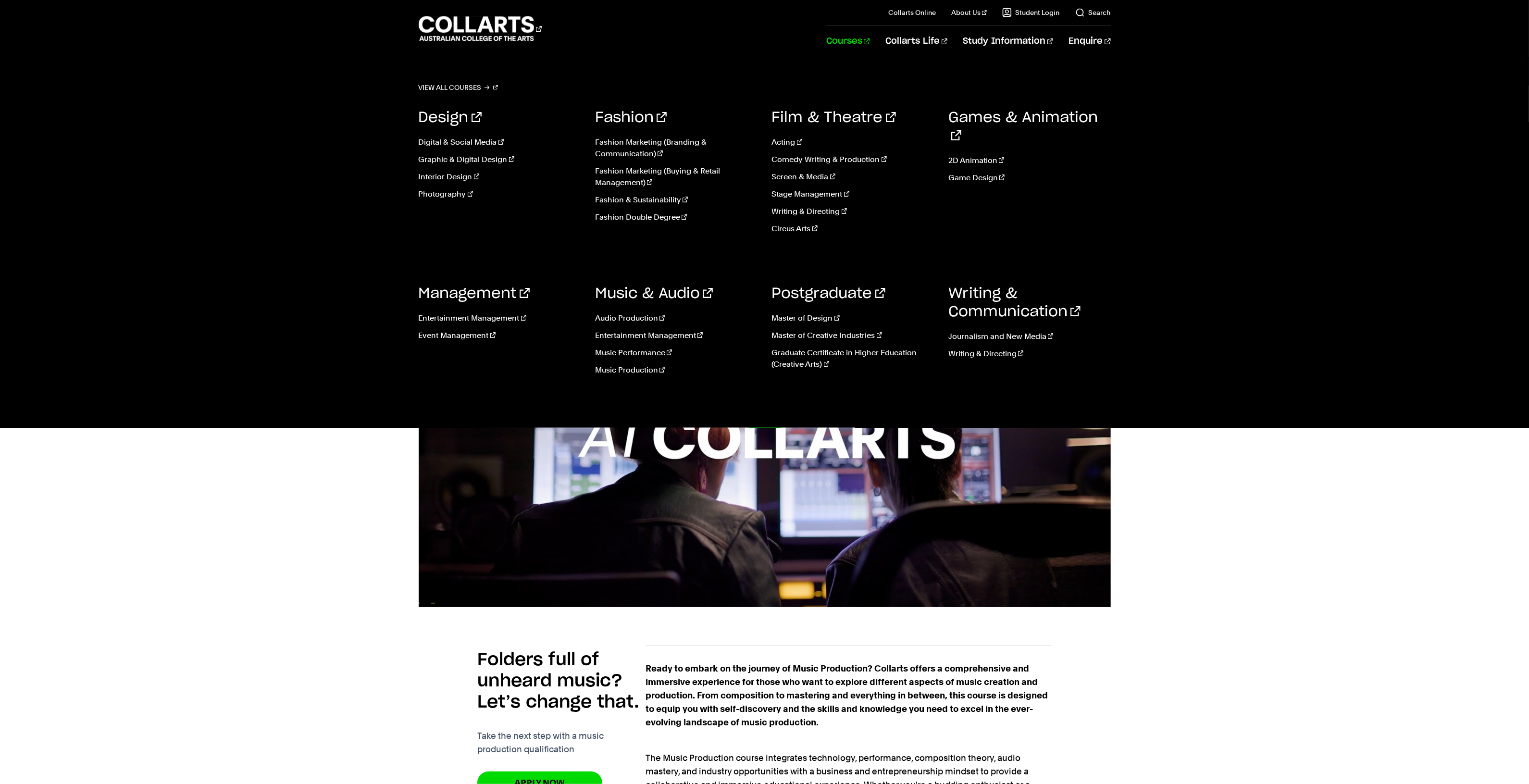
scroll to position [0, 0]
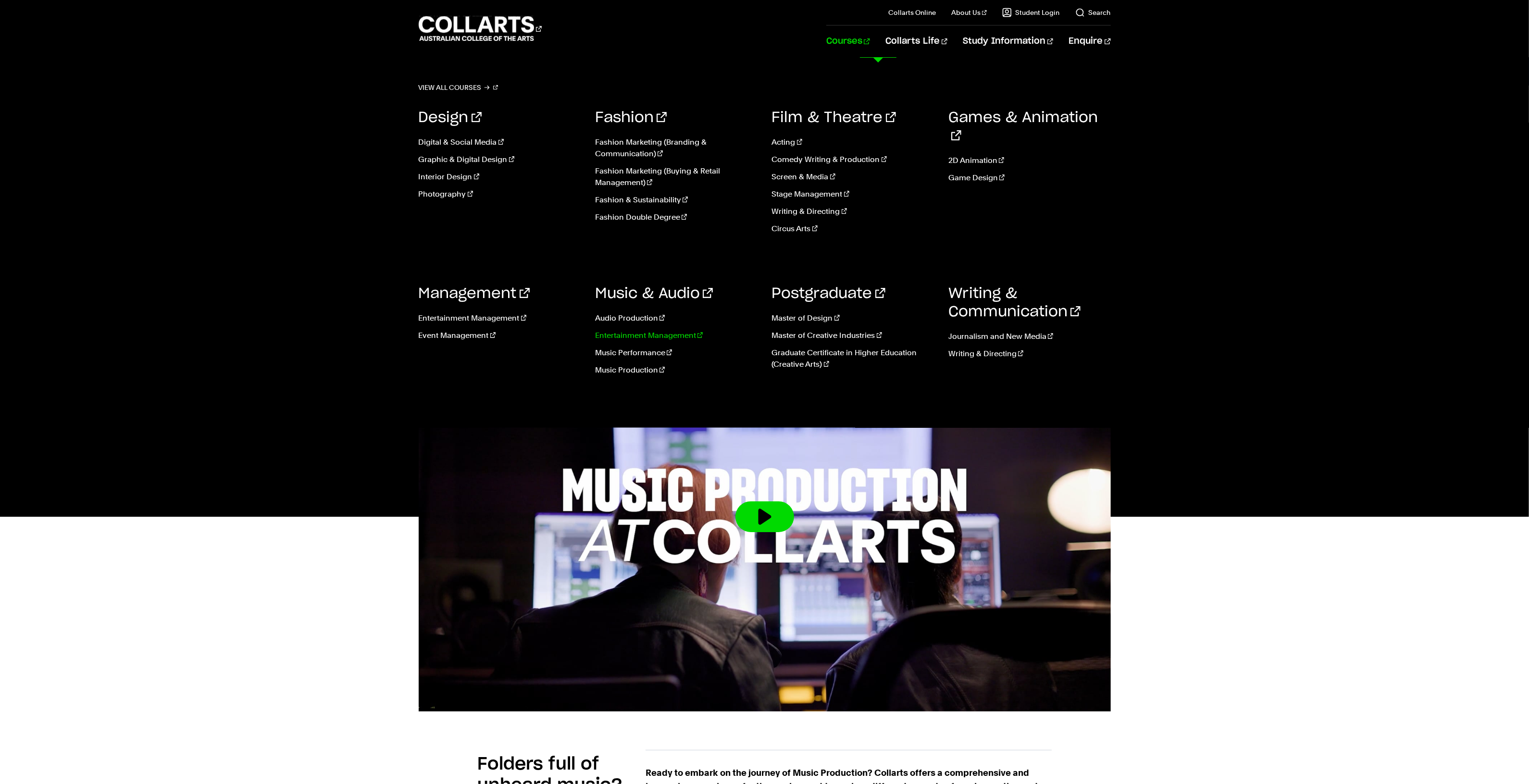
click at [646, 331] on link "Entertainment Management" at bounding box center [677, 335] width 163 height 11
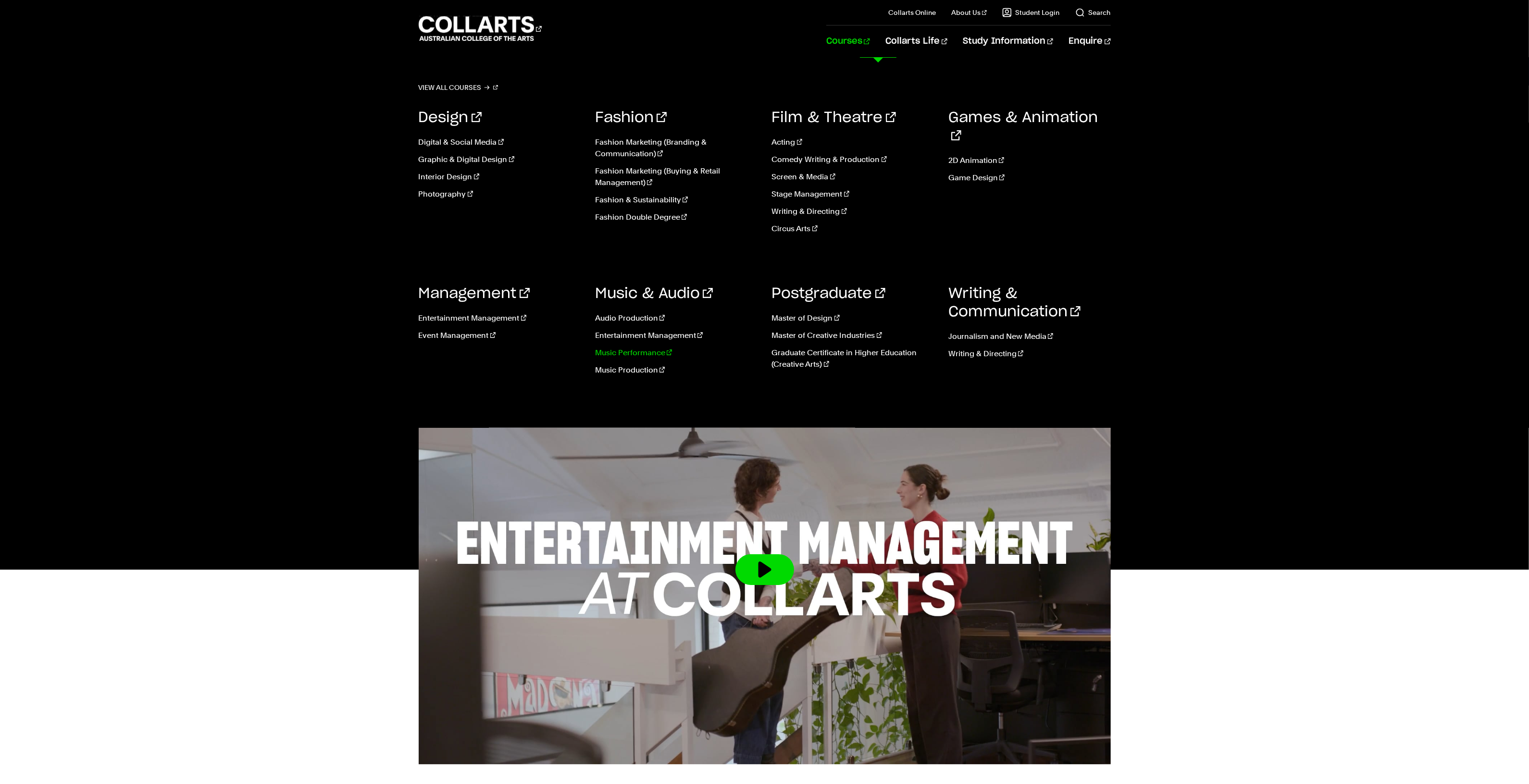
click at [633, 356] on link "Music Performance" at bounding box center [677, 353] width 163 height 11
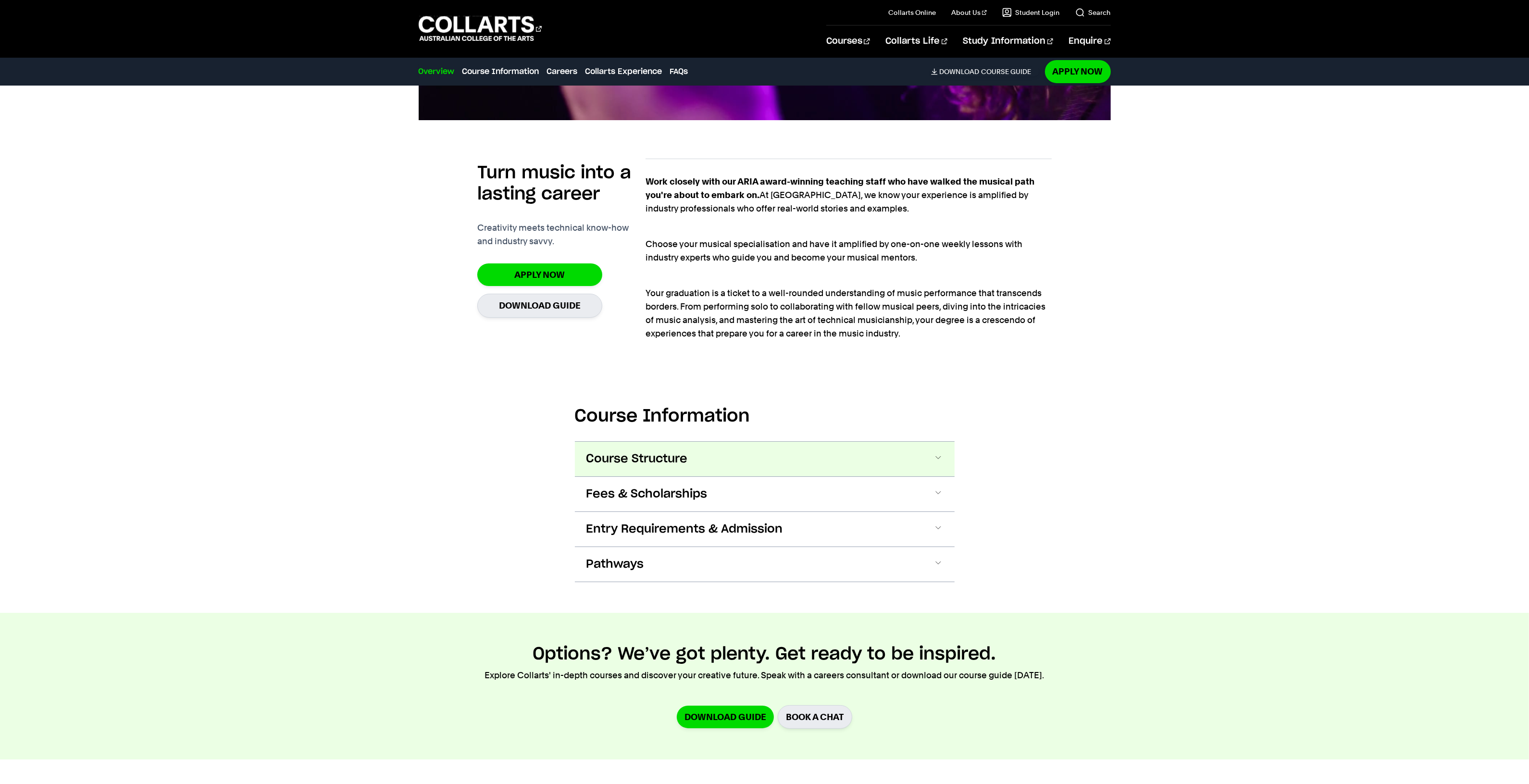
click at [637, 466] on span "Course Structure" at bounding box center [637, 459] width 101 height 15
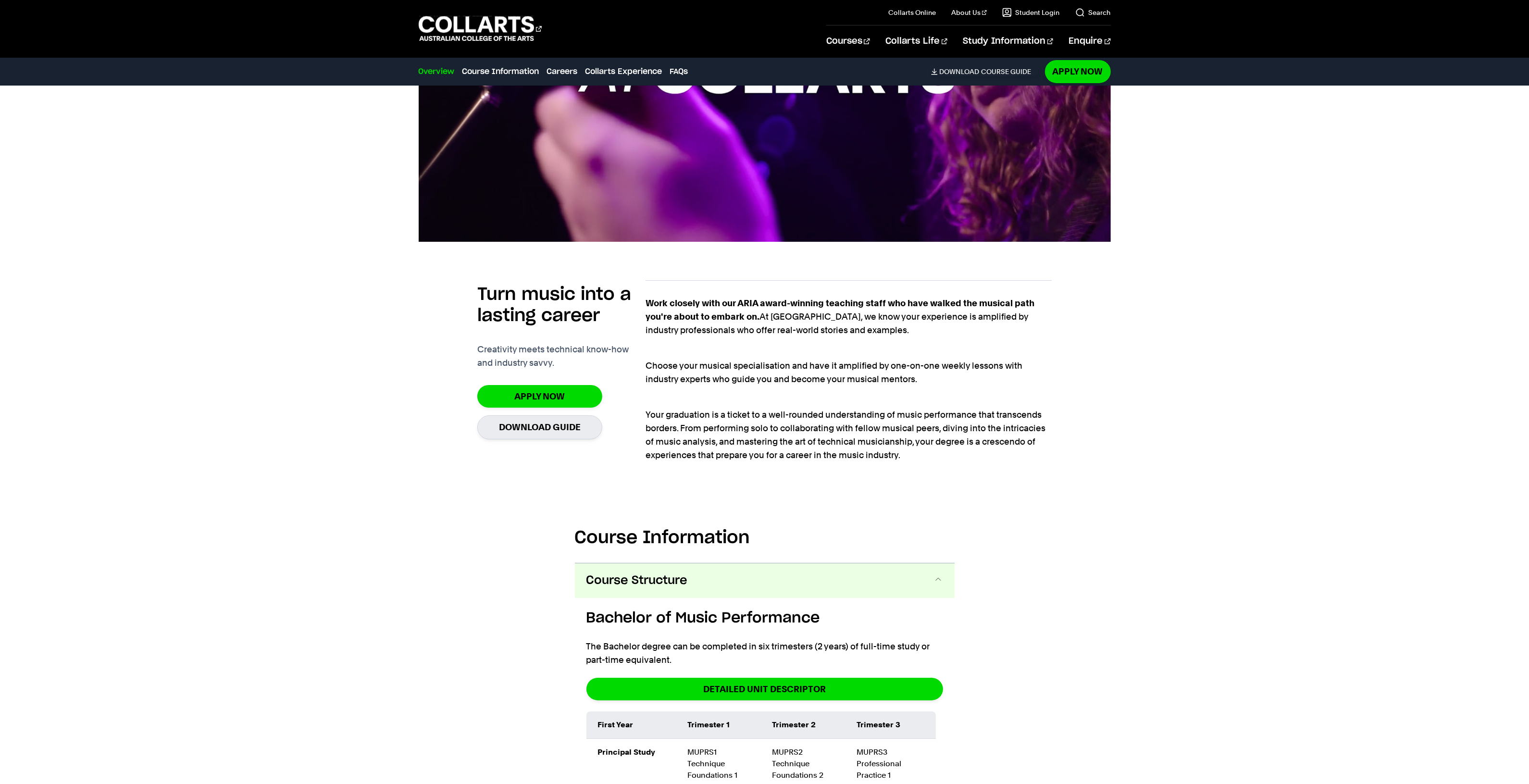
scroll to position [296, 0]
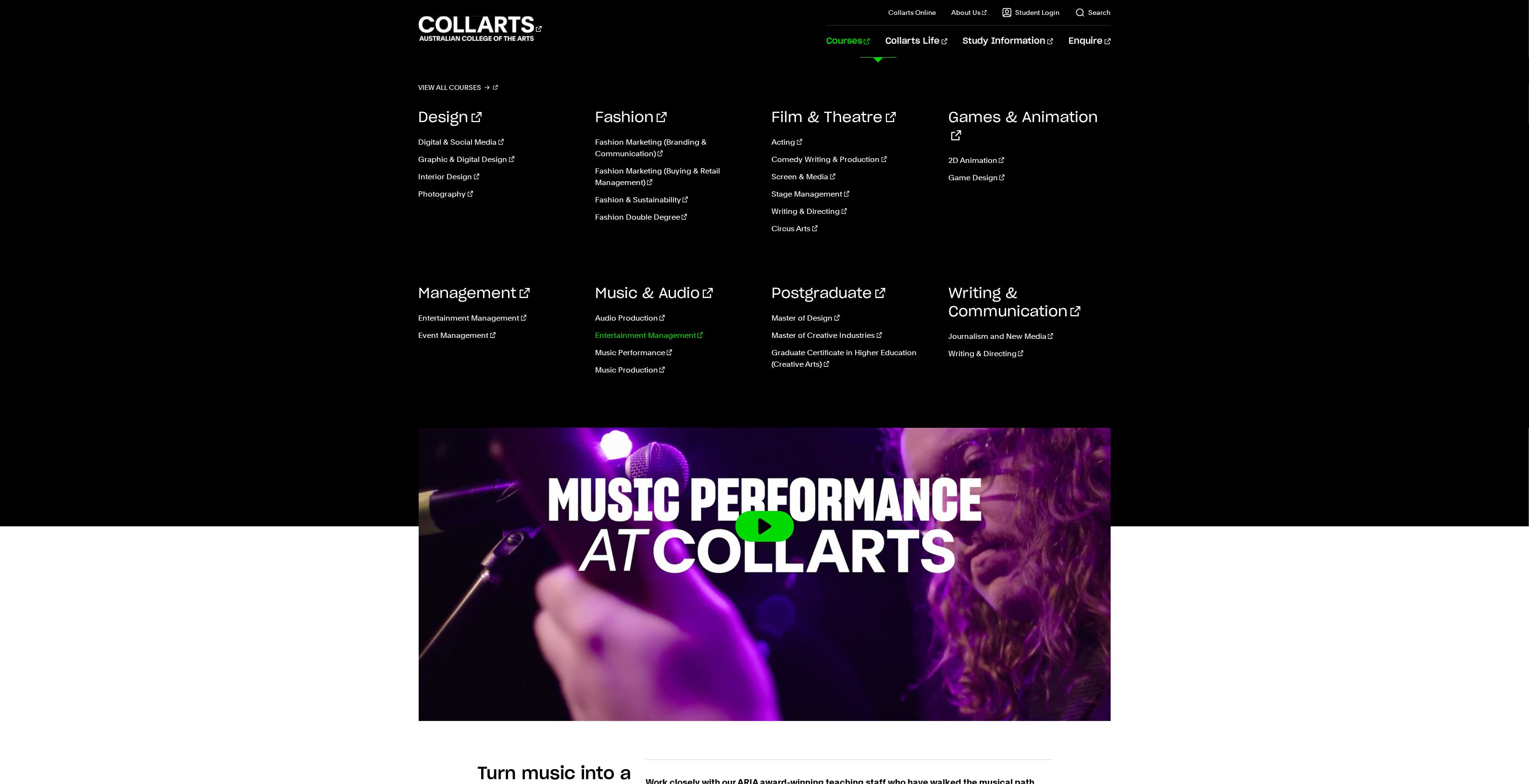
click at [616, 337] on link "Entertainment Management" at bounding box center [677, 335] width 163 height 11
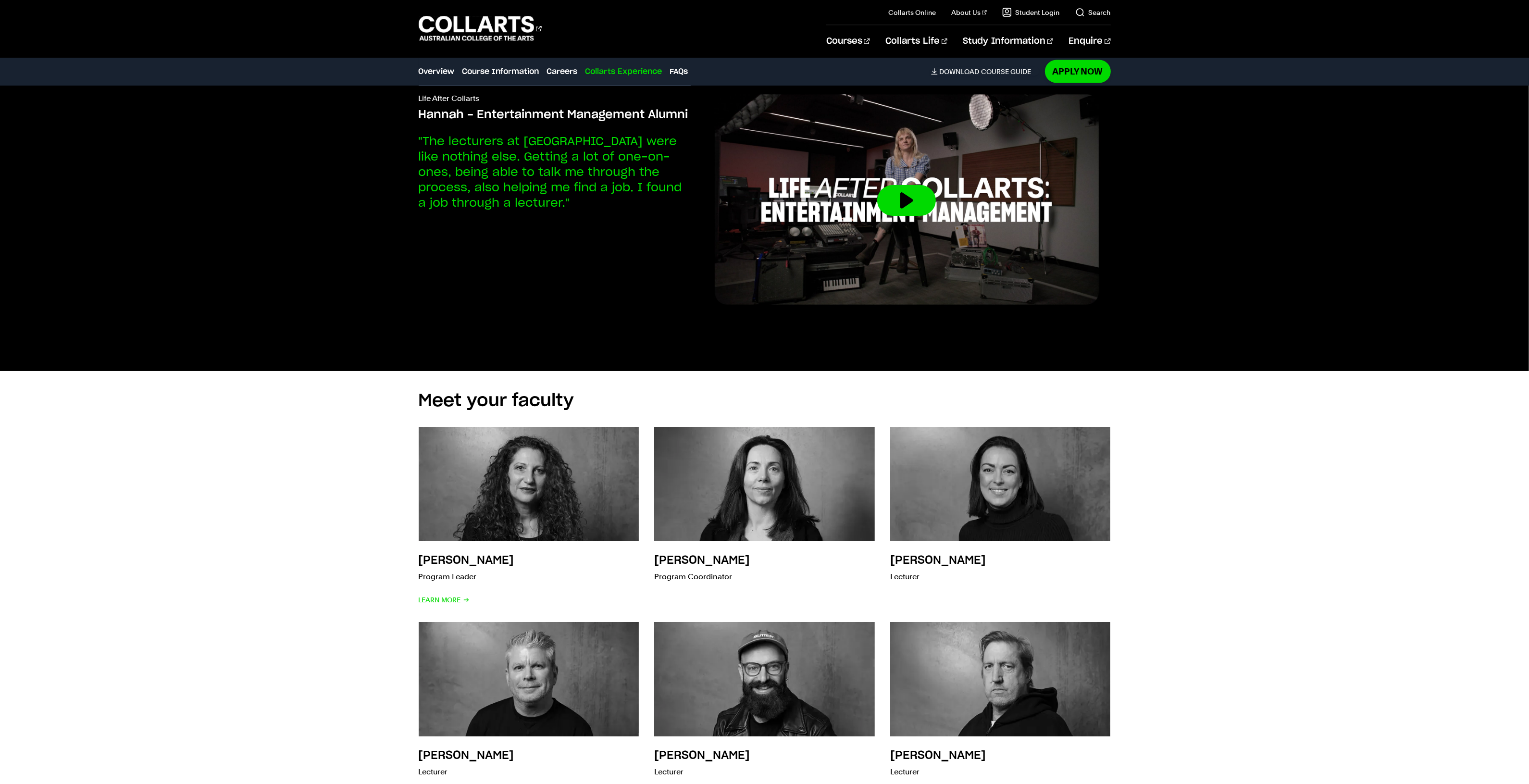
scroll to position [3064, 0]
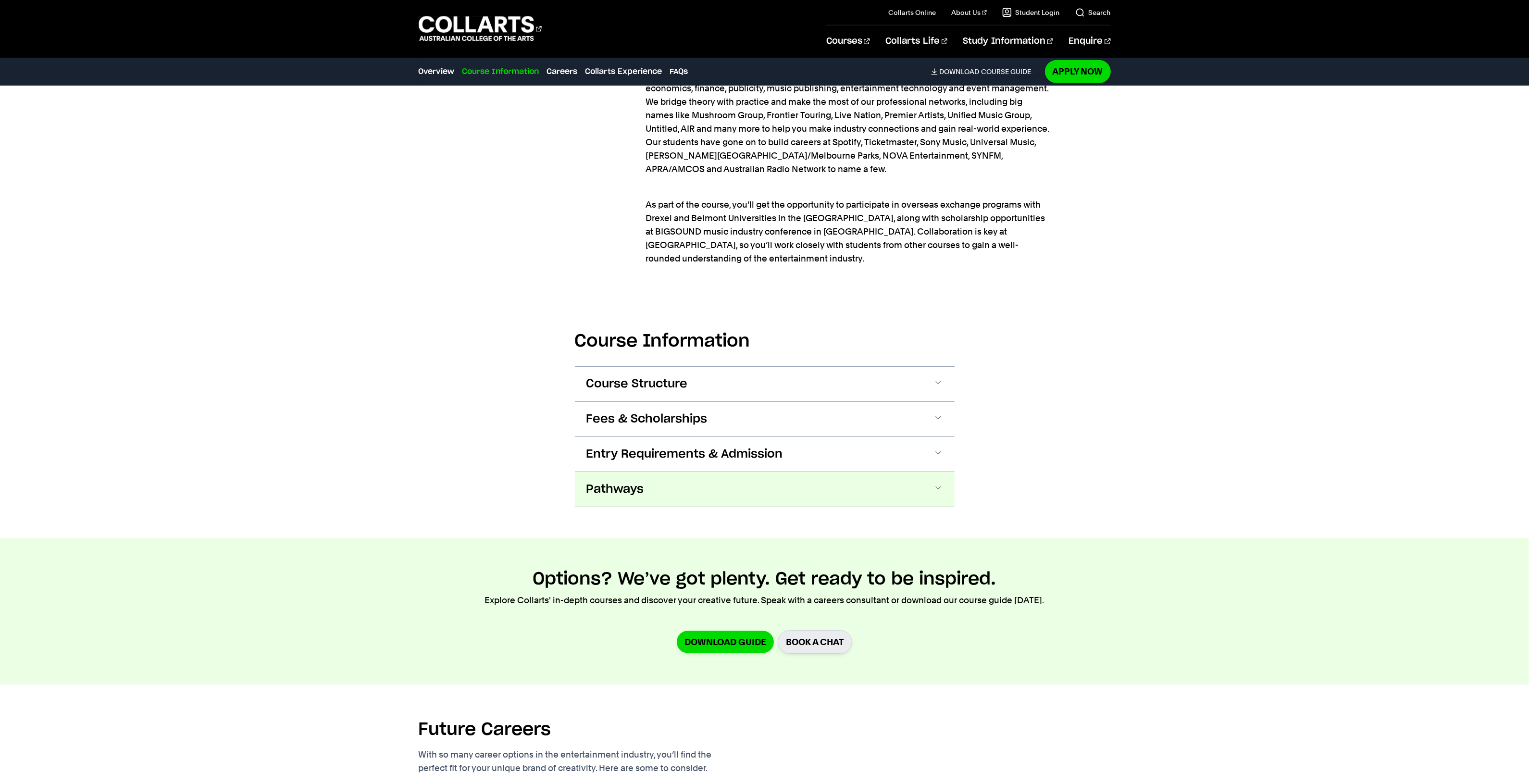
click at [668, 472] on button "Pathways" at bounding box center [765, 489] width 380 height 34
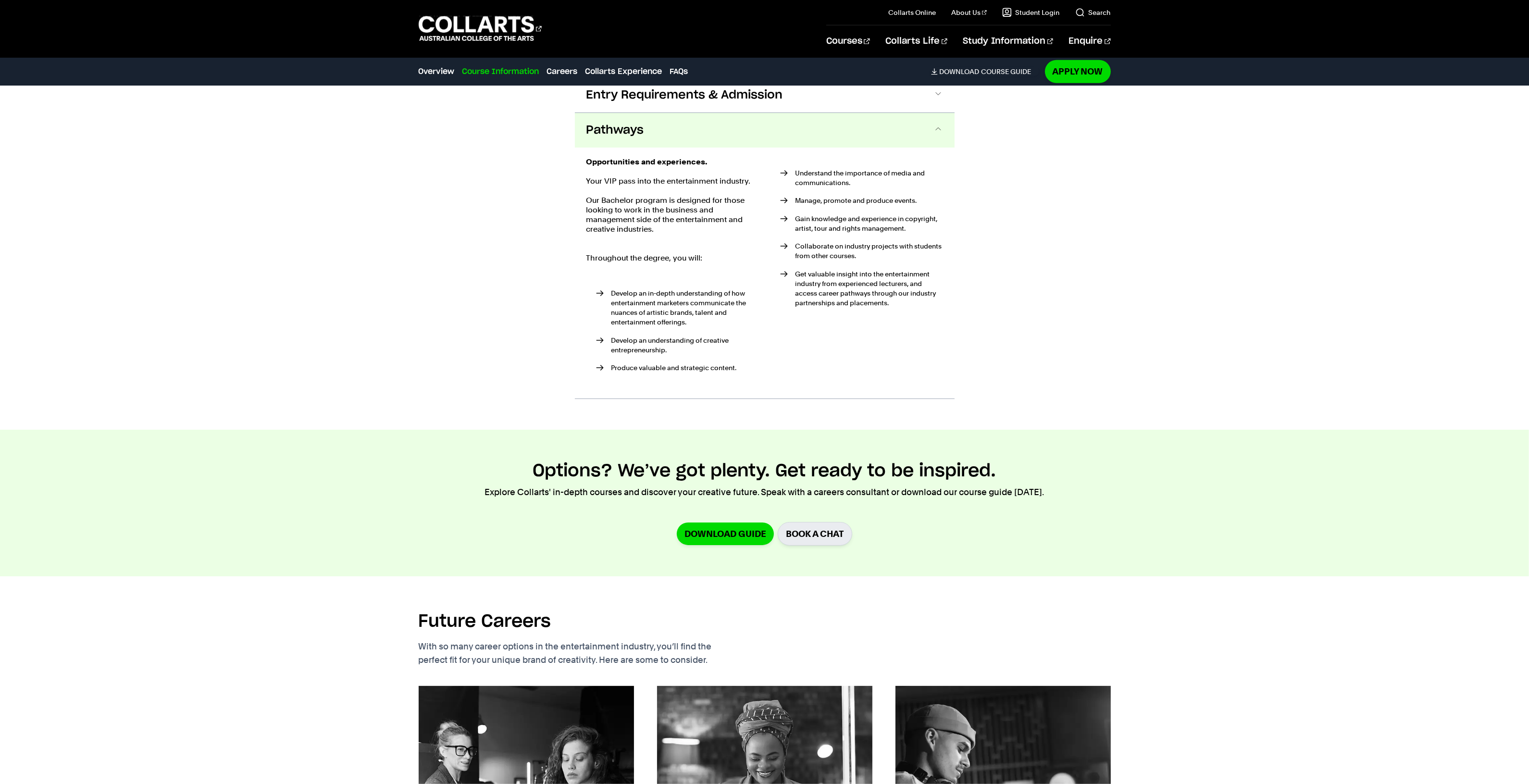
scroll to position [1321, 0]
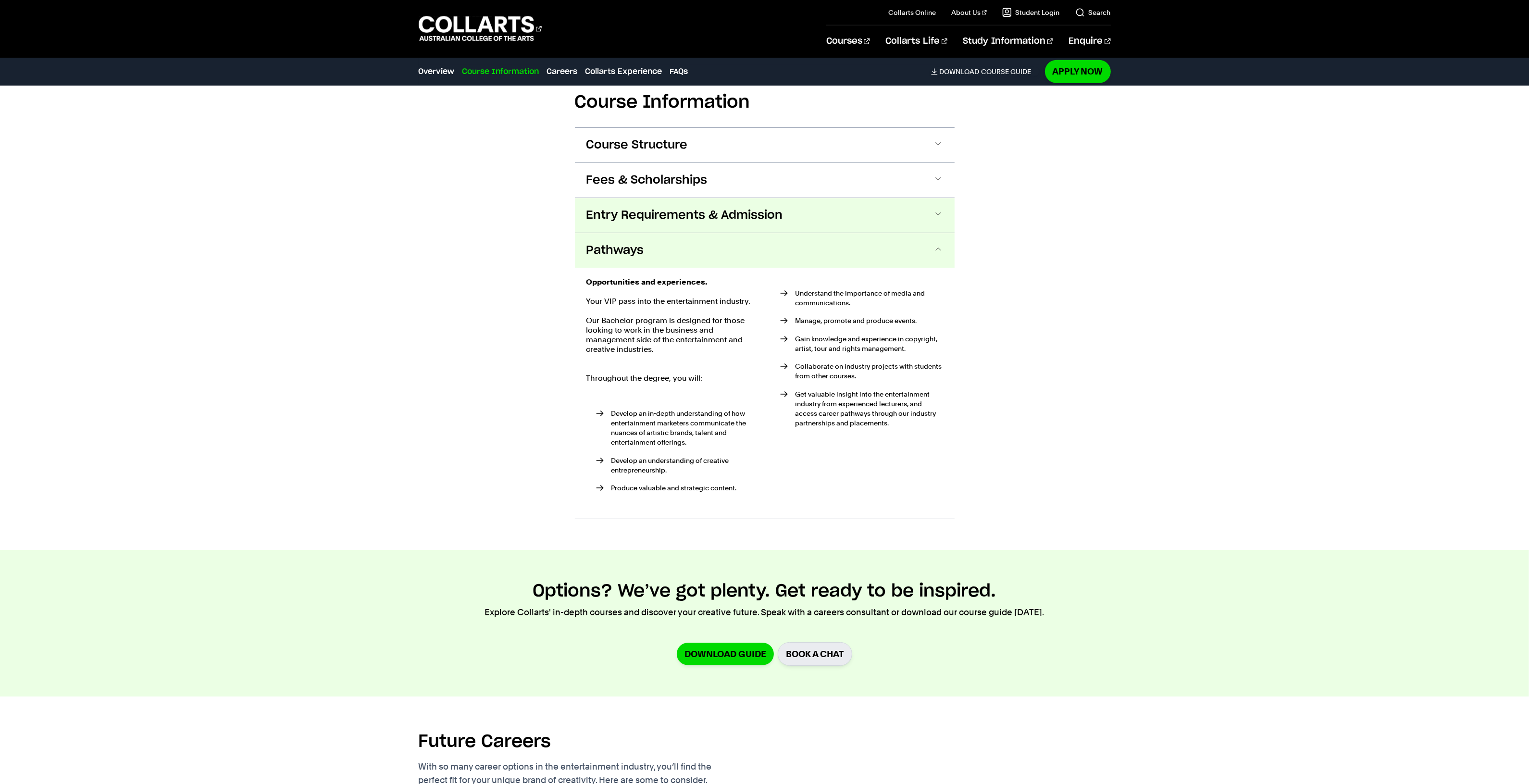
click at [741, 208] on span "Entry Requirements & Admission" at bounding box center [684, 215] width 196 height 15
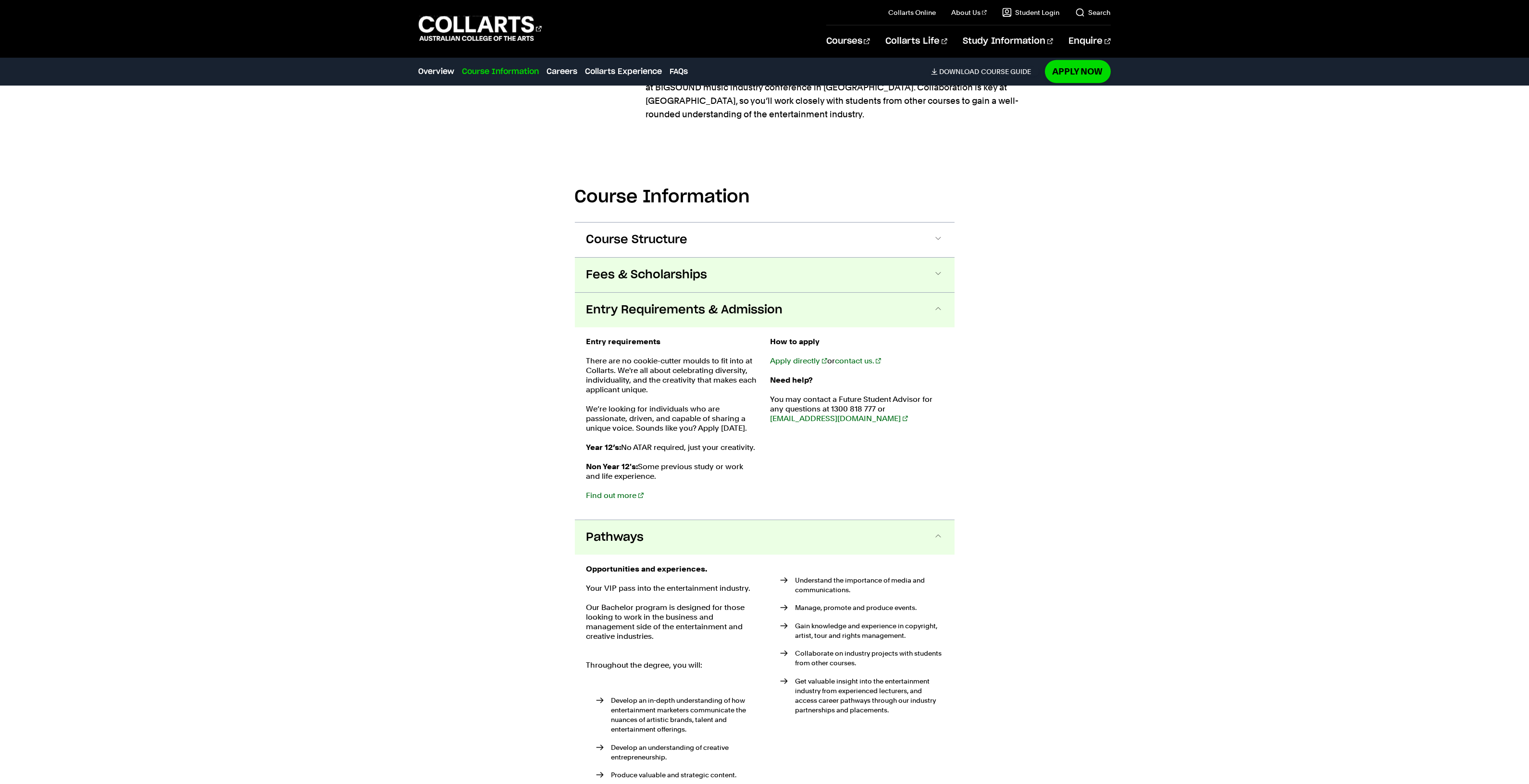
click at [739, 258] on button "Fees & Scholarships" at bounding box center [765, 275] width 380 height 34
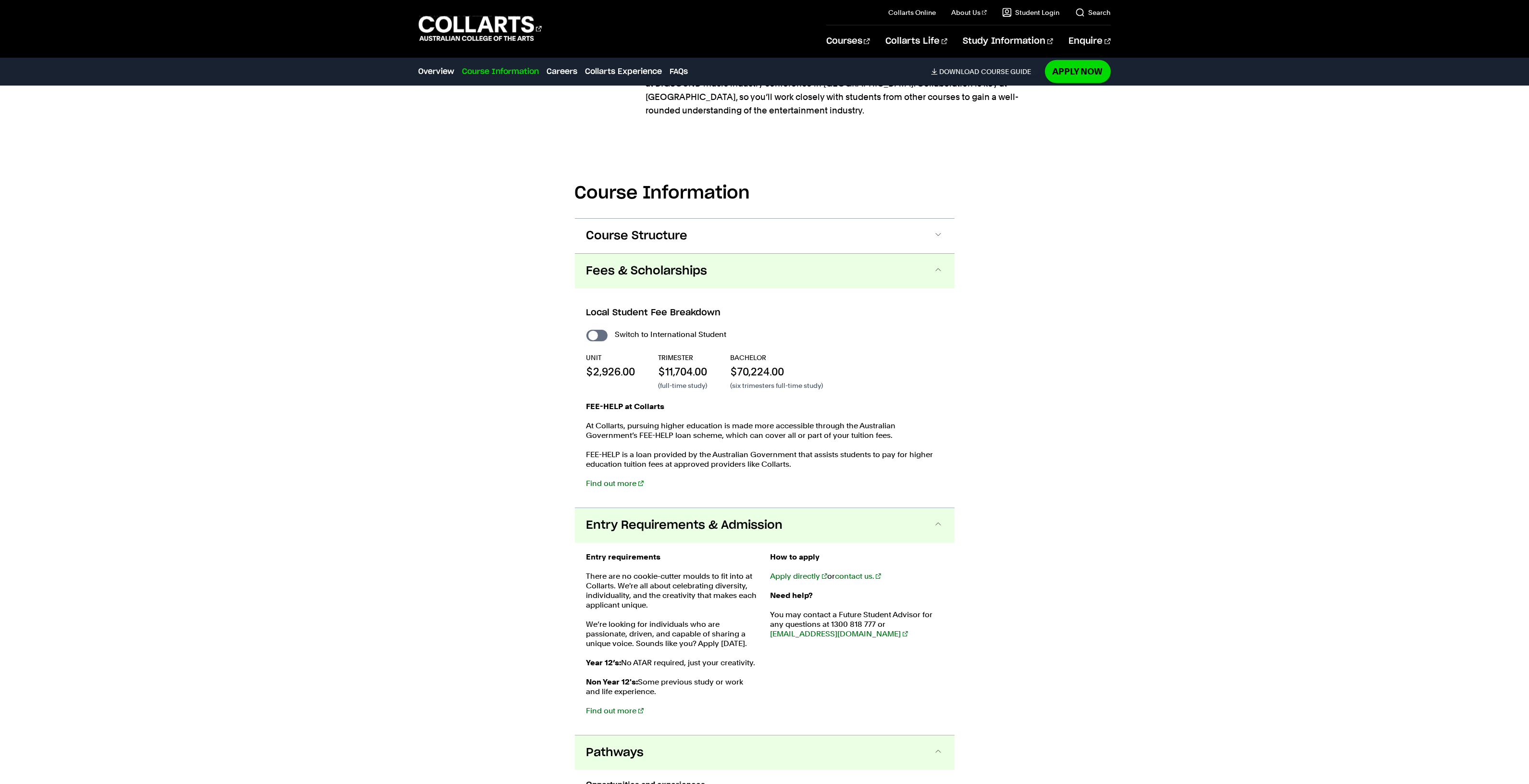
scroll to position [1190, 0]
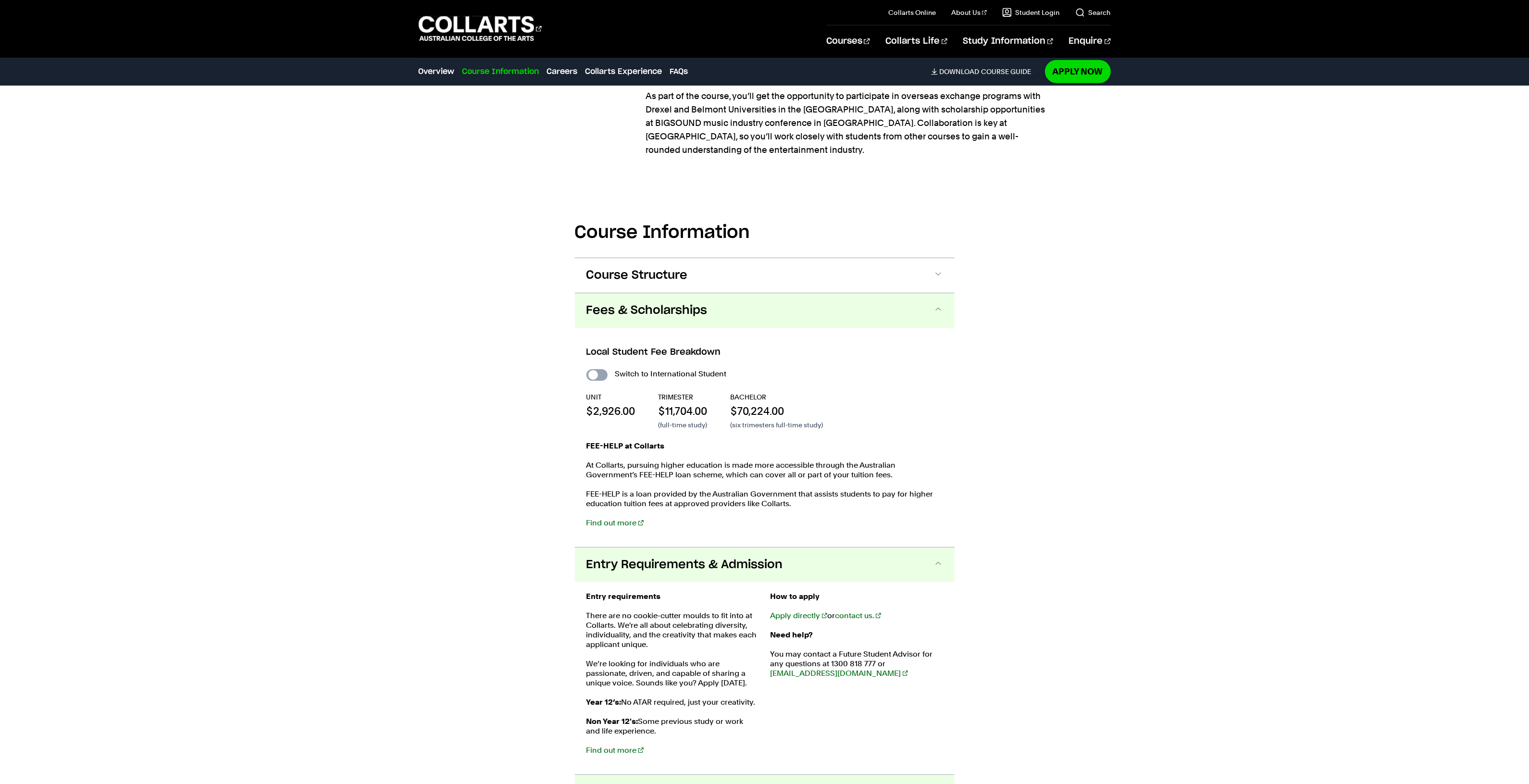
click at [599, 369] on input "International Student" at bounding box center [597, 374] width 21 height 11
checkbox input "true"
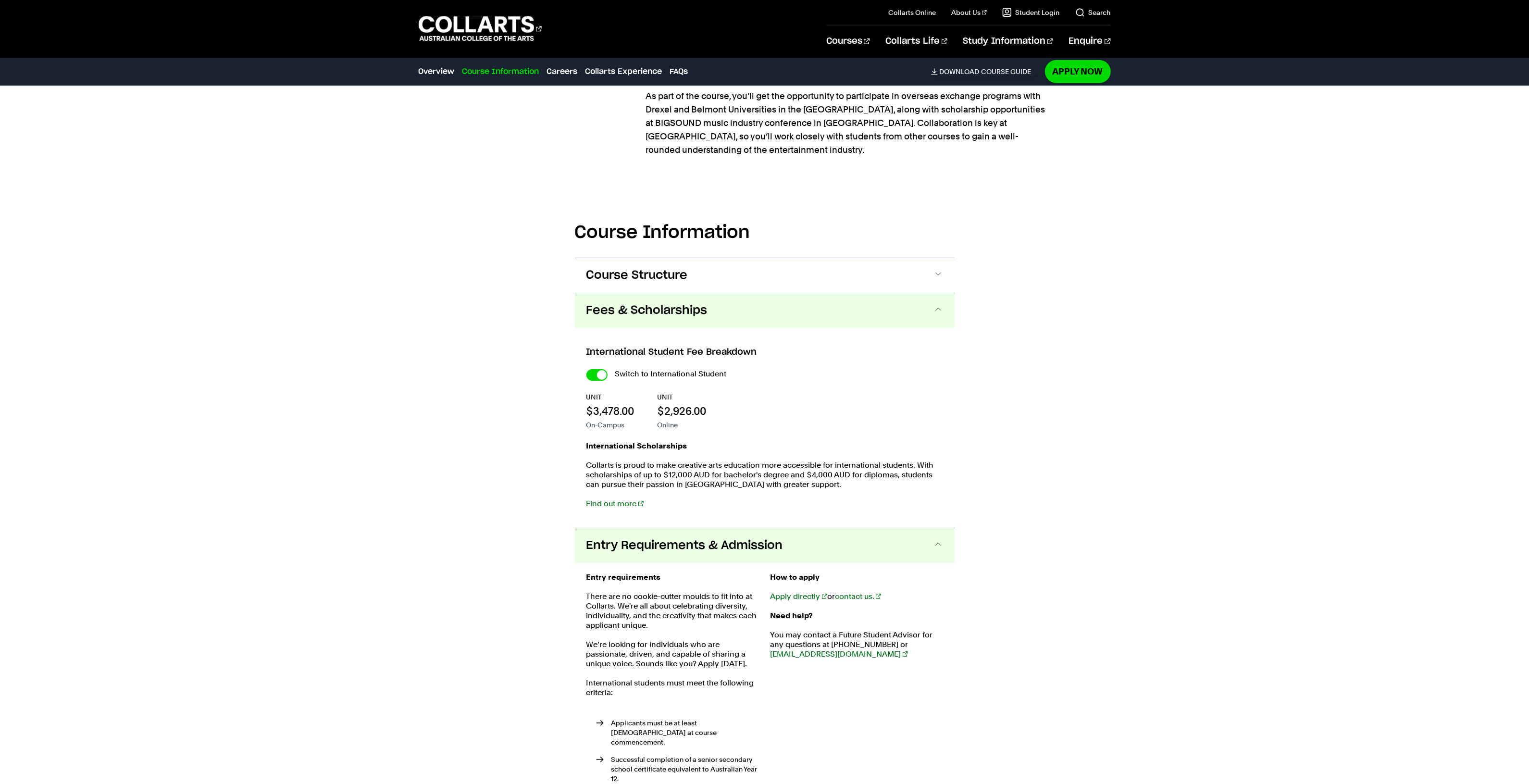
click at [599, 369] on input "International Student" at bounding box center [597, 374] width 21 height 11
checkbox input "false"
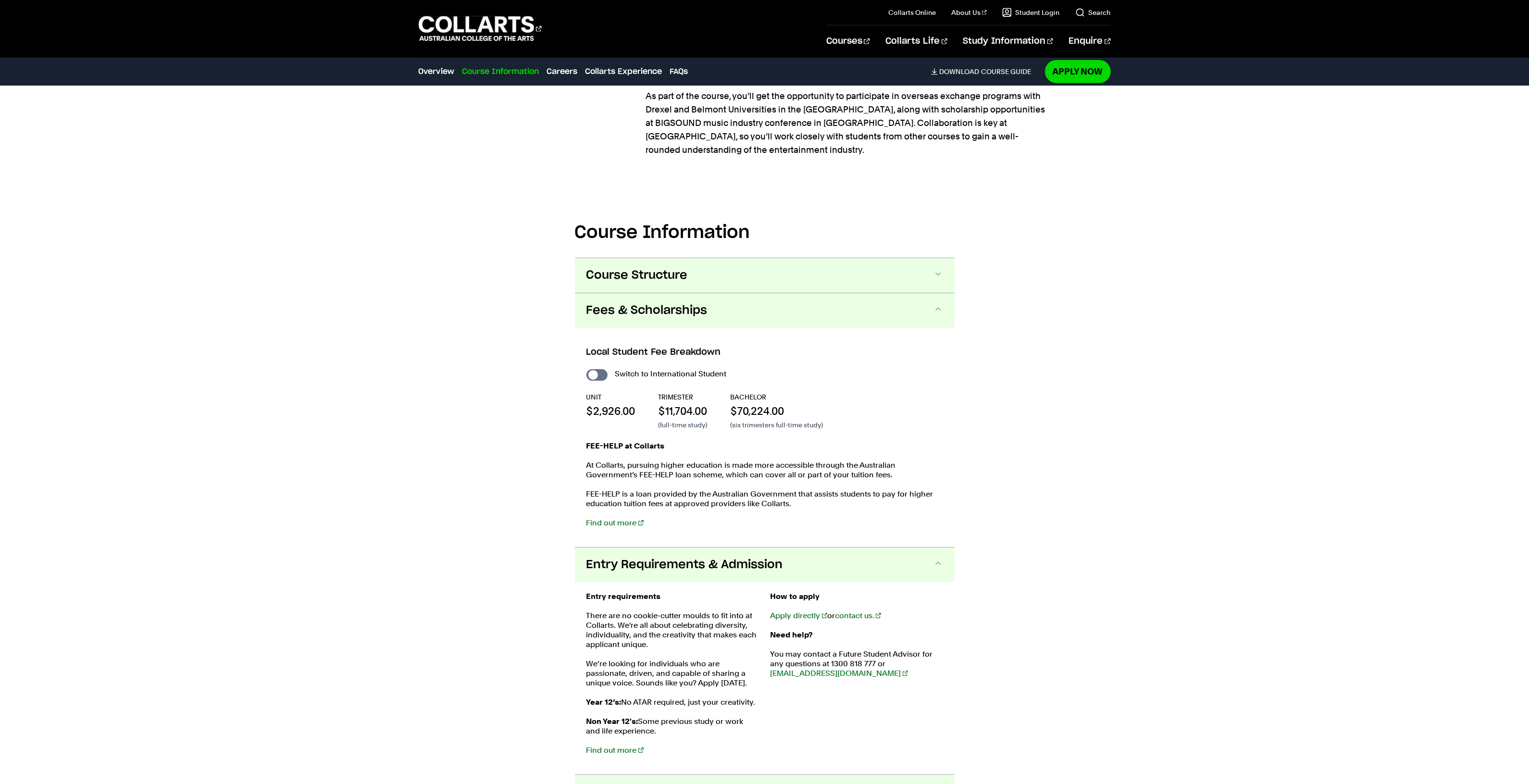
click at [632, 268] on span "Course Structure" at bounding box center [637, 275] width 101 height 15
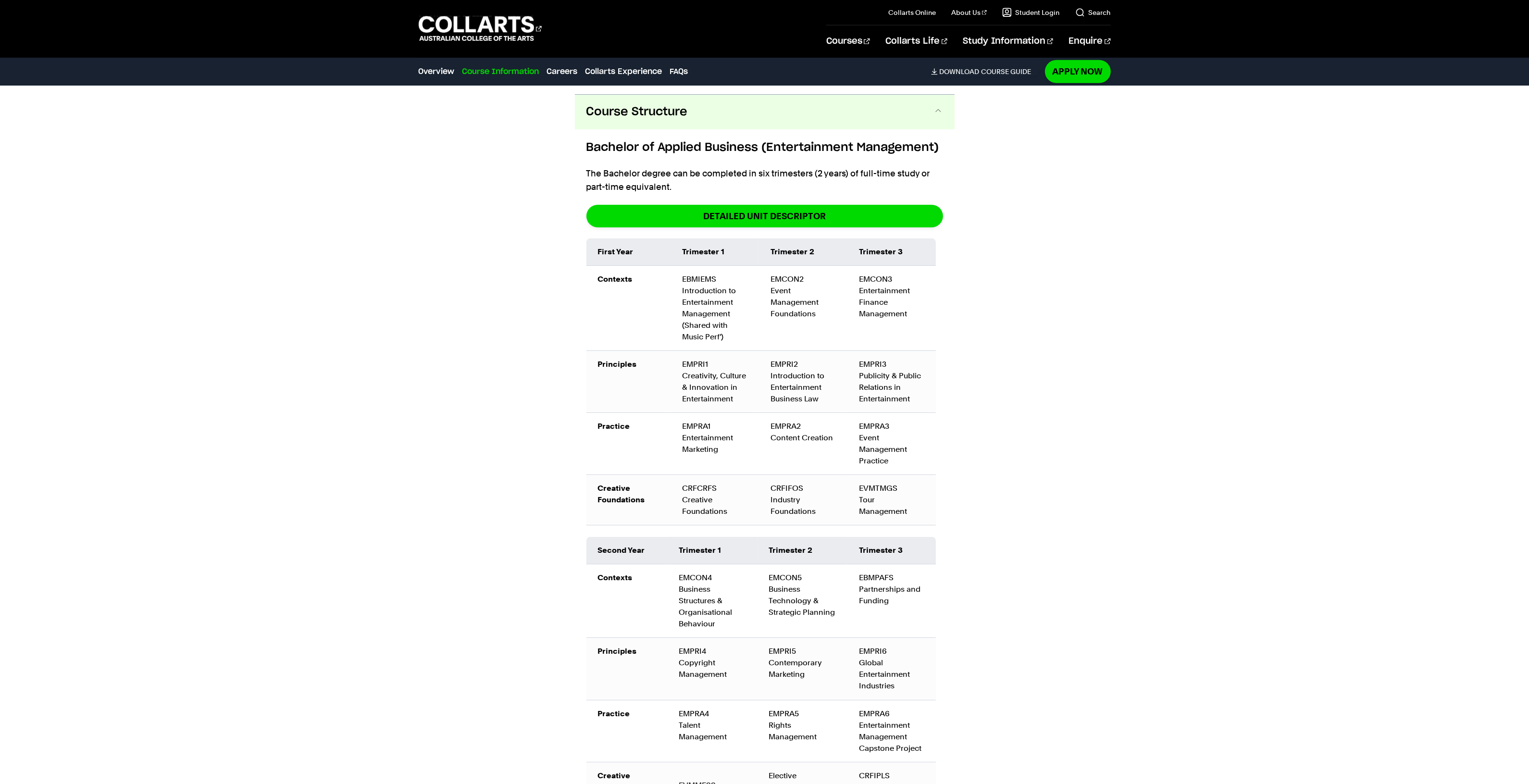
scroll to position [1335, 0]
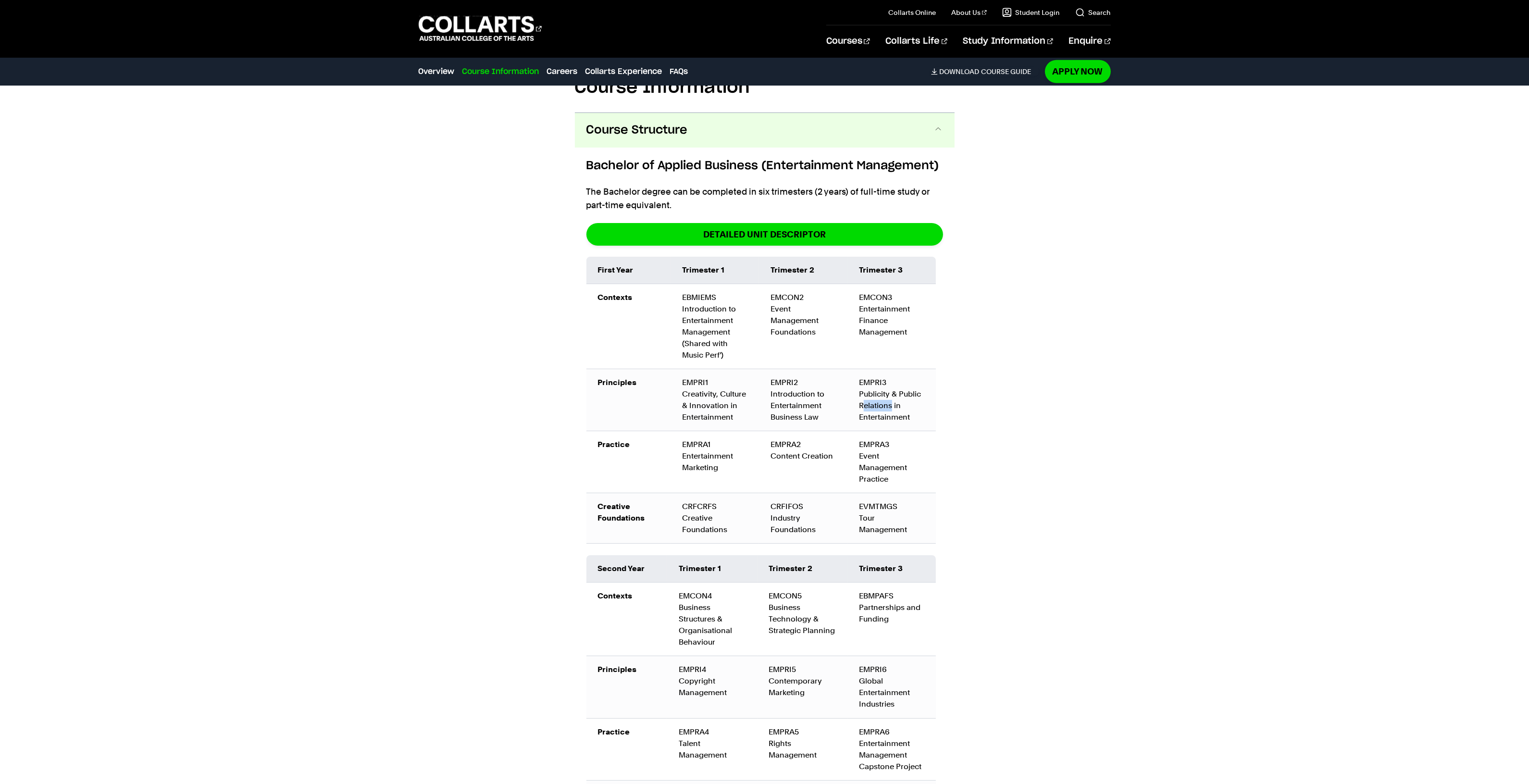
drag, startPoint x: 863, startPoint y: 380, endPoint x: 891, endPoint y: 380, distance: 28.0
click at [891, 380] on div "EMPRI3 Publicity & Public Relations in Entertainment" at bounding box center [892, 400] width 65 height 46
click at [892, 380] on div "EMPRI3 Publicity & Public Relations in Entertainment" at bounding box center [892, 400] width 65 height 46
drag, startPoint x: 838, startPoint y: 308, endPoint x: 768, endPoint y: 284, distance: 74.0
click at [768, 284] on td "EMCON2 Event Management Foundations" at bounding box center [803, 326] width 88 height 85
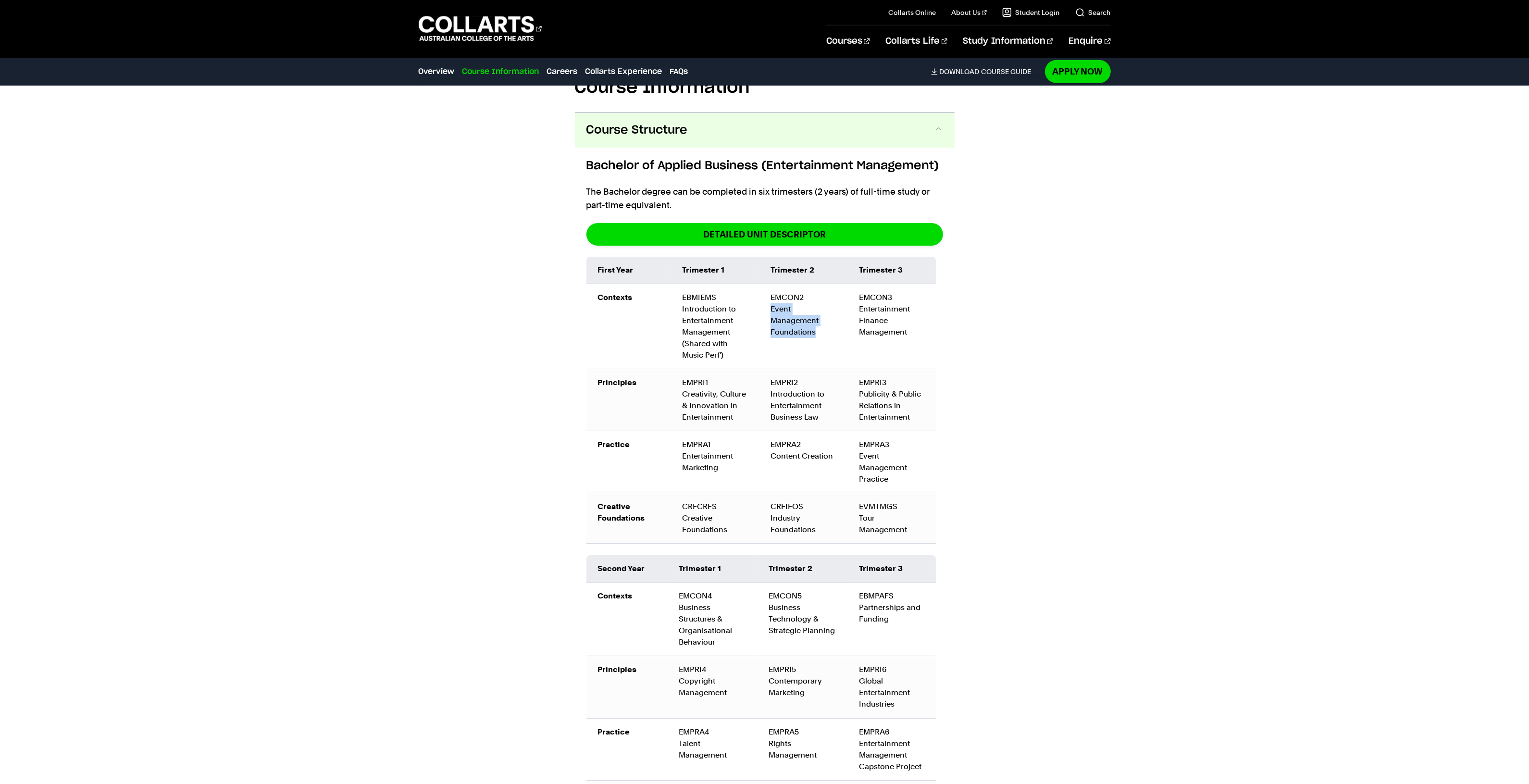
click at [767, 284] on td "EMCON2 Event Management Foundations" at bounding box center [803, 326] width 88 height 85
drag, startPoint x: 767, startPoint y: 283, endPoint x: 794, endPoint y: 309, distance: 37.5
click at [794, 309] on td "EMCON2 Event Management Foundations" at bounding box center [803, 326] width 88 height 85
click at [809, 306] on td "EMCON2 Event Management Foundations" at bounding box center [803, 326] width 88 height 85
click at [815, 304] on td "EMCON2 Event Management Foundations" at bounding box center [803, 326] width 88 height 85
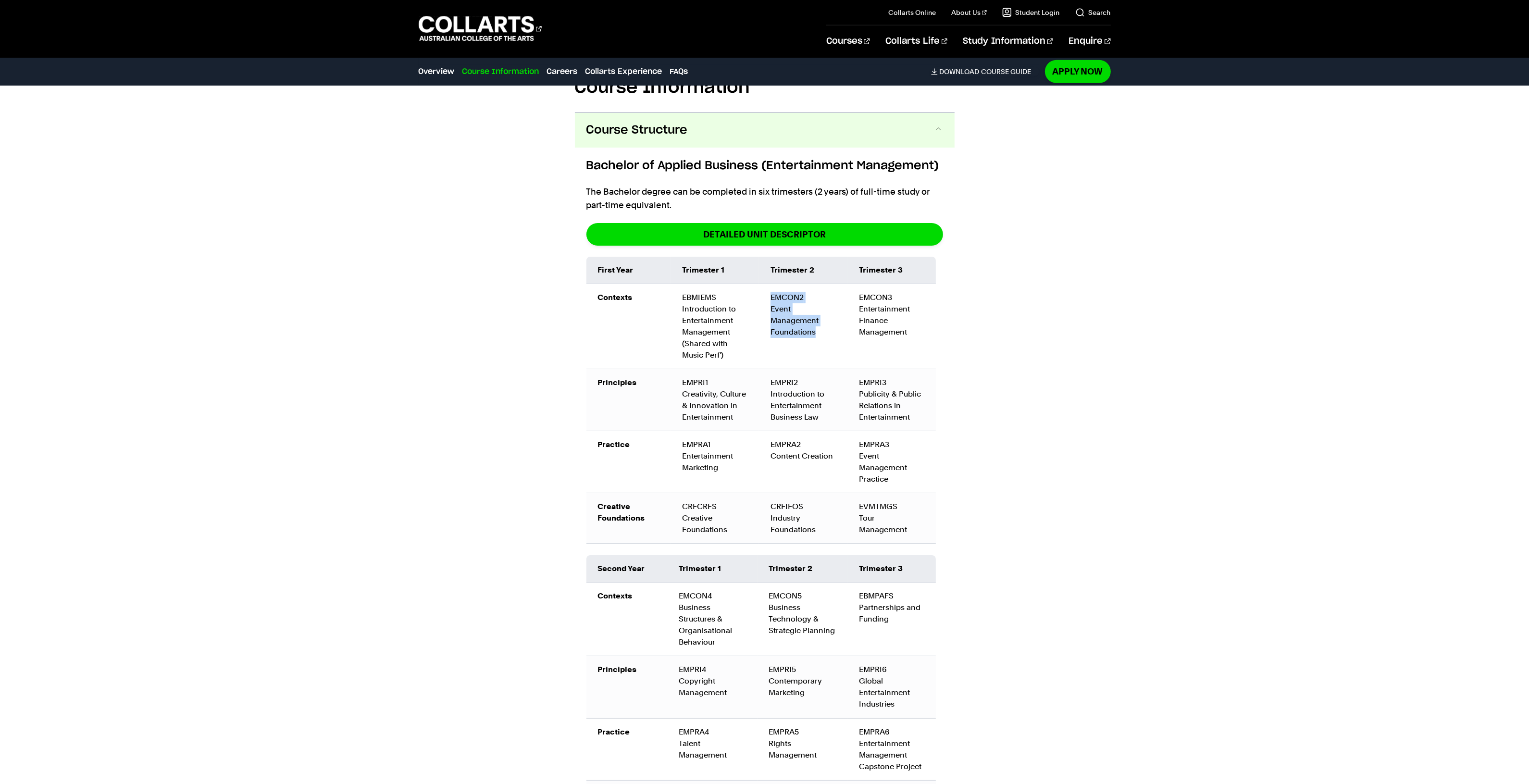
drag, startPoint x: 819, startPoint y: 304, endPoint x: 767, endPoint y: 269, distance: 62.7
click at [767, 284] on td "EMCON2 Event Management Foundations" at bounding box center [803, 326] width 88 height 85
drag, startPoint x: 767, startPoint y: 268, endPoint x: 787, endPoint y: 297, distance: 35.2
click at [787, 297] on td "EMCON2 Event Management Foundations" at bounding box center [803, 326] width 88 height 85
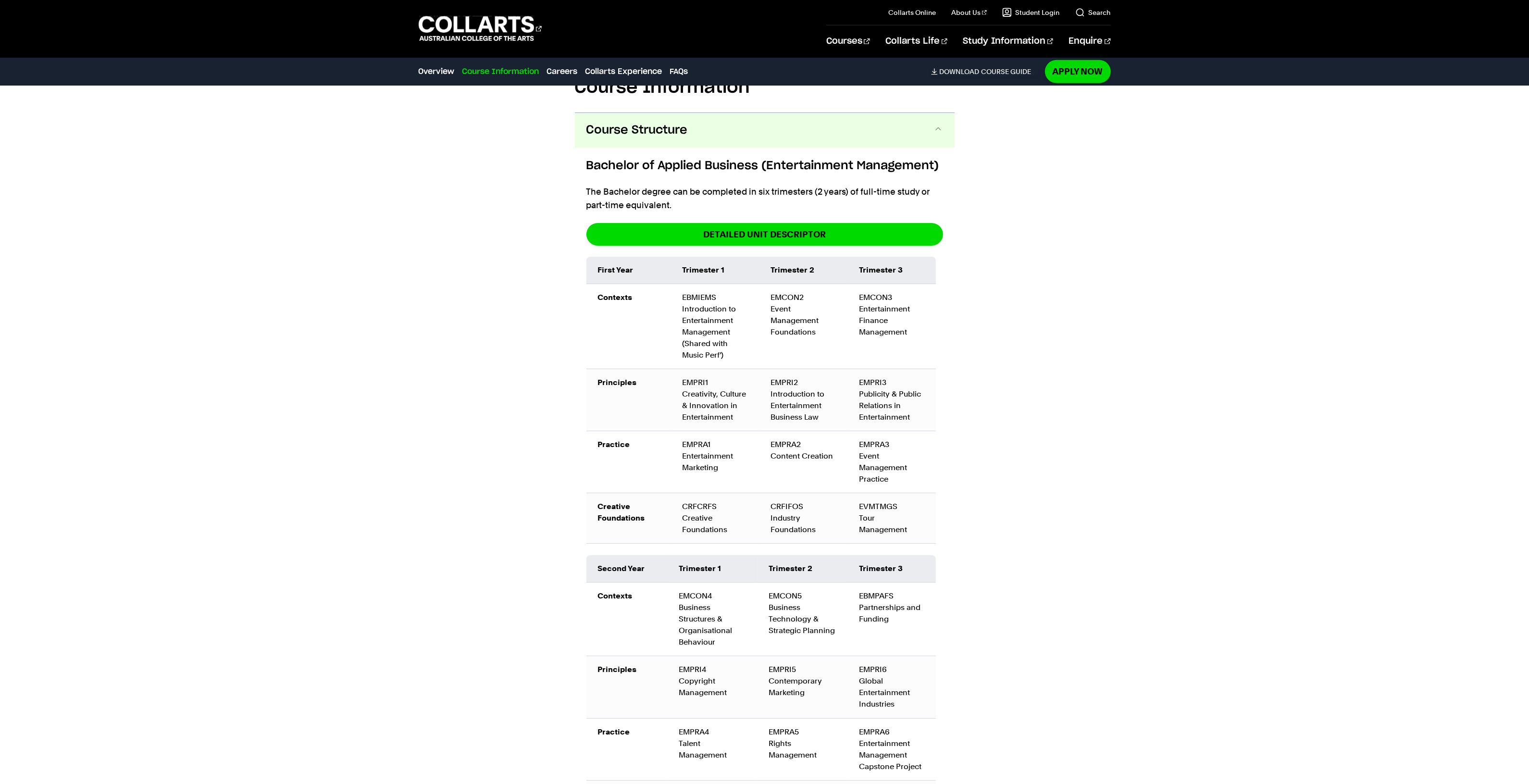
click at [794, 302] on td "EMCON2 Event Management Foundations" at bounding box center [803, 326] width 88 height 85
drag, startPoint x: 823, startPoint y: 306, endPoint x: 772, endPoint y: 287, distance: 54.4
click at [772, 287] on td "EMCON2 Event Management Foundations" at bounding box center [803, 326] width 88 height 85
drag, startPoint x: 781, startPoint y: 292, endPoint x: 800, endPoint y: 316, distance: 30.6
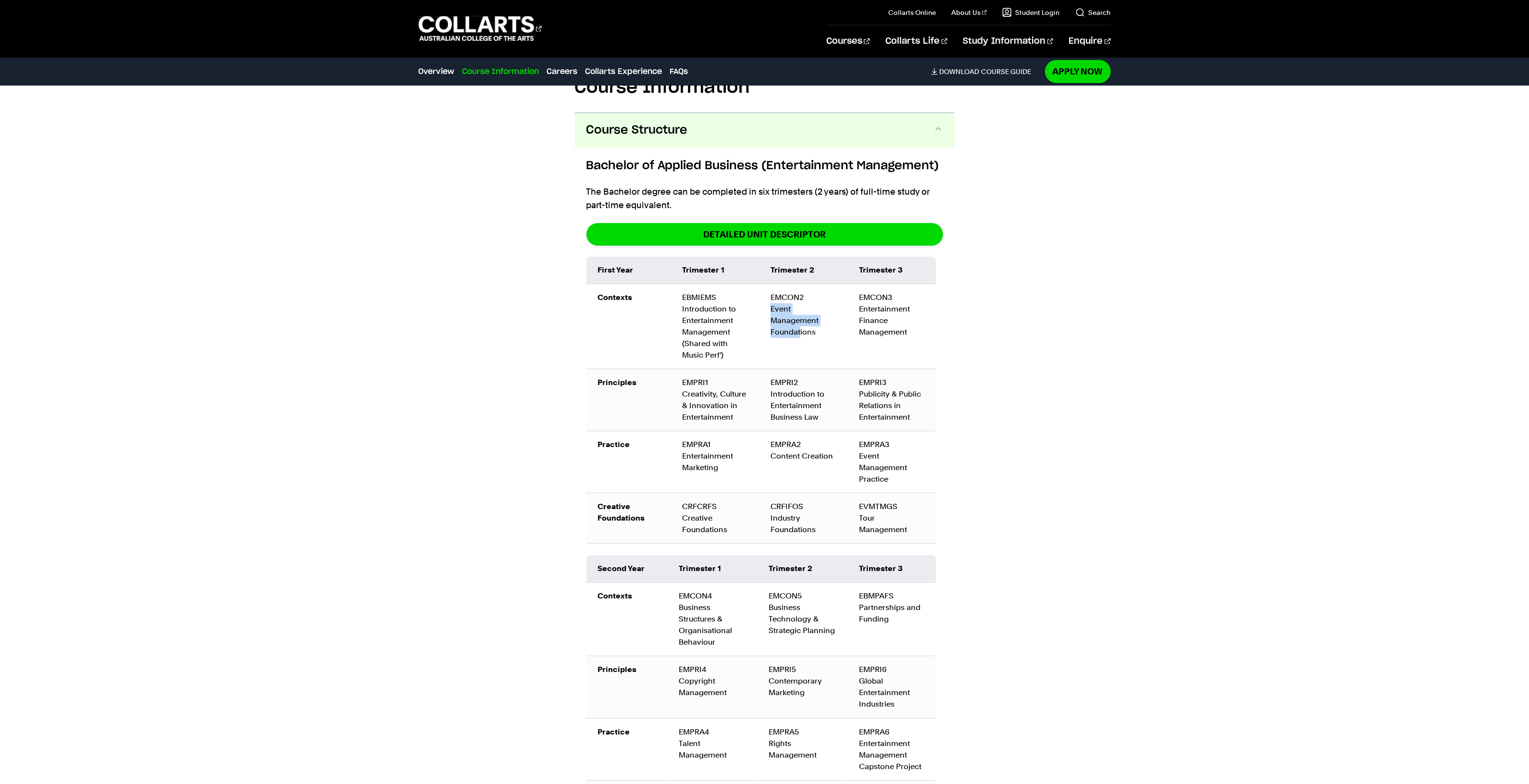
click at [800, 316] on td "EMCON2 Event Management Foundations" at bounding box center [803, 326] width 88 height 85
click at [804, 316] on td "EMCON2 Event Management Foundations" at bounding box center [803, 326] width 88 height 85
drag, startPoint x: 817, startPoint y: 309, endPoint x: 772, endPoint y: 293, distance: 47.8
click at [772, 293] on td "EMCON2 Event Management Foundations" at bounding box center [803, 326] width 88 height 85
click at [770, 291] on td "EMCON2 Event Management Foundations" at bounding box center [803, 326] width 88 height 85
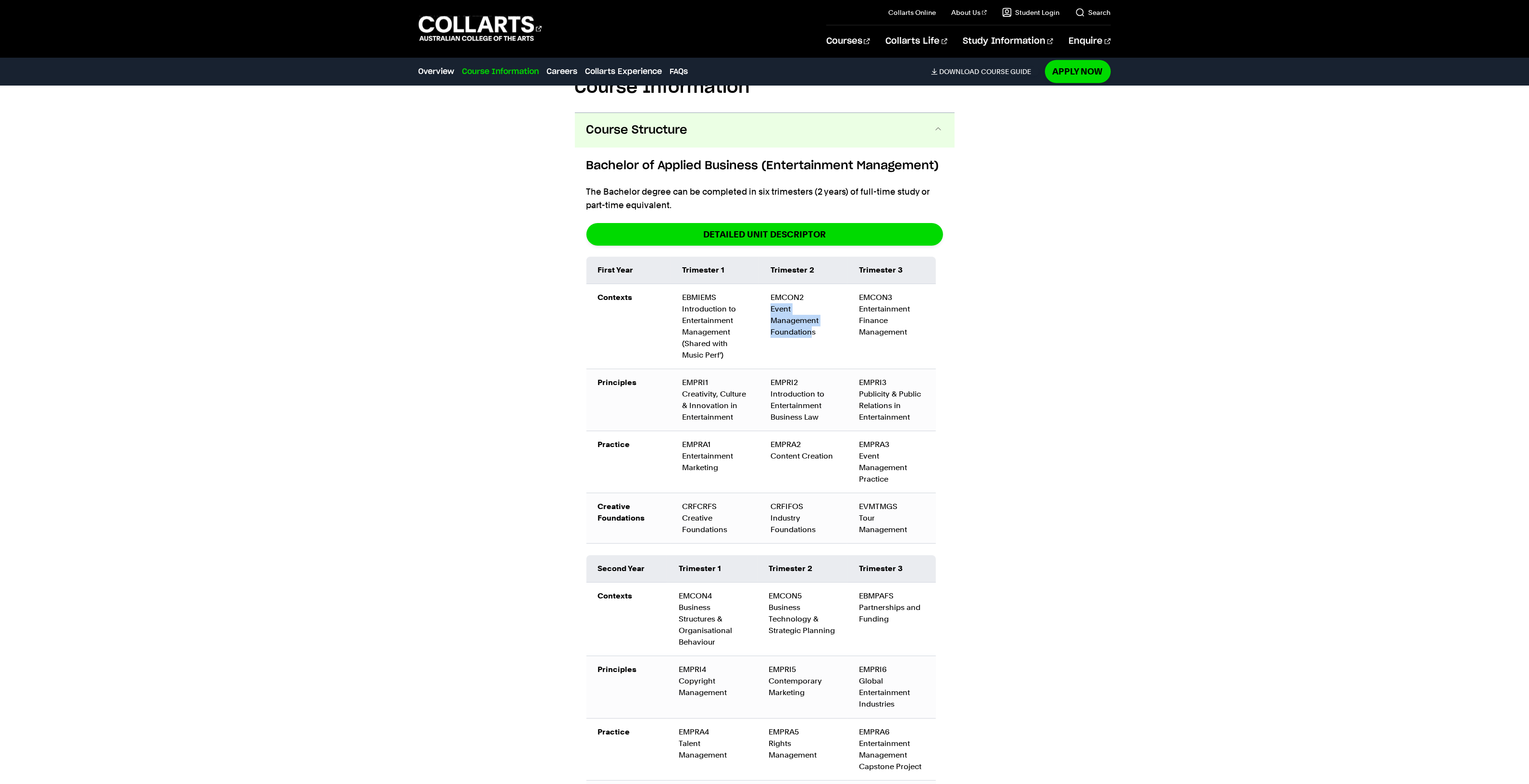
drag, startPoint x: 768, startPoint y: 283, endPoint x: 813, endPoint y: 308, distance: 51.5
click at [813, 308] on td "EMCON2 Event Management Foundations" at bounding box center [803, 326] width 88 height 85
click at [819, 308] on td "EMCON2 Event Management Foundations" at bounding box center [803, 326] width 88 height 85
drag, startPoint x: 819, startPoint y: 308, endPoint x: 752, endPoint y: 269, distance: 77.5
click at [752, 284] on tr "Contexts EBMIEMS Introduction to Entertainment Management (Shared with Music Pe…" at bounding box center [761, 326] width 350 height 85
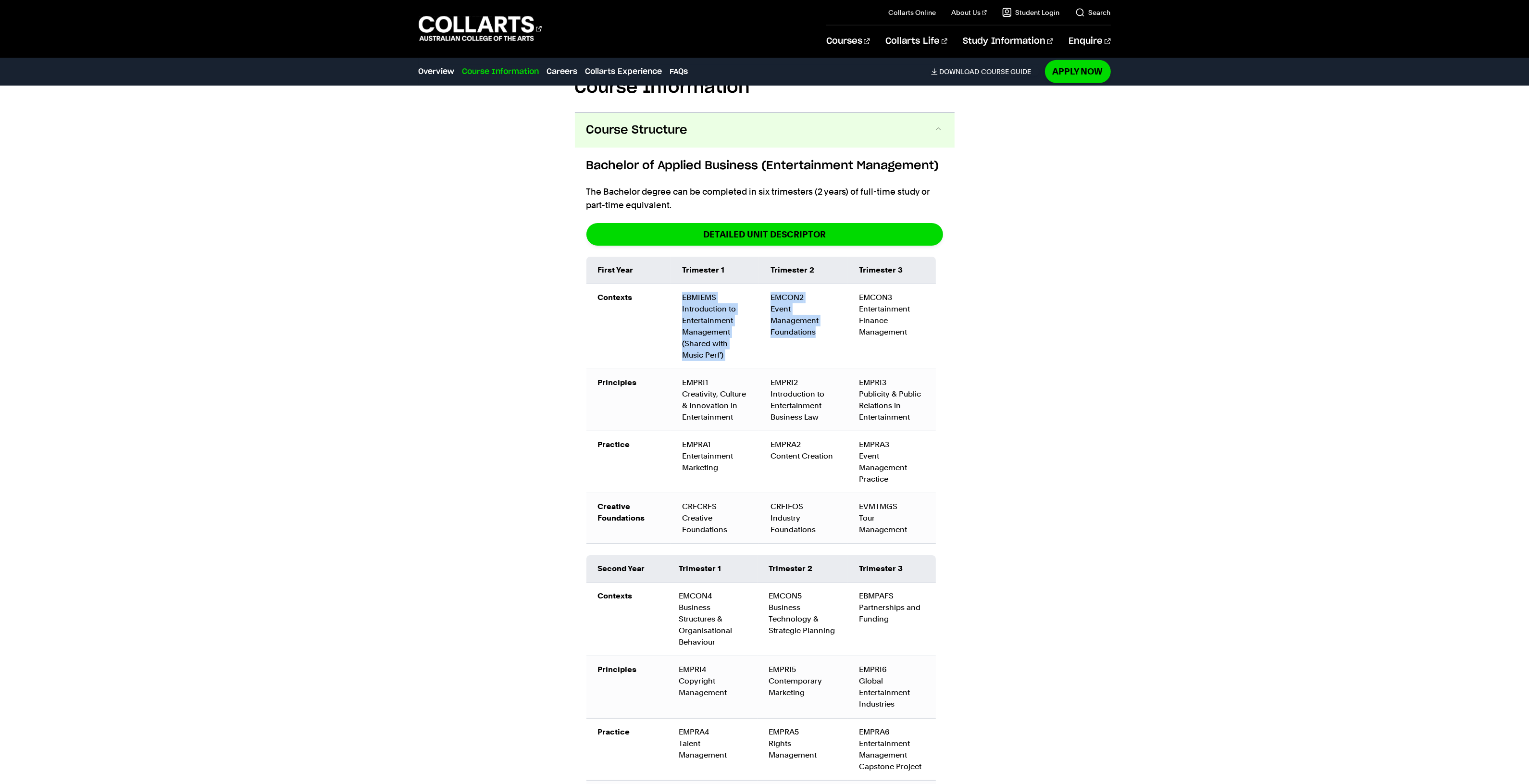
click at [752, 284] on td "EBMIEMS Introduction to Entertainment Management (Shared with Music Perf')" at bounding box center [715, 326] width 88 height 85
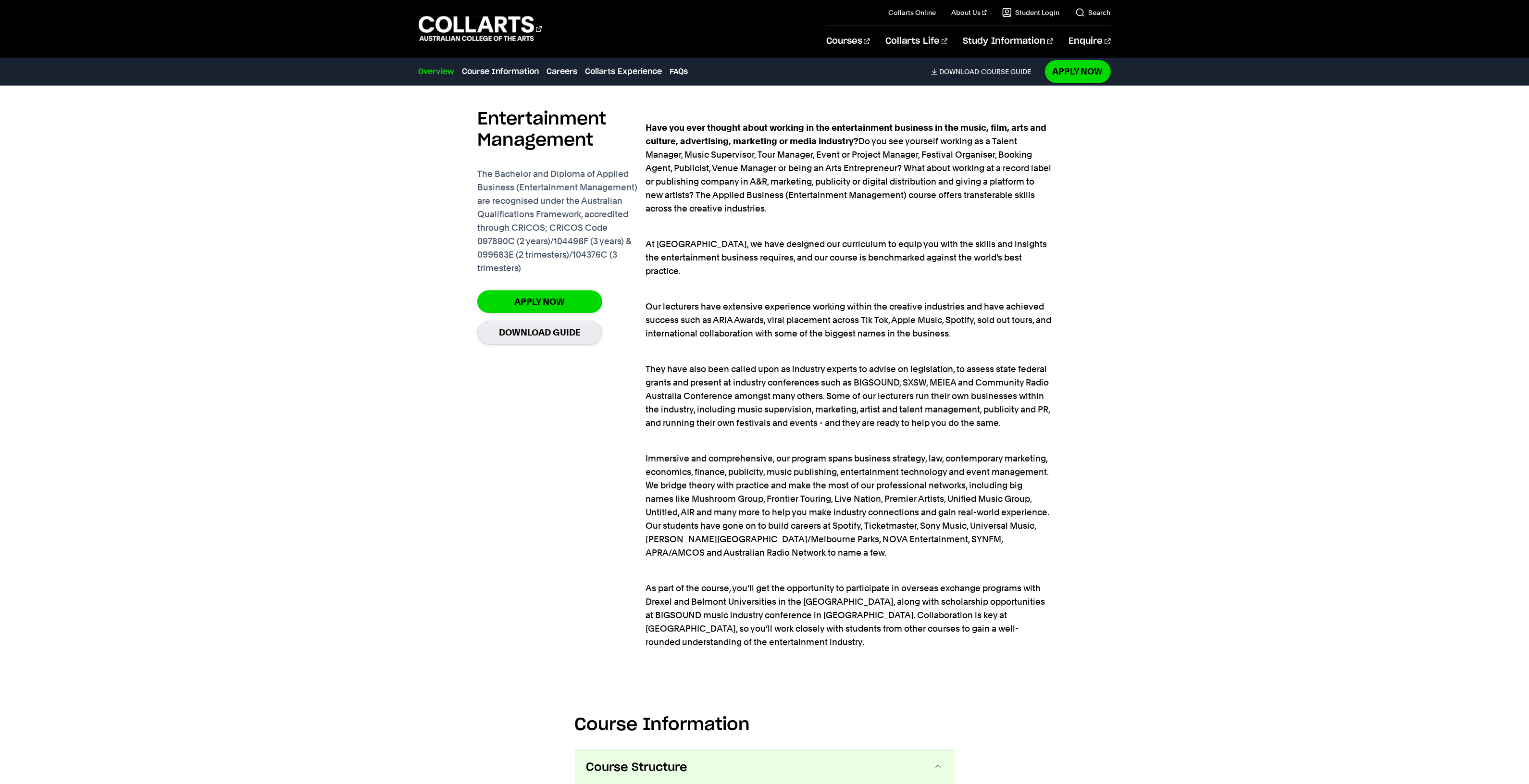
scroll to position [481, 0]
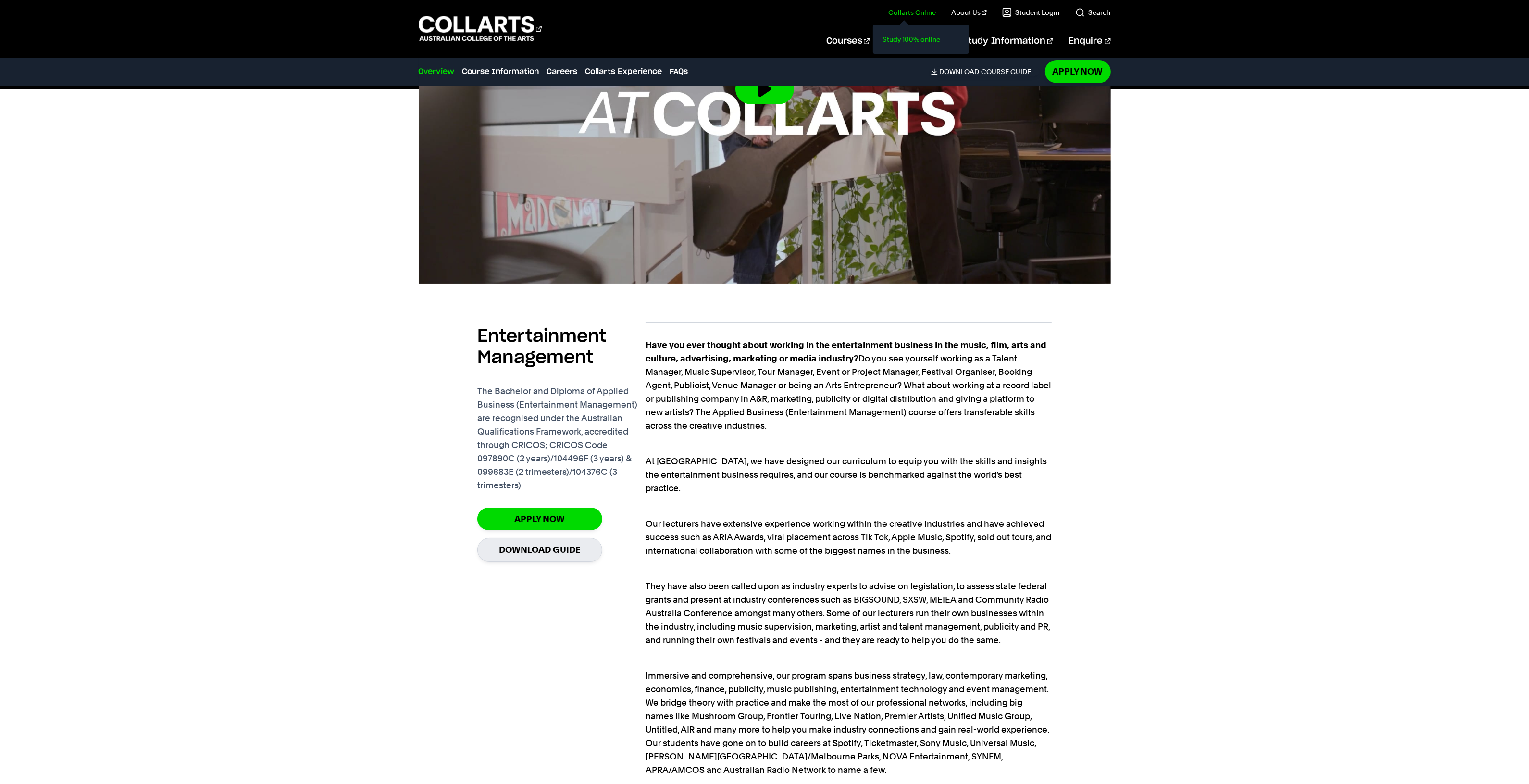
click at [931, 39] on link "Study 100% online" at bounding box center [921, 39] width 81 height 14
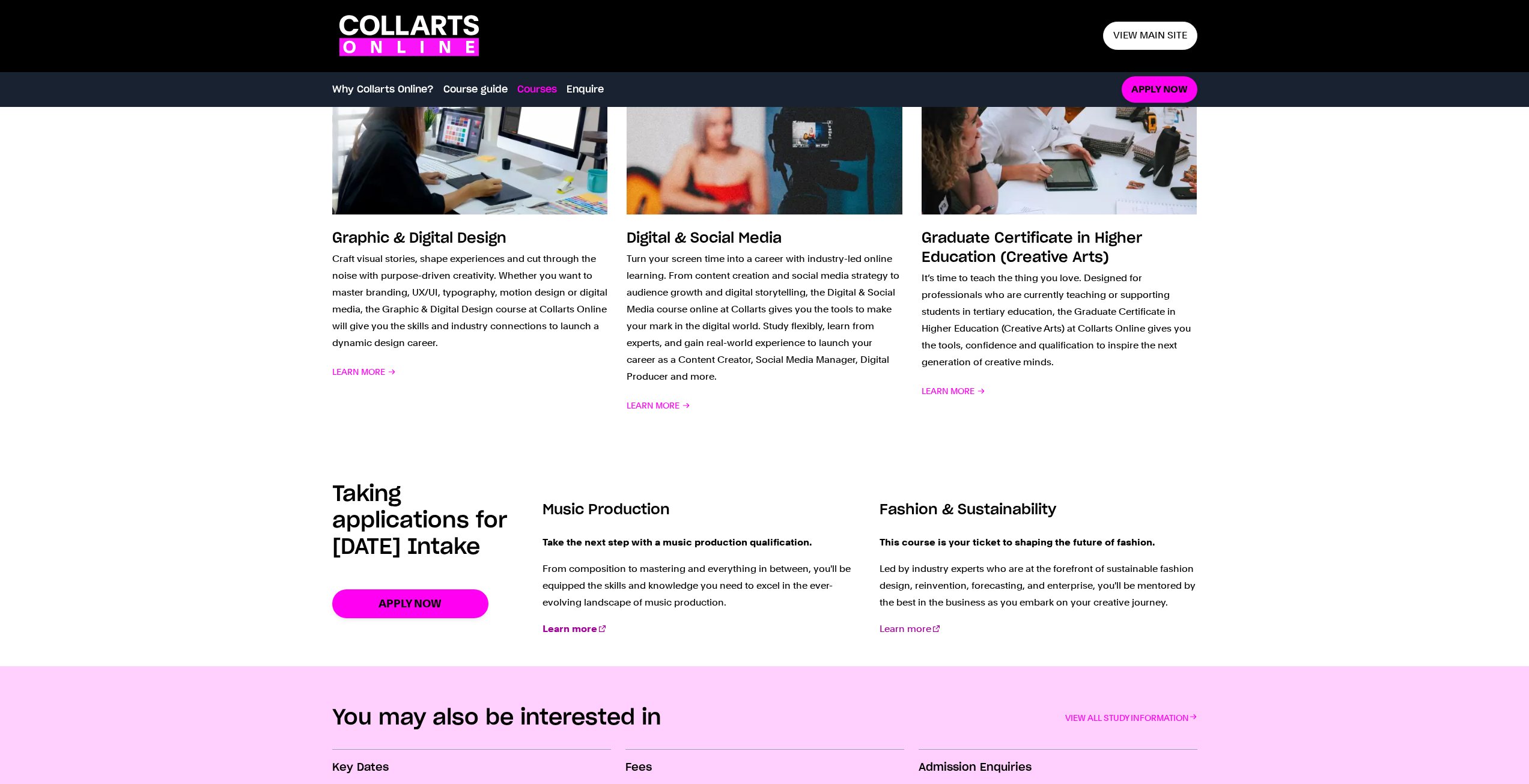
scroll to position [1262, 0]
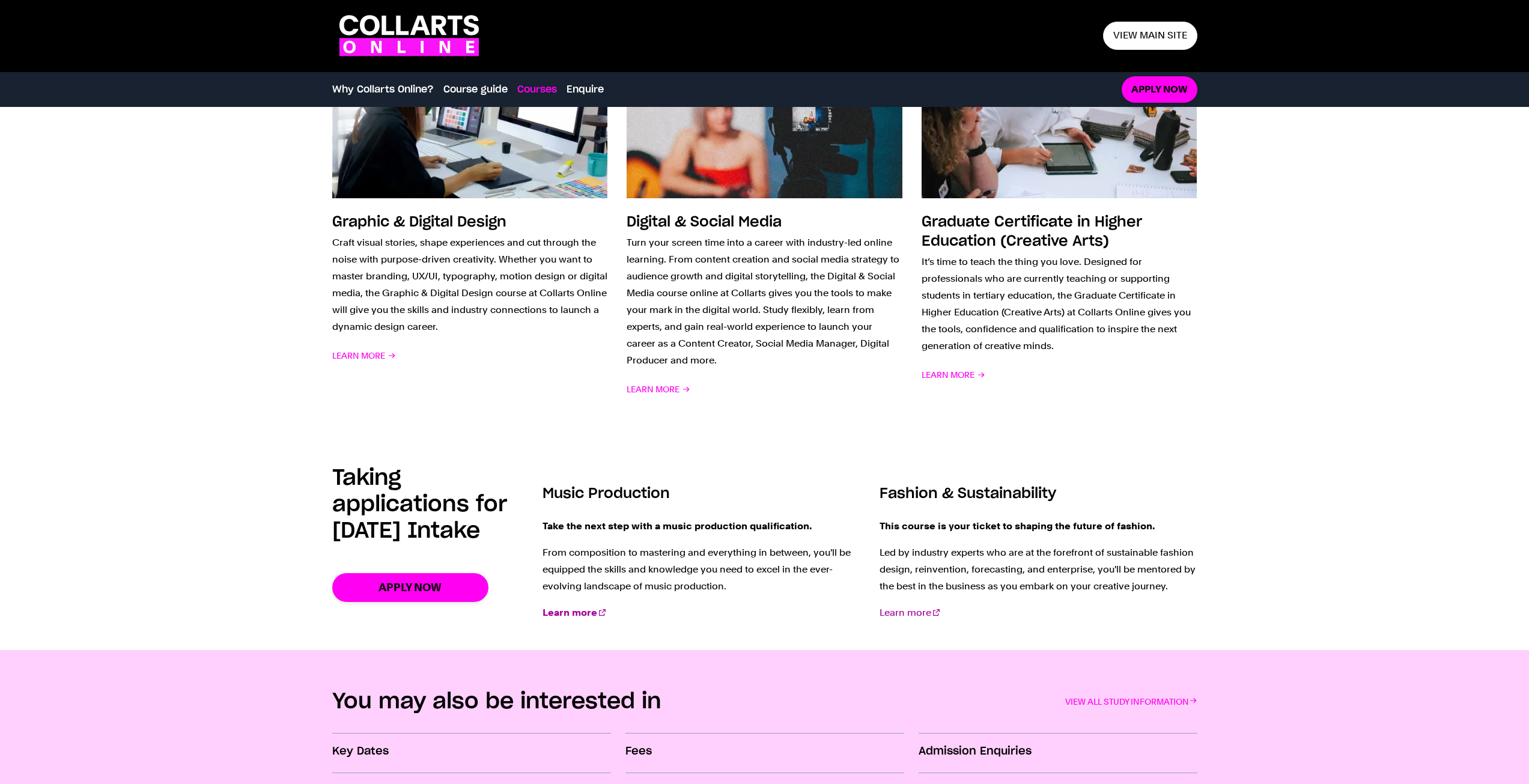
click at [576, 611] on strong "Learn more" at bounding box center [570, 612] width 55 height 11
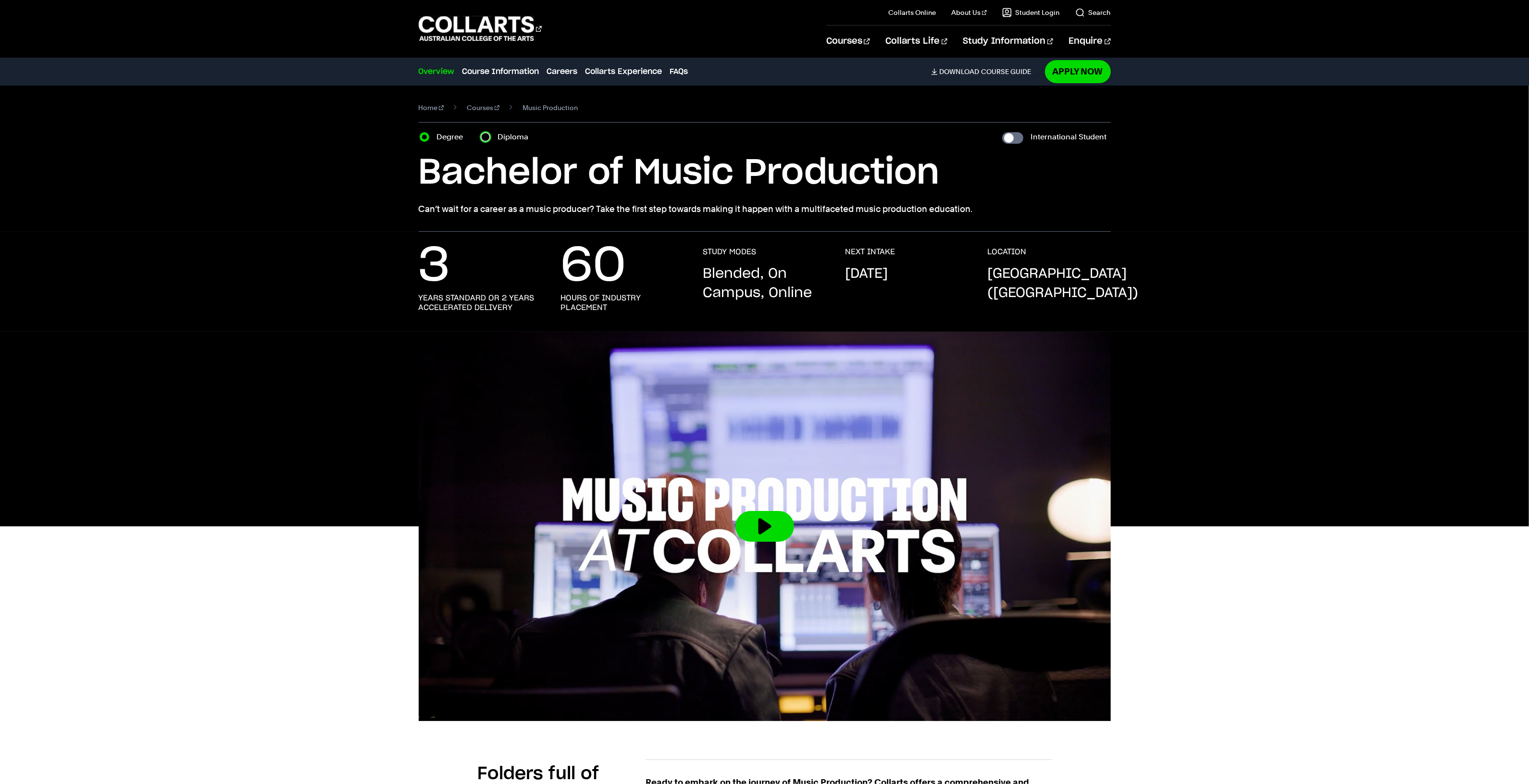
click at [486, 138] on input "Diploma" at bounding box center [486, 137] width 9 height 9
radio input "true"
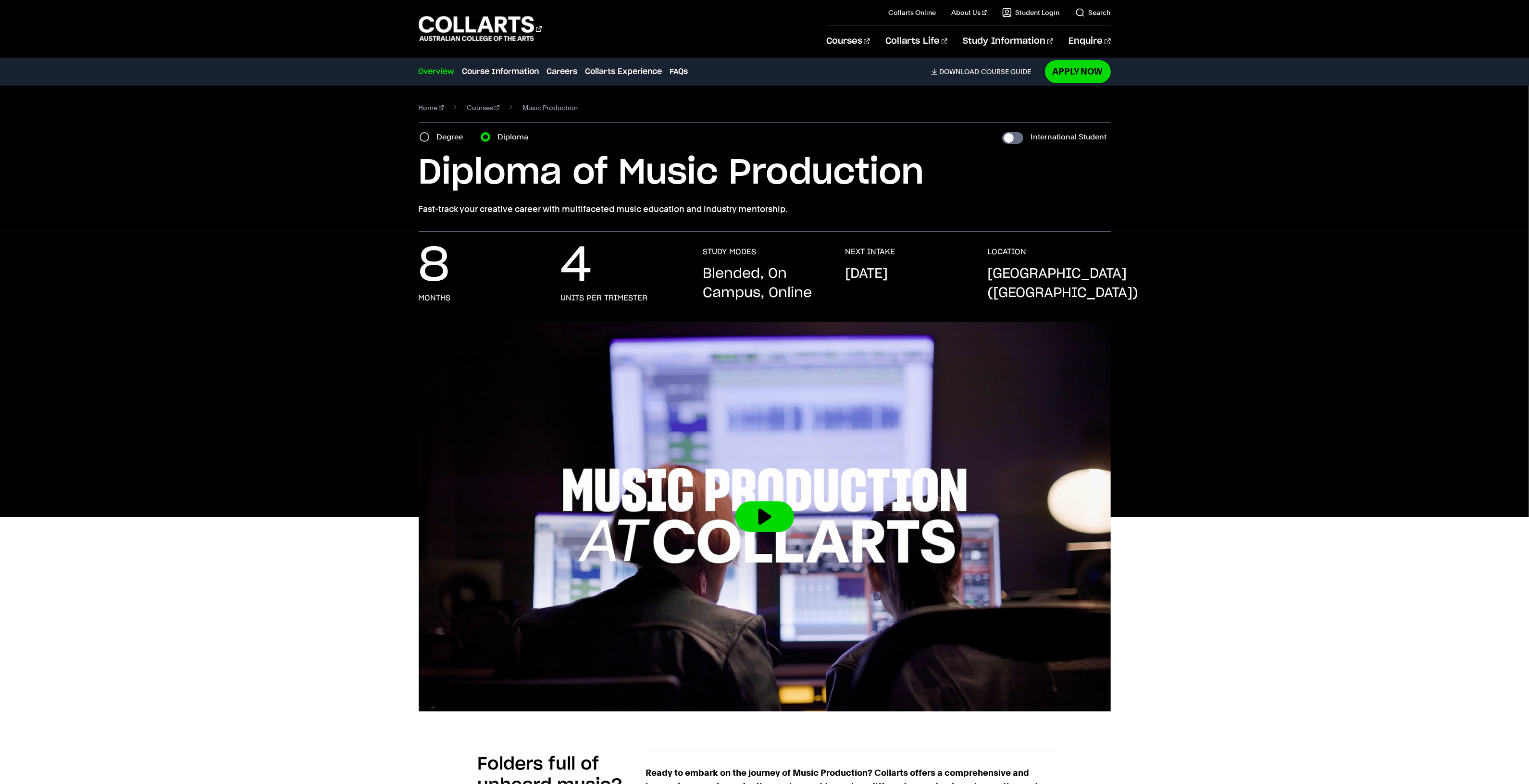
click at [442, 135] on label "Degree" at bounding box center [453, 137] width 32 height 14
click at [429, 135] on input "Degree" at bounding box center [424, 137] width 9 height 9
radio input "true"
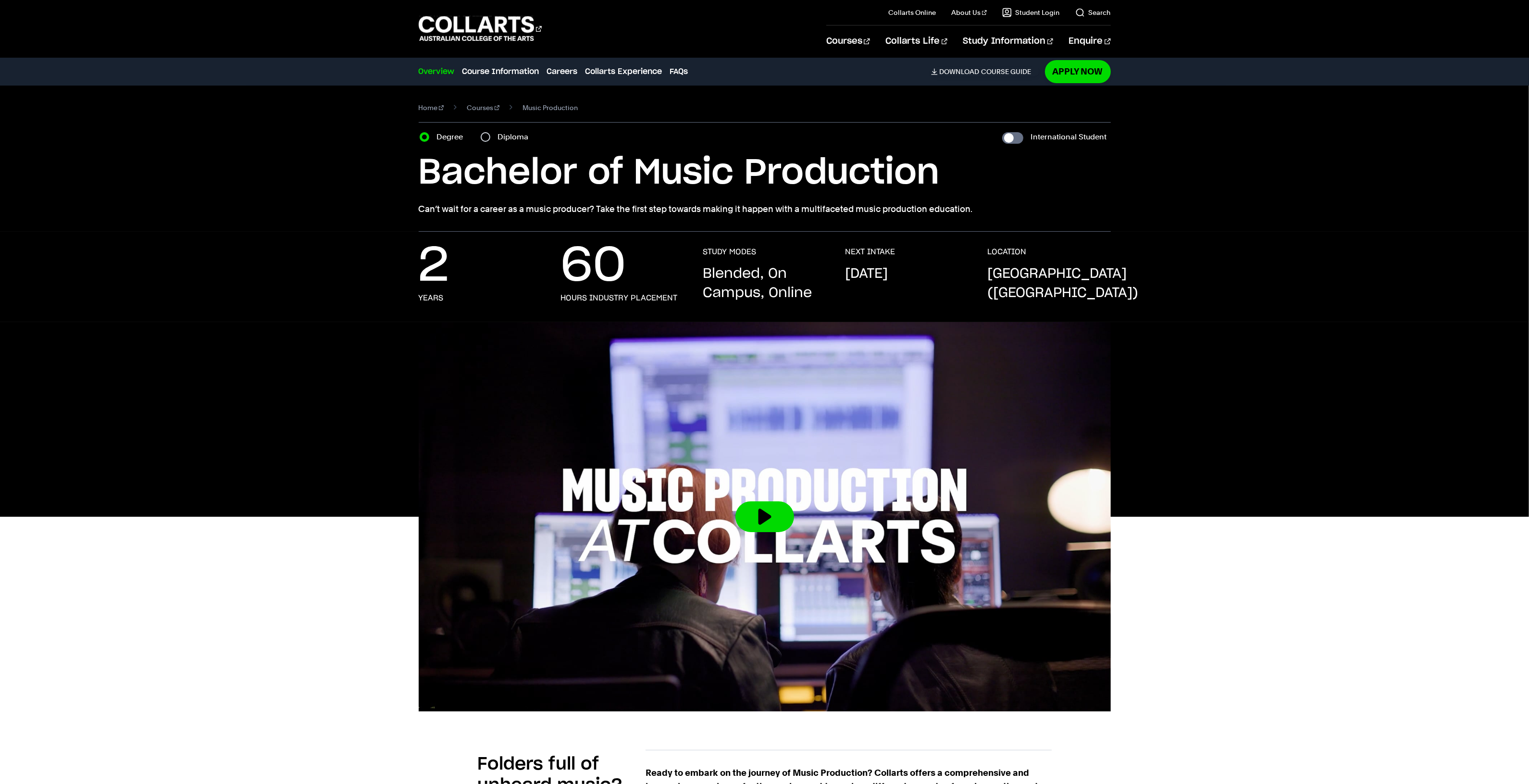
click at [510, 138] on label "Diploma" at bounding box center [516, 137] width 37 height 14
click at [490, 138] on input "Diploma" at bounding box center [486, 137] width 9 height 9
radio input "true"
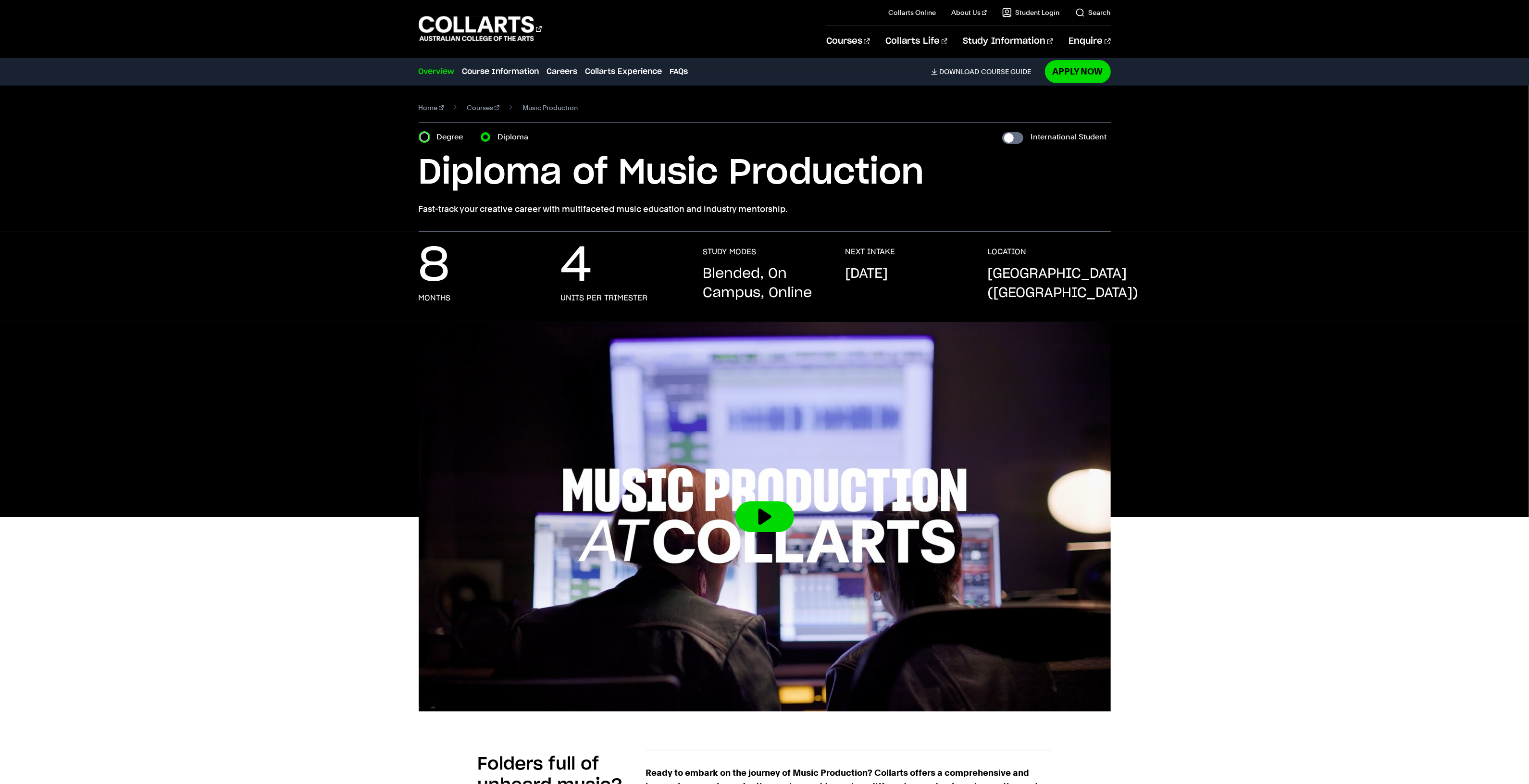
click at [427, 140] on input "Degree" at bounding box center [424, 137] width 9 height 9
radio input "true"
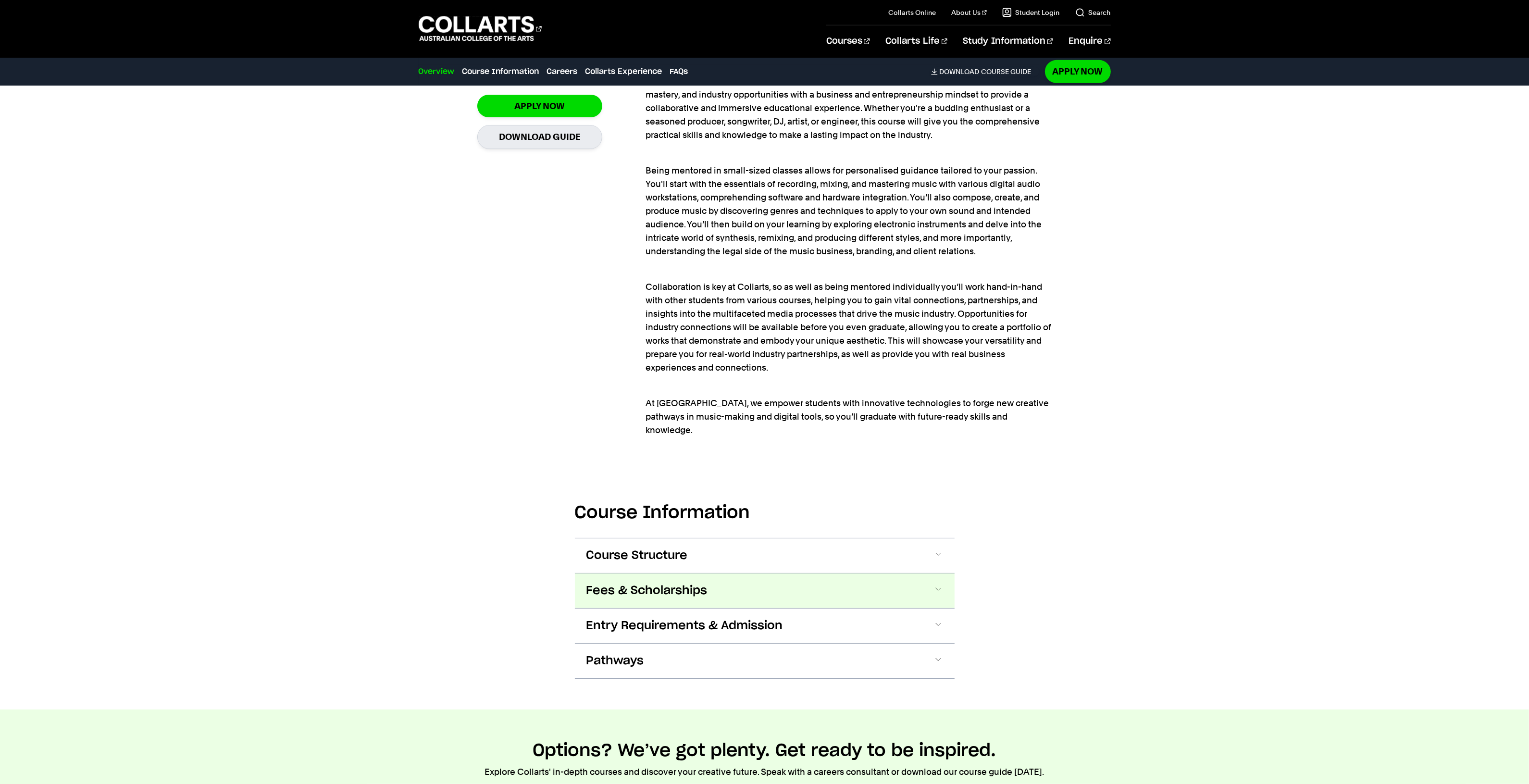
click at [674, 573] on button "Fees & Scholarships" at bounding box center [765, 591] width 380 height 34
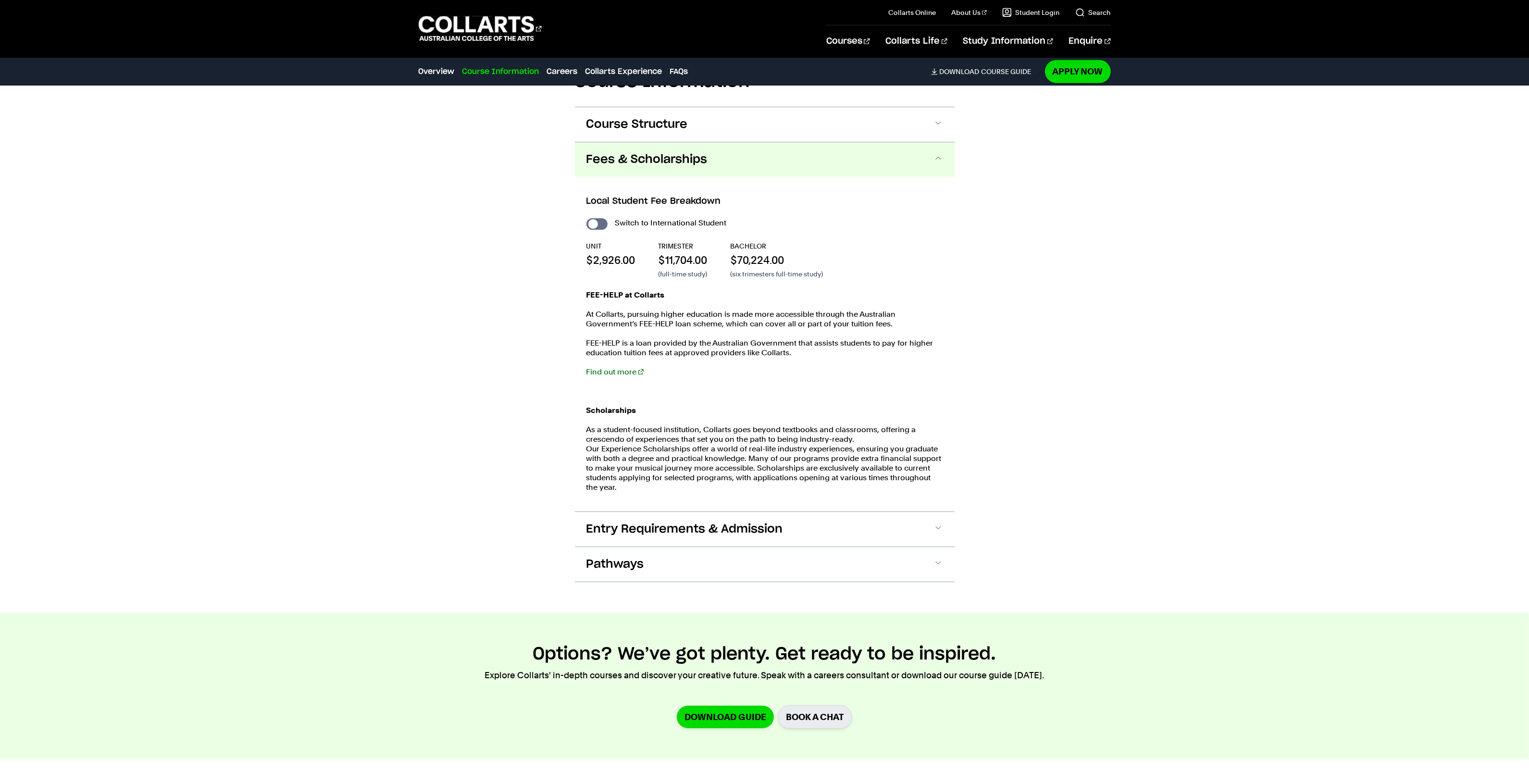
scroll to position [1195, 0]
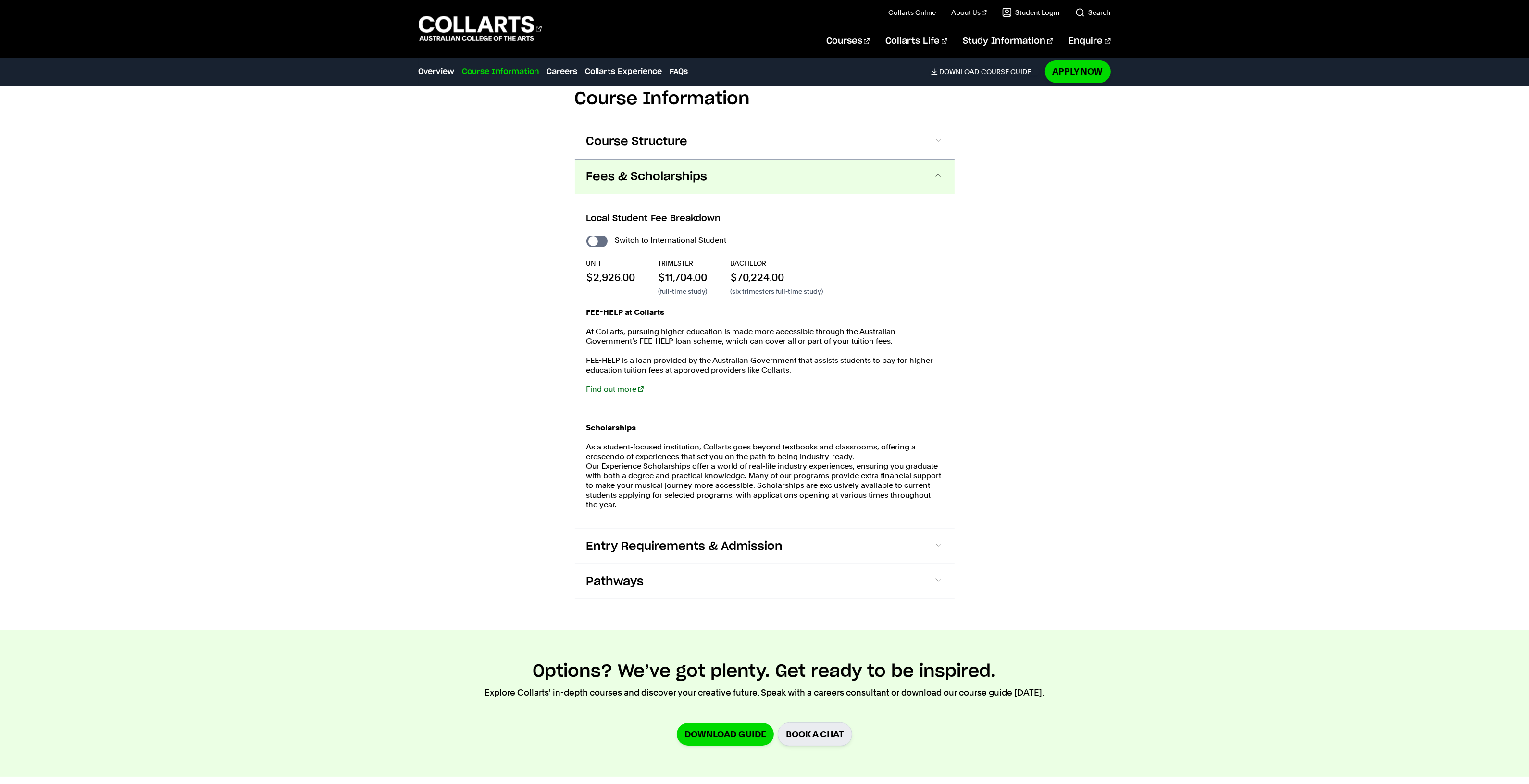
click at [618, 169] on span "Fees & Scholarships" at bounding box center [647, 177] width 121 height 15
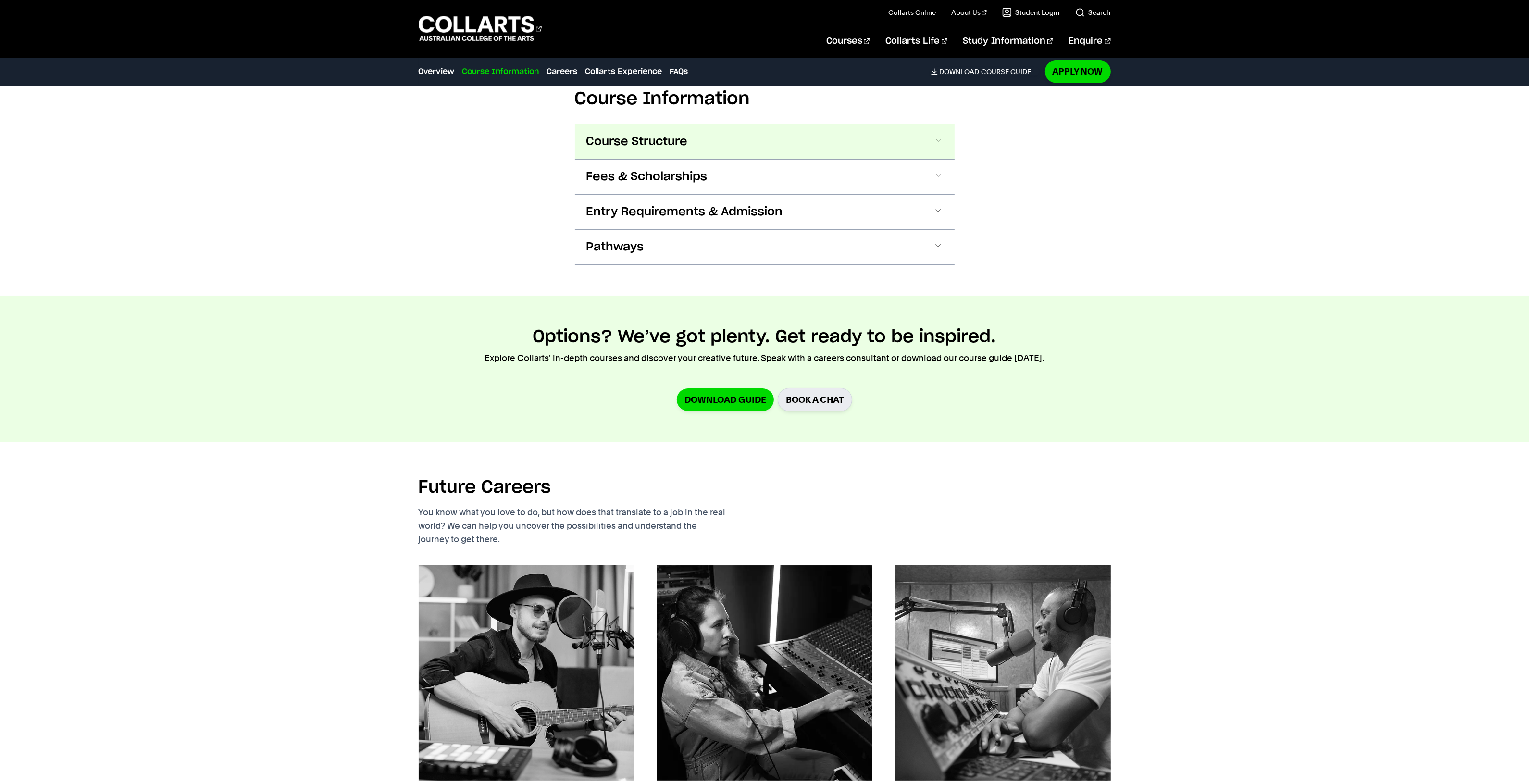
click at [613, 145] on button "Course Structure" at bounding box center [765, 142] width 380 height 34
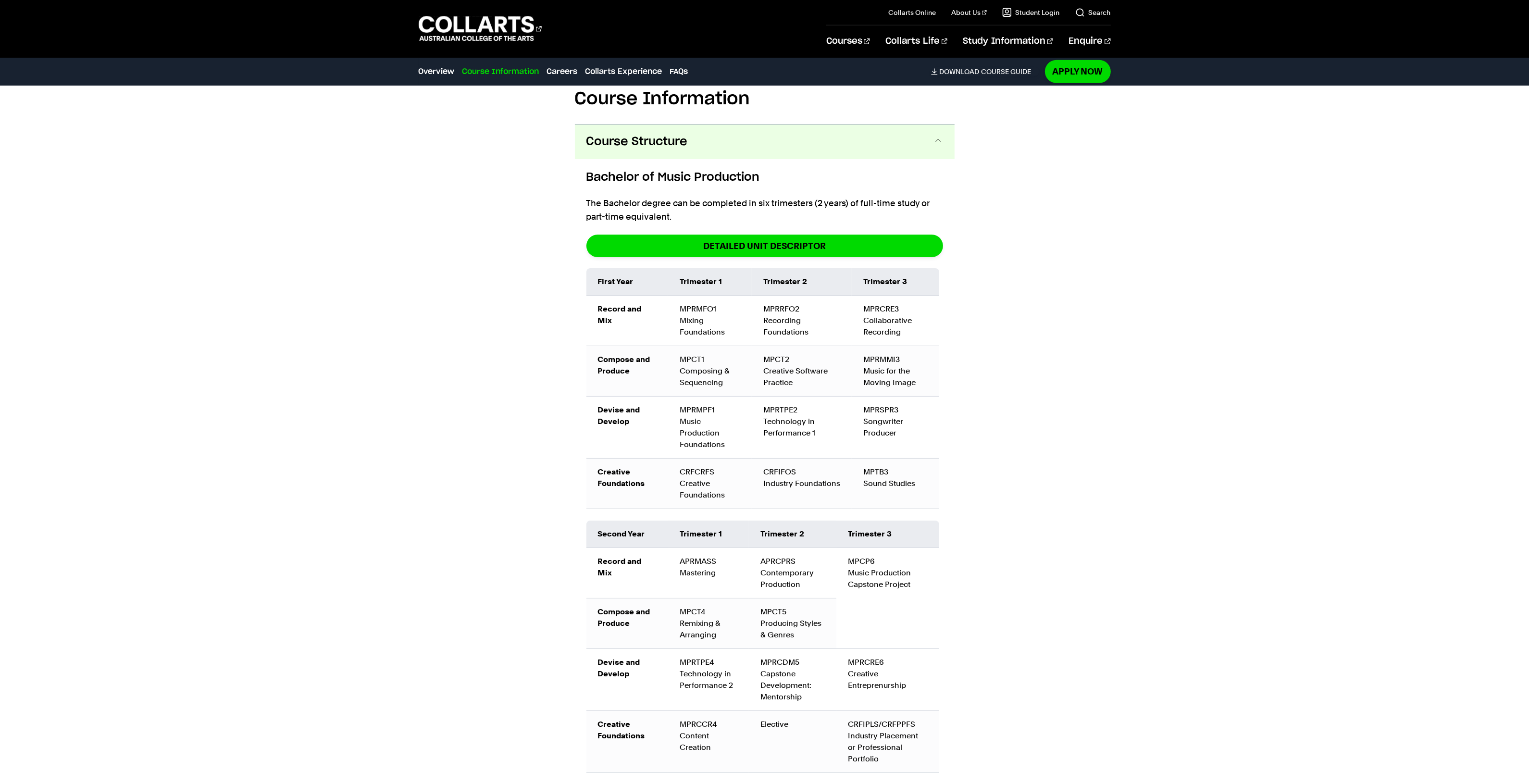
scroll to position [1220, 0]
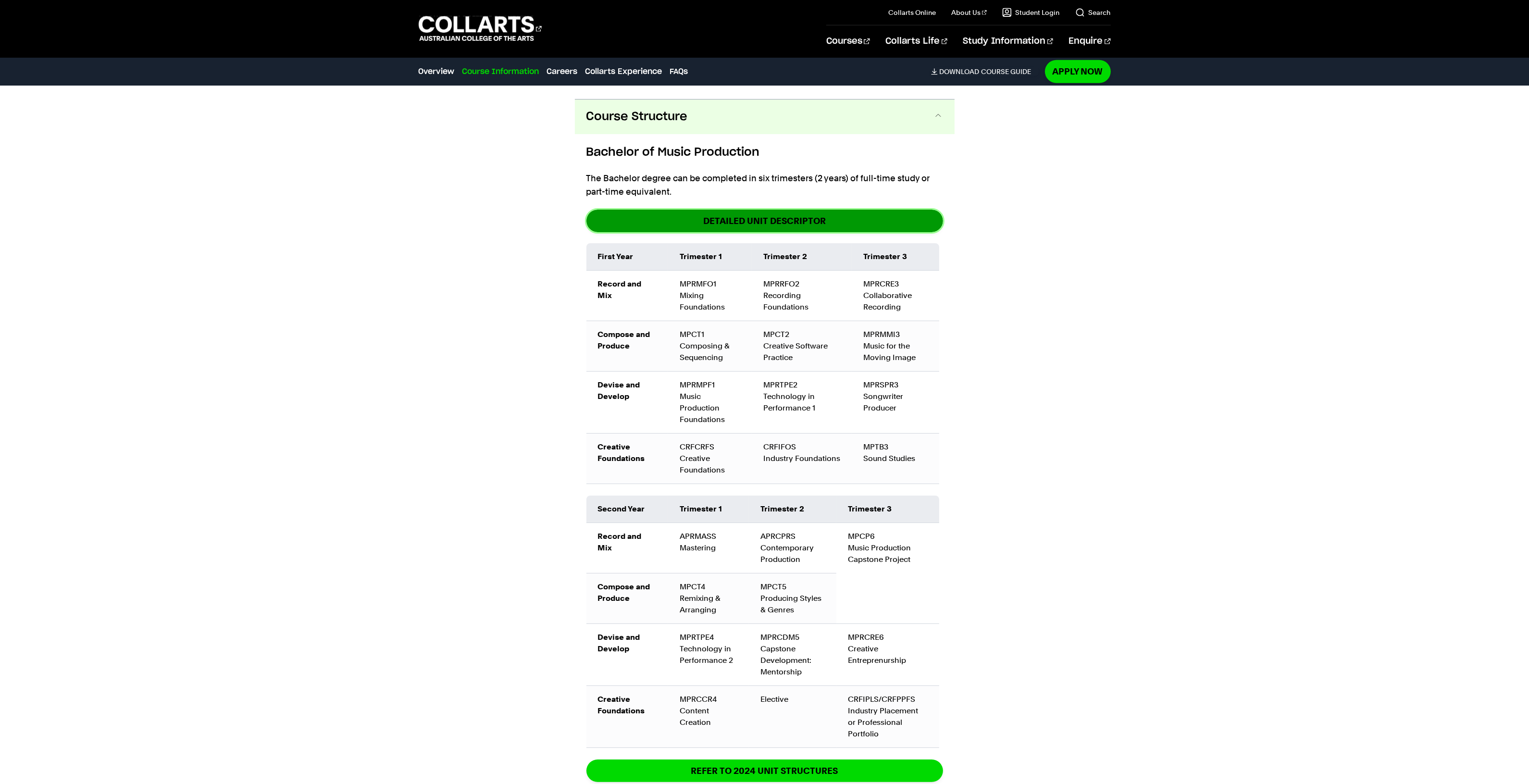
click at [793, 210] on link "DETAILED UNIT DESCRIPTOR" at bounding box center [764, 221] width 357 height 23
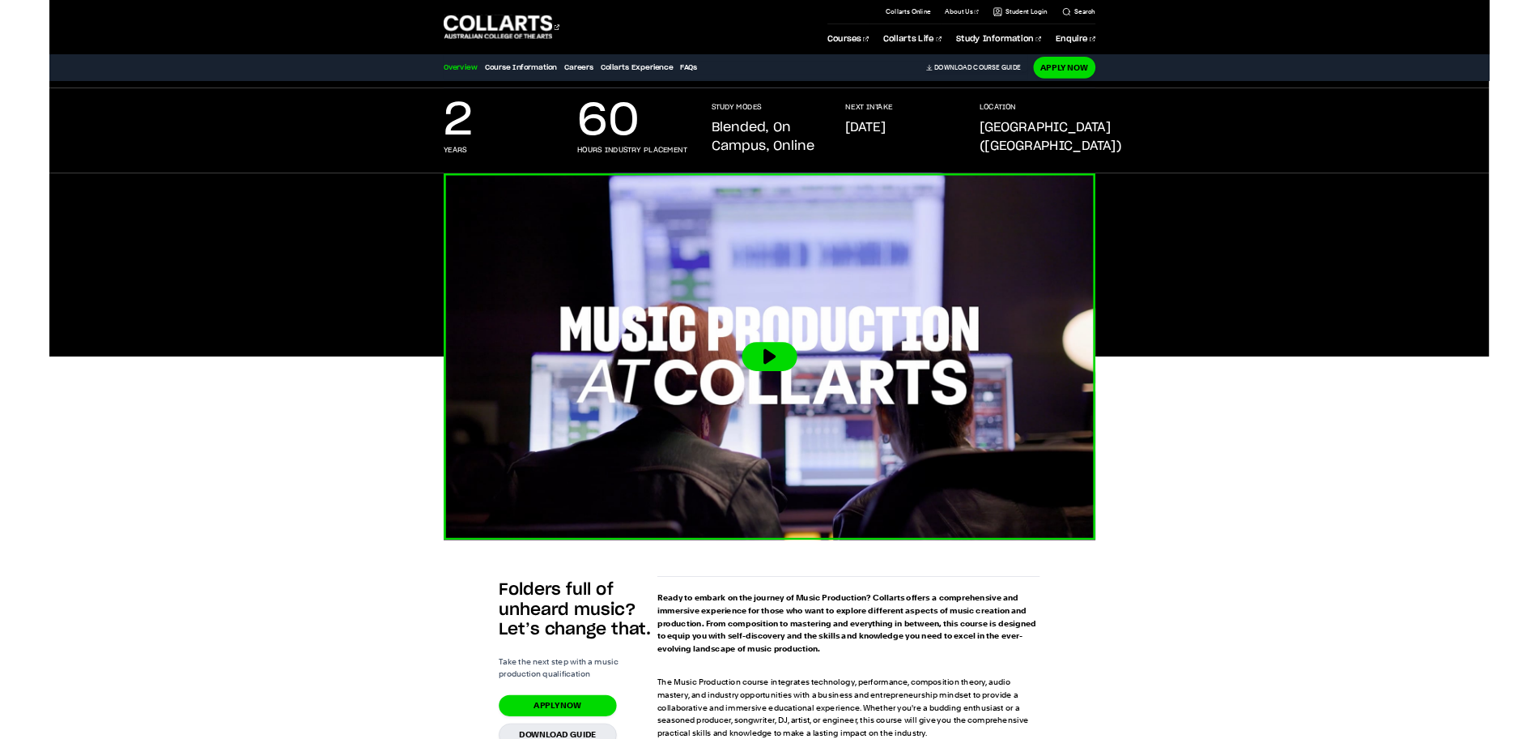
scroll to position [0, 0]
